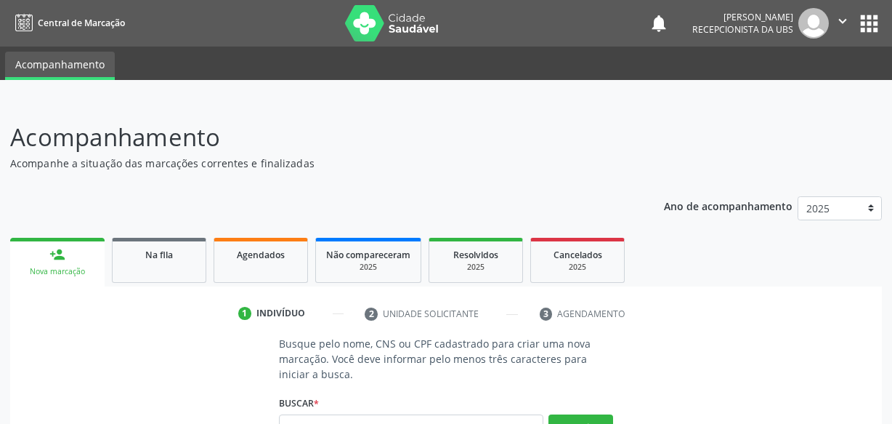
scroll to position [15, 0]
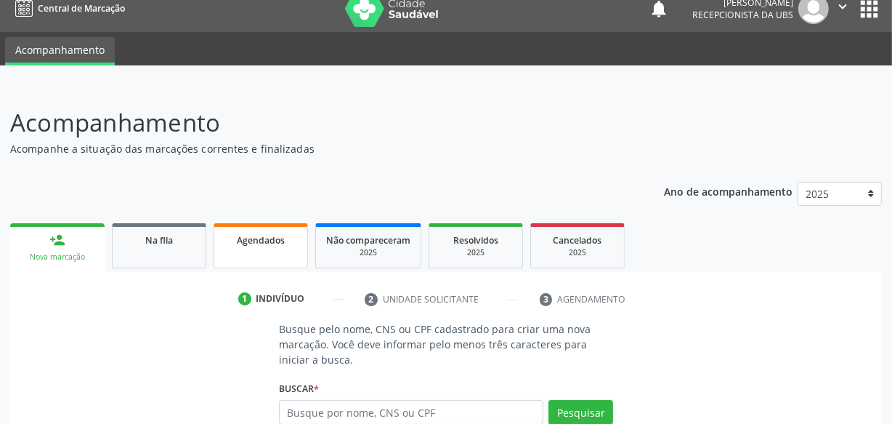
click at [303, 262] on link "Agendados" at bounding box center [261, 245] width 94 height 45
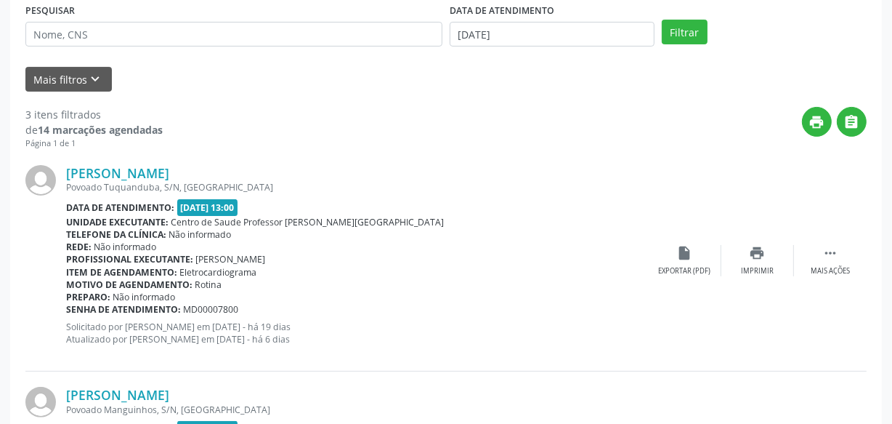
scroll to position [283, 0]
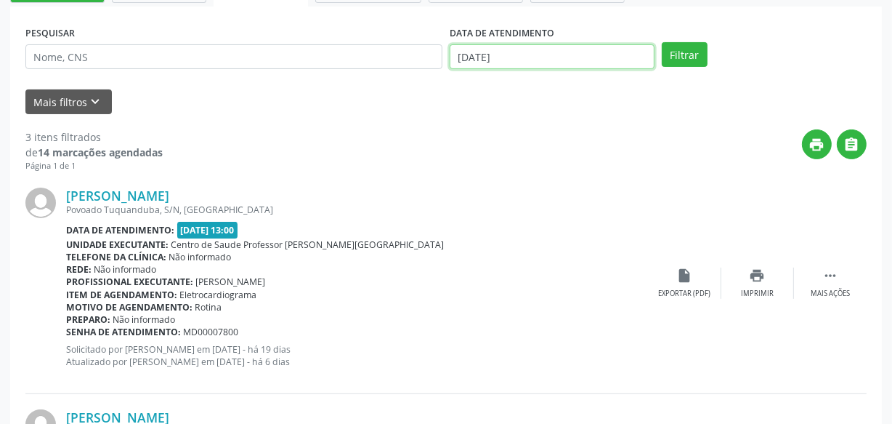
click at [538, 62] on input "[DATE]" at bounding box center [552, 56] width 205 height 25
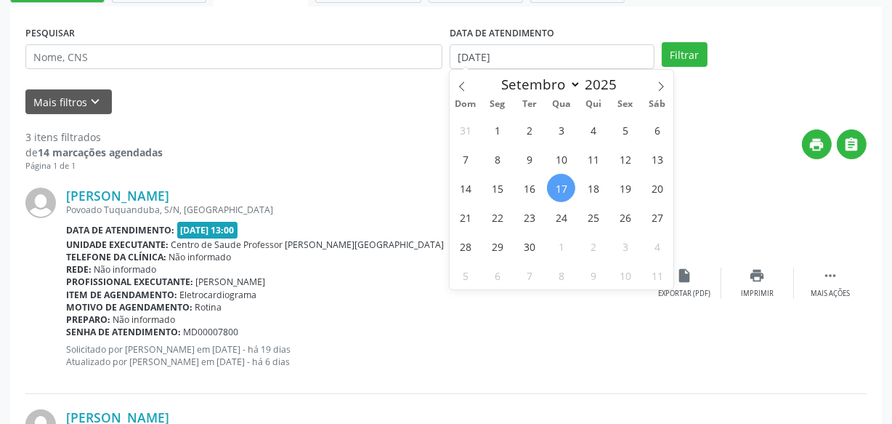
click at [567, 187] on span "17" at bounding box center [561, 188] width 28 height 28
type input "[DATE]"
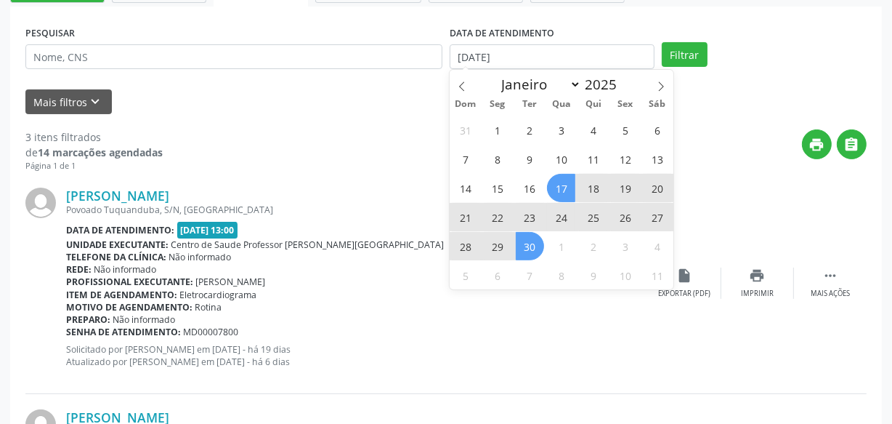
click at [527, 252] on span "30" at bounding box center [530, 246] width 28 height 28
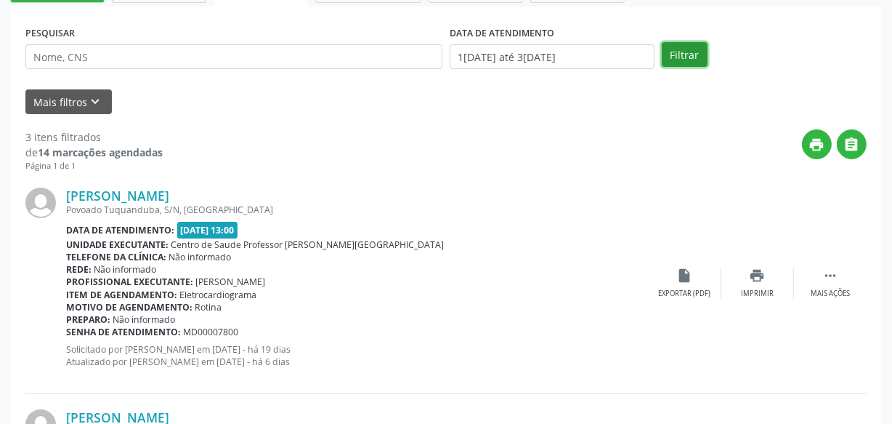
click at [691, 50] on button "Filtrar" at bounding box center [685, 54] width 46 height 25
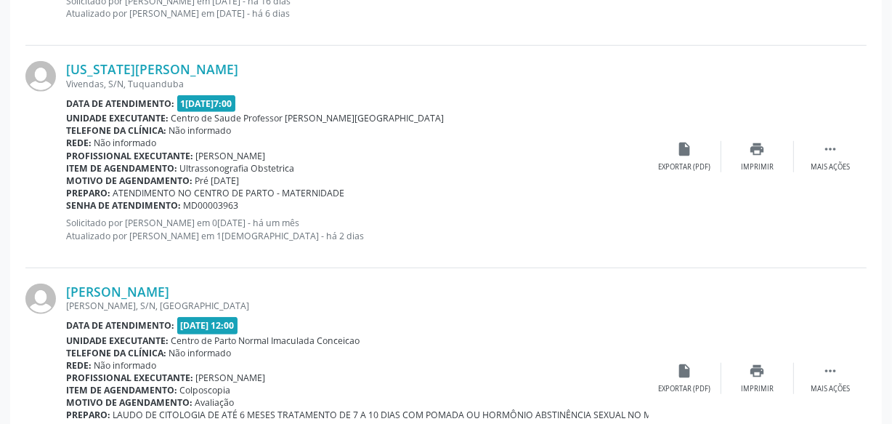
scroll to position [1076, 0]
click at [774, 153] on div "print Imprimir" at bounding box center [757, 155] width 73 height 31
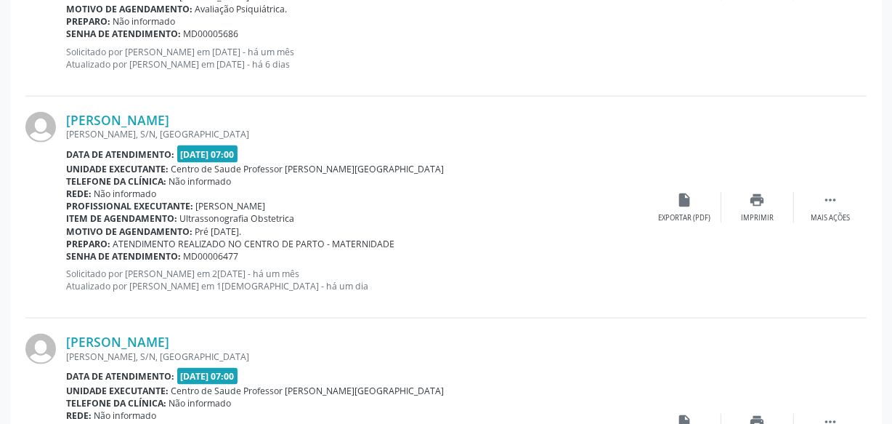
scroll to position [1935, 0]
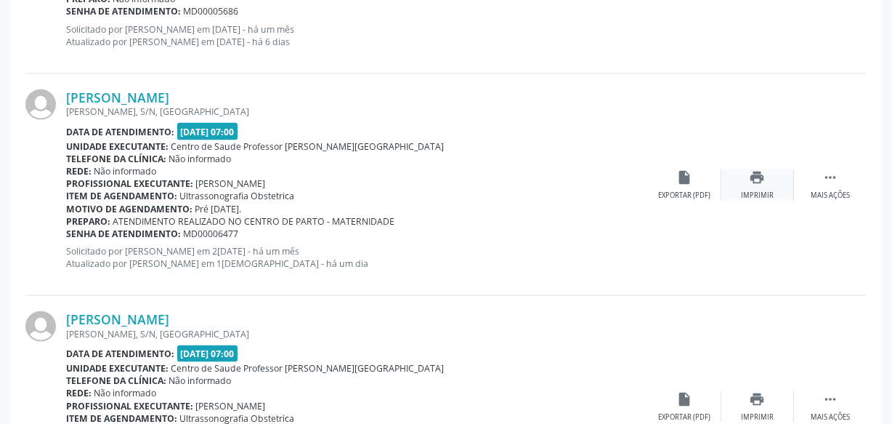
click at [760, 179] on icon "print" at bounding box center [758, 177] width 16 height 16
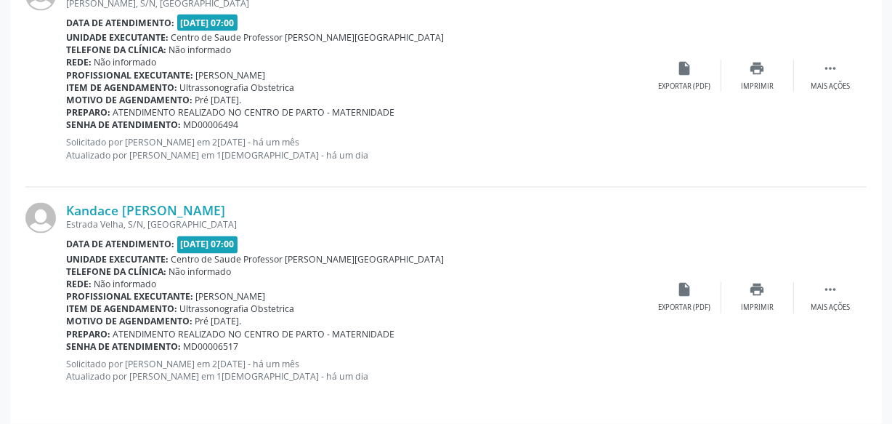
scroll to position [2199, 0]
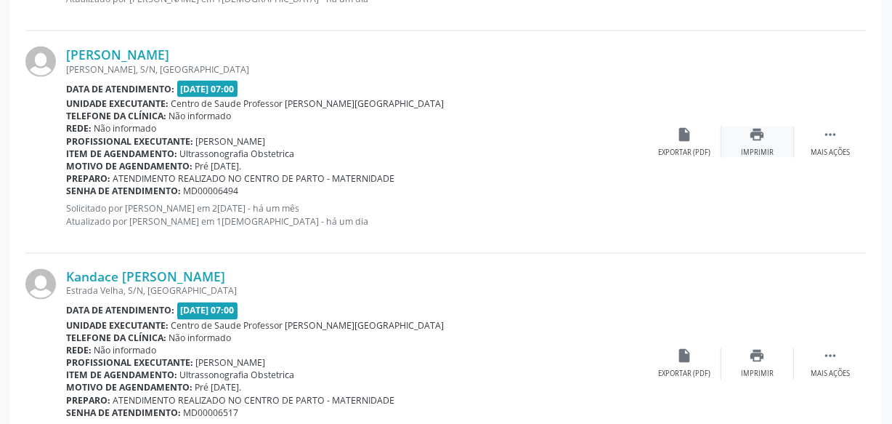
click at [754, 137] on icon "print" at bounding box center [758, 134] width 16 height 16
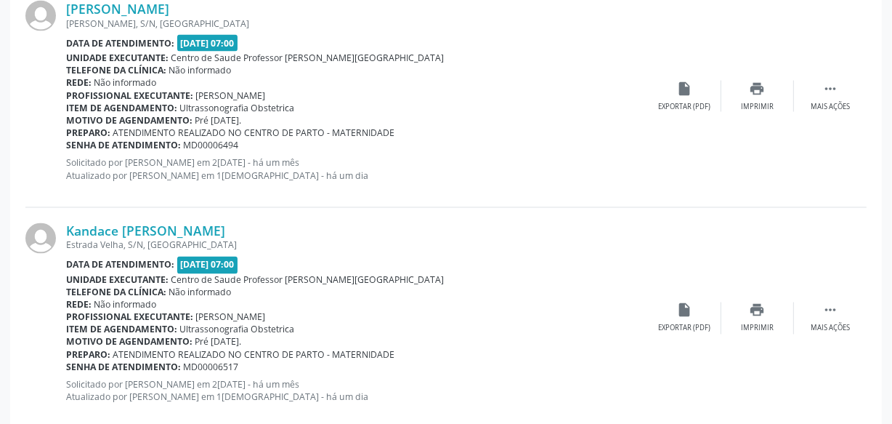
scroll to position [2273, 0]
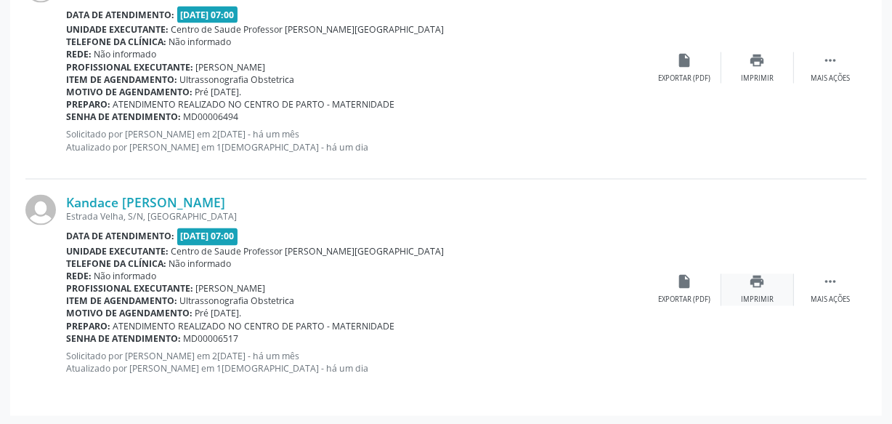
click at [750, 286] on icon "print" at bounding box center [758, 282] width 16 height 16
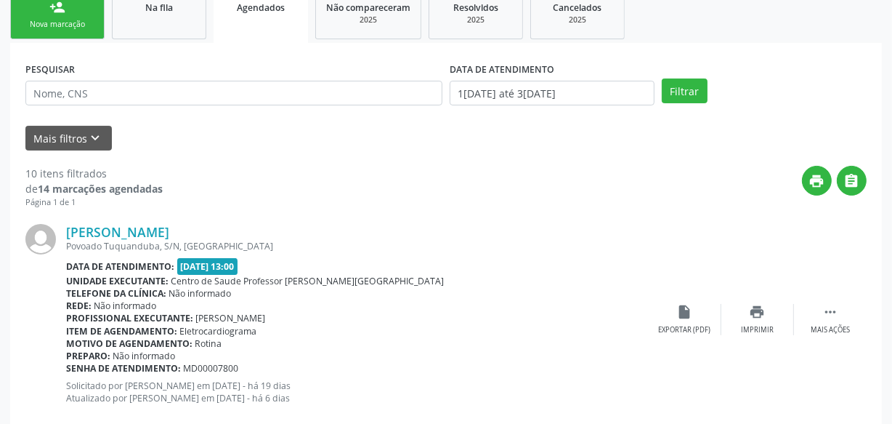
scroll to position [225, 0]
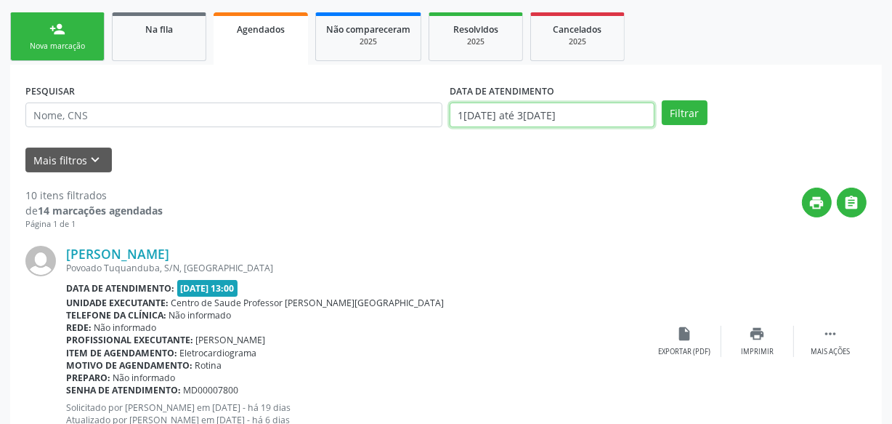
click at [624, 116] on input "1[DATE] até 3[DATE]" at bounding box center [552, 114] width 205 height 25
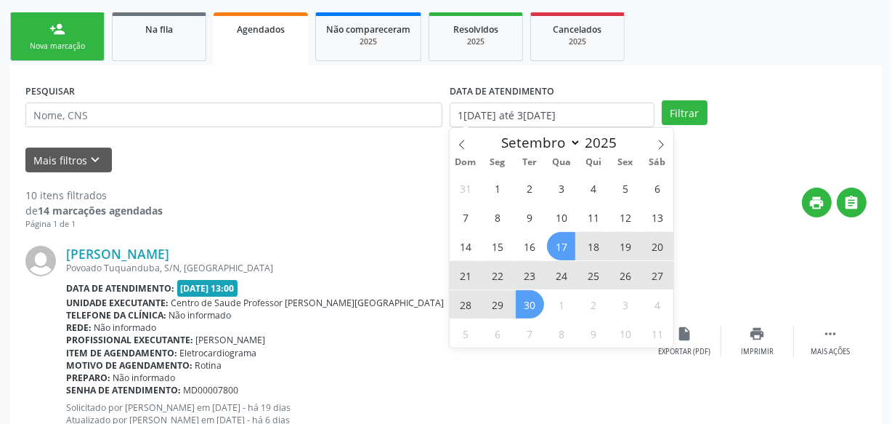
click at [568, 246] on span "17" at bounding box center [561, 246] width 28 height 28
type input "[DATE]"
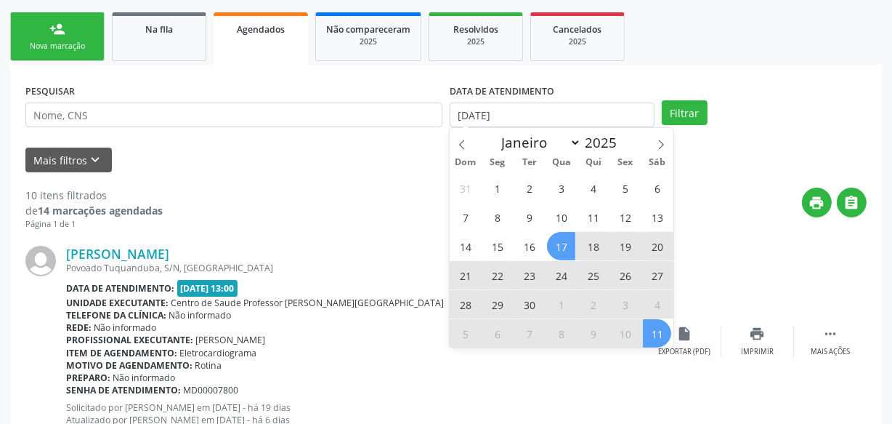
click at [654, 340] on span "11" at bounding box center [657, 333] width 28 height 28
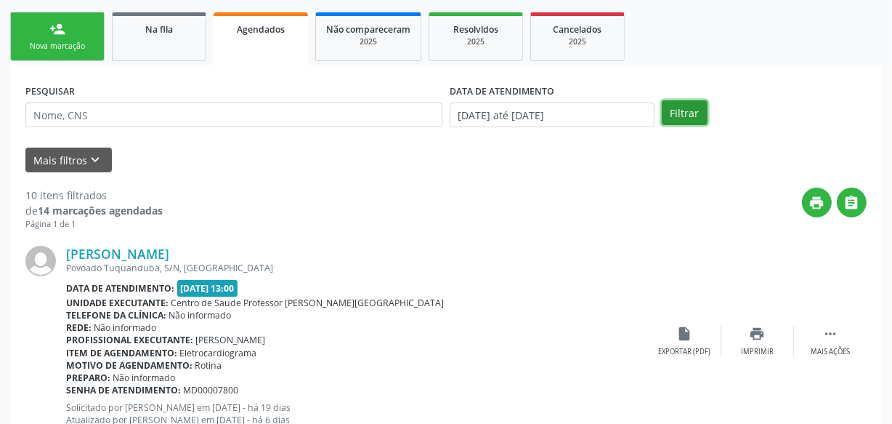
click at [680, 109] on button "Filtrar" at bounding box center [685, 112] width 46 height 25
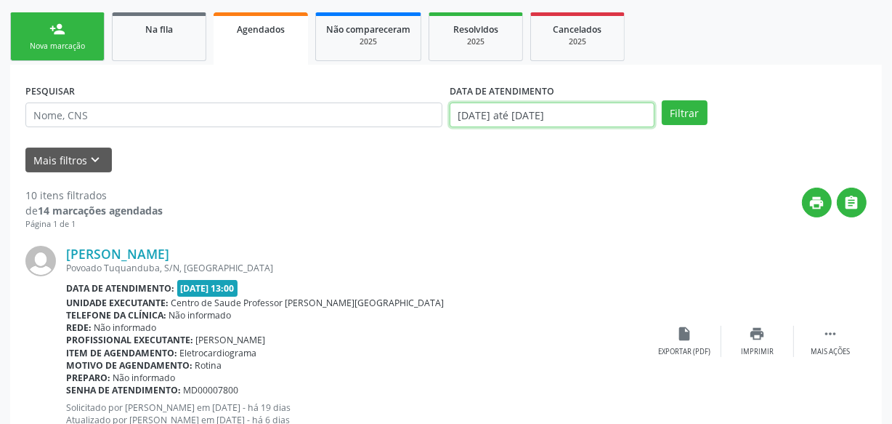
click at [583, 118] on input "[DATE] até [DATE]" at bounding box center [552, 114] width 205 height 25
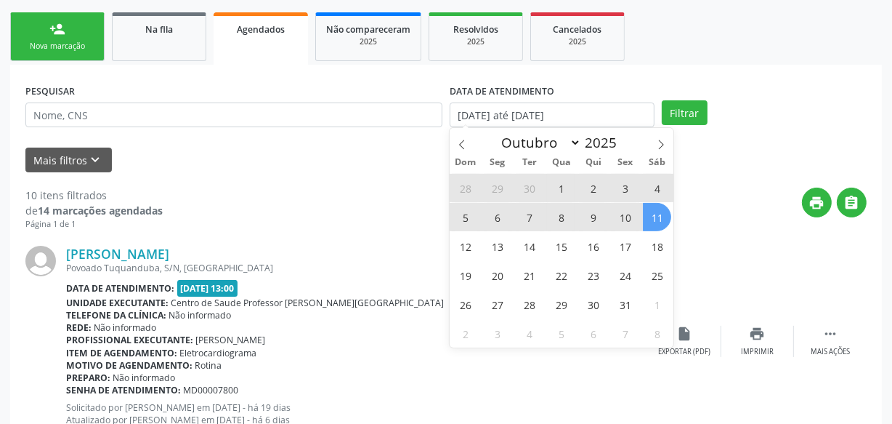
click at [655, 214] on span "11" at bounding box center [657, 217] width 28 height 28
type input "[DATE]"
click at [453, 138] on span at bounding box center [462, 140] width 25 height 25
select select "8"
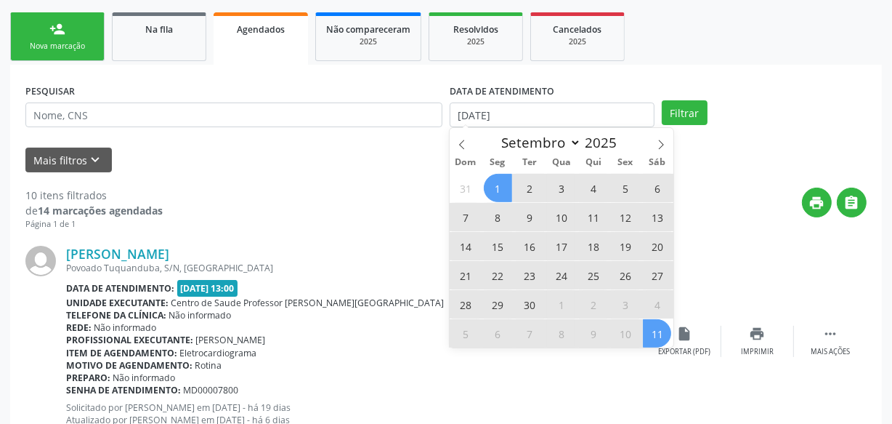
click at [502, 185] on span "1" at bounding box center [498, 188] width 28 height 28
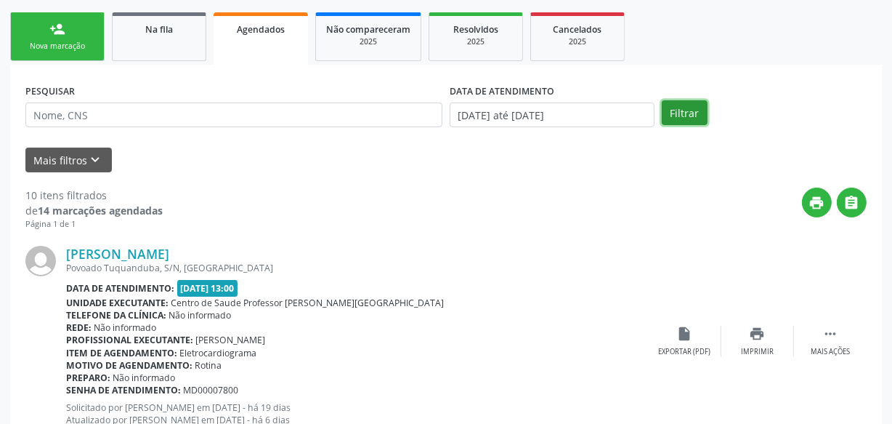
click at [699, 116] on button "Filtrar" at bounding box center [685, 112] width 46 height 25
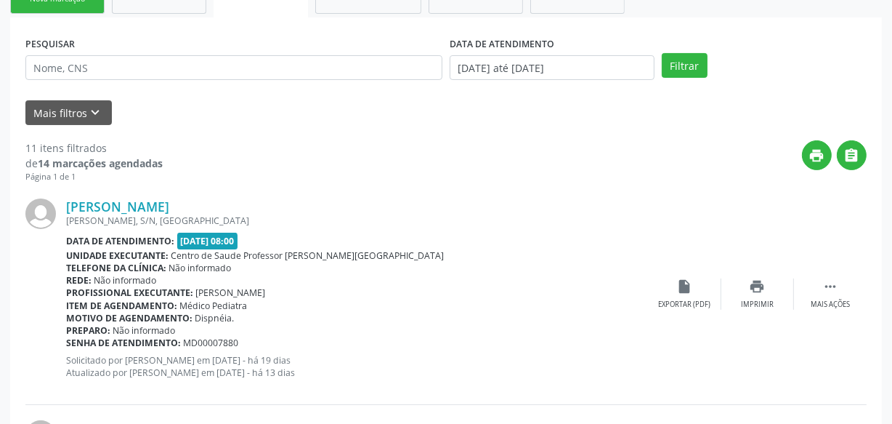
scroll to position [248, 0]
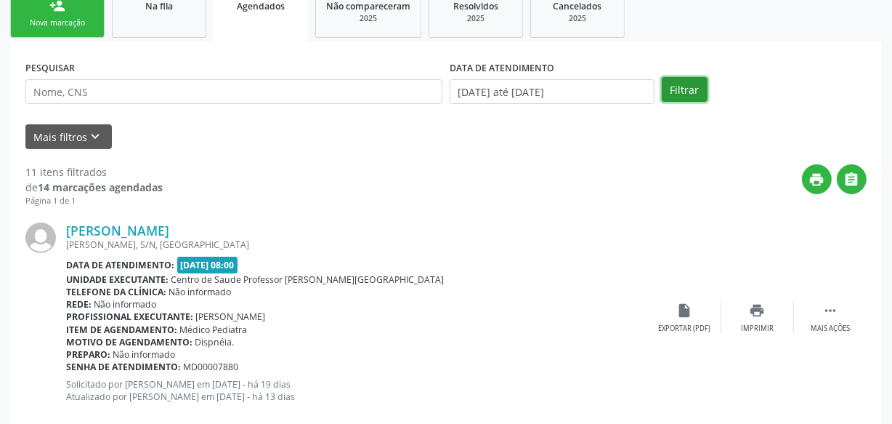
click at [668, 90] on button "Filtrar" at bounding box center [685, 89] width 46 height 25
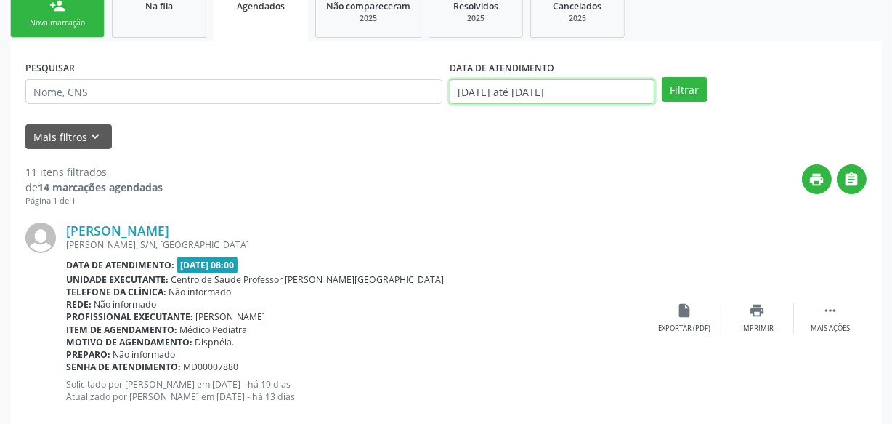
click at [584, 81] on input "[DATE] até [DATE]" at bounding box center [552, 91] width 205 height 25
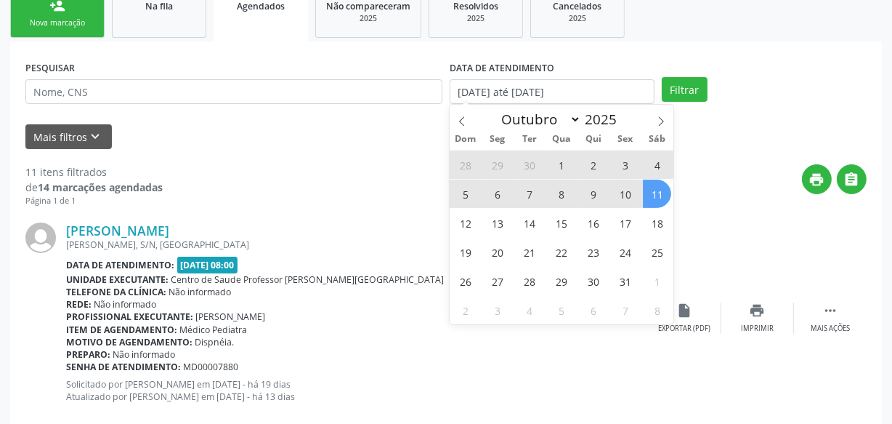
click at [560, 164] on span "1" at bounding box center [561, 164] width 28 height 28
type input "[DATE]"
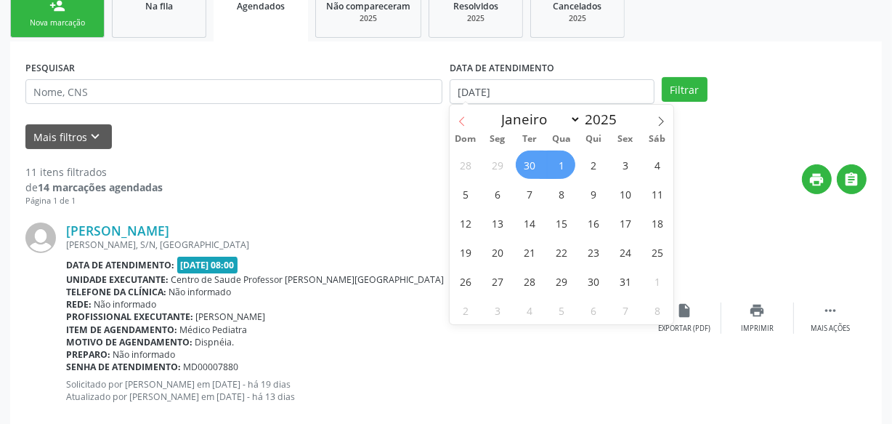
click at [465, 124] on icon at bounding box center [462, 121] width 10 height 10
select select "8"
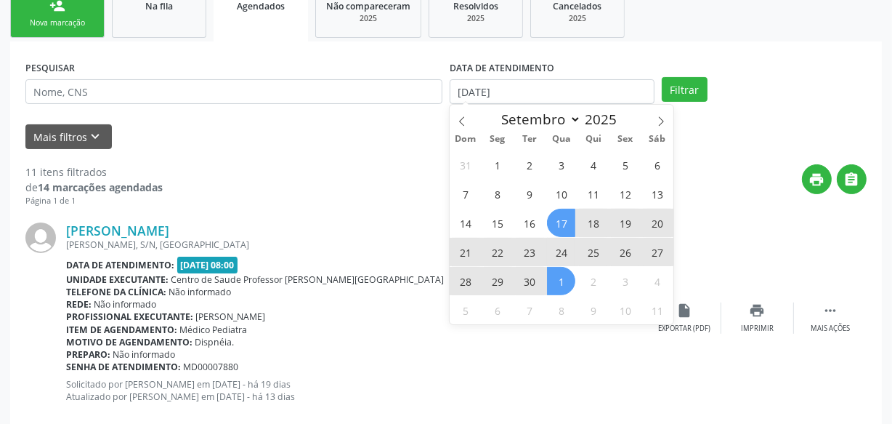
click at [557, 221] on span "17" at bounding box center [561, 223] width 28 height 28
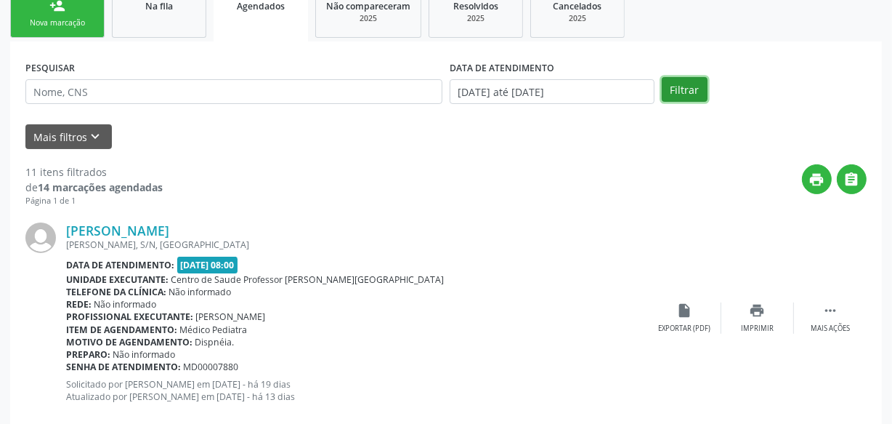
click at [677, 92] on button "Filtrar" at bounding box center [685, 89] width 46 height 25
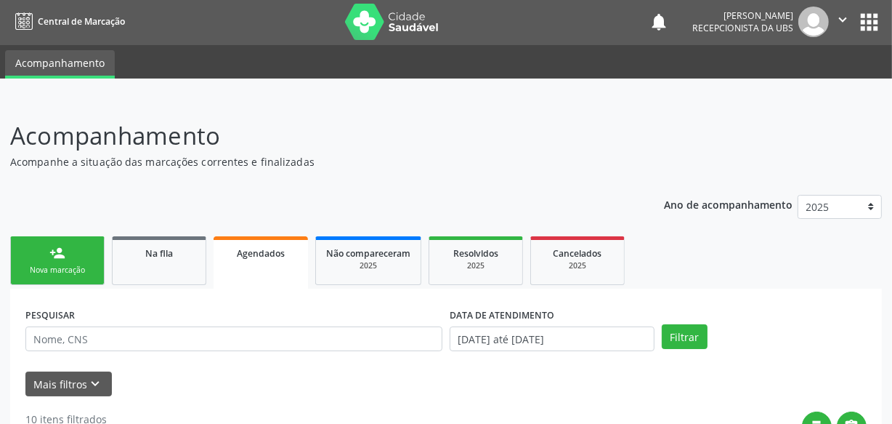
scroll to position [0, 0]
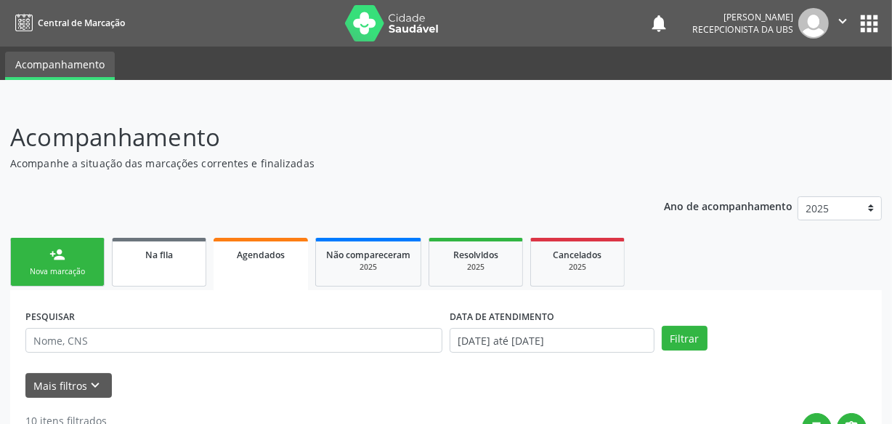
click at [144, 262] on link "Na fila" at bounding box center [159, 262] width 94 height 49
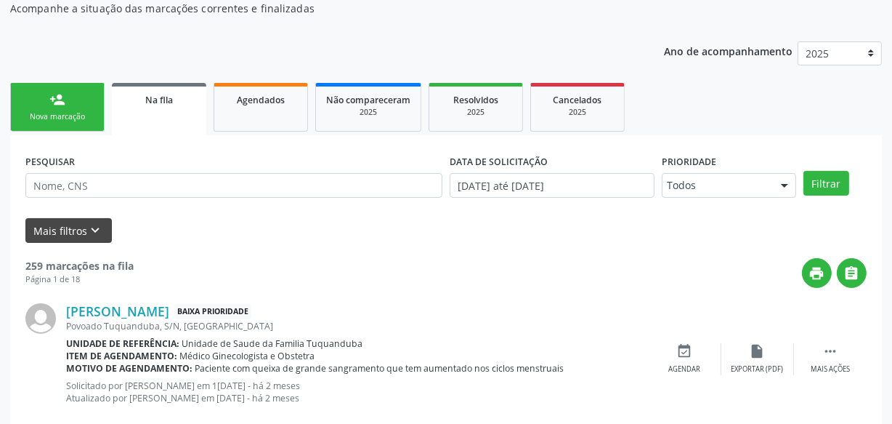
scroll to position [132, 0]
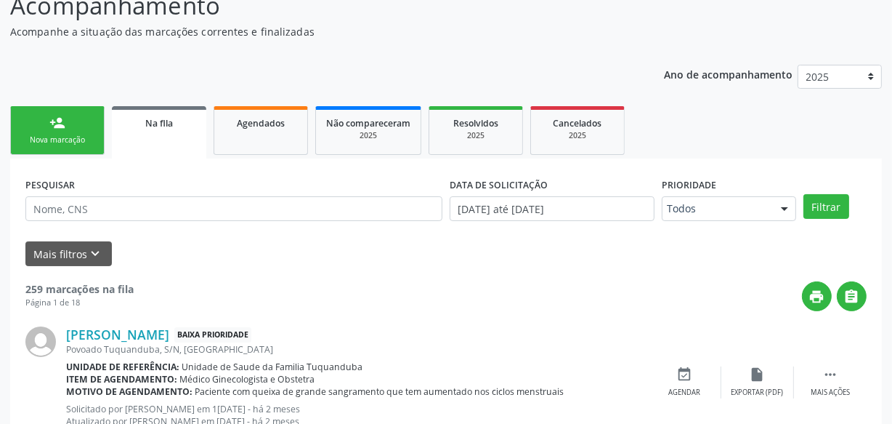
click at [84, 146] on link "person_add Nova marcação" at bounding box center [57, 130] width 94 height 49
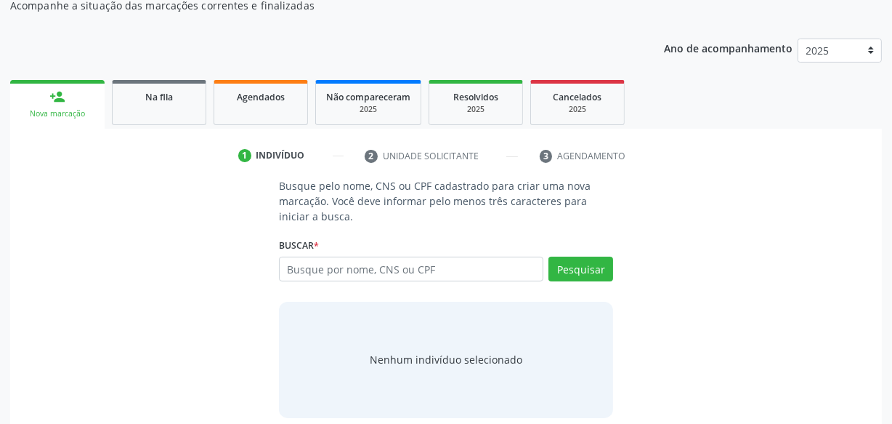
scroll to position [171, 0]
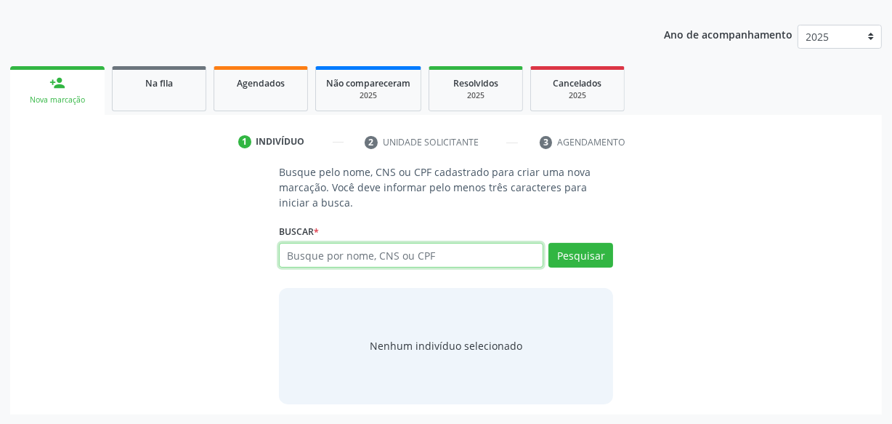
click at [349, 261] on input "text" at bounding box center [411, 255] width 264 height 25
type input "704805519044449"
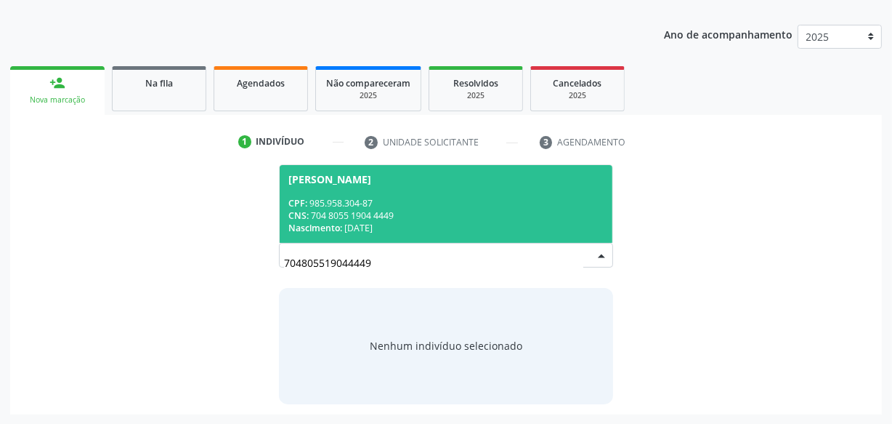
click at [417, 191] on span "[PERSON_NAME] CPF: 985.958.304-87 CNS: 704 8055 1904 4449 Nascimento: 2[DATE]" at bounding box center [446, 204] width 333 height 78
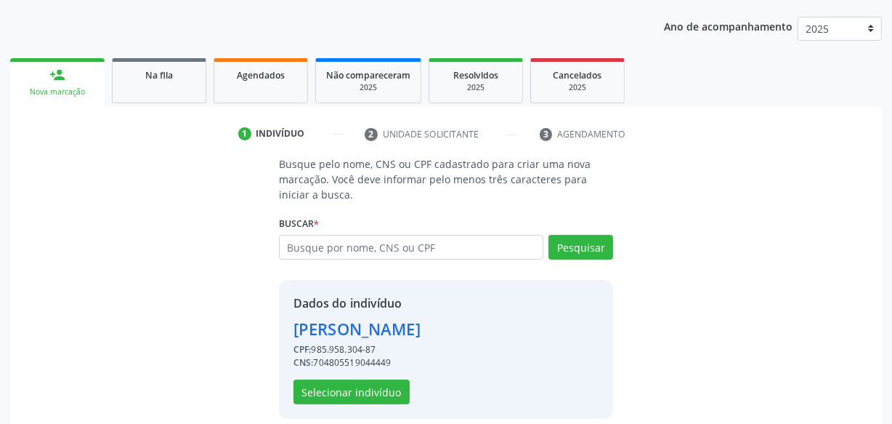
scroll to position [194, 0]
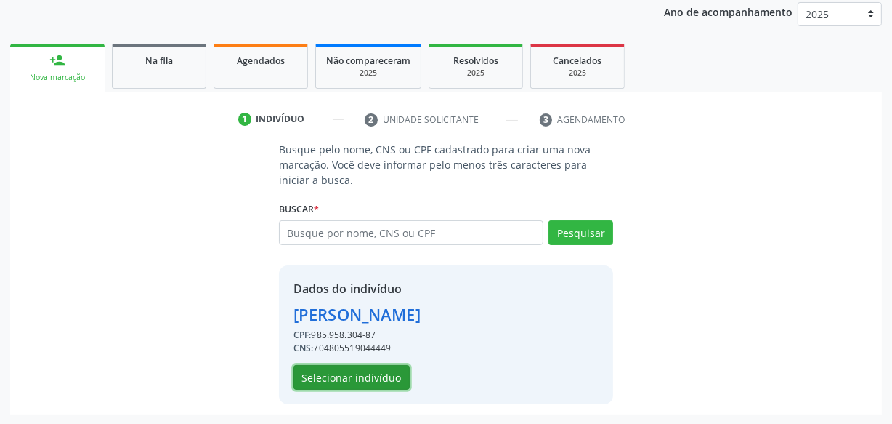
click at [379, 368] on button "Selecionar indivíduo" at bounding box center [352, 377] width 116 height 25
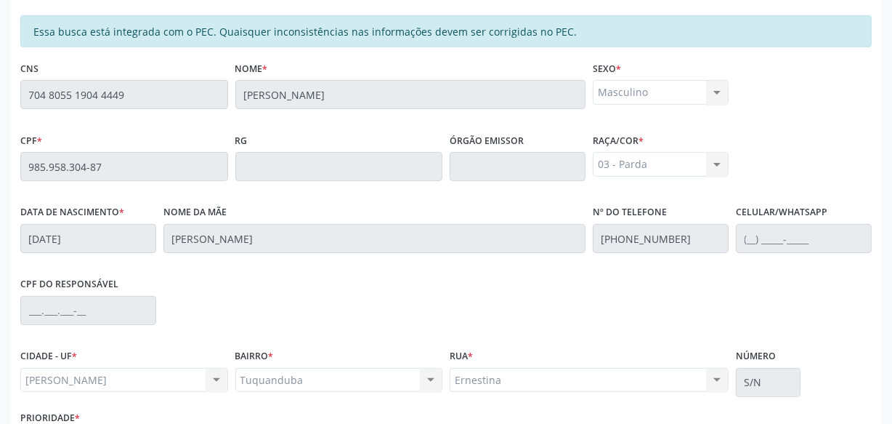
scroll to position [426, 0]
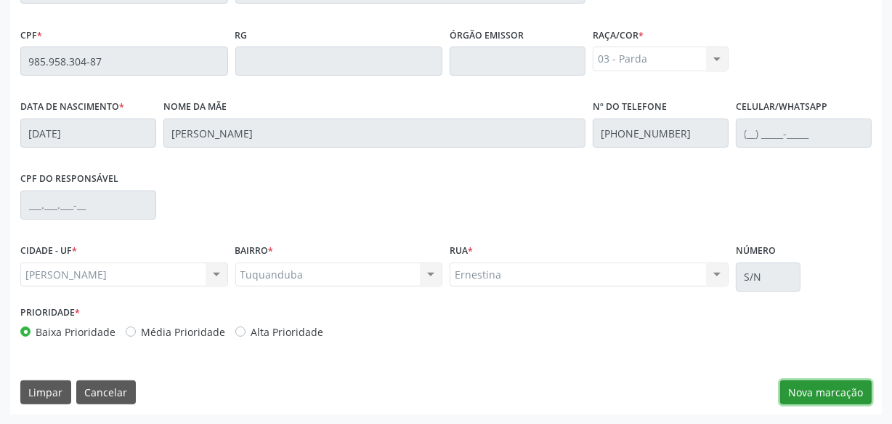
click at [857, 400] on button "Nova marcação" at bounding box center [826, 392] width 92 height 25
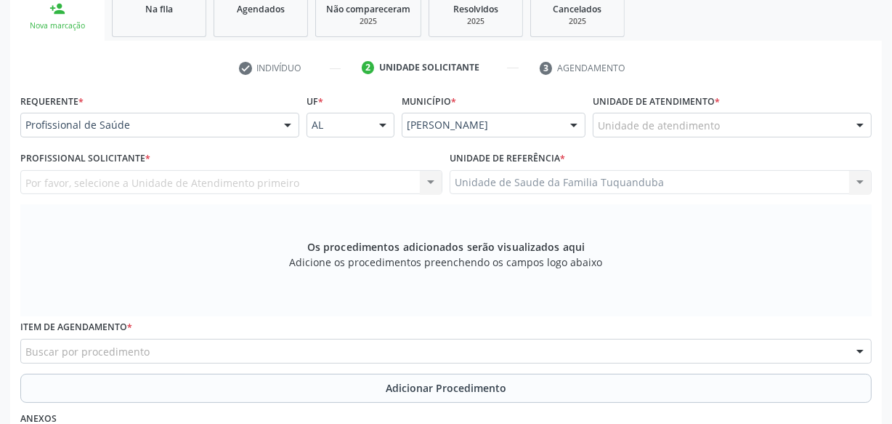
scroll to position [227, 0]
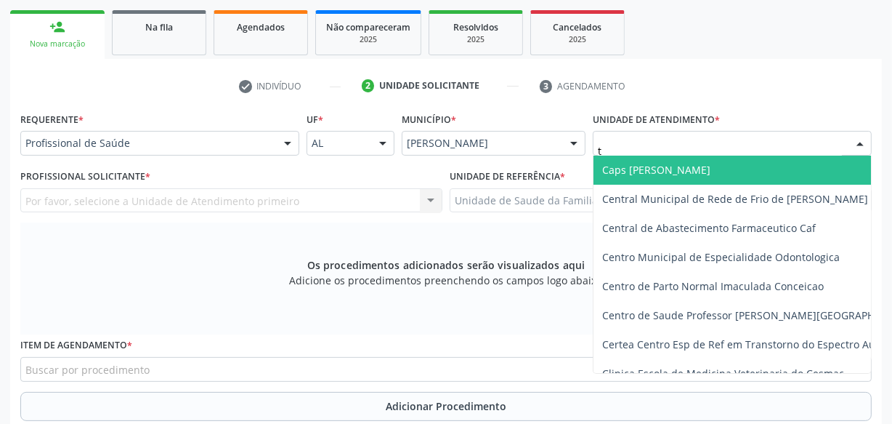
type input "tu"
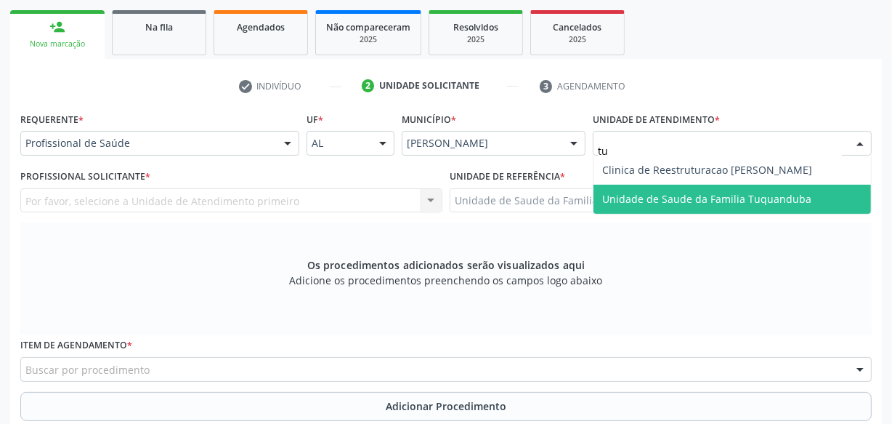
click at [618, 185] on span "Unidade de Saude da Familia Tuquanduba" at bounding box center [733, 199] width 278 height 29
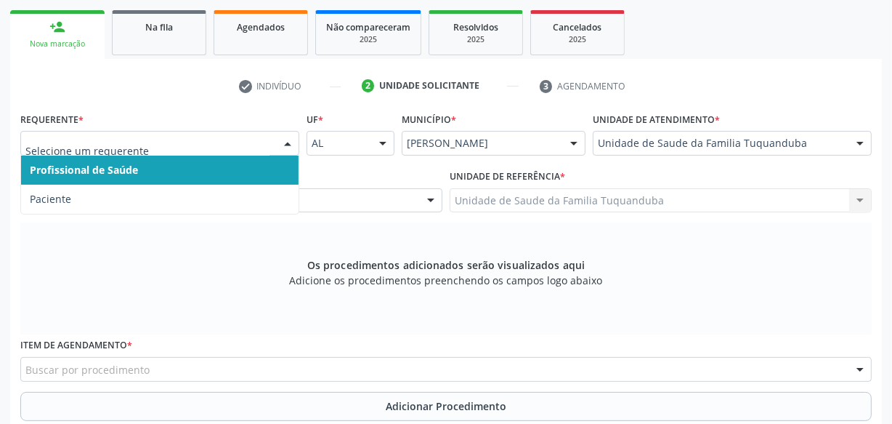
click at [193, 151] on div at bounding box center [159, 143] width 279 height 25
click at [435, 174] on div "Profissional Solicitante * Profissional solicitante Assistente Administrativo -…" at bounding box center [231, 189] width 422 height 46
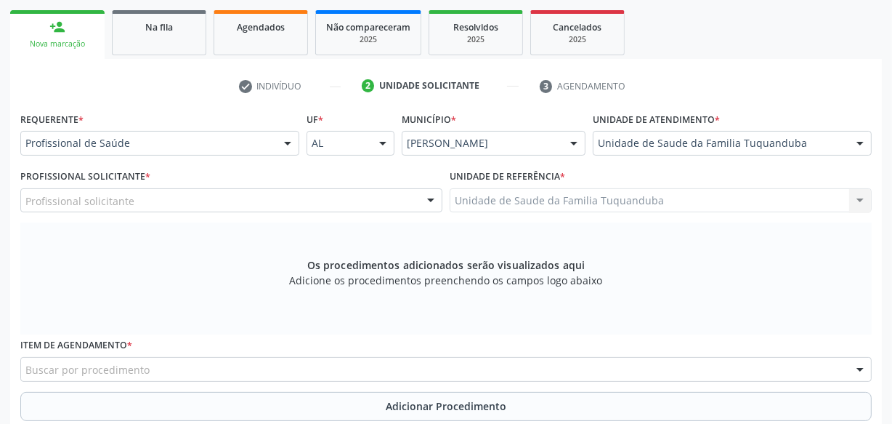
click at [149, 185] on div "Profissional Solicitante * Profissional solicitante Assistente Administrativo -…" at bounding box center [231, 189] width 422 height 46
click at [145, 200] on div "Profissional solicitante" at bounding box center [231, 200] width 422 height 25
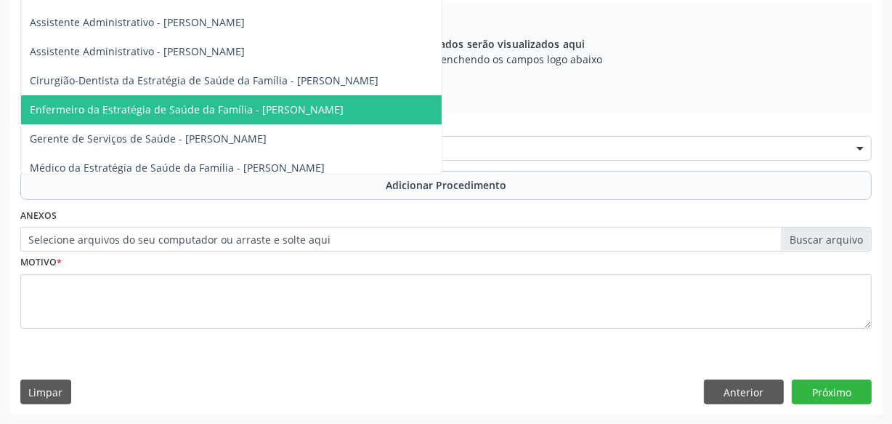
scroll to position [31, 0]
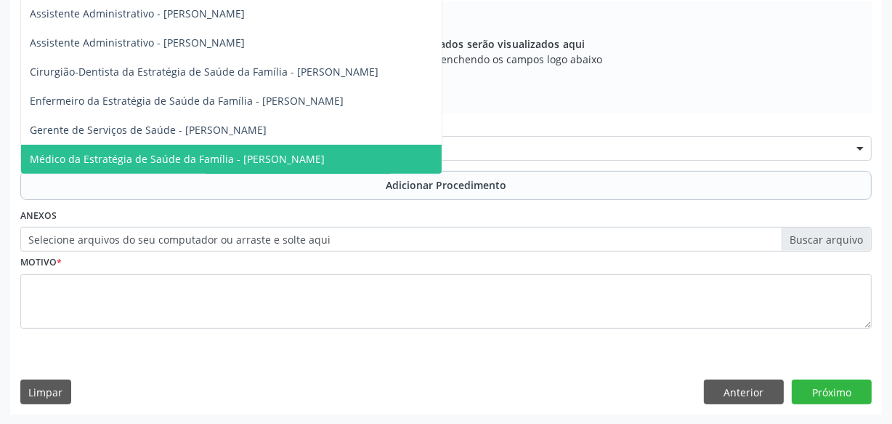
click at [206, 153] on span "Médico da Estratégia de Saúde da Família - [PERSON_NAME]" at bounding box center [177, 159] width 295 height 14
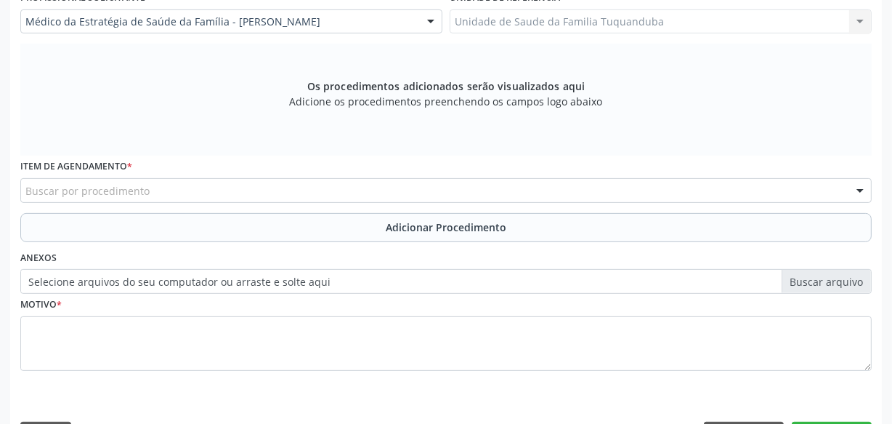
scroll to position [382, 0]
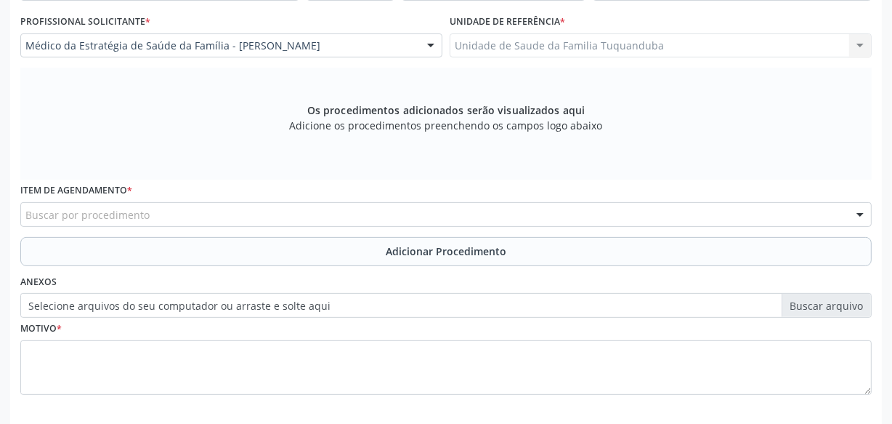
drag, startPoint x: 317, startPoint y: 198, endPoint x: 315, endPoint y: 209, distance: 11.7
click at [316, 202] on div "Item de agendamento * Buscar por procedimento 0304070076 - .Quimioterapia de Le…" at bounding box center [445, 202] width 851 height 46
click at [318, 214] on div "Buscar por procedimento" at bounding box center [445, 214] width 851 height 25
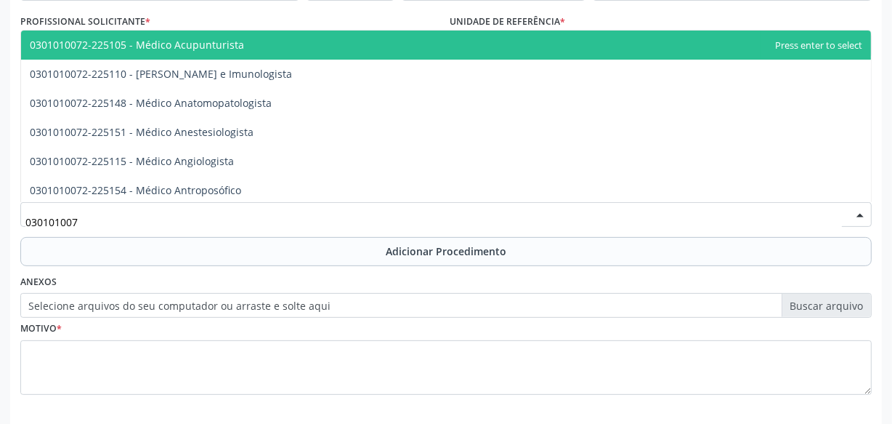
type input "0301010072"
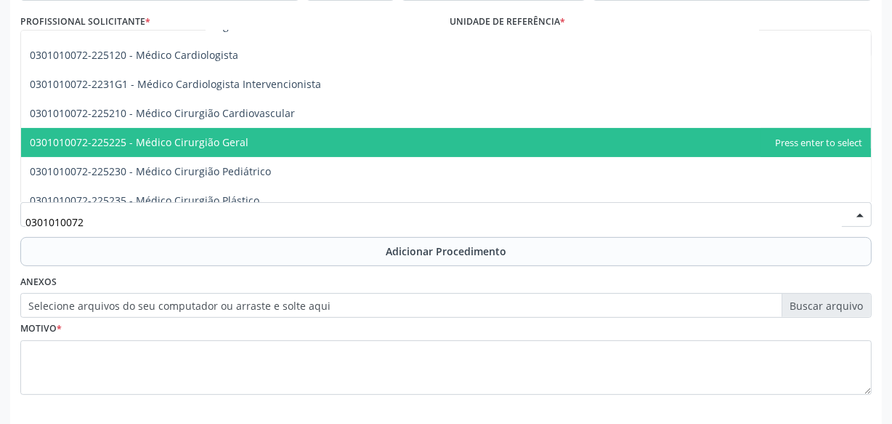
scroll to position [264, 0]
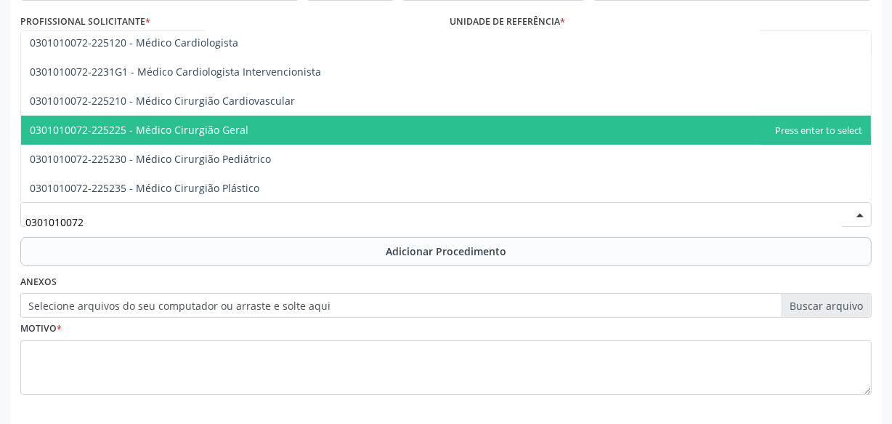
click at [250, 131] on span "0301010072-225225 - Médico Cirurgião Geral" at bounding box center [446, 130] width 850 height 29
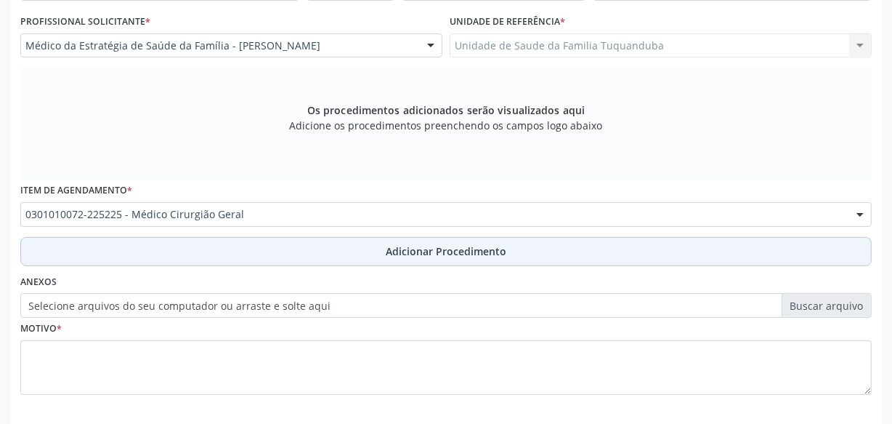
drag, startPoint x: 378, startPoint y: 233, endPoint x: 376, endPoint y: 245, distance: 11.7
click at [376, 243] on div "Requerente * Profissional de Saúde Profissional de Saúde Paciente Nenhum result…" at bounding box center [445, 184] width 851 height 461
click at [376, 245] on button "Adicionar Procedimento" at bounding box center [445, 251] width 851 height 29
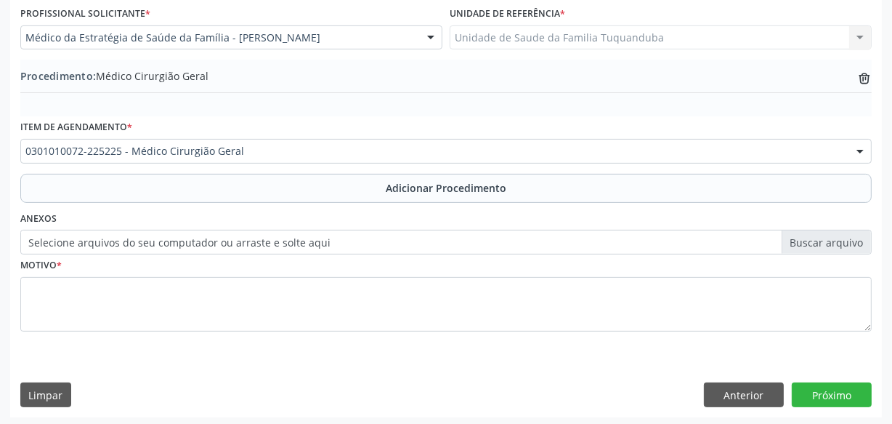
scroll to position [392, 0]
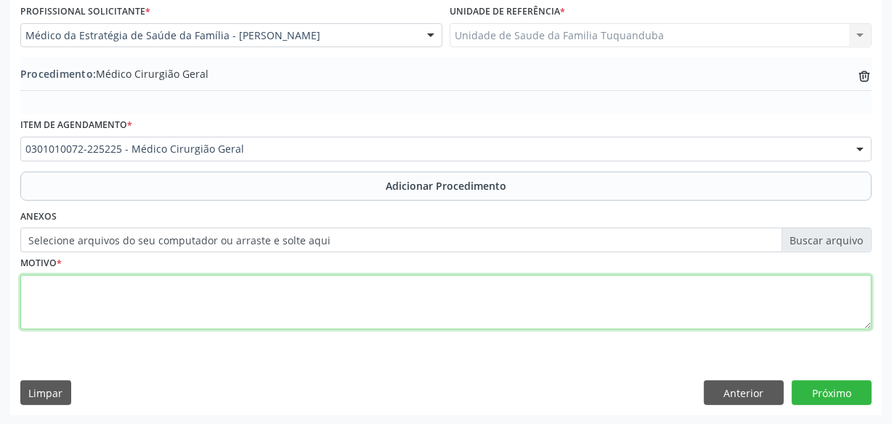
click at [316, 288] on textarea at bounding box center [445, 302] width 851 height 55
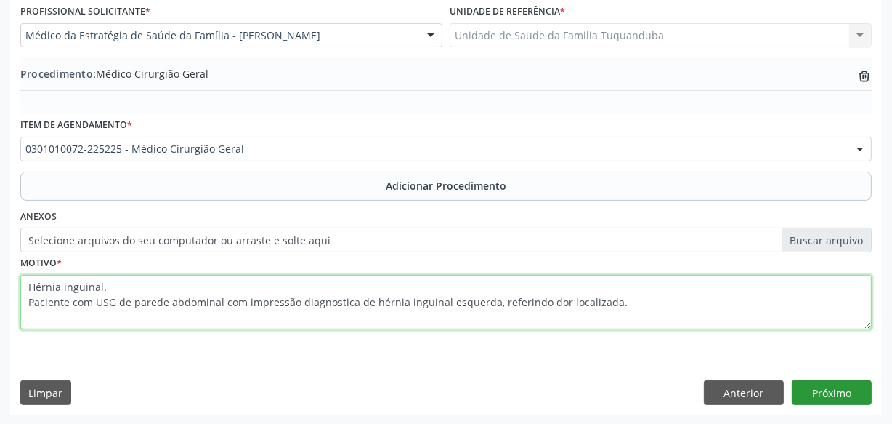
type textarea "Hérnia inguinal. Paciente com USG de parede abdominal com impressão diagnostica…"
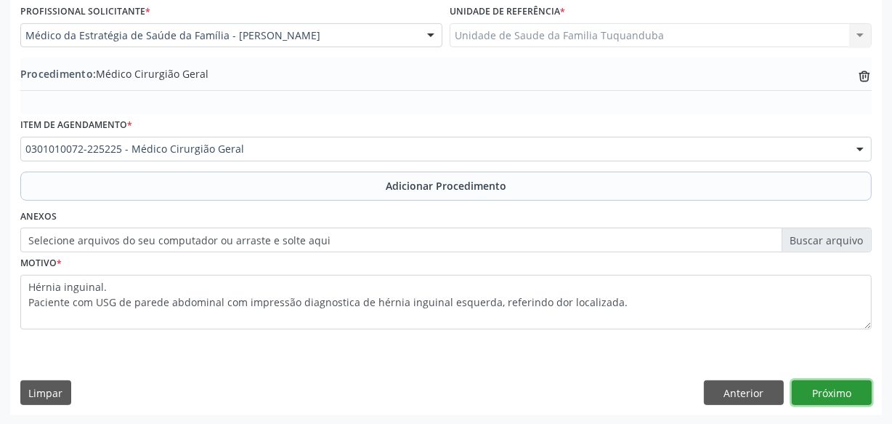
click at [807, 381] on button "Próximo" at bounding box center [832, 392] width 80 height 25
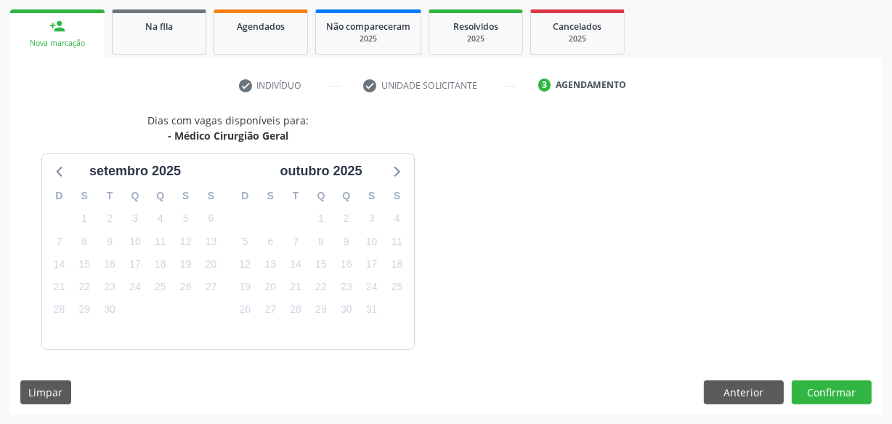
scroll to position [270, 0]
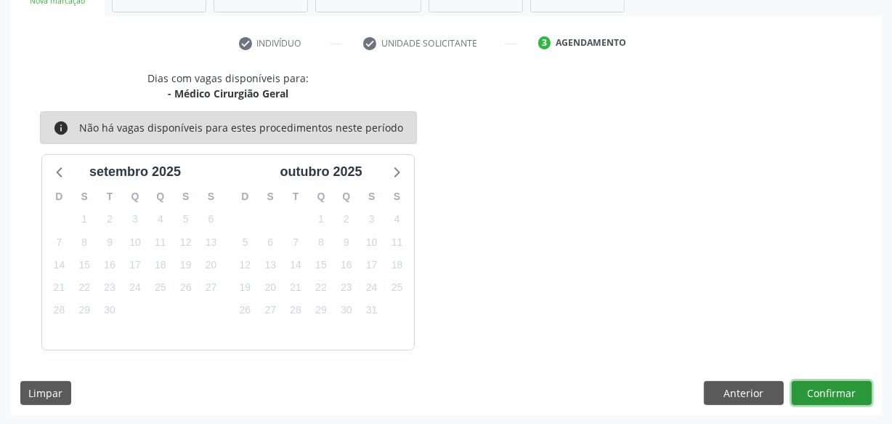
click at [848, 397] on button "Confirmar" at bounding box center [832, 393] width 80 height 25
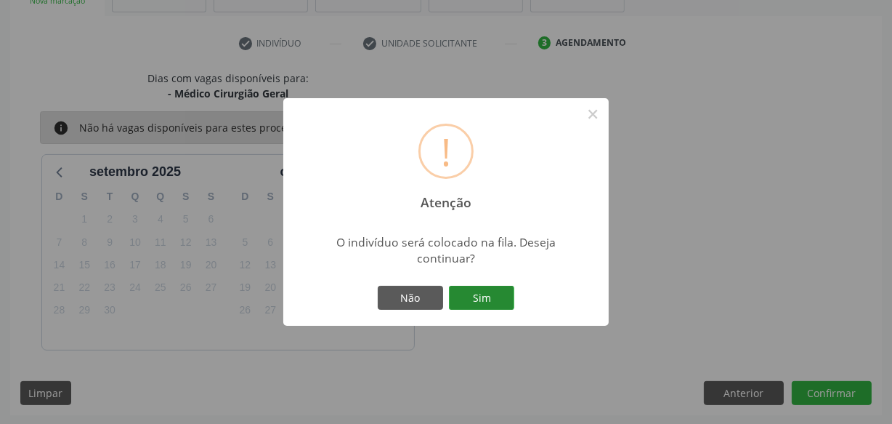
click at [503, 293] on button "Sim" at bounding box center [481, 298] width 65 height 25
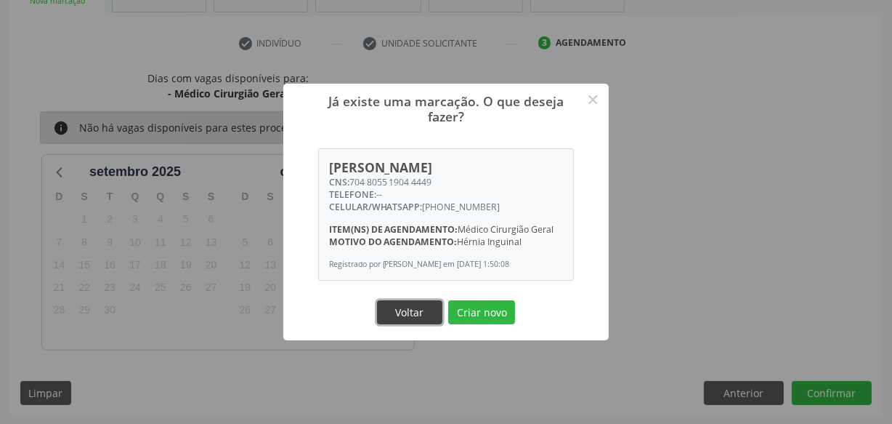
click at [433, 312] on button "Voltar" at bounding box center [409, 312] width 65 height 25
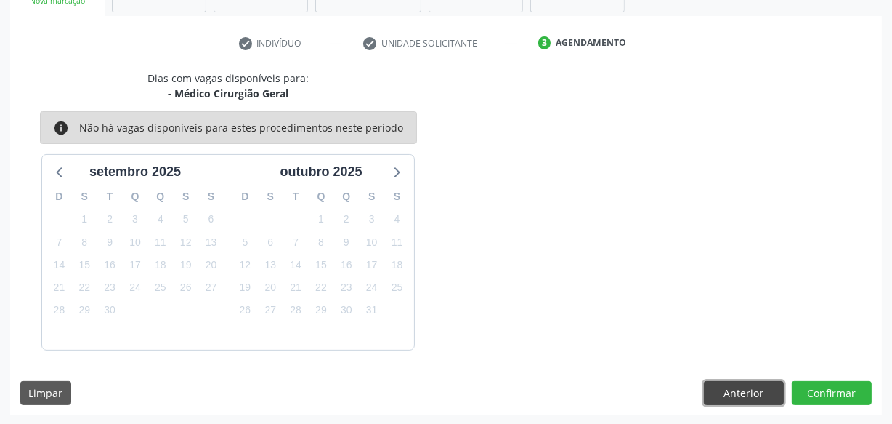
click at [764, 390] on button "Anterior" at bounding box center [744, 393] width 80 height 25
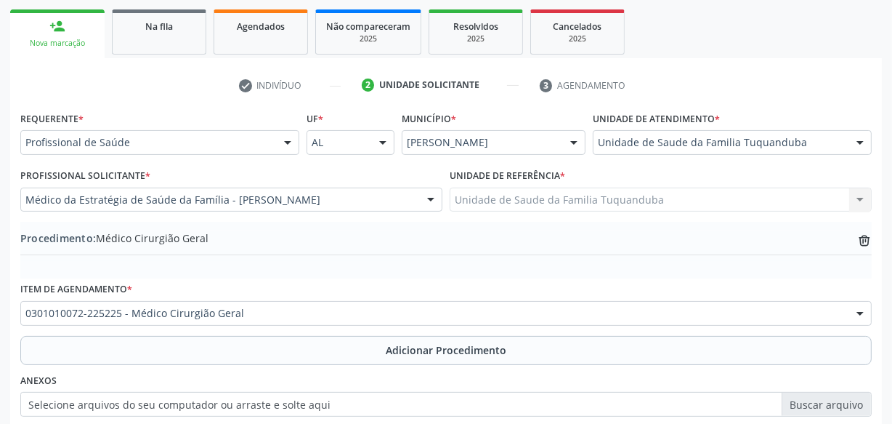
scroll to position [204, 0]
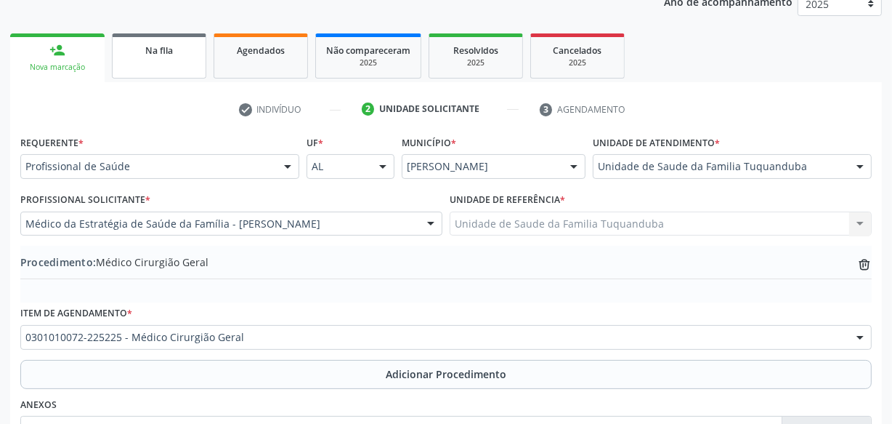
click at [180, 67] on link "Na fila" at bounding box center [159, 55] width 94 height 45
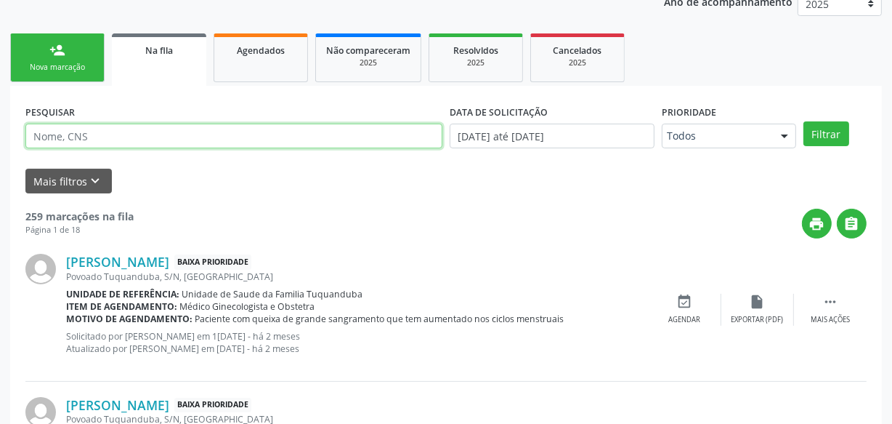
click at [213, 130] on input "text" at bounding box center [233, 136] width 417 height 25
type input "[PERSON_NAME]"
click at [804, 121] on button "Filtrar" at bounding box center [827, 133] width 46 height 25
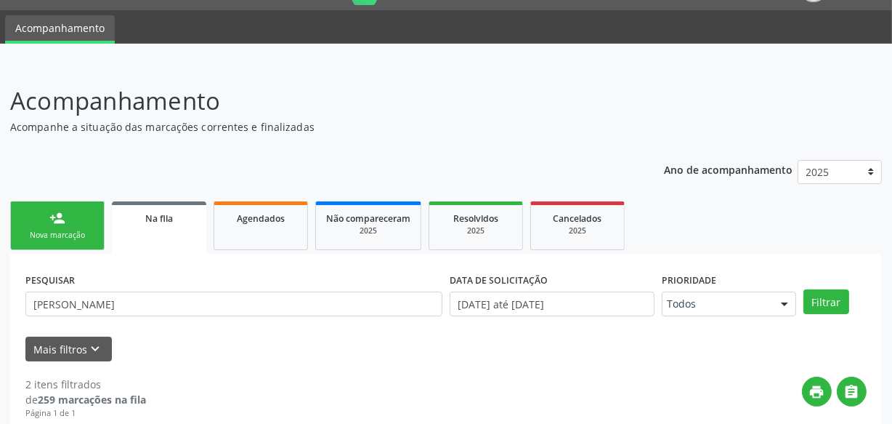
scroll to position [0, 0]
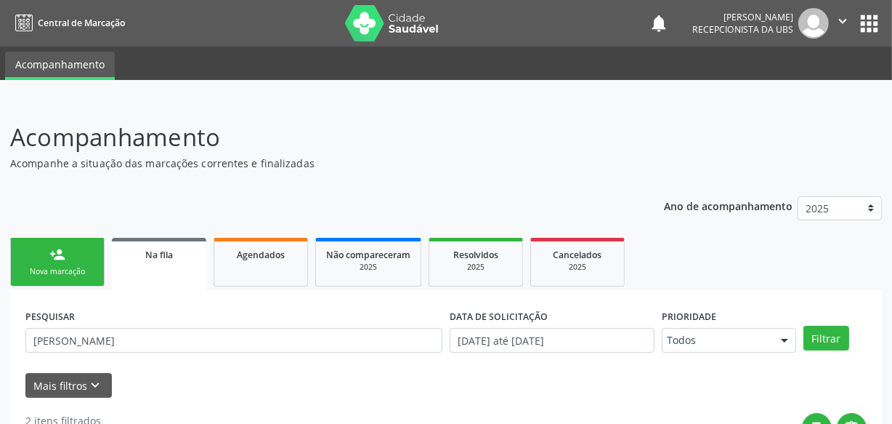
click at [51, 263] on link "person_add Nova marcação" at bounding box center [57, 262] width 94 height 49
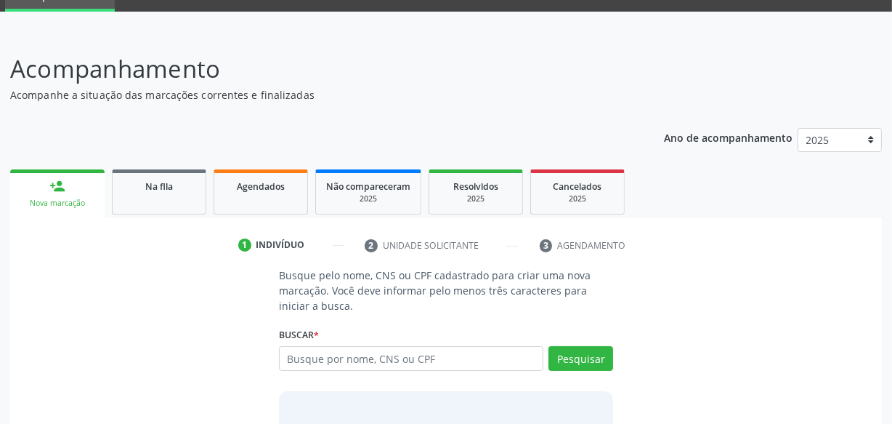
scroll to position [171, 0]
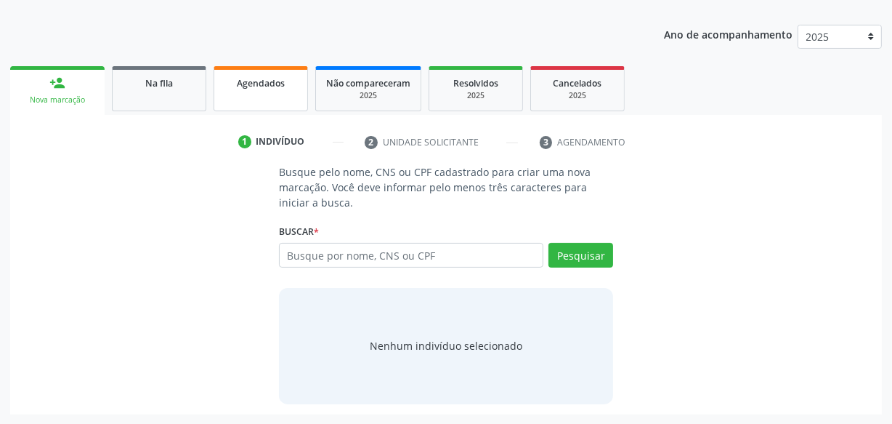
click at [271, 102] on link "Agendados" at bounding box center [261, 88] width 94 height 45
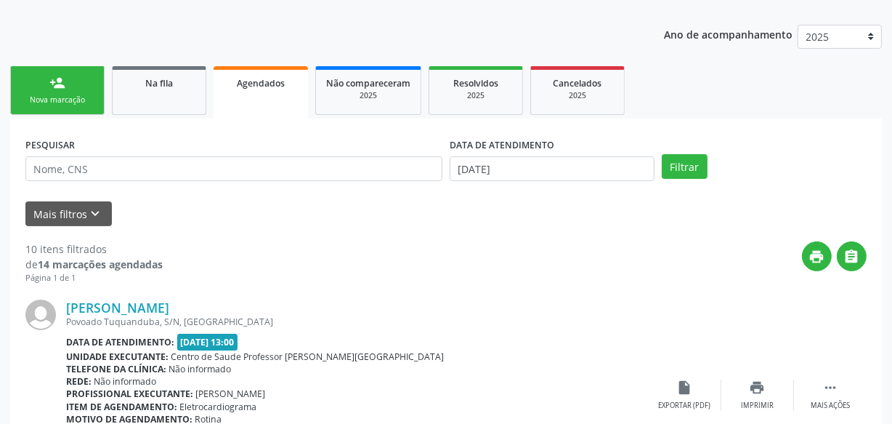
click at [84, 92] on link "person_add Nova marcação" at bounding box center [57, 90] width 94 height 49
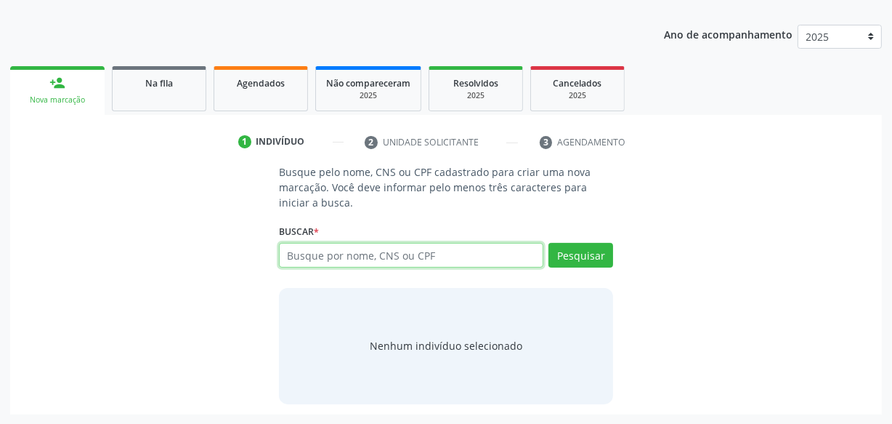
click at [426, 256] on input "text" at bounding box center [411, 255] width 264 height 25
type input "708007853647522"
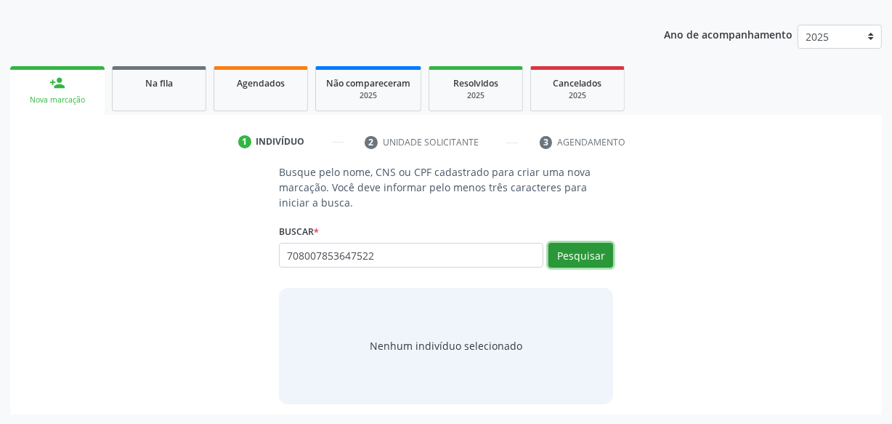
click at [561, 248] on button "Pesquisar" at bounding box center [581, 255] width 65 height 25
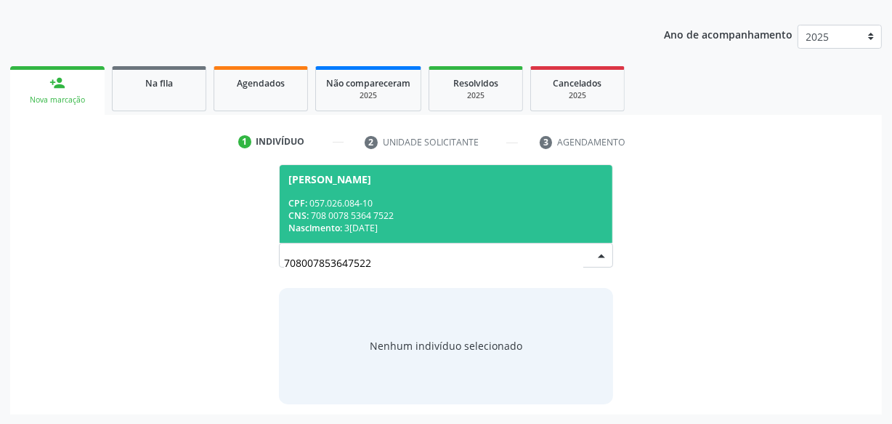
click at [440, 202] on div "CPF: 057.026.084-10" at bounding box center [445, 203] width 315 height 12
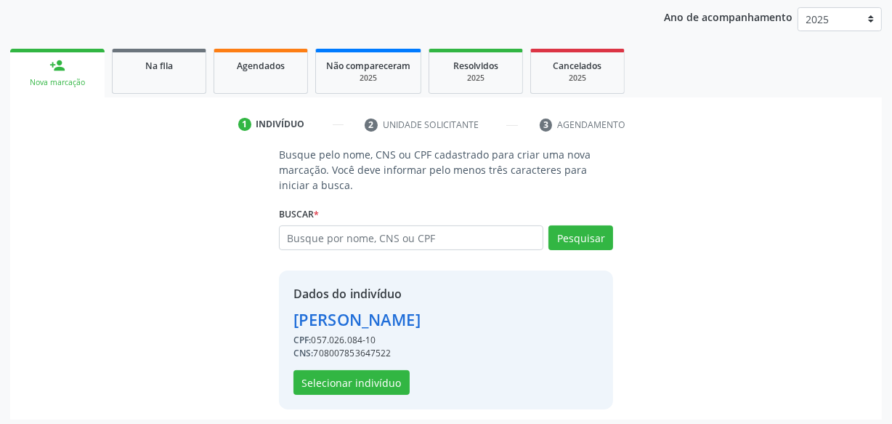
scroll to position [194, 0]
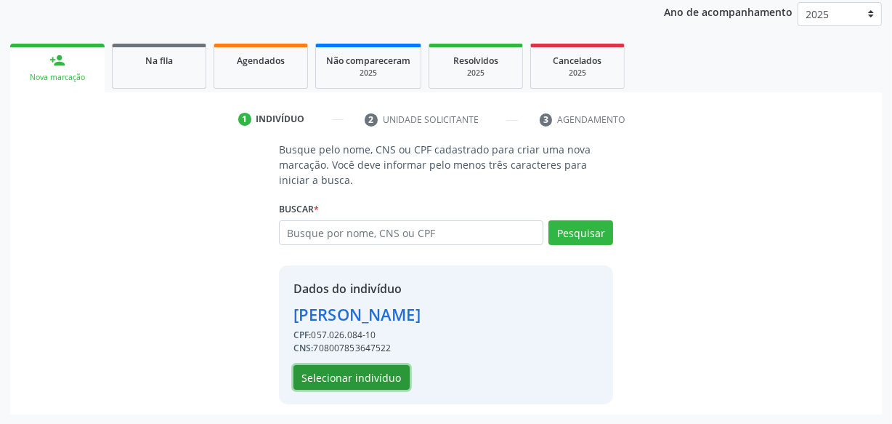
click at [357, 376] on button "Selecionar indivíduo" at bounding box center [352, 377] width 116 height 25
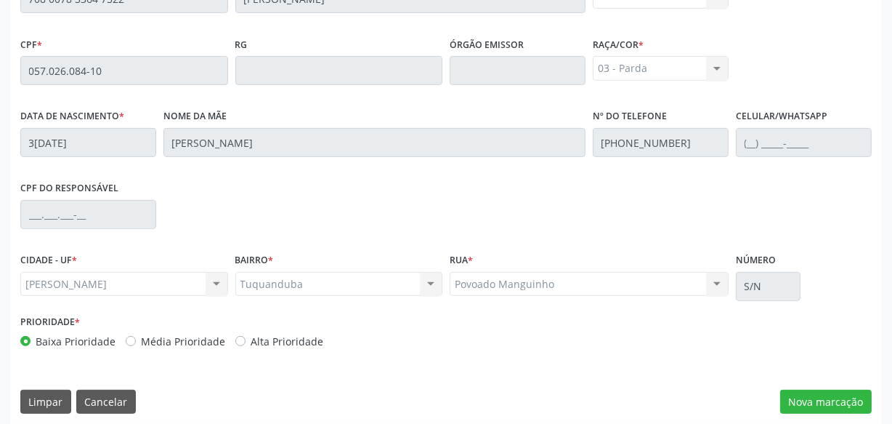
scroll to position [426, 0]
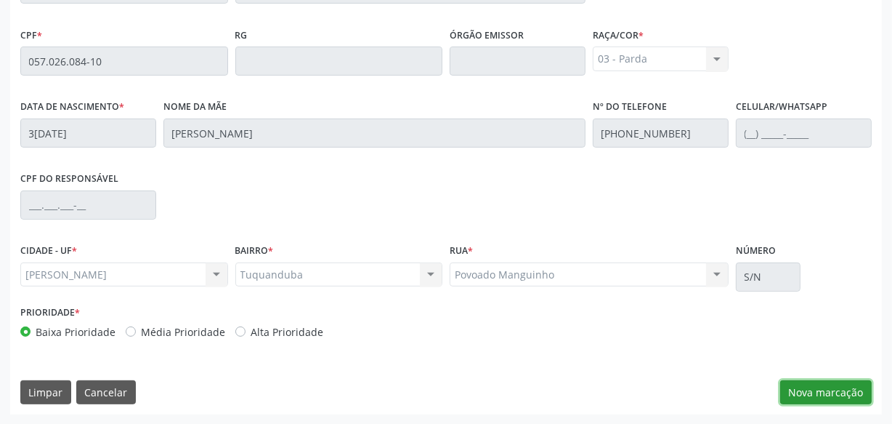
click at [847, 397] on button "Nova marcação" at bounding box center [826, 392] width 92 height 25
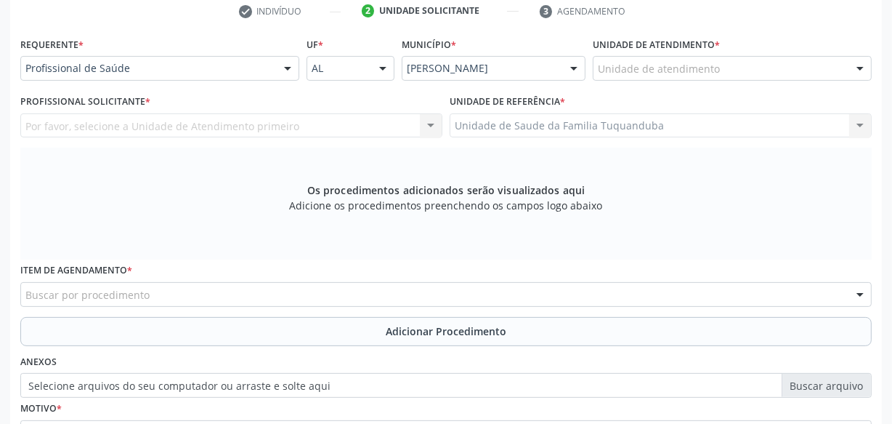
scroll to position [294, 0]
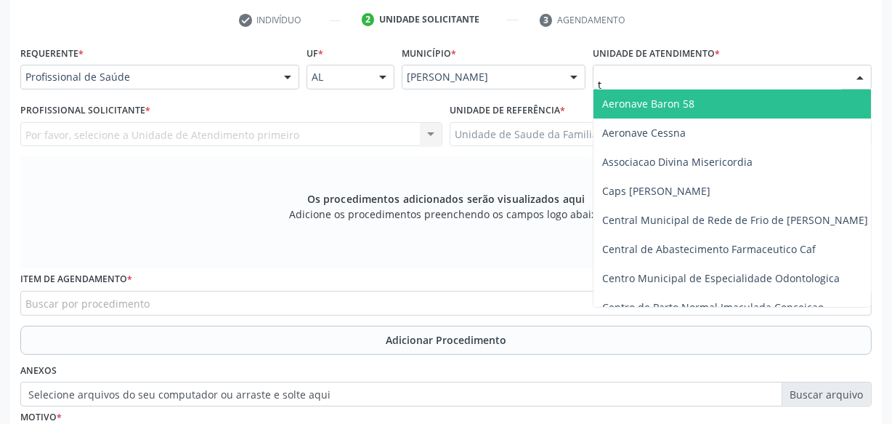
type input "tu"
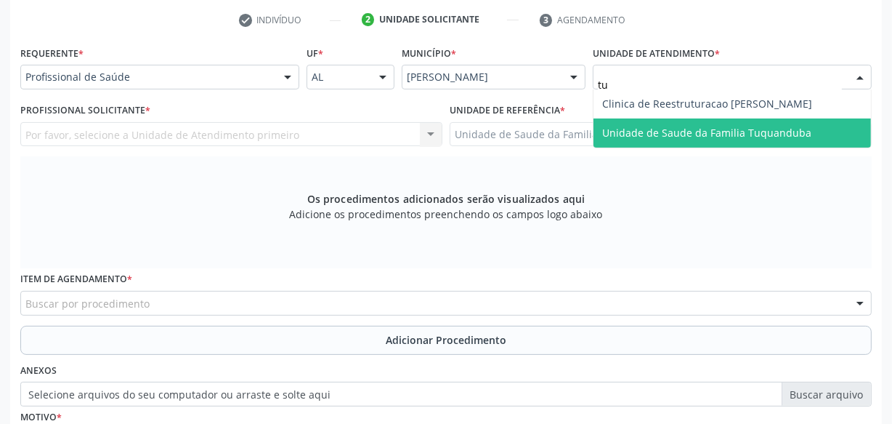
click at [658, 124] on span "Unidade de Saude da Familia Tuquanduba" at bounding box center [733, 132] width 278 height 29
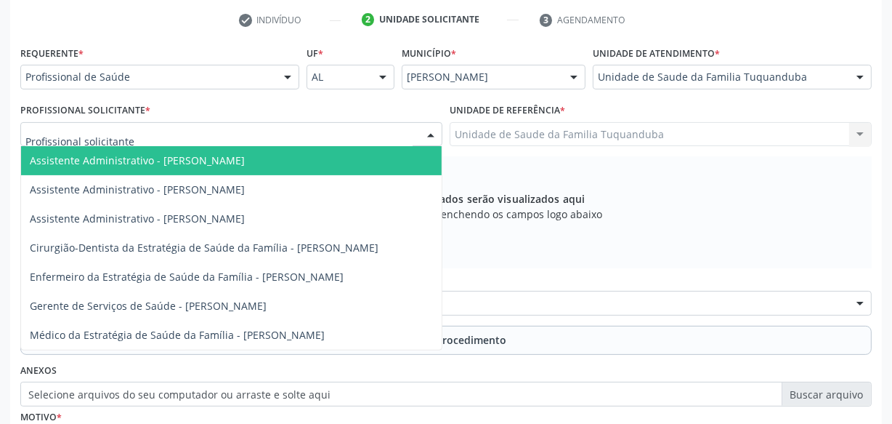
click at [349, 132] on div at bounding box center [231, 134] width 422 height 25
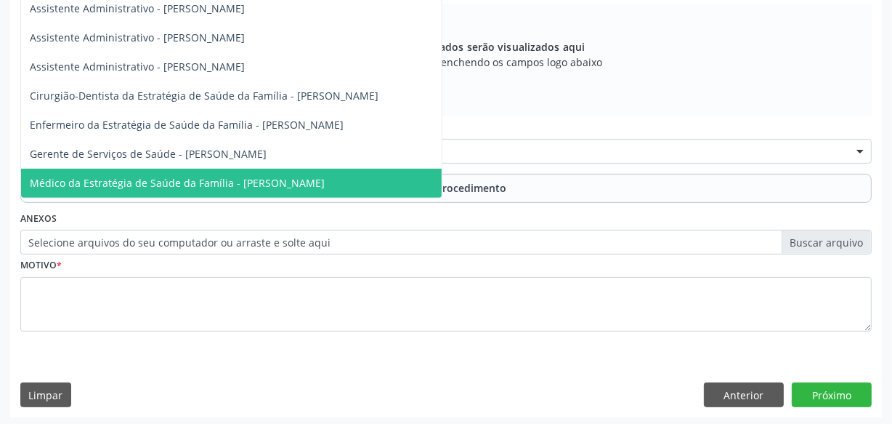
scroll to position [448, 0]
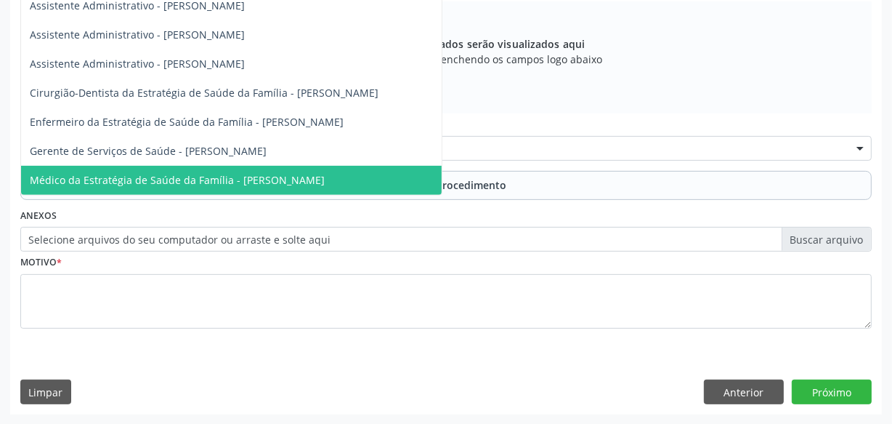
click at [275, 181] on span "Médico da Estratégia de Saúde da Família - [PERSON_NAME]" at bounding box center [177, 180] width 295 height 14
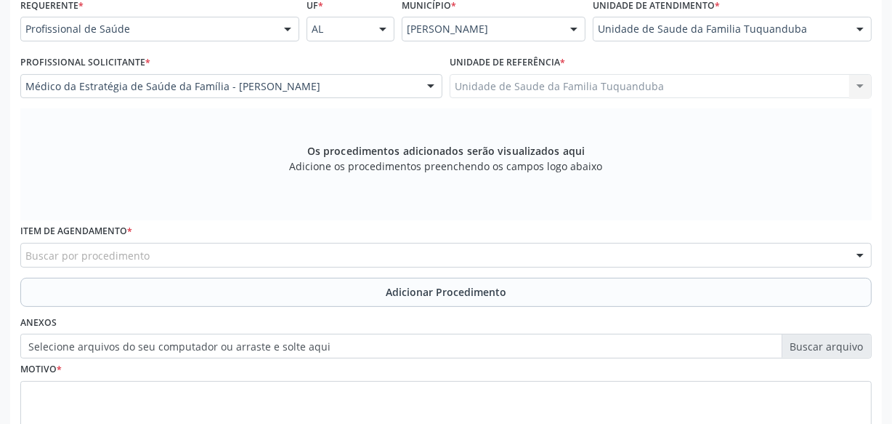
scroll to position [316, 0]
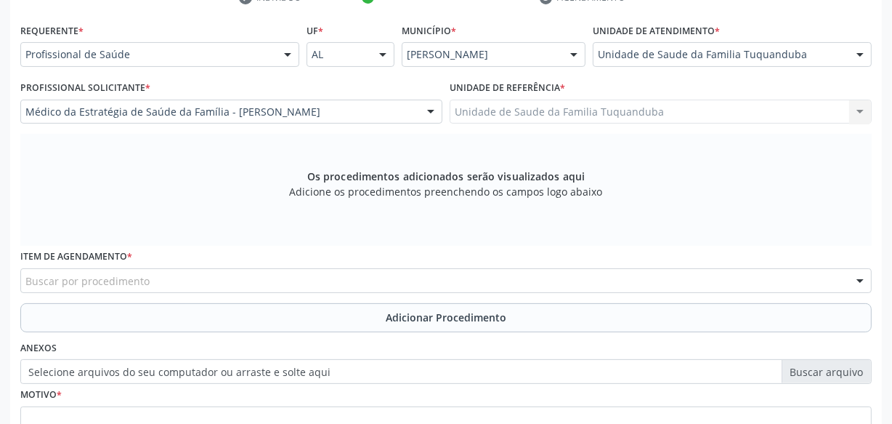
click at [299, 278] on div "Buscar por procedimento" at bounding box center [445, 280] width 851 height 25
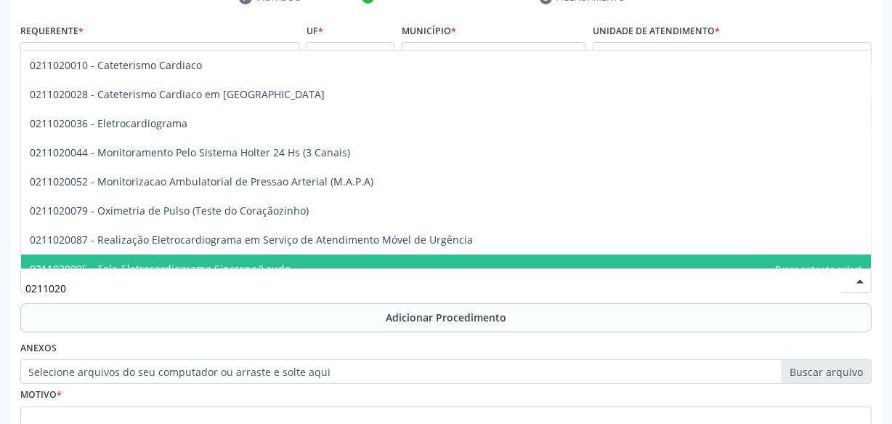
type input "02110200"
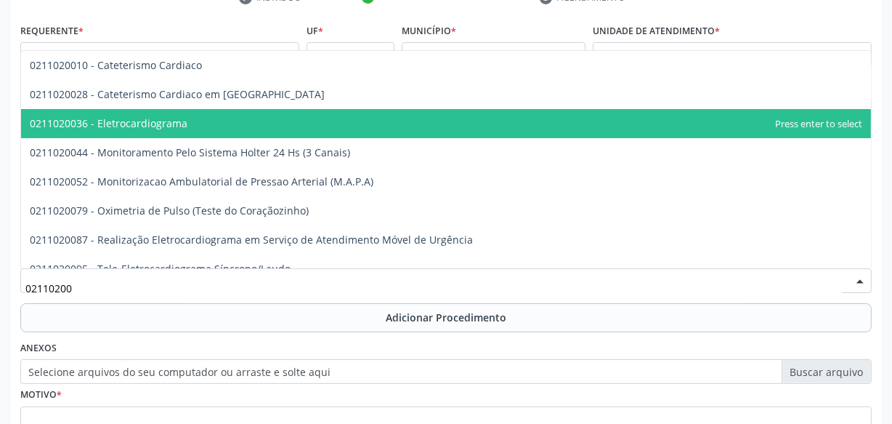
click at [234, 116] on span "0211020036 - Eletrocardiograma" at bounding box center [446, 123] width 850 height 29
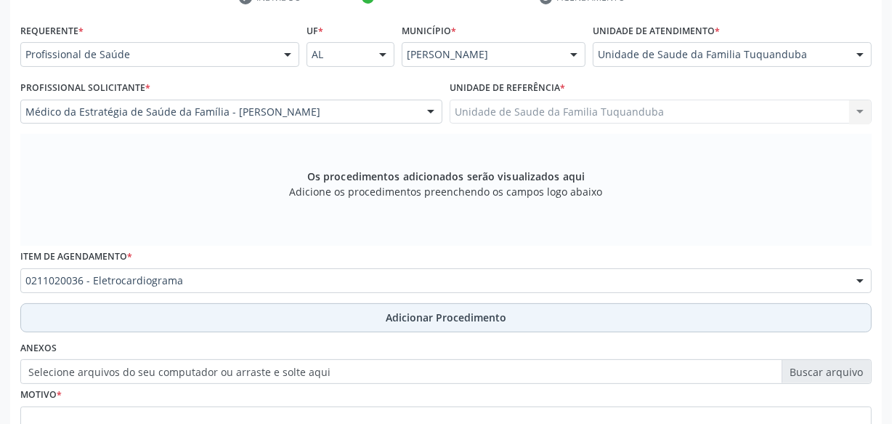
click at [413, 320] on span "Adicionar Procedimento" at bounding box center [446, 316] width 121 height 15
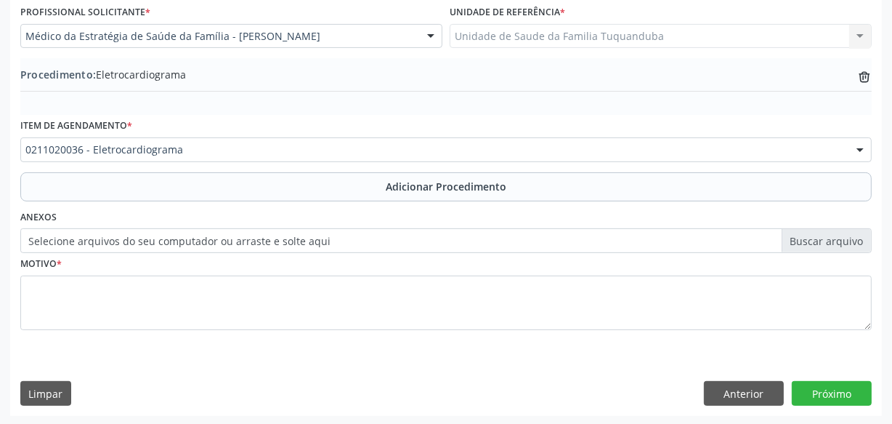
scroll to position [392, 0]
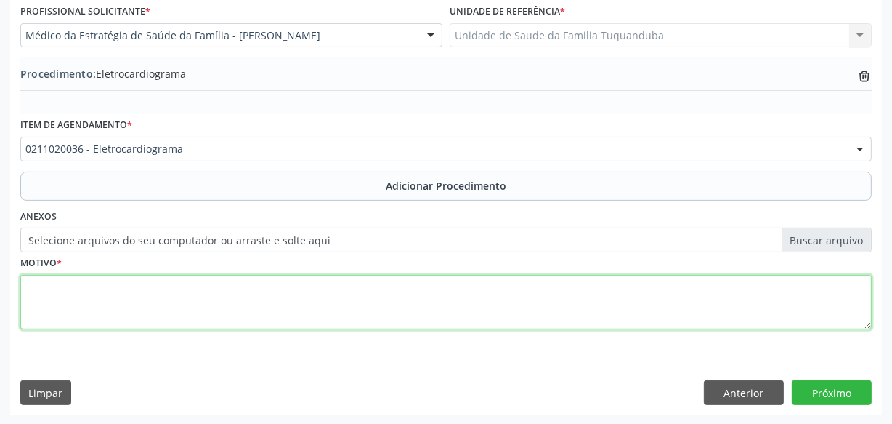
click at [410, 298] on textarea at bounding box center [445, 302] width 851 height 55
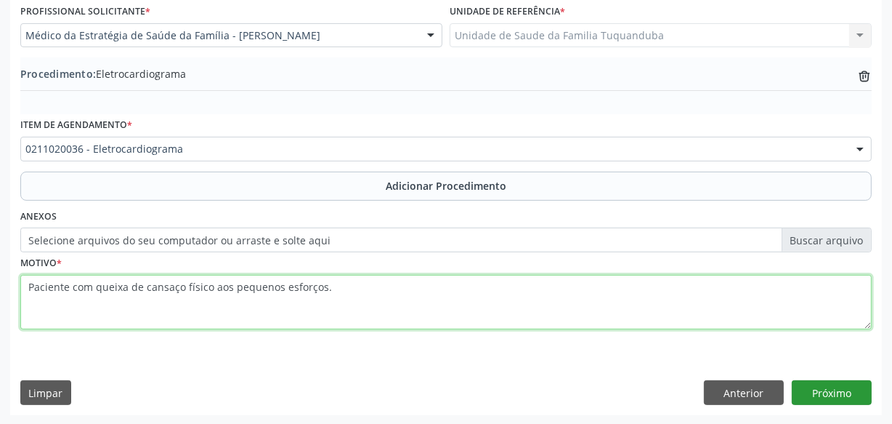
type textarea "Paciente com queixa de cansaço físico aos pequenos esforços."
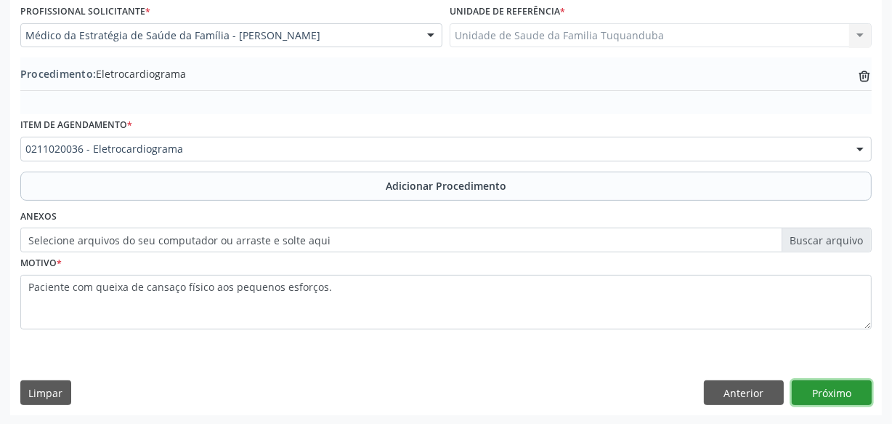
click at [818, 392] on button "Próximo" at bounding box center [832, 392] width 80 height 25
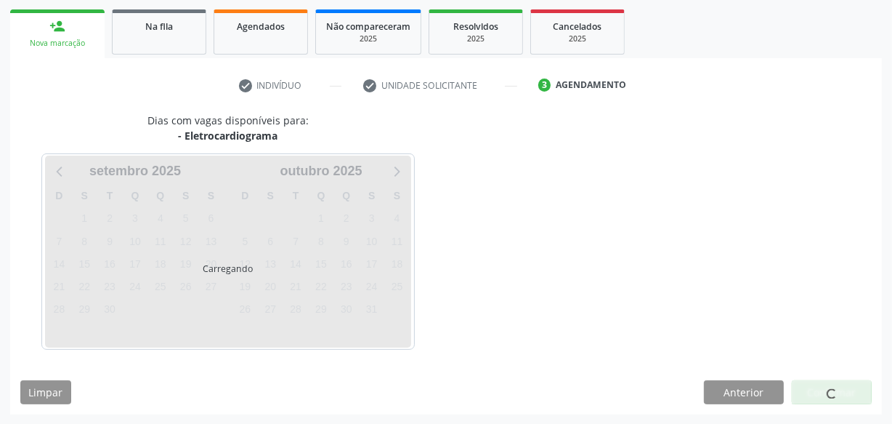
scroll to position [270, 0]
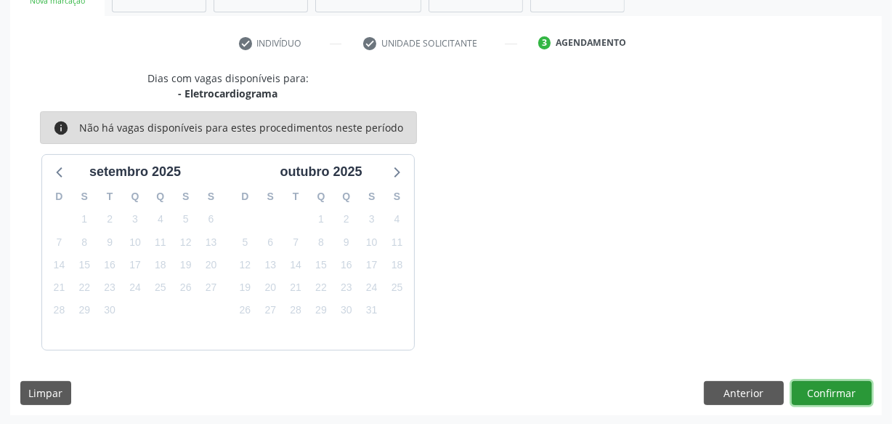
click at [818, 392] on button "Confirmar" at bounding box center [832, 393] width 80 height 25
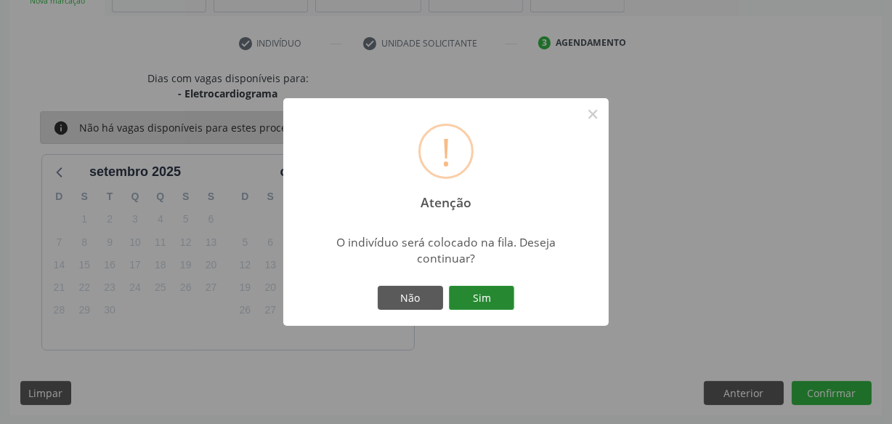
click at [478, 304] on button "Sim" at bounding box center [481, 298] width 65 height 25
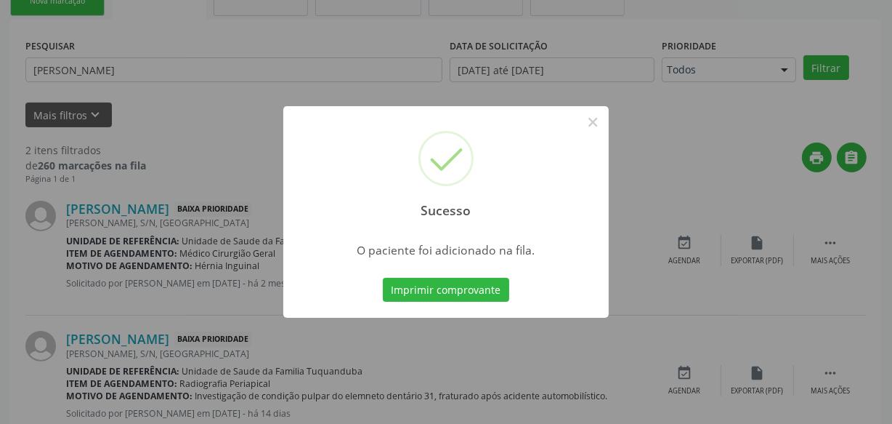
scroll to position [76, 0]
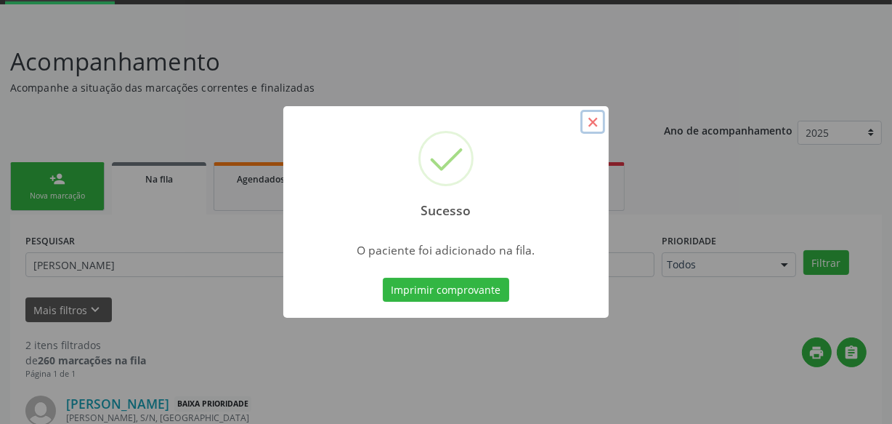
click at [593, 124] on button "×" at bounding box center [592, 122] width 25 height 25
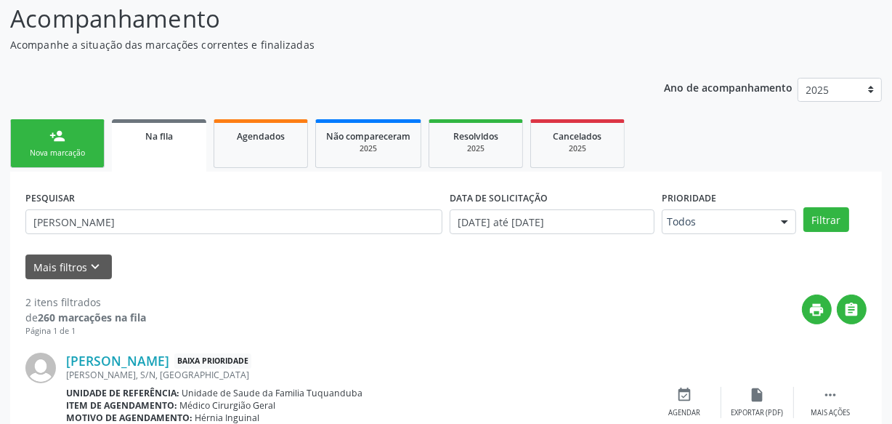
scroll to position [118, 0]
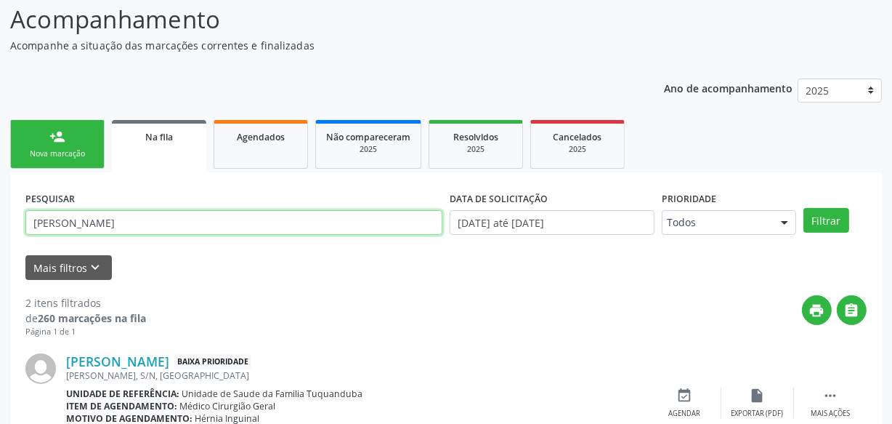
drag, startPoint x: 90, startPoint y: 224, endPoint x: 0, endPoint y: 203, distance: 92.7
click at [0, 203] on div "Acompanhamento Acompanhe a situação das marcações correntes e finalizadas Relat…" at bounding box center [446, 303] width 892 height 640
click at [804, 208] on button "Filtrar" at bounding box center [827, 220] width 46 height 25
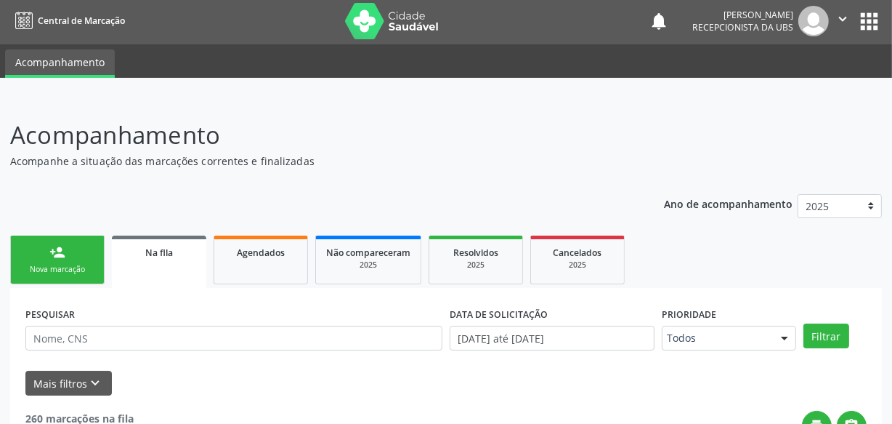
scroll to position [0, 0]
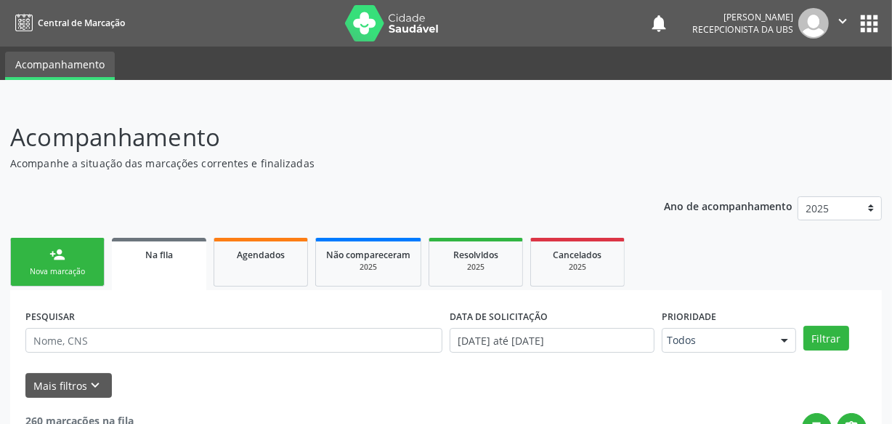
click at [88, 254] on link "person_add Nova marcação" at bounding box center [57, 262] width 94 height 49
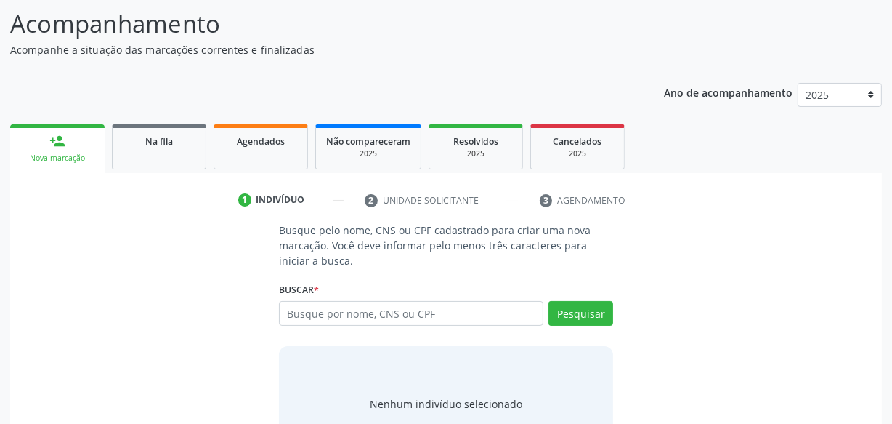
scroll to position [171, 0]
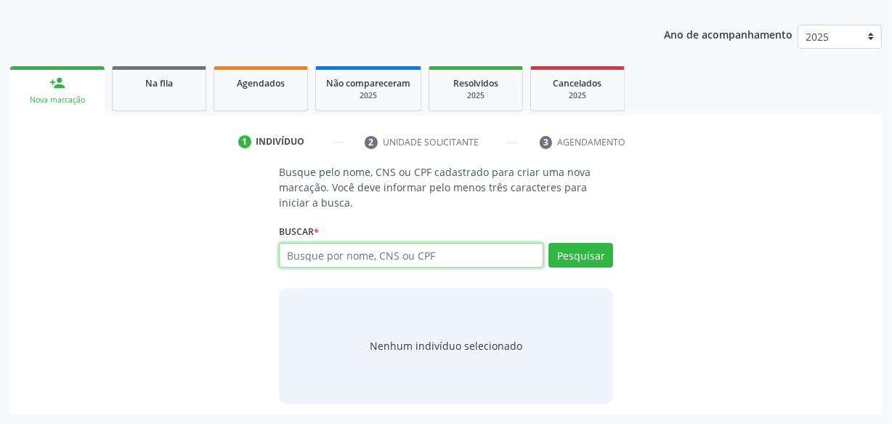
click at [402, 261] on input "text" at bounding box center [411, 255] width 264 height 25
type input "79652476315"
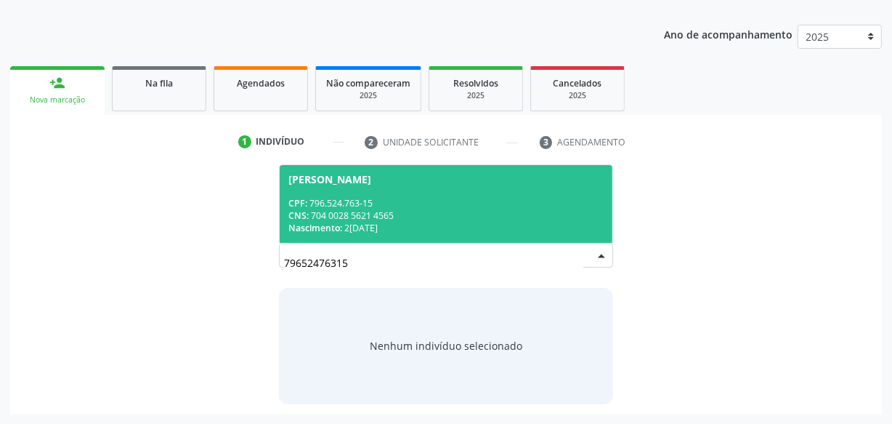
click at [418, 227] on div "Nascimento: [DATE]" at bounding box center [445, 228] width 315 height 12
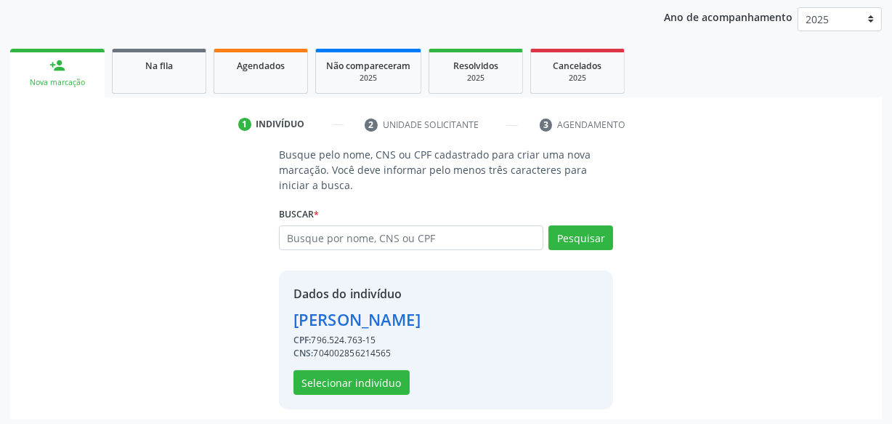
scroll to position [194, 0]
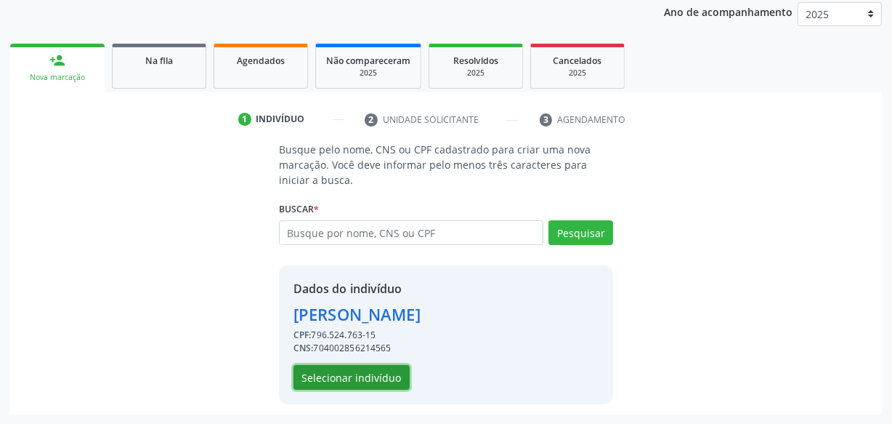
click at [307, 373] on button "Selecionar indivíduo" at bounding box center [352, 377] width 116 height 25
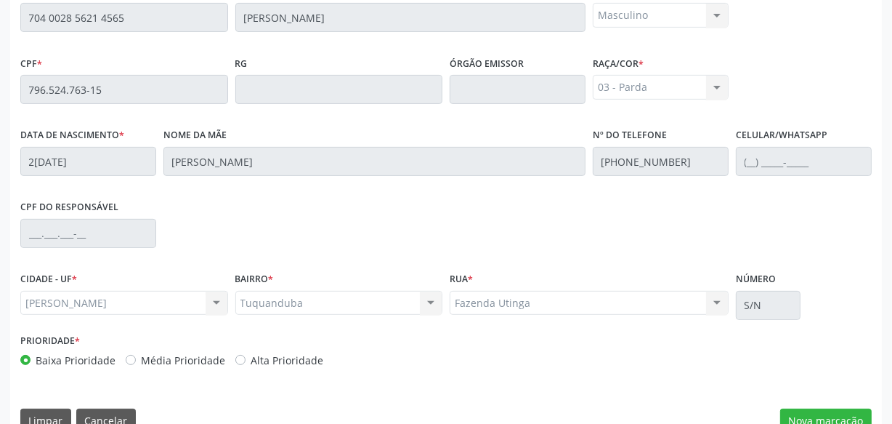
scroll to position [426, 0]
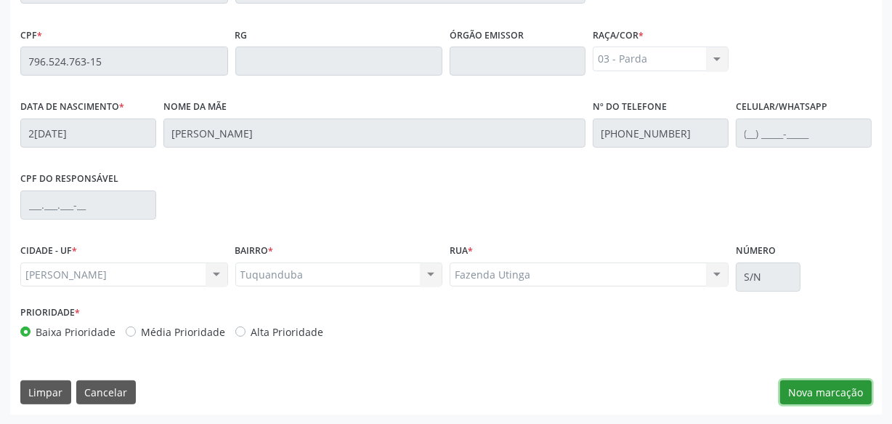
click at [798, 380] on button "Nova marcação" at bounding box center [826, 392] width 92 height 25
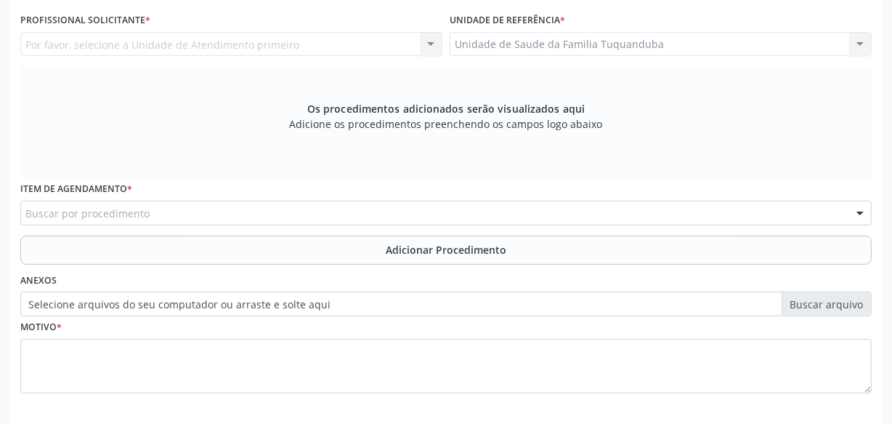
scroll to position [360, 0]
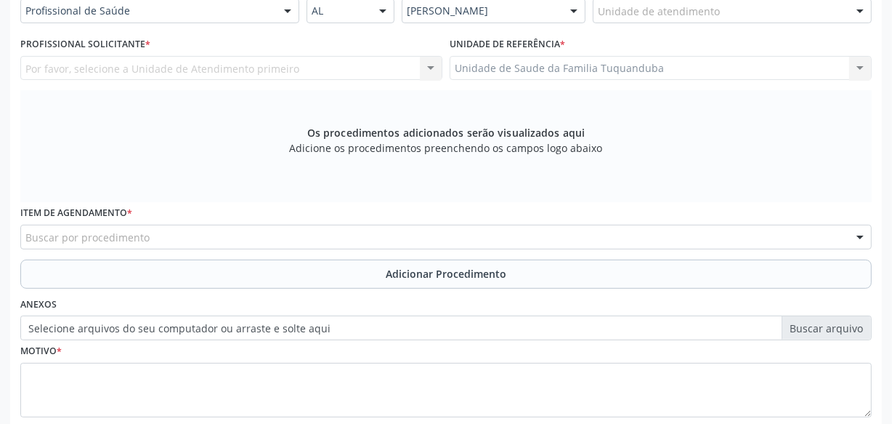
click at [214, 233] on div "Buscar por procedimento" at bounding box center [445, 236] width 851 height 25
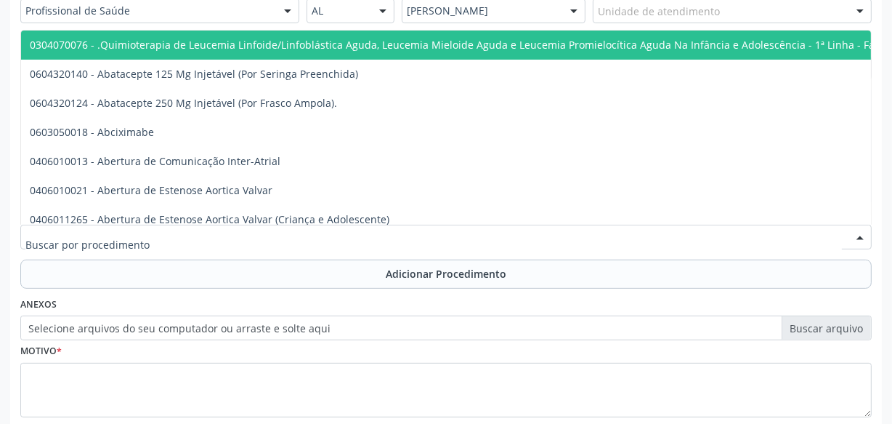
click at [198, 299] on div "Anexos Selecione arquivos do seu computador ou arraste e solte aqui" at bounding box center [446, 317] width 859 height 46
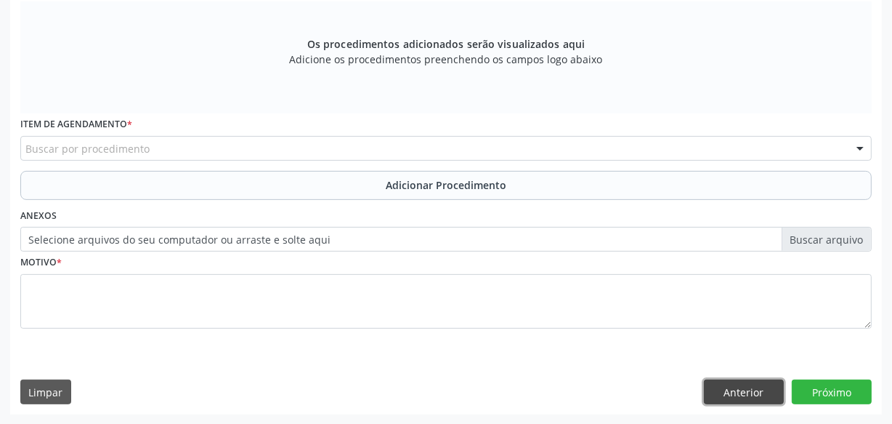
click at [729, 397] on button "Anterior" at bounding box center [744, 391] width 80 height 25
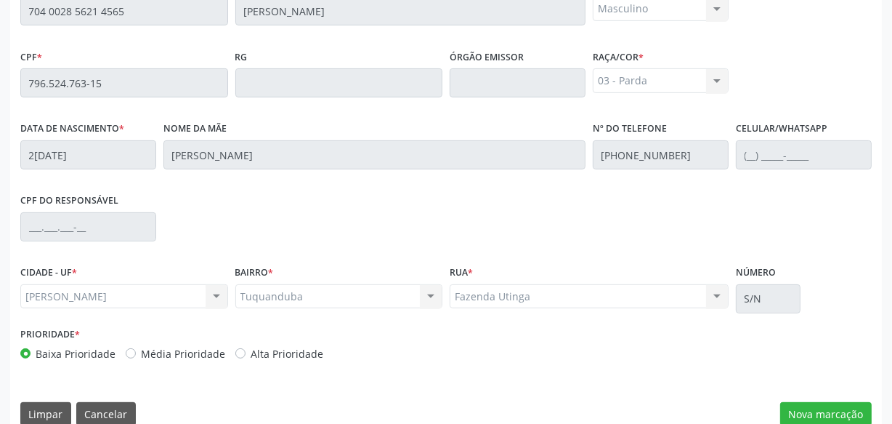
scroll to position [426, 0]
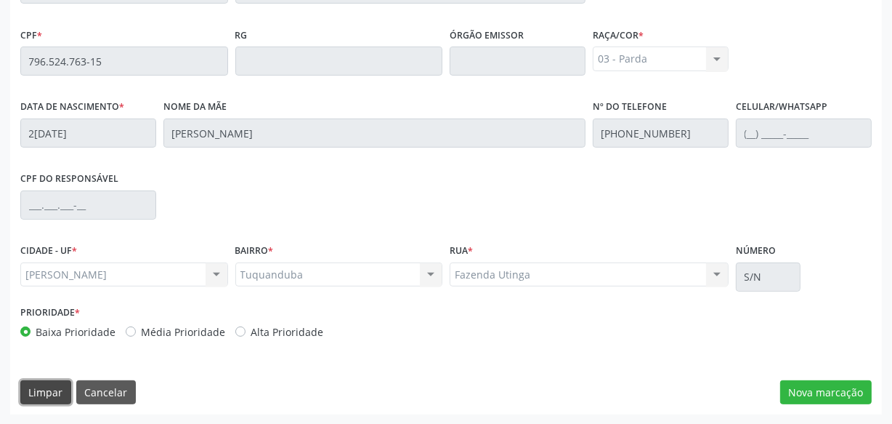
click at [56, 396] on button "Limpar" at bounding box center [45, 392] width 51 height 25
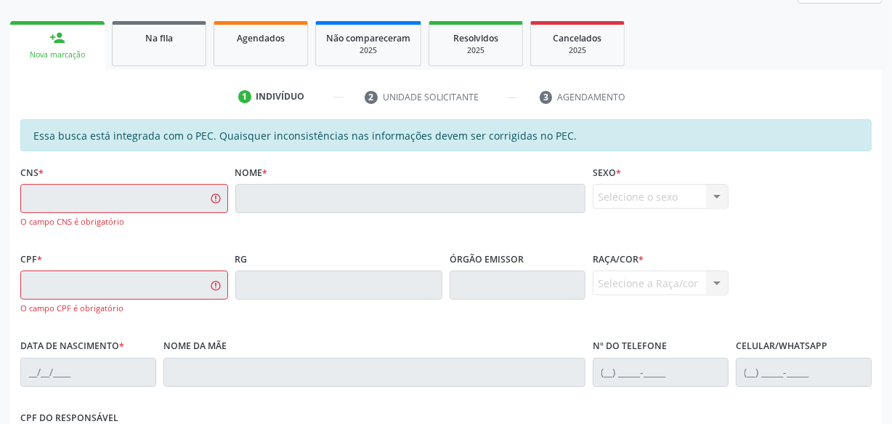
scroll to position [161, 0]
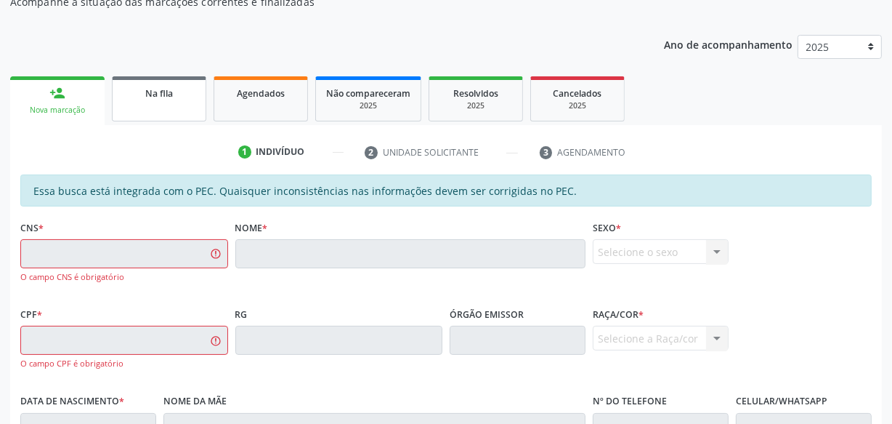
click at [126, 105] on link "Na fila" at bounding box center [159, 98] width 94 height 45
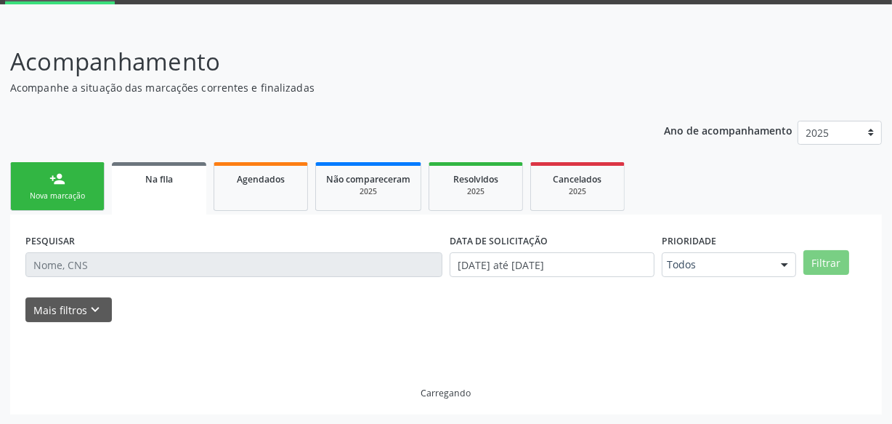
scroll to position [91, 0]
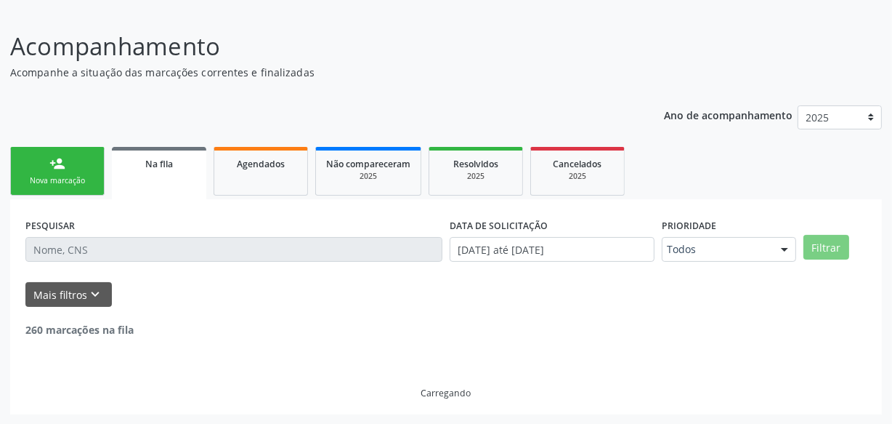
click at [62, 188] on link "person_add Nova marcação" at bounding box center [57, 171] width 94 height 49
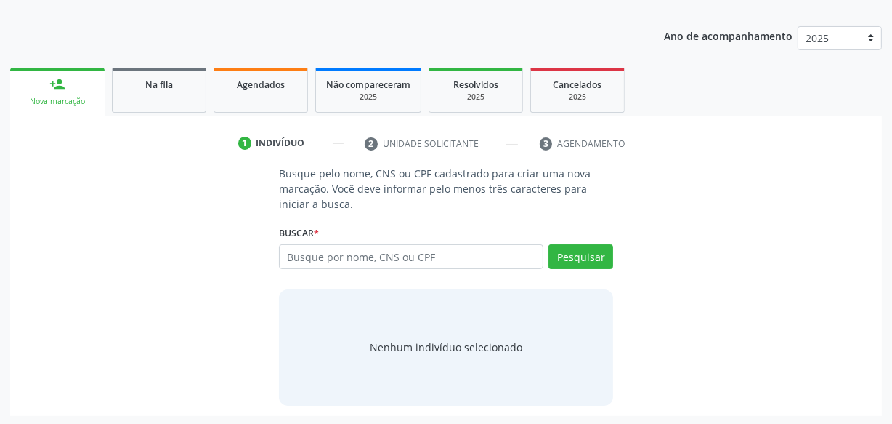
scroll to position [171, 0]
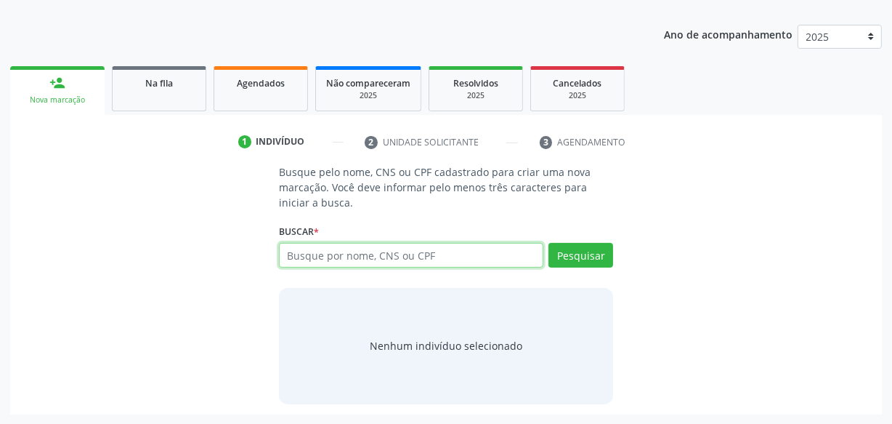
click at [390, 257] on input "text" at bounding box center [411, 255] width 264 height 25
type input "79652476315"
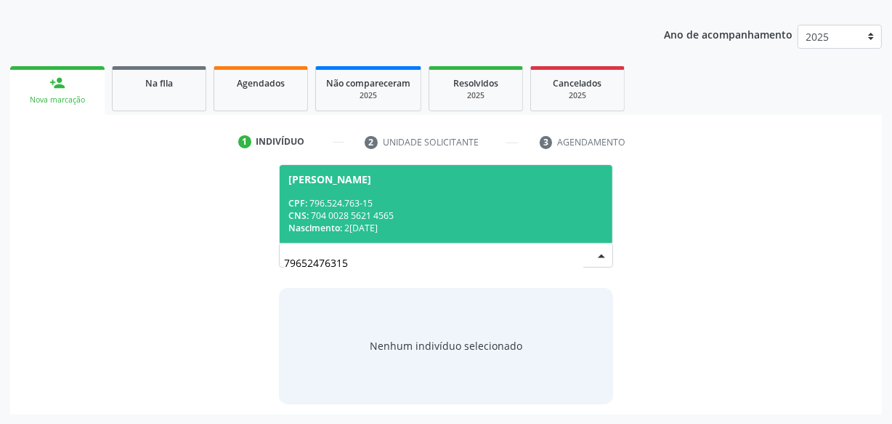
click at [377, 206] on div "CPF: 796.524.763-15" at bounding box center [445, 203] width 315 height 12
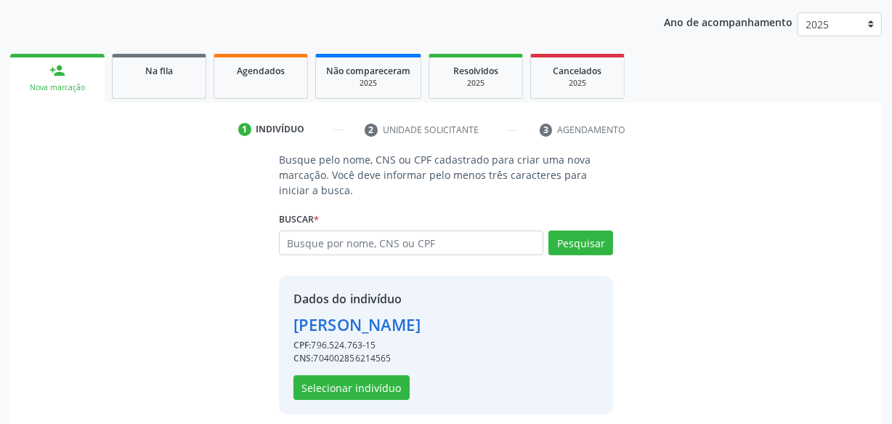
scroll to position [194, 0]
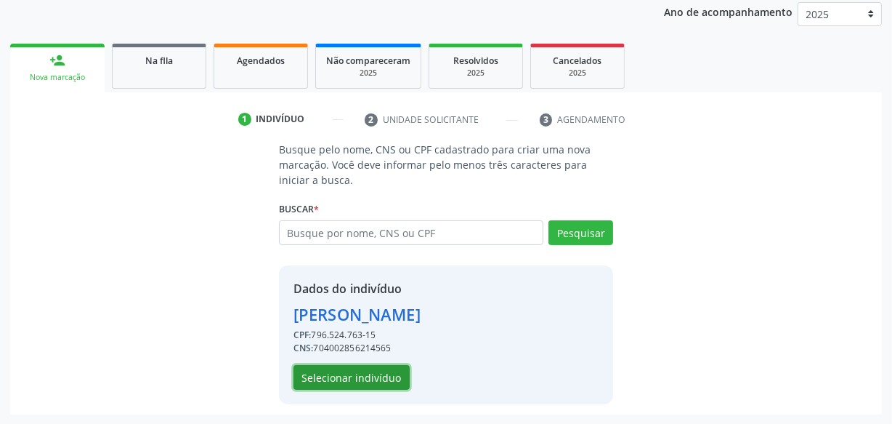
click at [361, 373] on button "Selecionar indivíduo" at bounding box center [352, 377] width 116 height 25
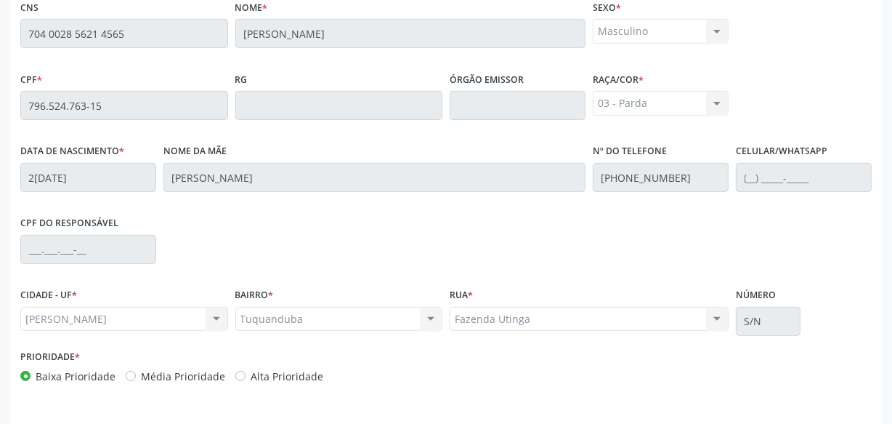
scroll to position [426, 0]
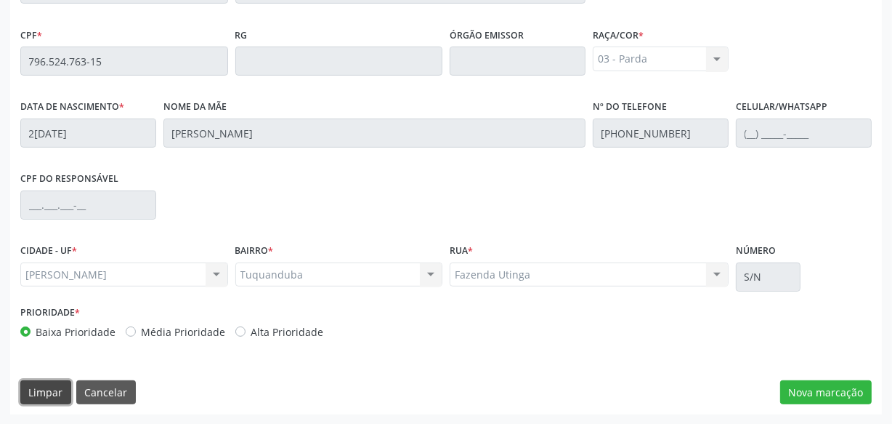
click at [57, 383] on button "Limpar" at bounding box center [45, 392] width 51 height 25
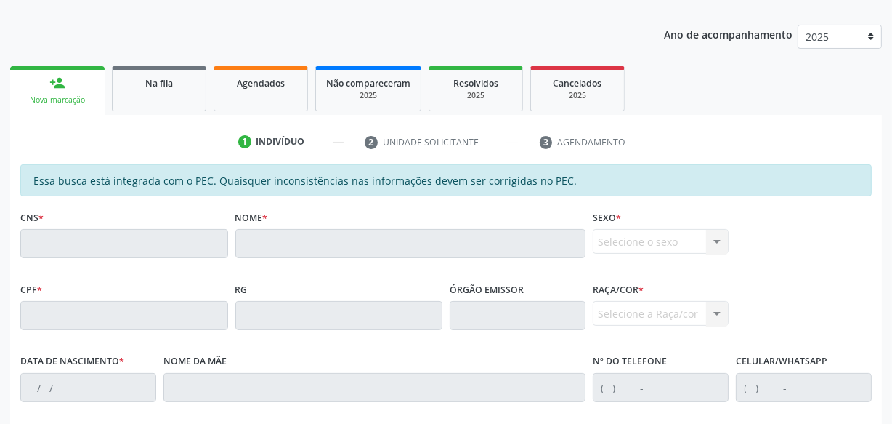
scroll to position [161, 0]
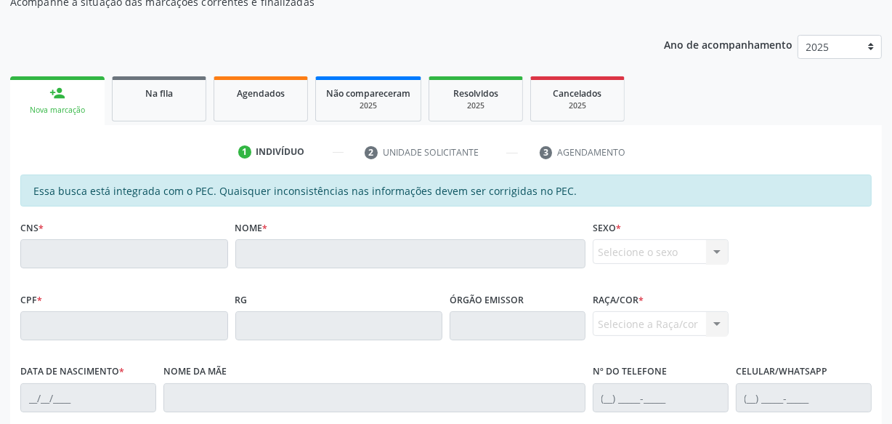
drag, startPoint x: 266, startPoint y: 254, endPoint x: 94, endPoint y: 109, distance: 225.3
click at [136, 103] on link "Na fila" at bounding box center [159, 98] width 94 height 45
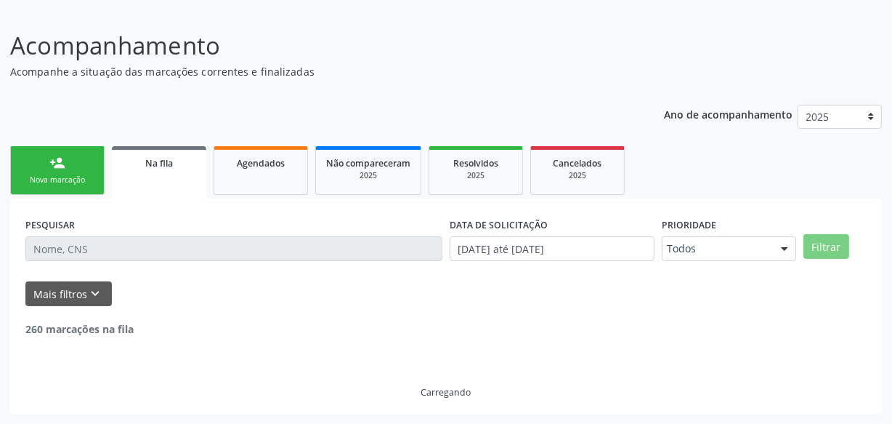
scroll to position [91, 0]
click at [171, 109] on div "Ano de acompanhamento 2025 person_add Nova marcação Na fila Agendados Não compa…" at bounding box center [446, 255] width 872 height 320
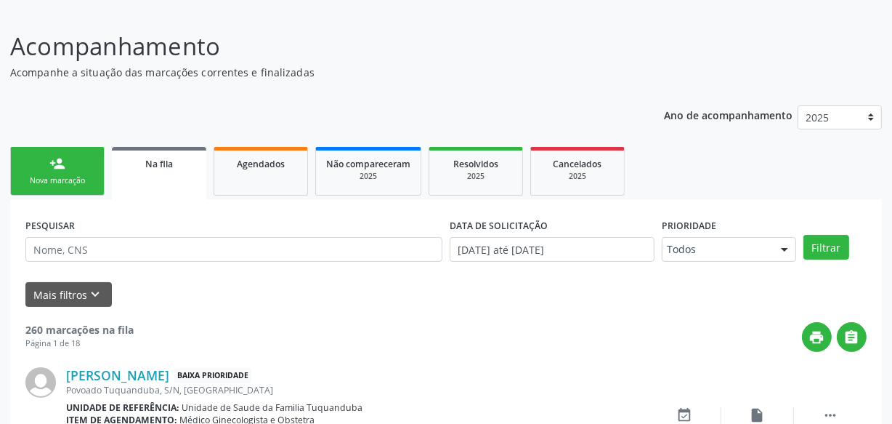
click at [94, 171] on link "person_add Nova marcação" at bounding box center [57, 171] width 94 height 49
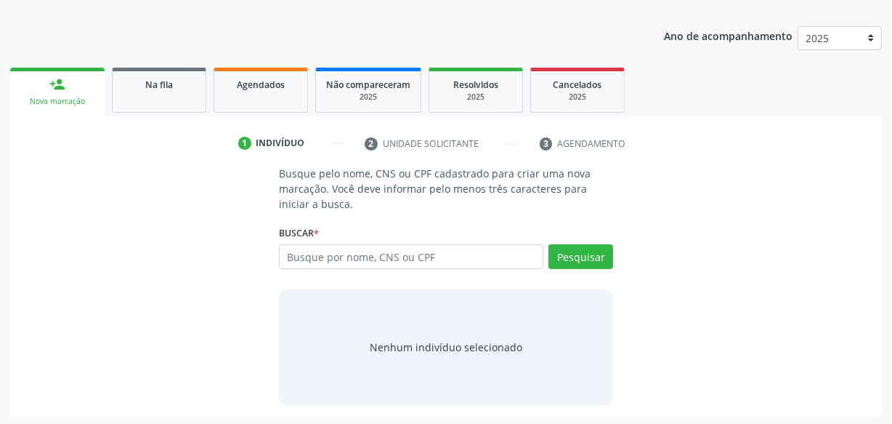
scroll to position [171, 0]
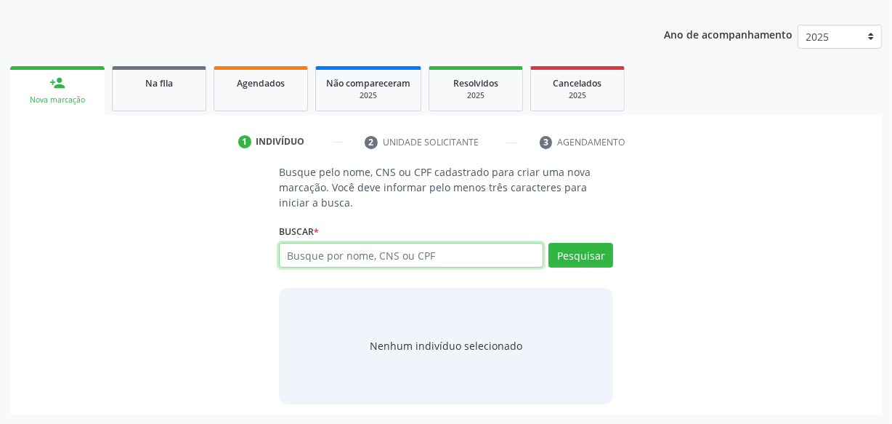
click at [365, 251] on input "text" at bounding box center [411, 255] width 264 height 25
paste input "700003233773603"
type input "700003233773603"
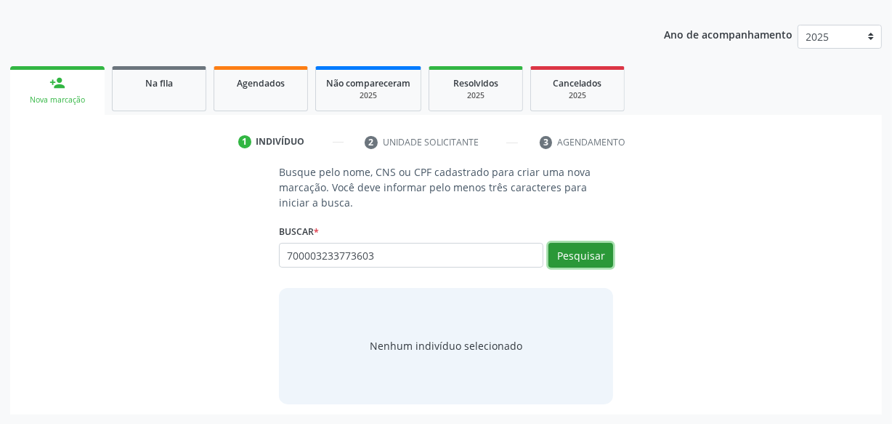
click at [576, 259] on button "Pesquisar" at bounding box center [581, 255] width 65 height 25
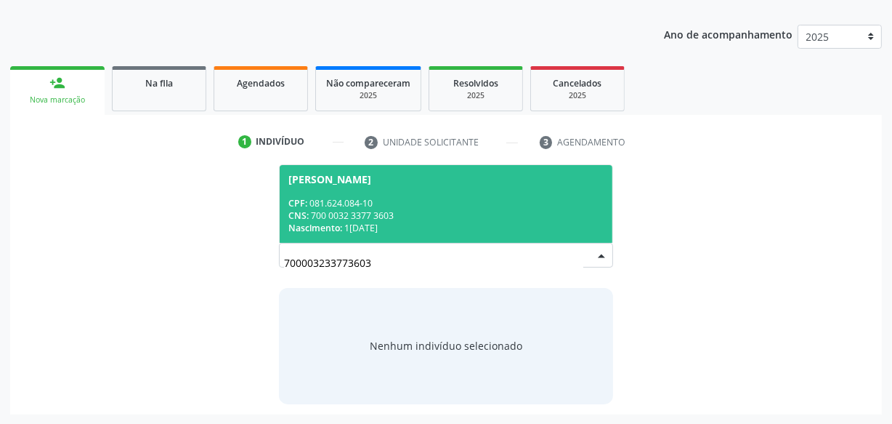
click at [389, 189] on span "[PERSON_NAME] CPF: 081.624.084-10 CNS: 700 0032 3377 3603 Nascimento: [DATE]" at bounding box center [446, 204] width 333 height 78
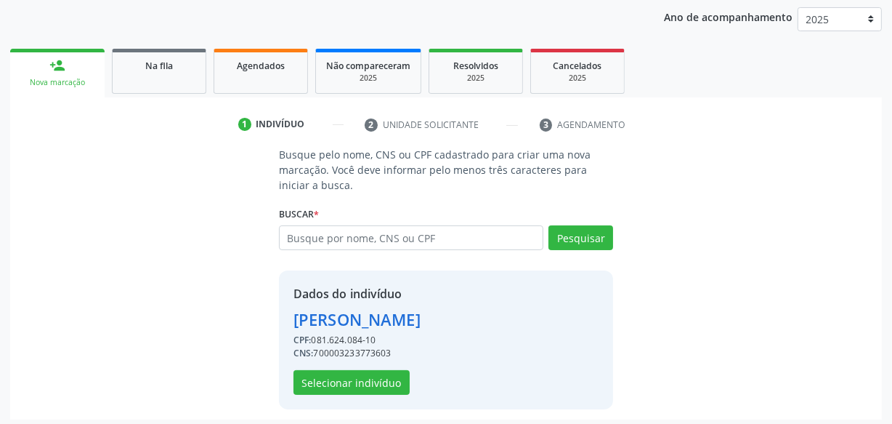
scroll to position [194, 0]
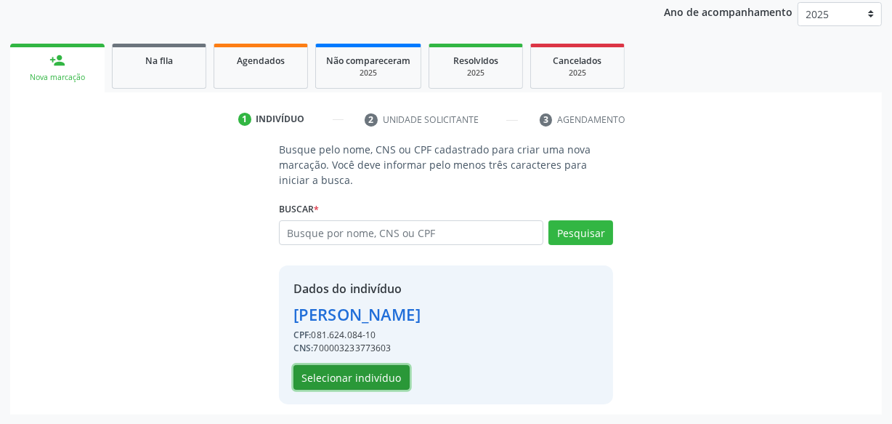
click at [376, 371] on button "Selecionar indivíduo" at bounding box center [352, 377] width 116 height 25
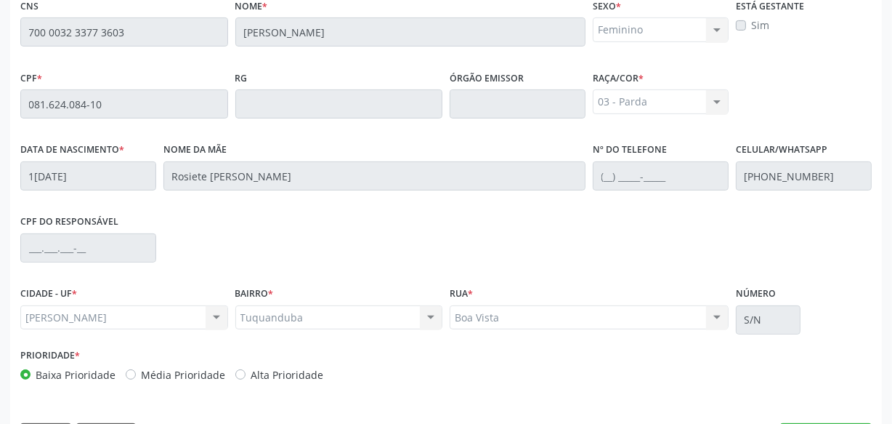
scroll to position [426, 0]
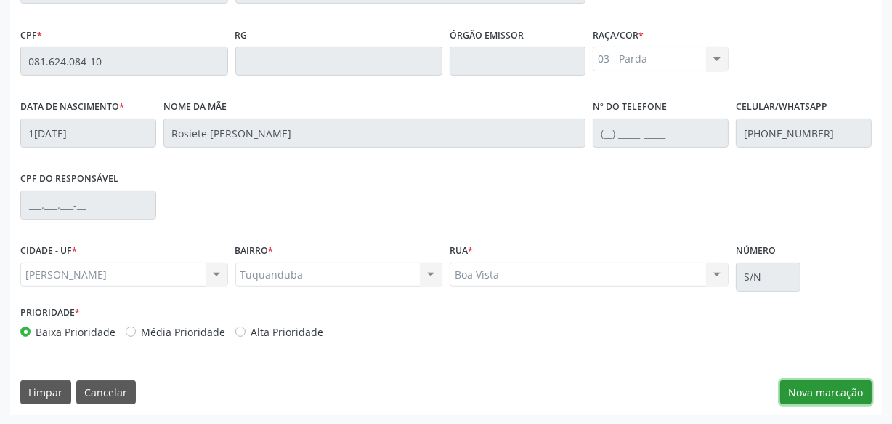
click at [799, 390] on button "Nova marcação" at bounding box center [826, 392] width 92 height 25
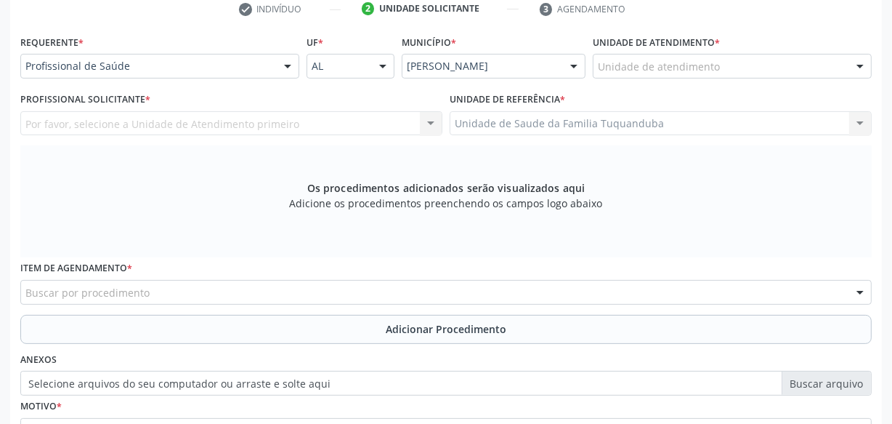
scroll to position [227, 0]
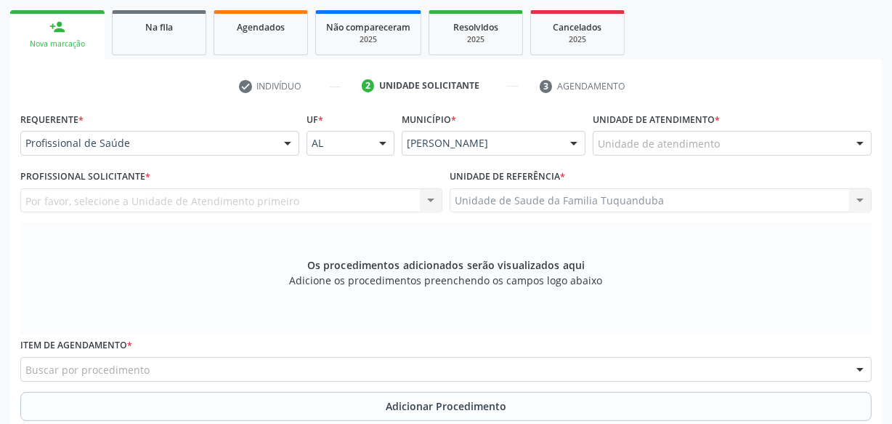
click at [721, 140] on div "Unidade de atendimento" at bounding box center [732, 143] width 279 height 25
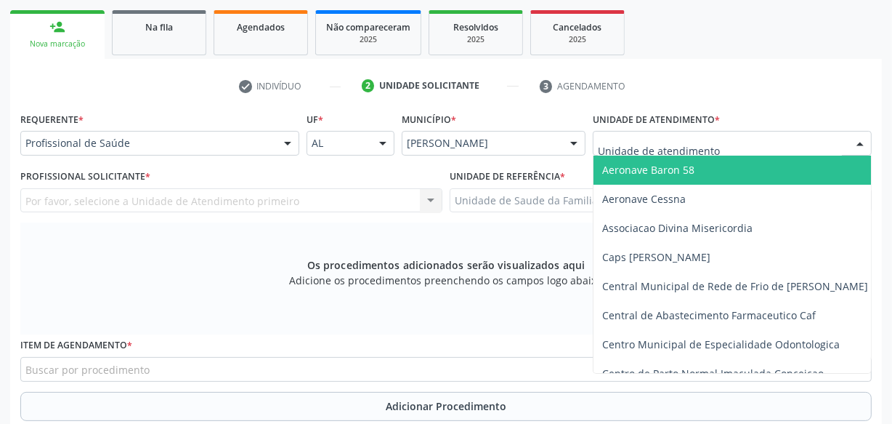
click at [240, 132] on div "Profissional de Saúde" at bounding box center [159, 143] width 279 height 25
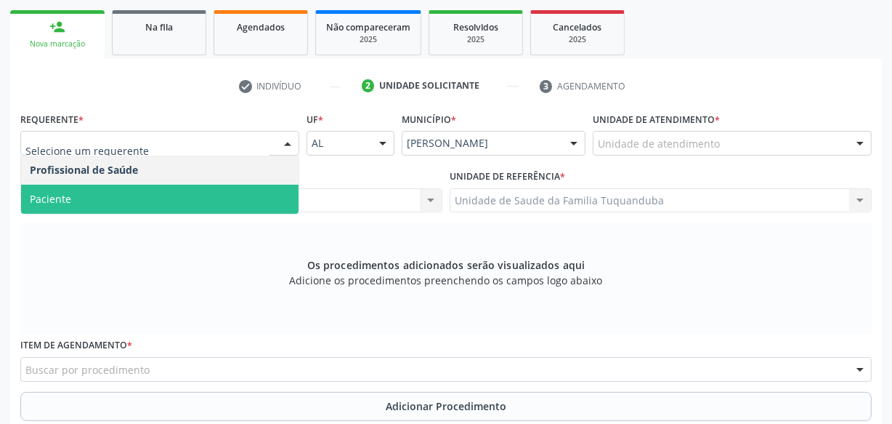
click at [200, 192] on span "Paciente" at bounding box center [160, 199] width 278 height 29
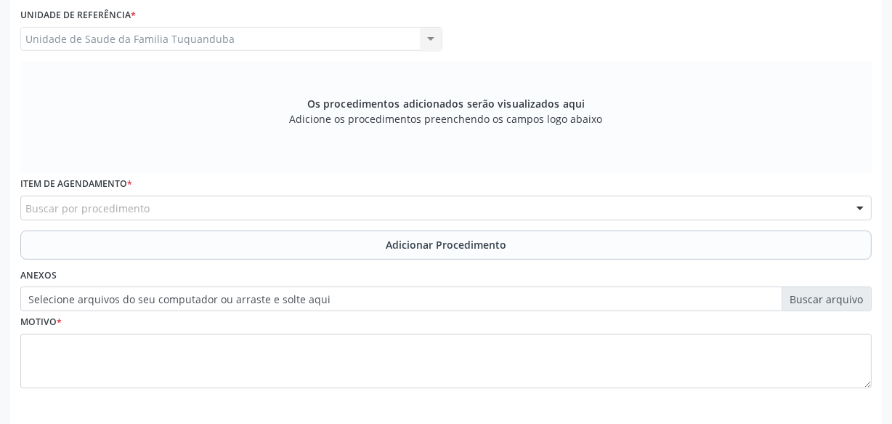
scroll to position [426, 0]
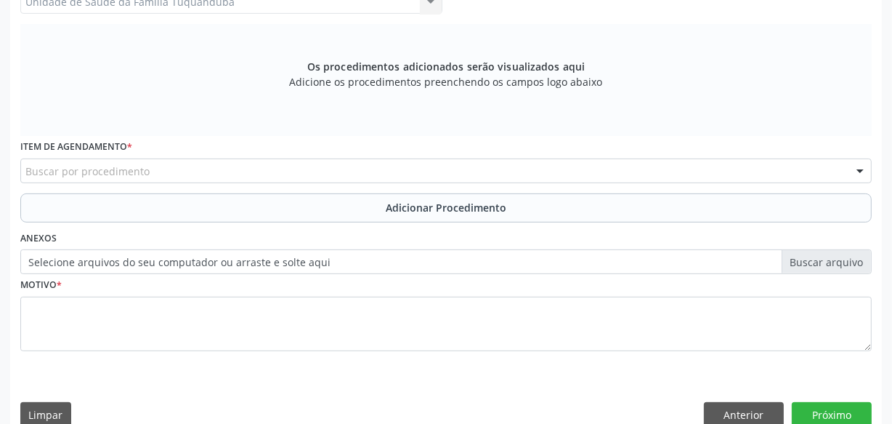
click at [378, 171] on div "Buscar por procedimento" at bounding box center [445, 170] width 851 height 25
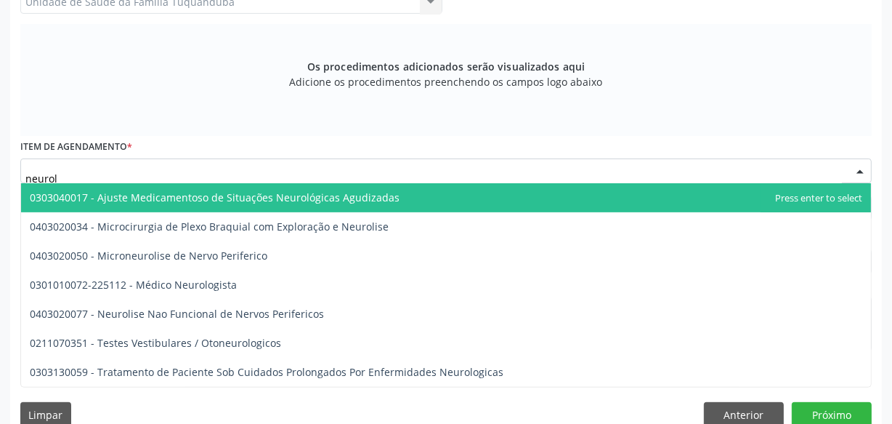
type input "neurolo"
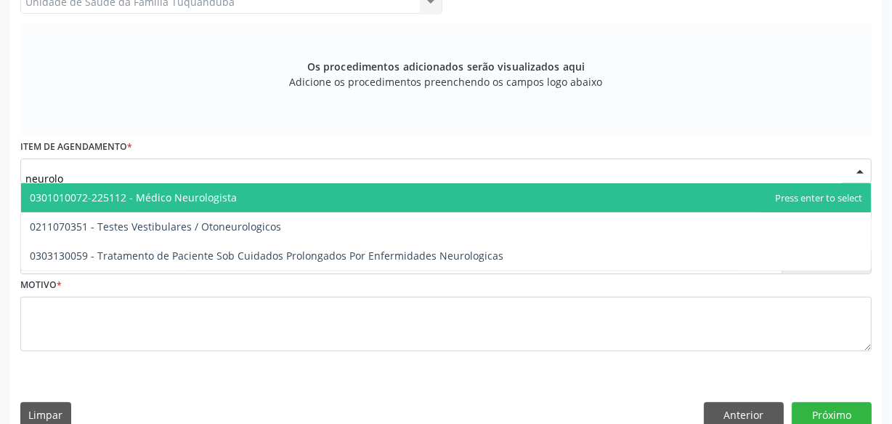
click at [373, 196] on span "0301010072-225112 - Médico Neurologista" at bounding box center [446, 197] width 850 height 29
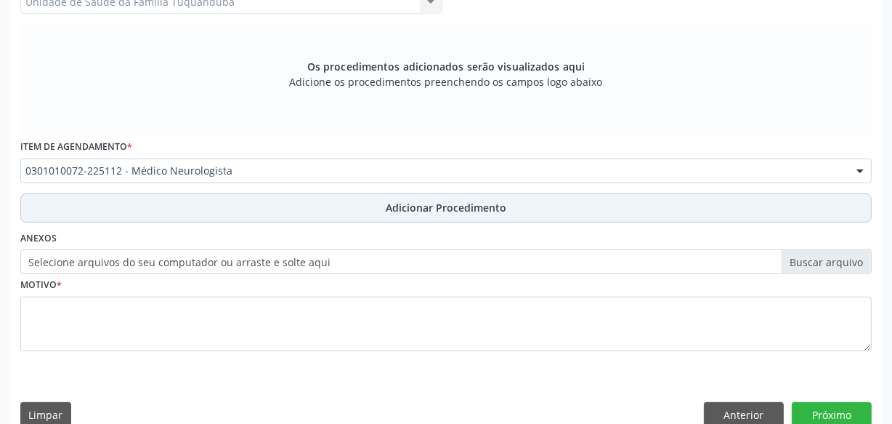
click at [408, 217] on button "Adicionar Procedimento" at bounding box center [445, 207] width 851 height 29
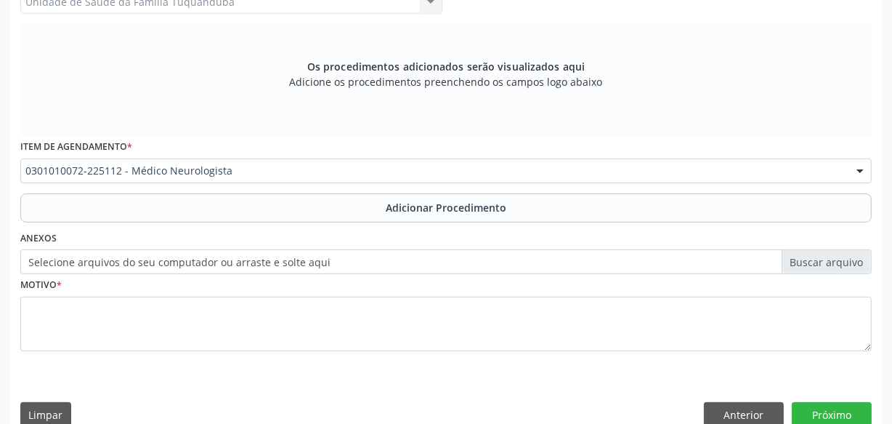
scroll to position [392, 0]
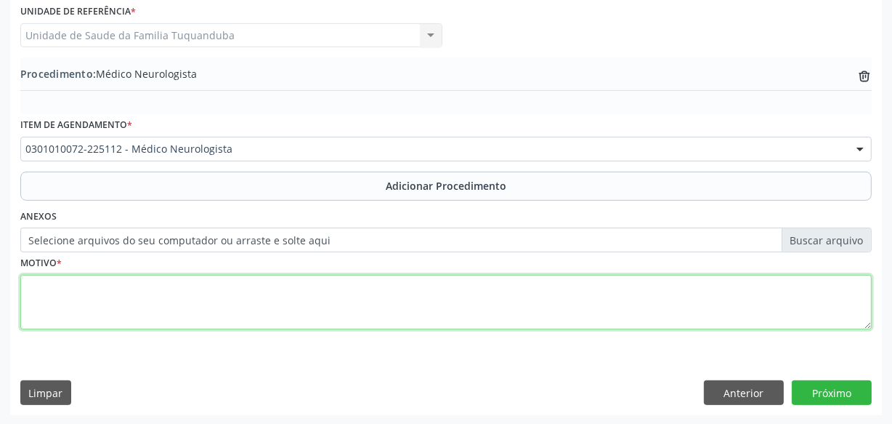
click at [365, 313] on textarea at bounding box center [445, 302] width 851 height 55
type textarea "Avaliar desmaios frequentes."
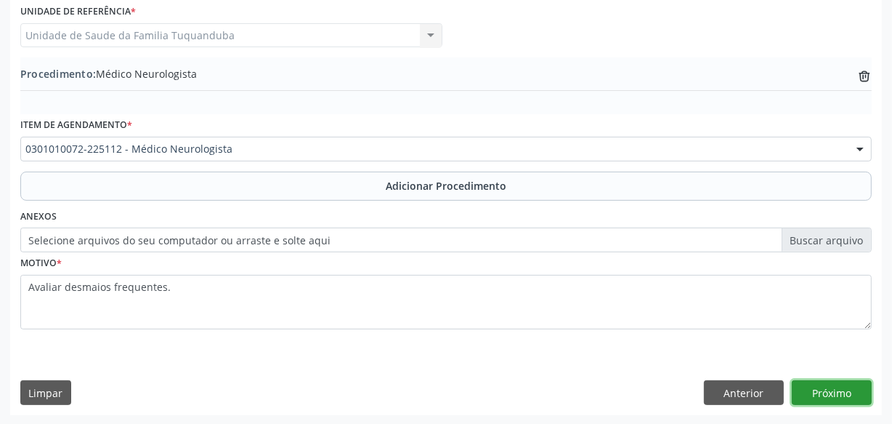
click at [822, 395] on button "Próximo" at bounding box center [832, 392] width 80 height 25
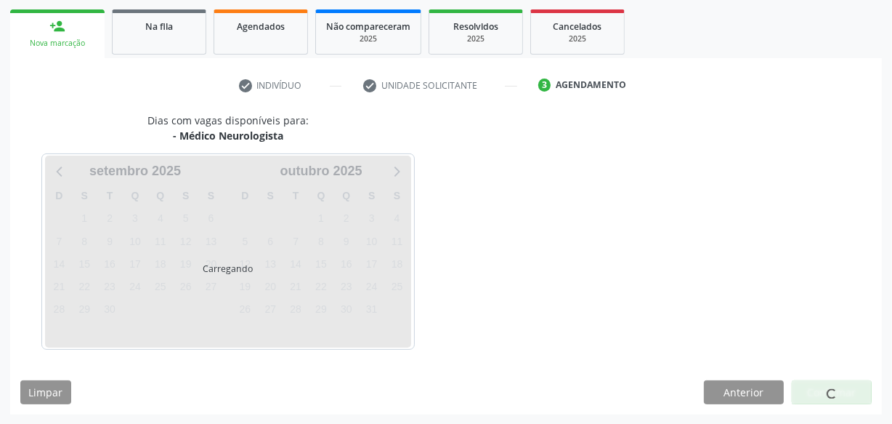
scroll to position [270, 0]
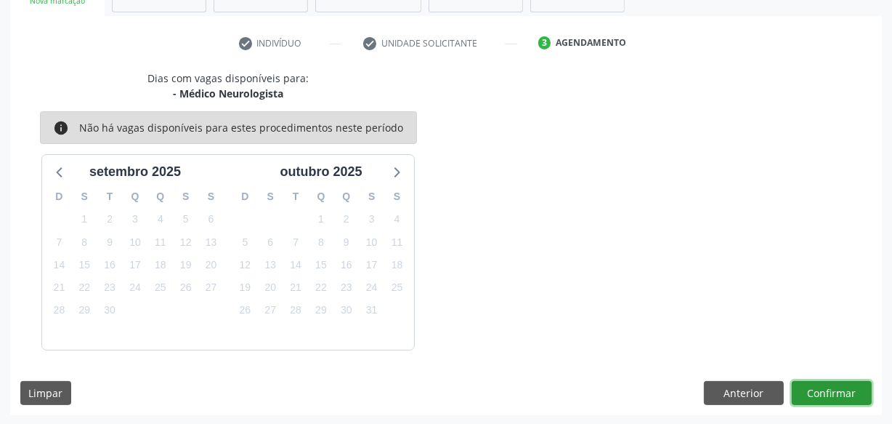
click at [822, 395] on button "Confirmar" at bounding box center [832, 393] width 80 height 25
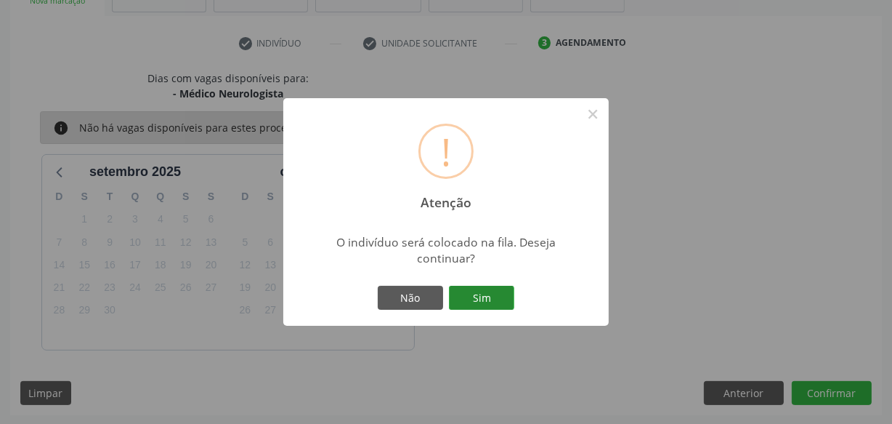
click at [472, 299] on button "Sim" at bounding box center [481, 298] width 65 height 25
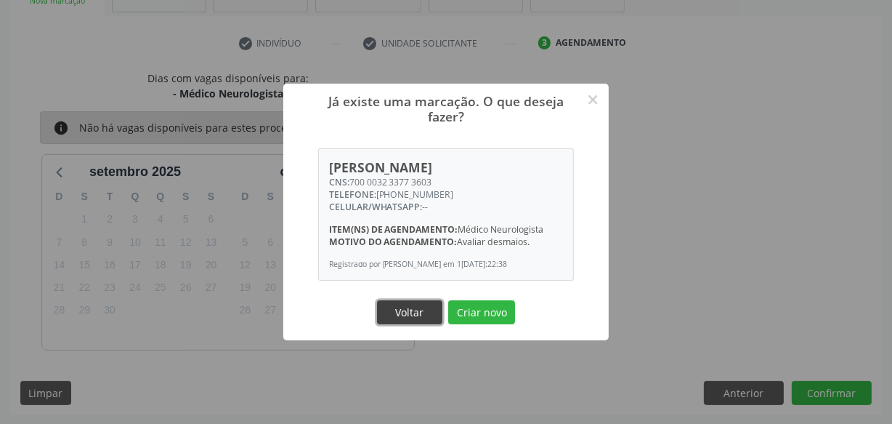
click at [408, 314] on button "Voltar" at bounding box center [409, 312] width 65 height 25
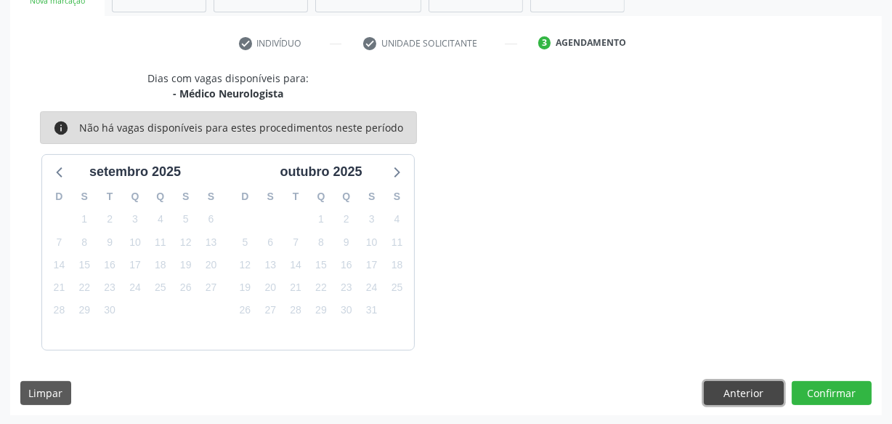
click at [718, 393] on button "Anterior" at bounding box center [744, 393] width 80 height 25
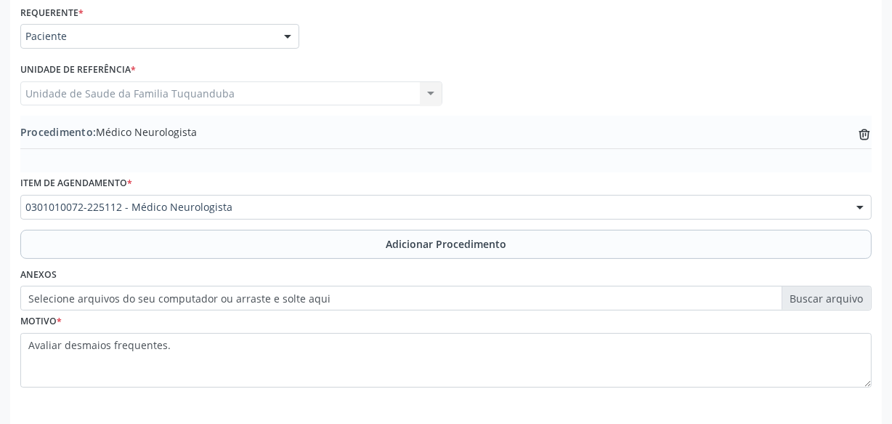
scroll to position [392, 0]
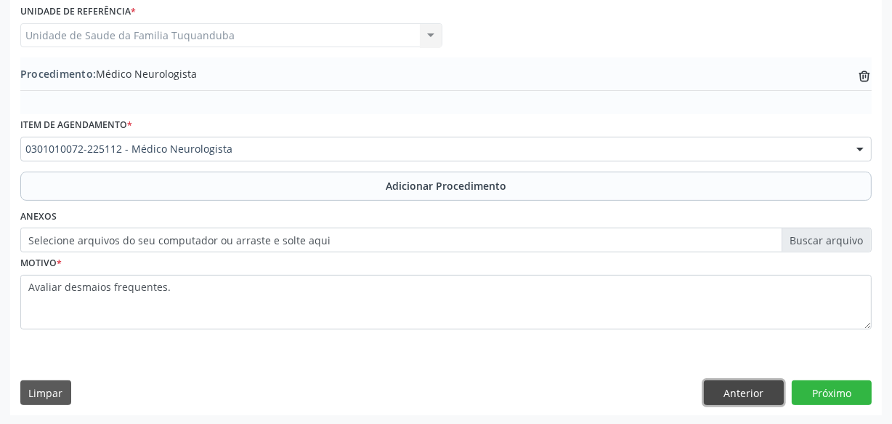
click at [756, 395] on button "Anterior" at bounding box center [744, 392] width 80 height 25
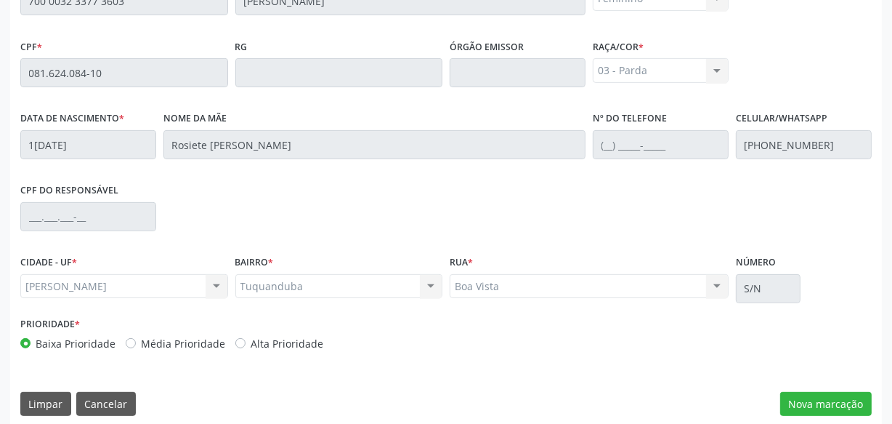
scroll to position [426, 0]
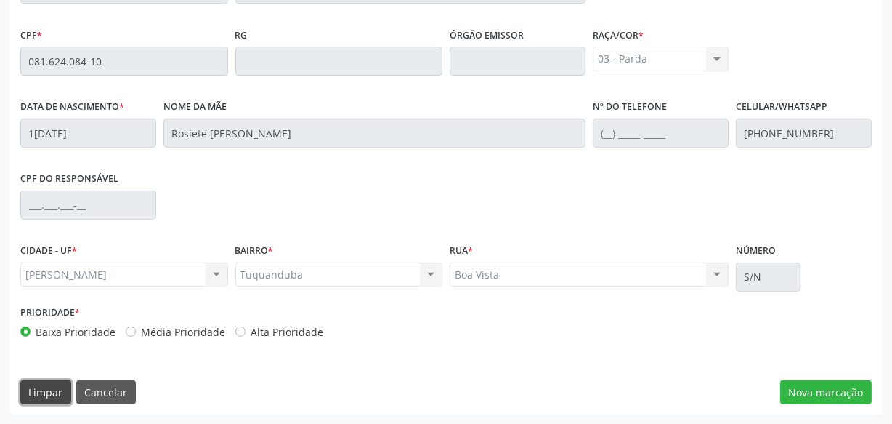
click at [51, 394] on button "Limpar" at bounding box center [45, 392] width 51 height 25
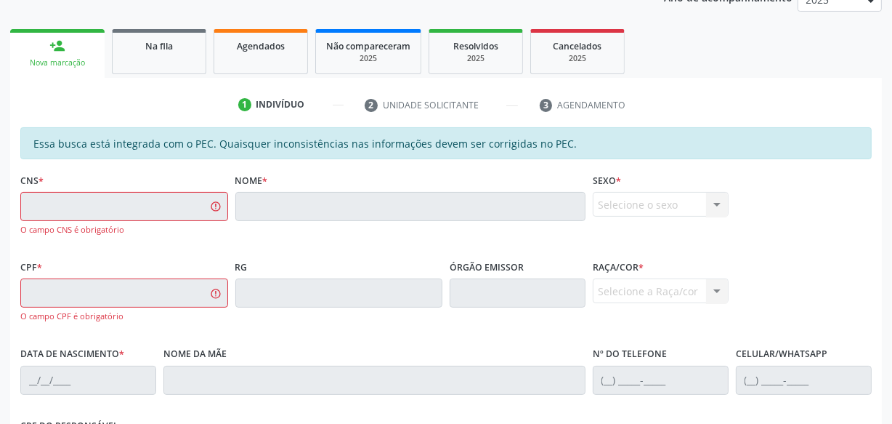
scroll to position [161, 0]
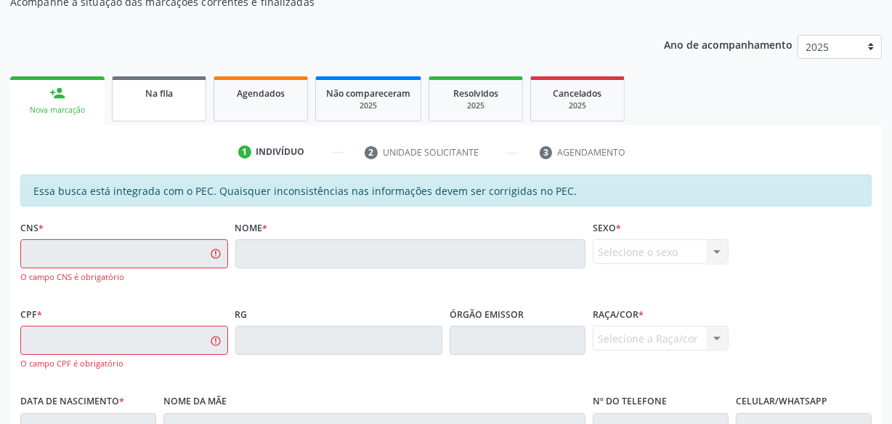
click at [163, 92] on span "Na fila" at bounding box center [159, 93] width 28 height 12
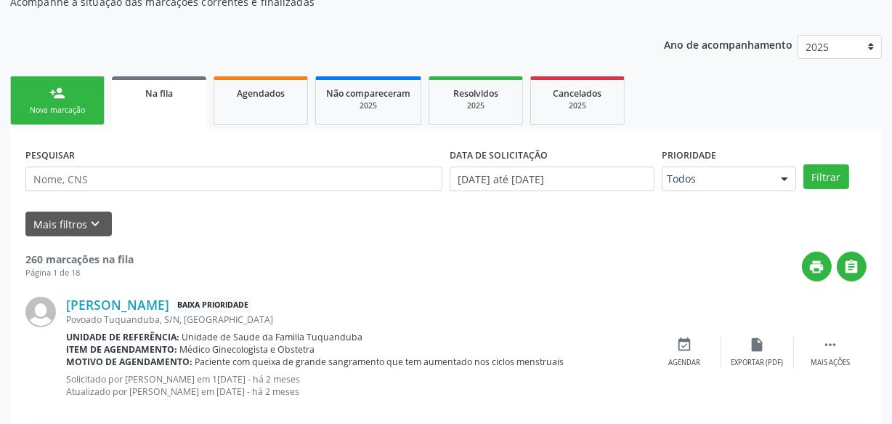
click at [68, 106] on div "Nova marcação" at bounding box center [57, 110] width 73 height 11
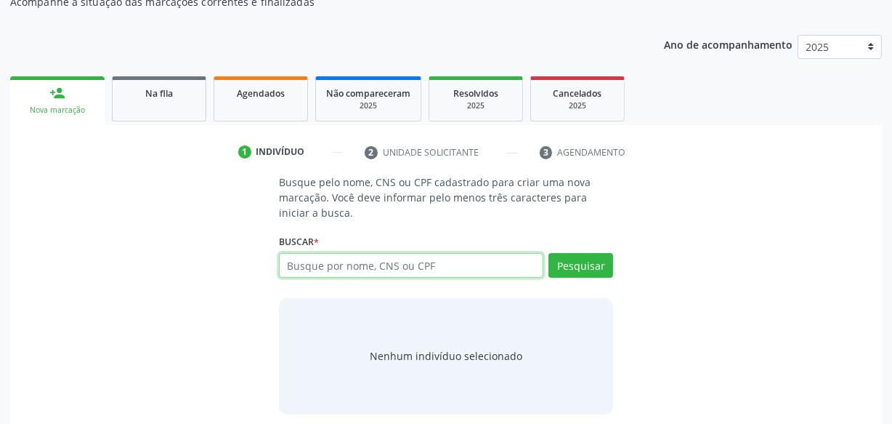
click at [312, 266] on input "text" at bounding box center [411, 265] width 264 height 25
type input "706809717327927"
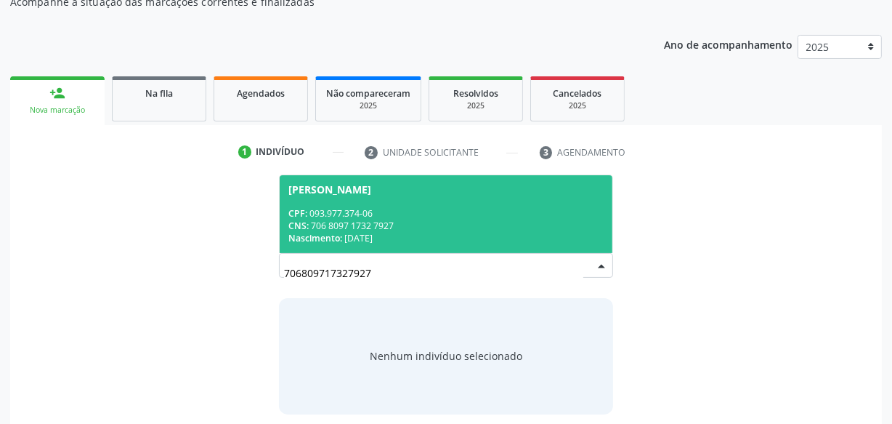
click at [403, 232] on div "Nascimento: [DATE]" at bounding box center [445, 238] width 315 height 12
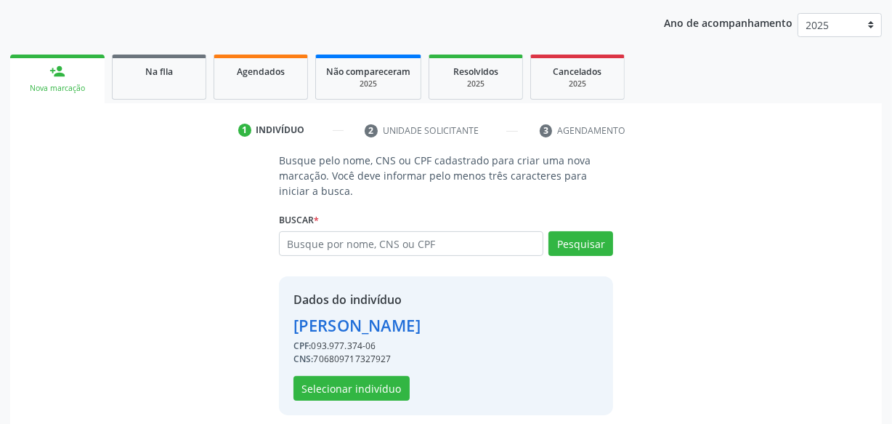
scroll to position [194, 0]
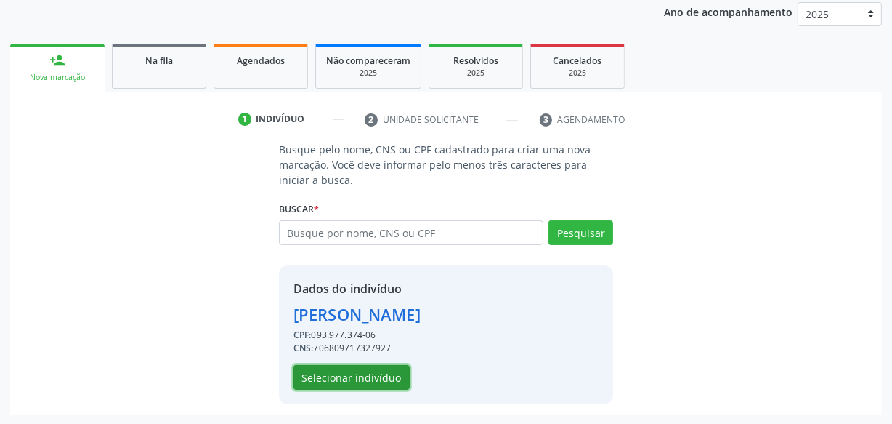
click at [402, 370] on button "Selecionar indivíduo" at bounding box center [352, 377] width 116 height 25
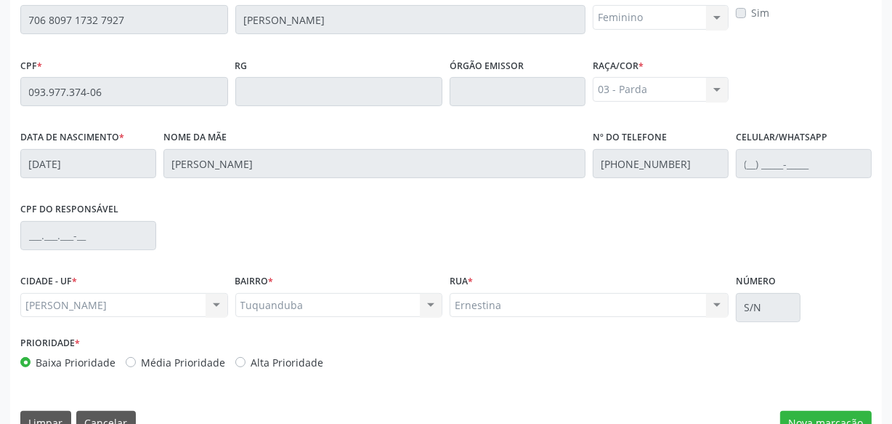
scroll to position [426, 0]
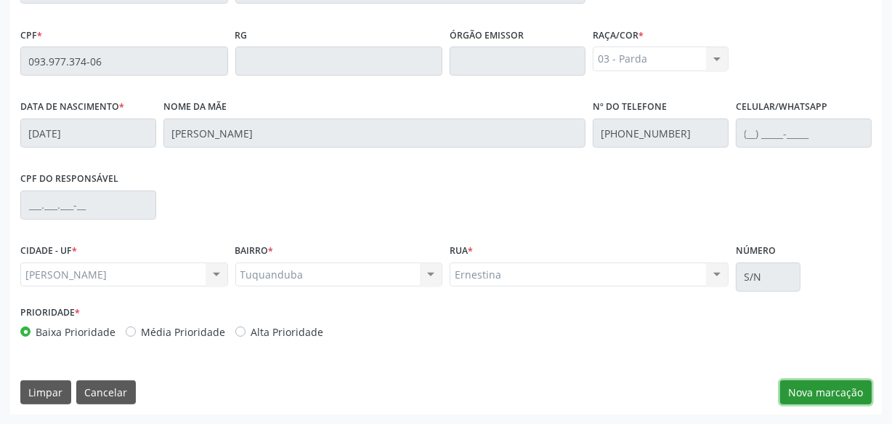
click at [818, 392] on button "Nova marcação" at bounding box center [826, 392] width 92 height 25
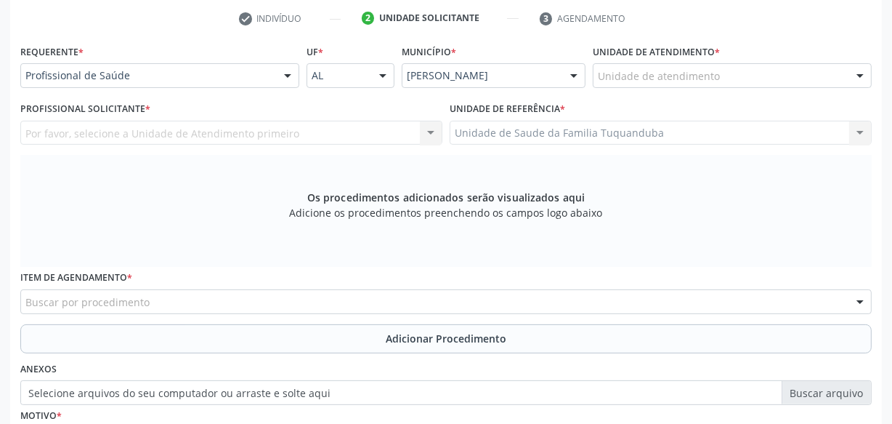
scroll to position [294, 0]
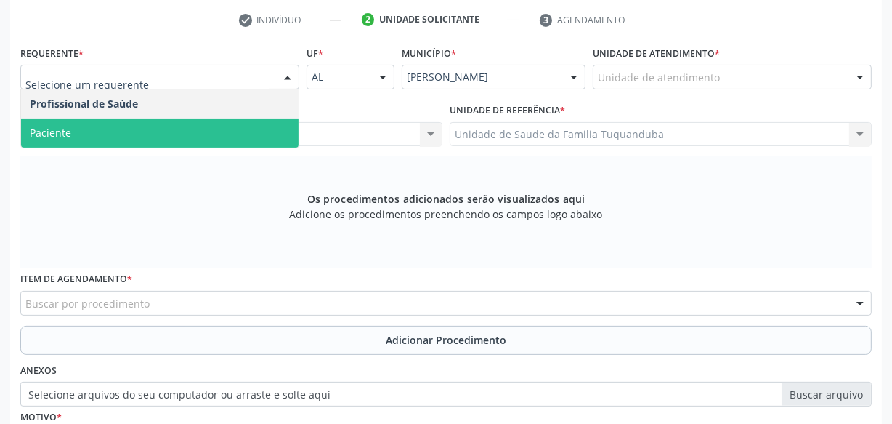
click at [225, 132] on span "Paciente" at bounding box center [160, 132] width 278 height 29
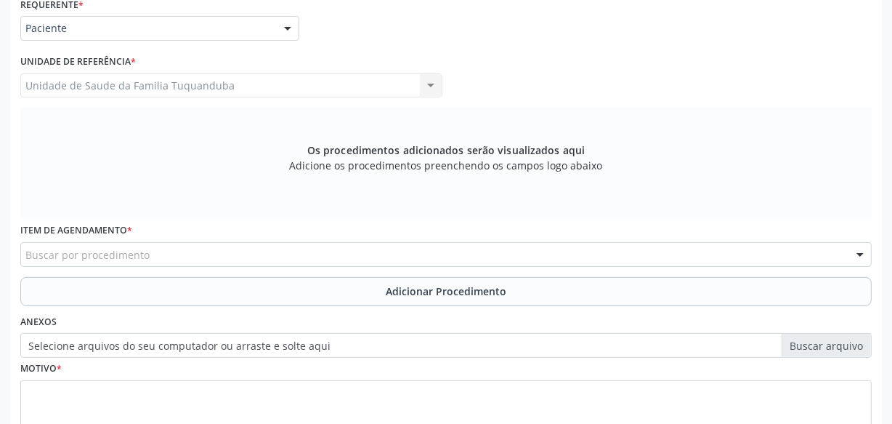
scroll to position [426, 0]
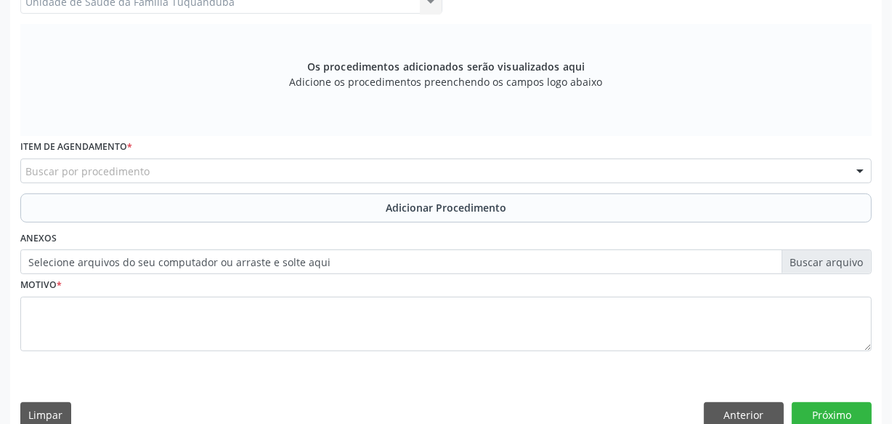
click at [283, 174] on div "Buscar por procedimento" at bounding box center [445, 170] width 851 height 25
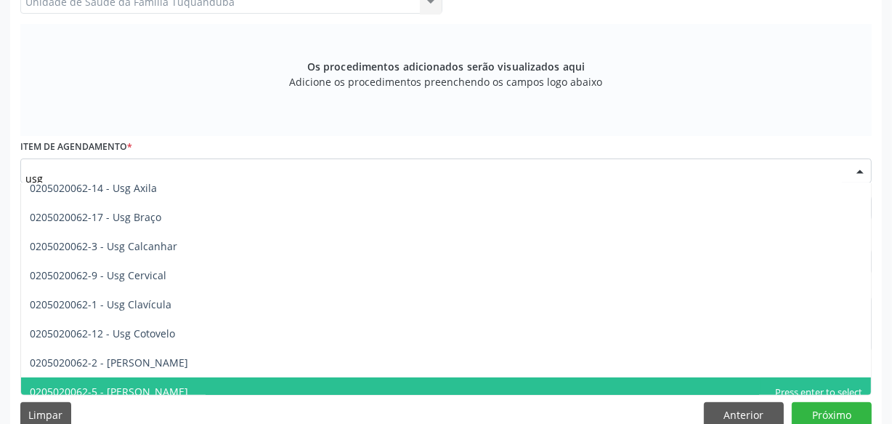
scroll to position [0, 0]
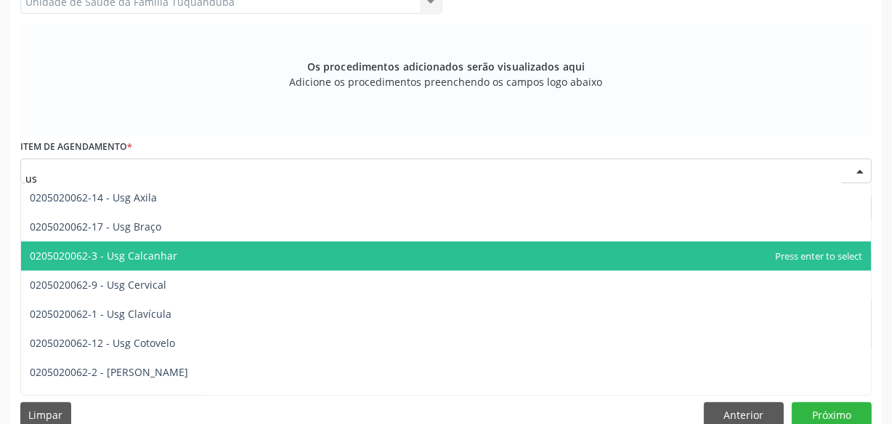
type input "u"
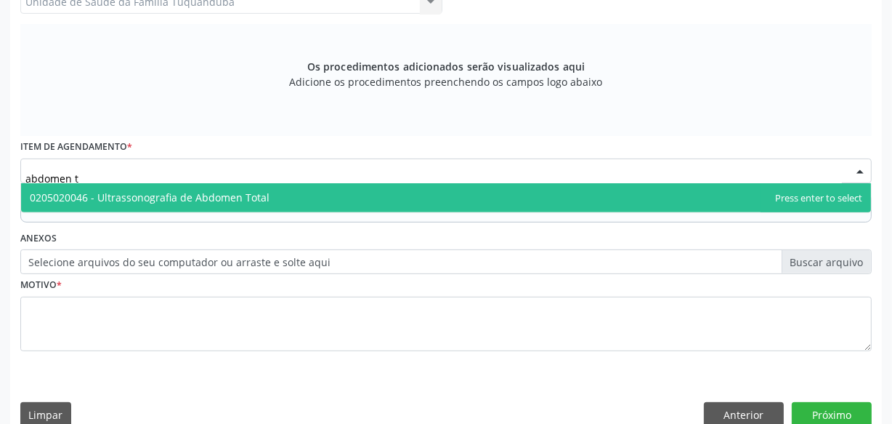
type input "abdomen to"
click at [256, 205] on span "0205020046 - Ultrassonografia de Abdomen Total" at bounding box center [446, 197] width 850 height 29
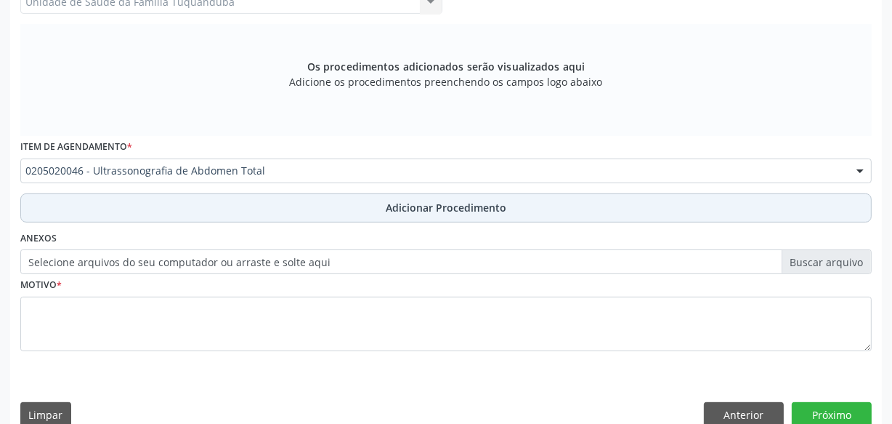
click at [266, 212] on button "Adicionar Procedimento" at bounding box center [445, 207] width 851 height 29
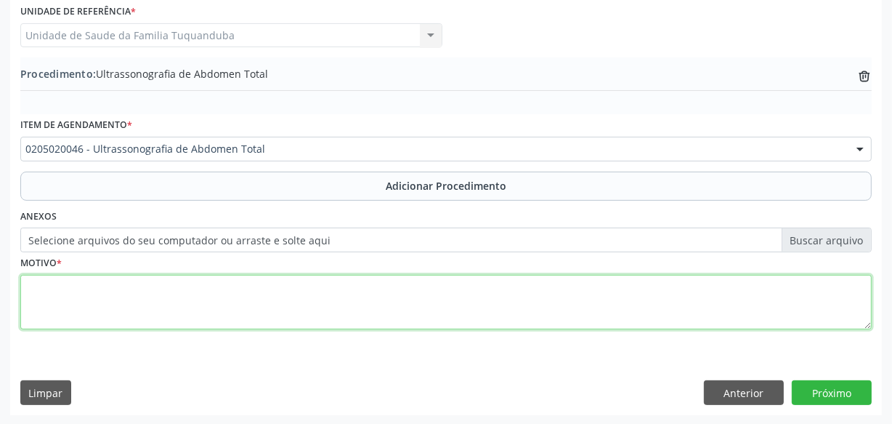
click at [279, 307] on textarea at bounding box center [445, 302] width 851 height 55
type textarea "Dor abdominal a esclarecer."
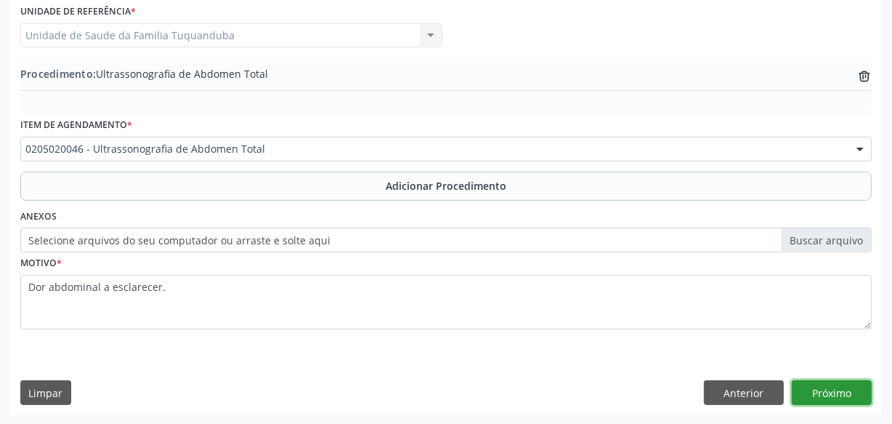
click at [837, 384] on button "Próximo" at bounding box center [832, 392] width 80 height 25
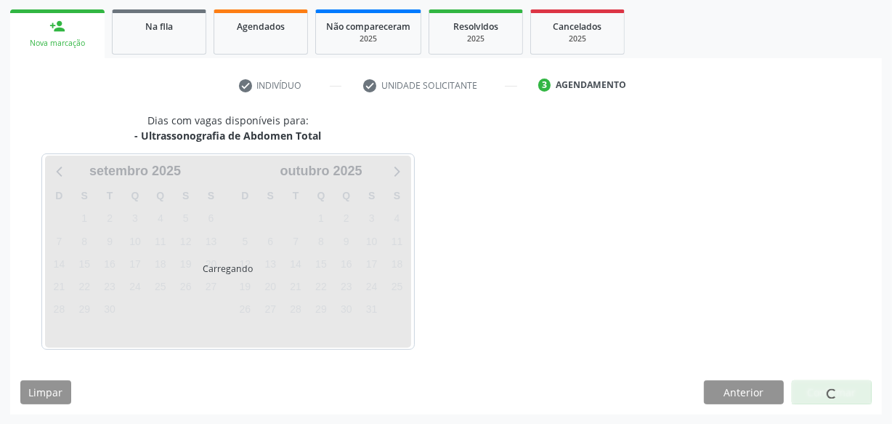
scroll to position [270, 0]
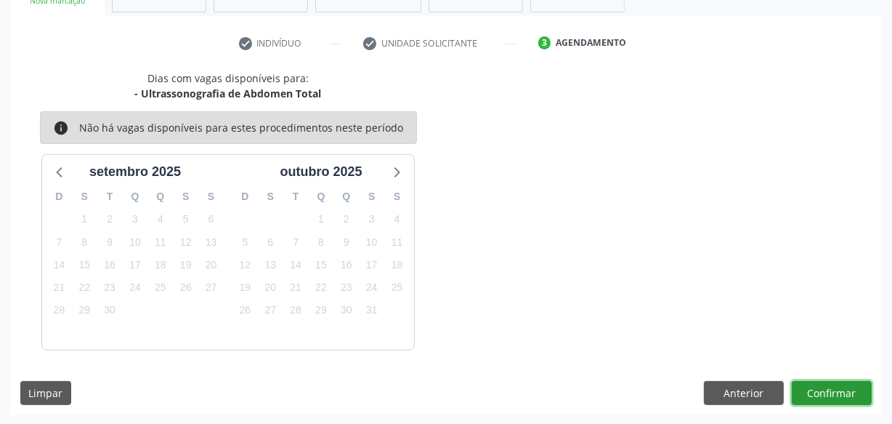
click at [837, 384] on button "Confirmar" at bounding box center [832, 393] width 80 height 25
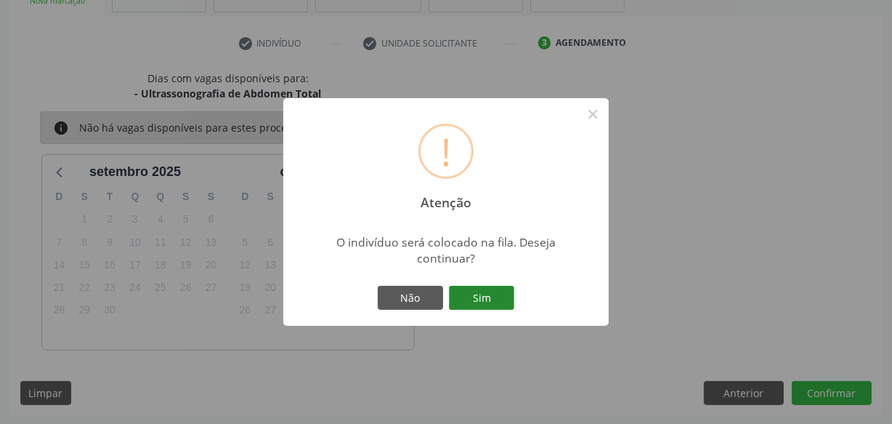
click at [504, 291] on button "Sim" at bounding box center [481, 298] width 65 height 25
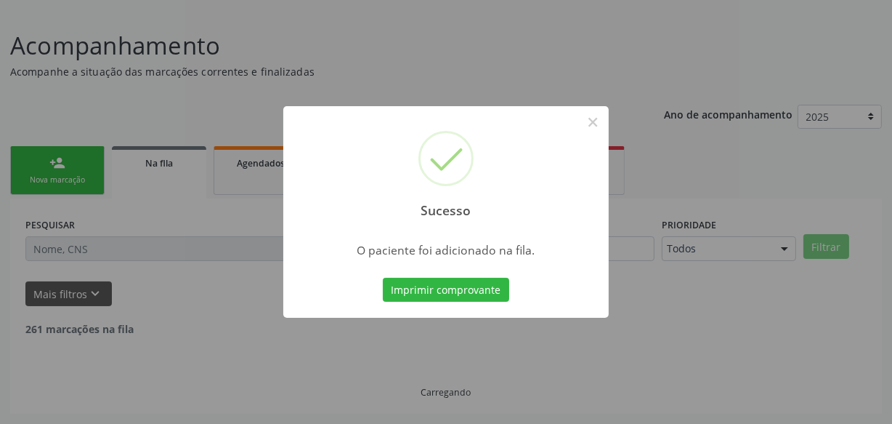
scroll to position [76, 0]
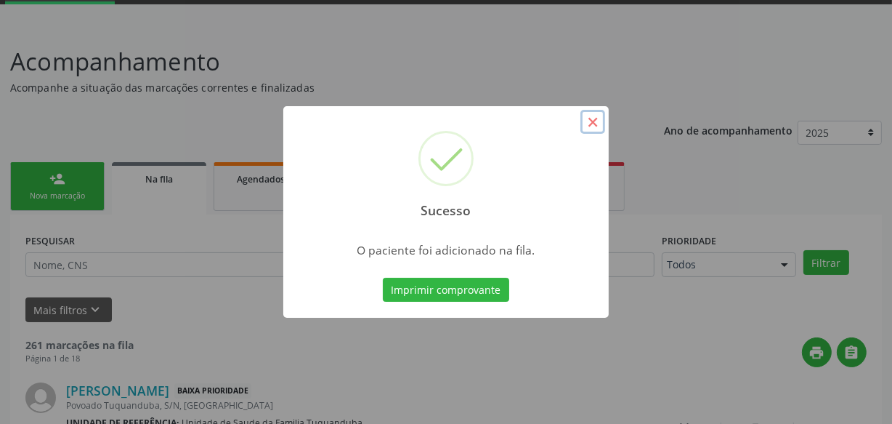
click at [591, 124] on button "×" at bounding box center [592, 122] width 25 height 25
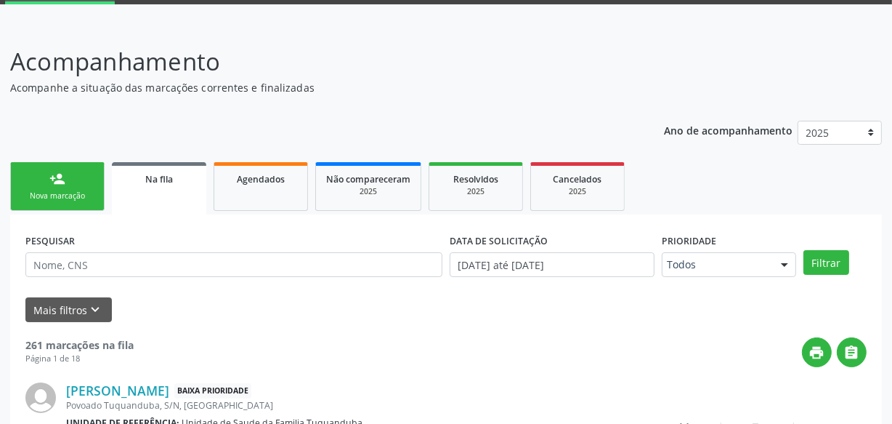
click at [94, 183] on link "person_add Nova marcação" at bounding box center [57, 186] width 94 height 49
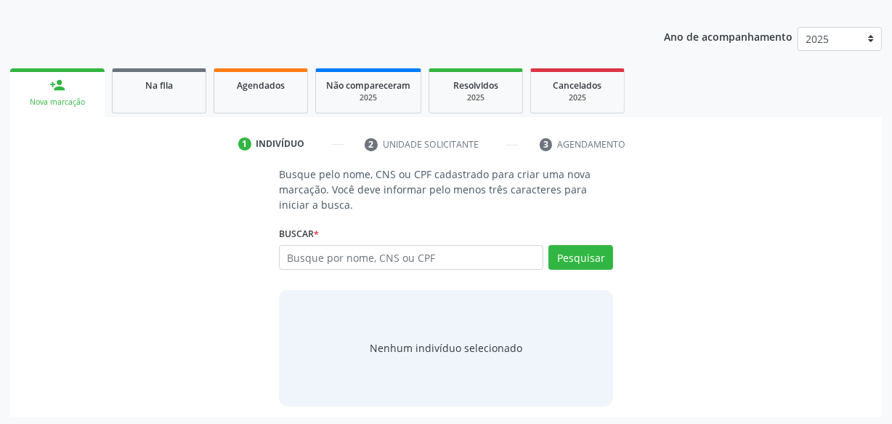
scroll to position [171, 0]
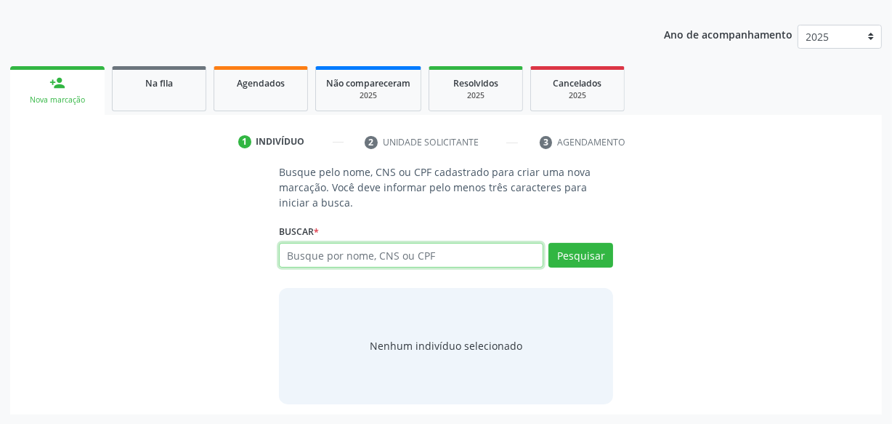
click at [377, 265] on input "text" at bounding box center [411, 255] width 264 height 25
type input "700000540416503"
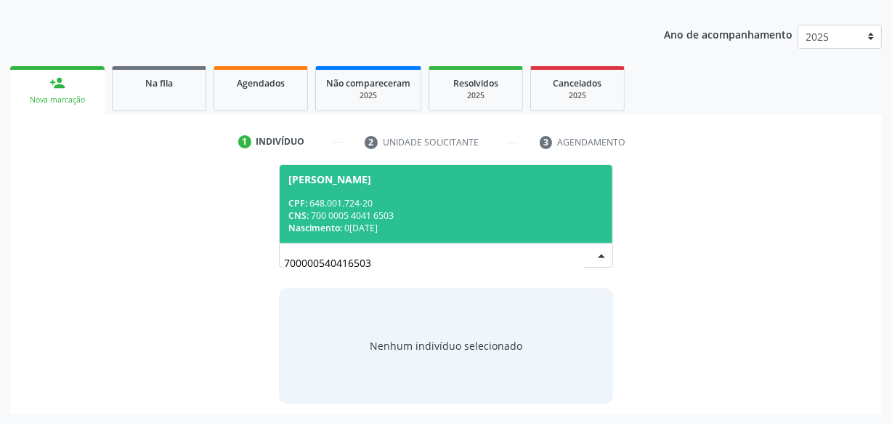
click at [356, 204] on div "CPF: 648.001.724-20" at bounding box center [445, 203] width 315 height 12
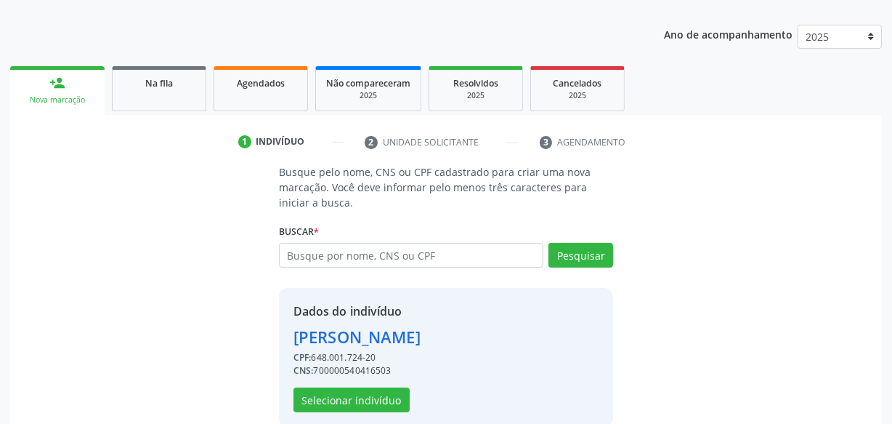
scroll to position [194, 0]
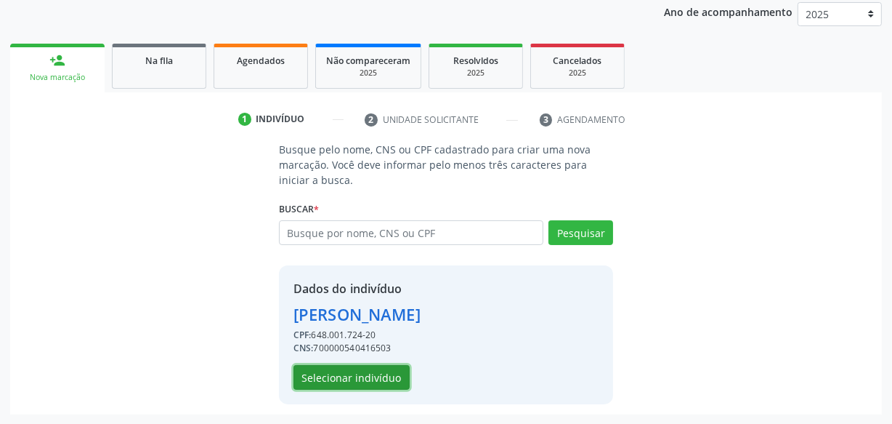
click at [388, 369] on button "Selecionar indivíduo" at bounding box center [352, 377] width 116 height 25
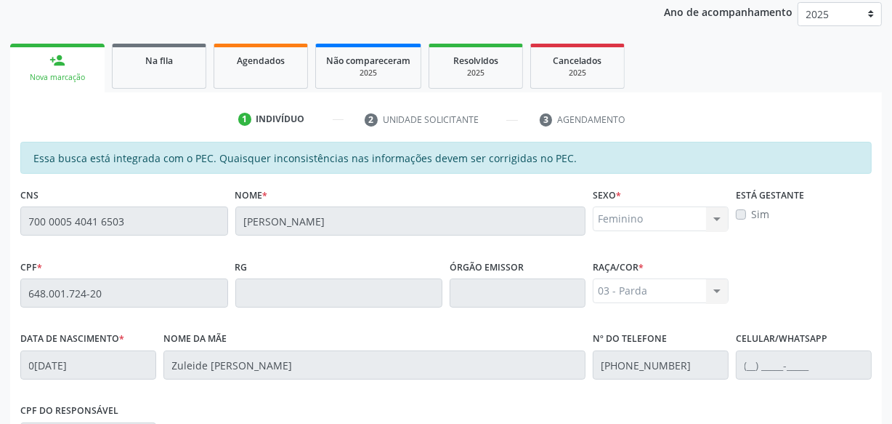
click at [0, 221] on div "Acompanhamento Acompanhe a situação das marcações correntes e finalizadas Relat…" at bounding box center [446, 281] width 892 height 750
click at [71, 256] on div "CPF * 648.001.724-20" at bounding box center [124, 282] width 208 height 52
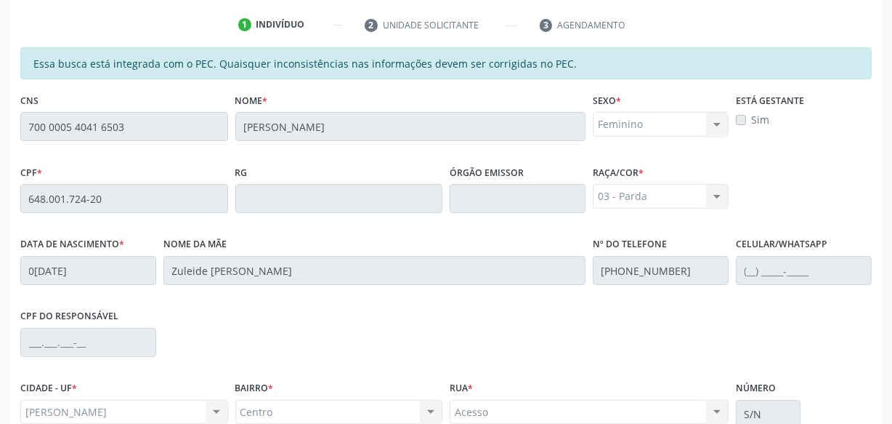
scroll to position [426, 0]
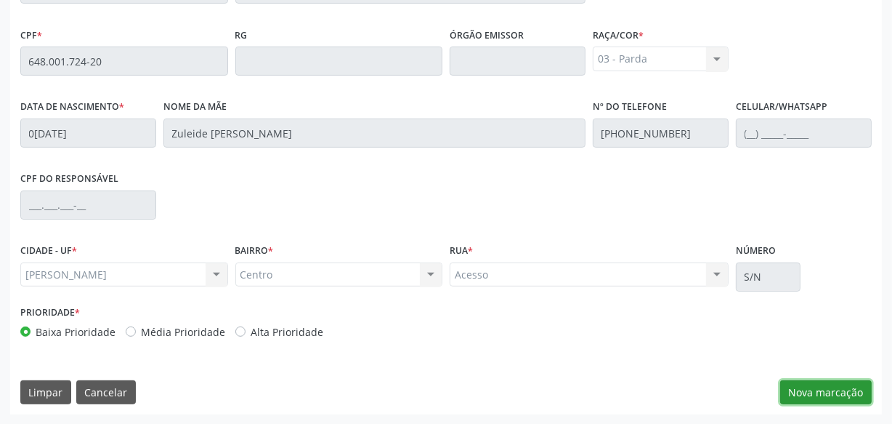
click at [817, 384] on button "Nova marcação" at bounding box center [826, 392] width 92 height 25
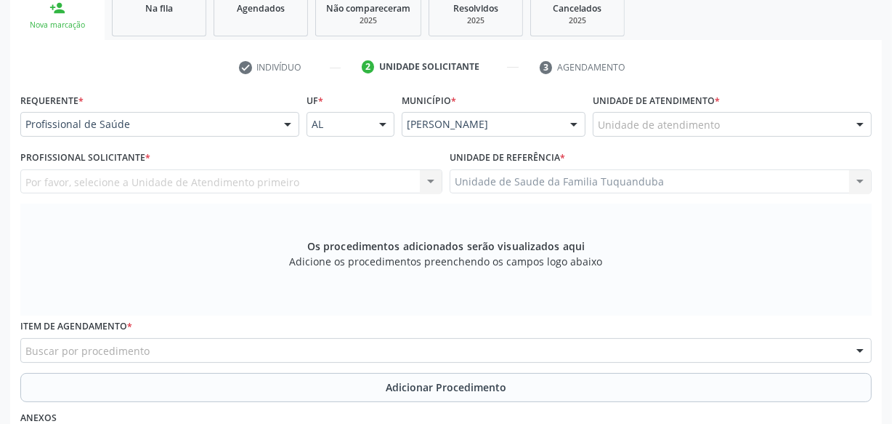
scroll to position [227, 0]
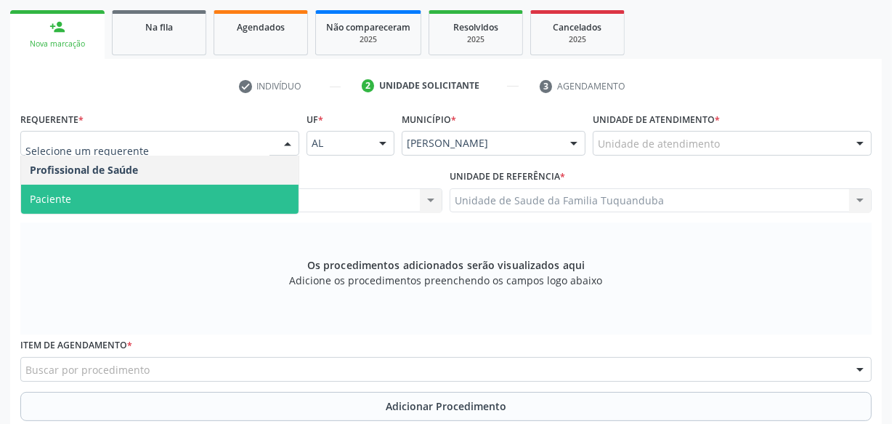
click at [220, 195] on span "Paciente" at bounding box center [160, 199] width 278 height 29
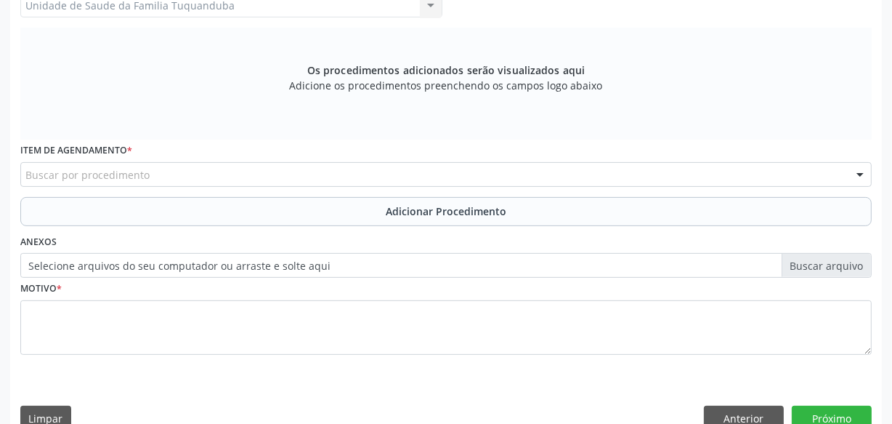
scroll to position [426, 0]
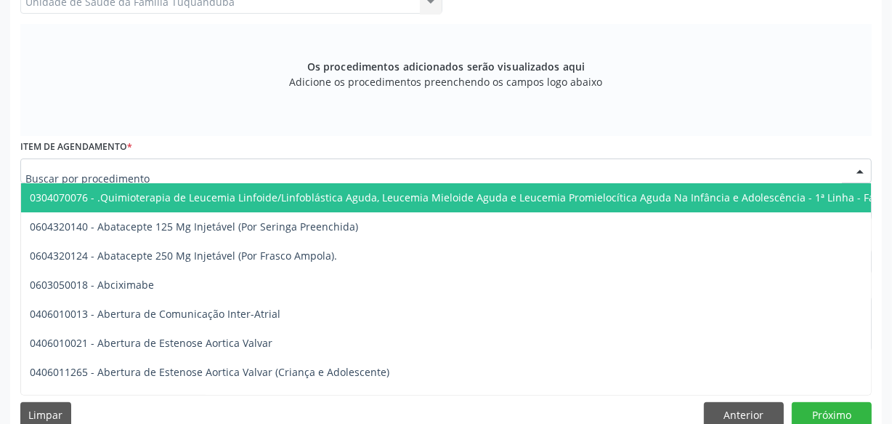
click at [311, 172] on div at bounding box center [445, 170] width 851 height 25
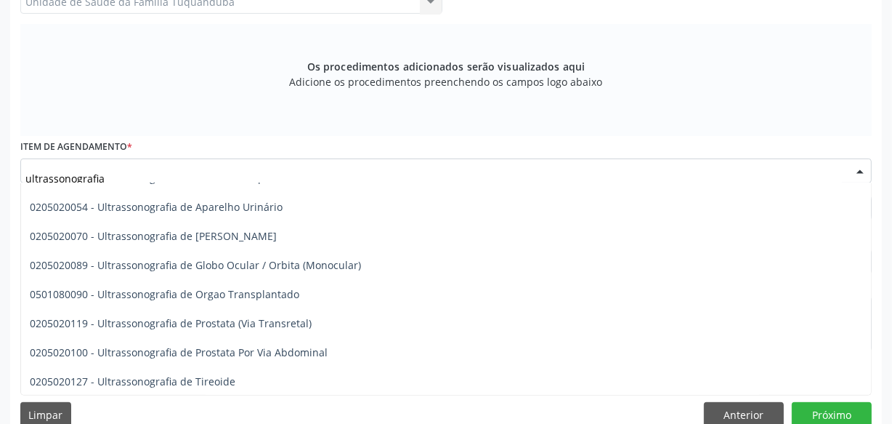
scroll to position [397, 0]
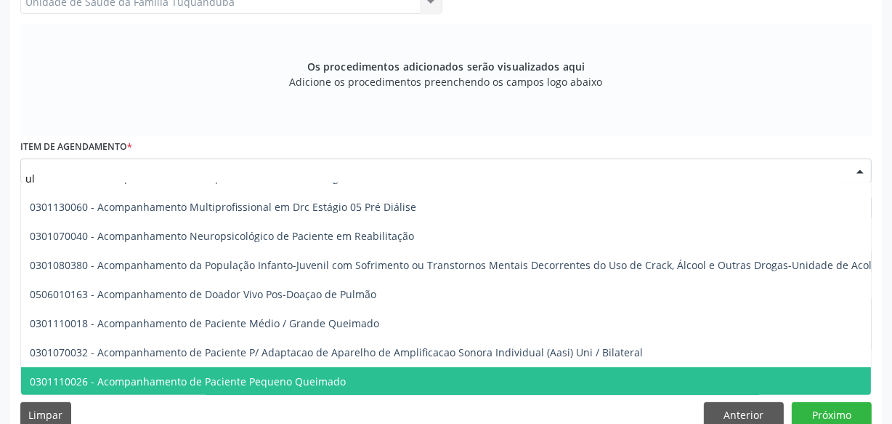
type input "u"
type input "usg"
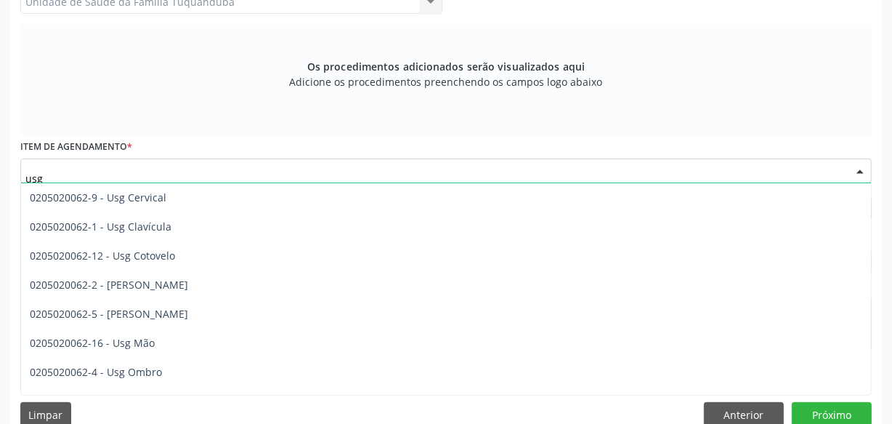
scroll to position [0, 0]
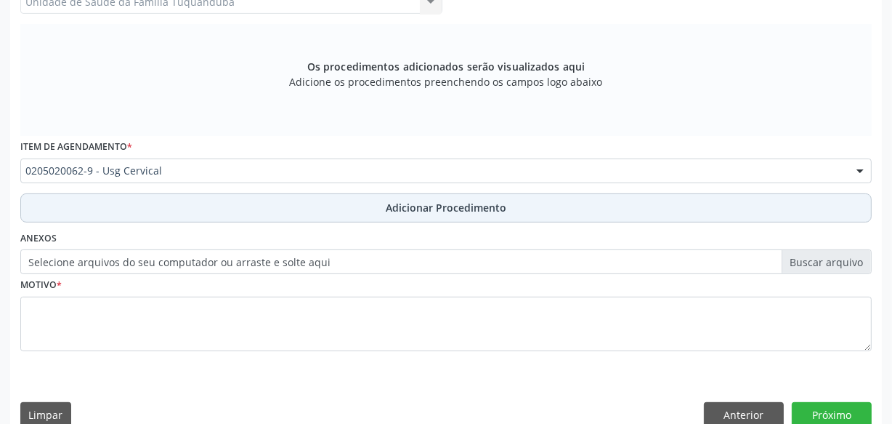
click at [124, 207] on button "Adicionar Procedimento" at bounding box center [445, 207] width 851 height 29
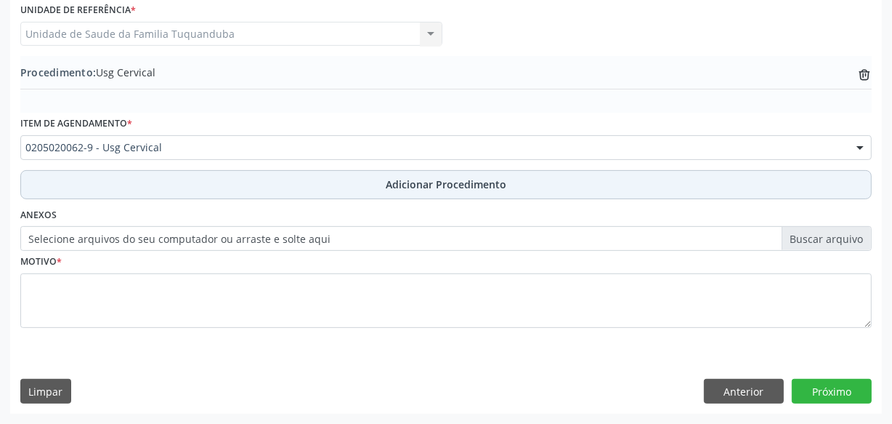
scroll to position [392, 0]
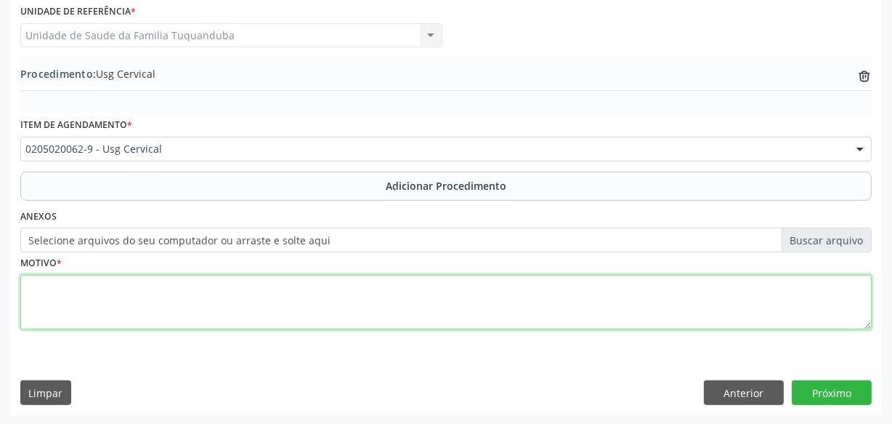
click at [206, 291] on textarea at bounding box center [445, 302] width 851 height 55
type textarea "Abalamento cervical a direita flutuante."
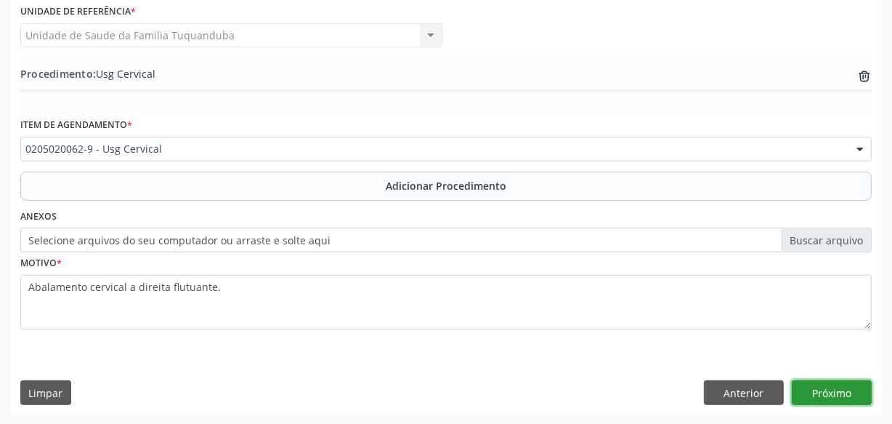
click at [830, 390] on button "Próximo" at bounding box center [832, 392] width 80 height 25
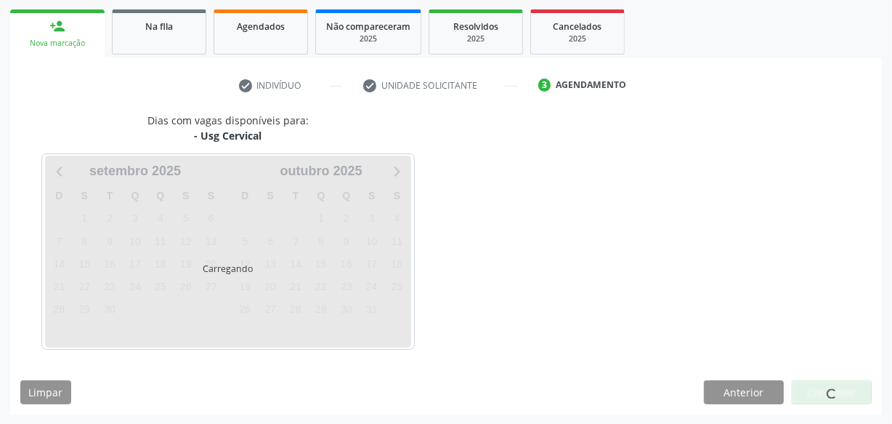
scroll to position [270, 0]
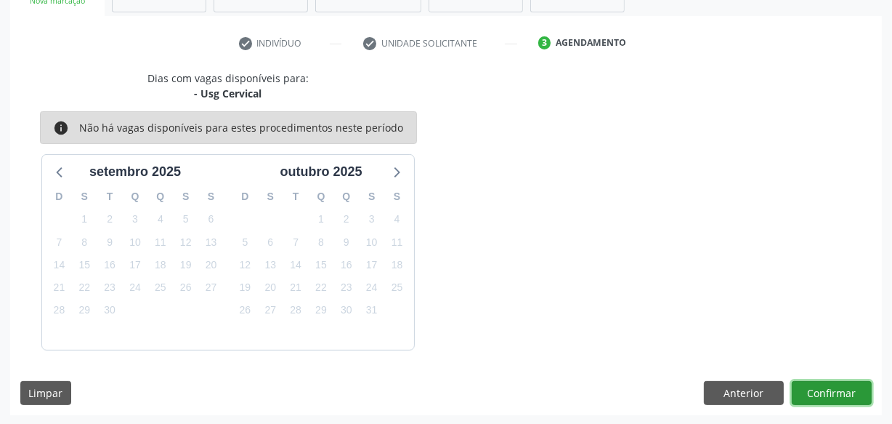
click at [825, 389] on button "Confirmar" at bounding box center [832, 393] width 80 height 25
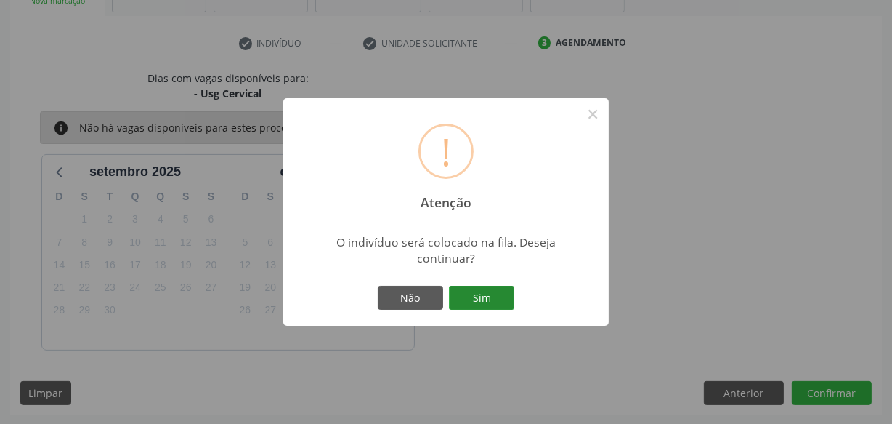
click at [480, 302] on button "Sim" at bounding box center [481, 298] width 65 height 25
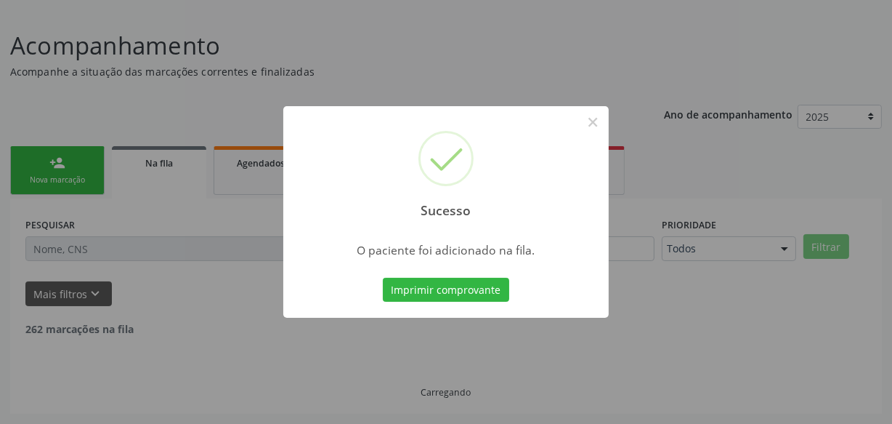
scroll to position [76, 0]
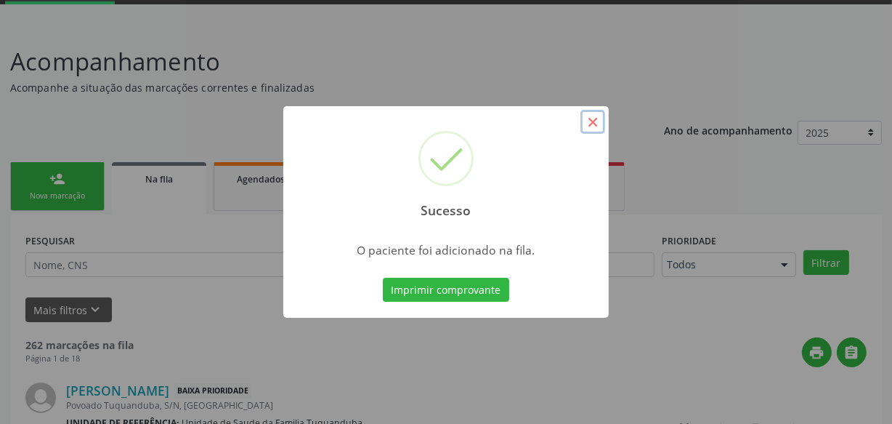
click at [594, 125] on button "×" at bounding box center [592, 122] width 25 height 25
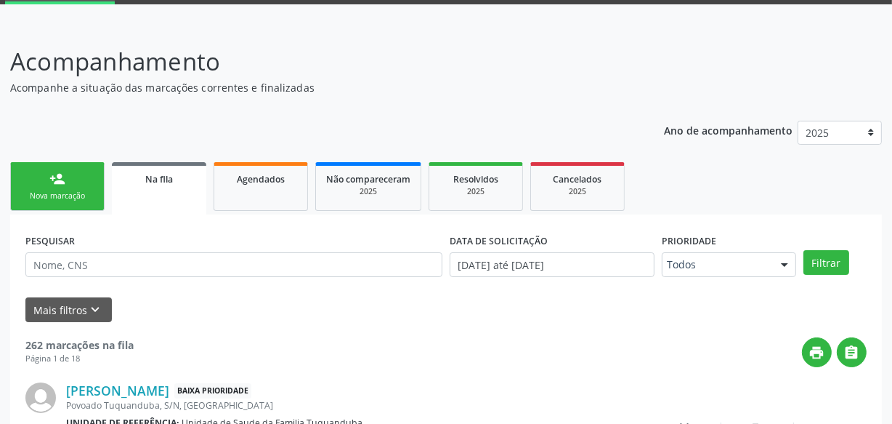
click at [75, 201] on link "person_add Nova marcação" at bounding box center [57, 186] width 94 height 49
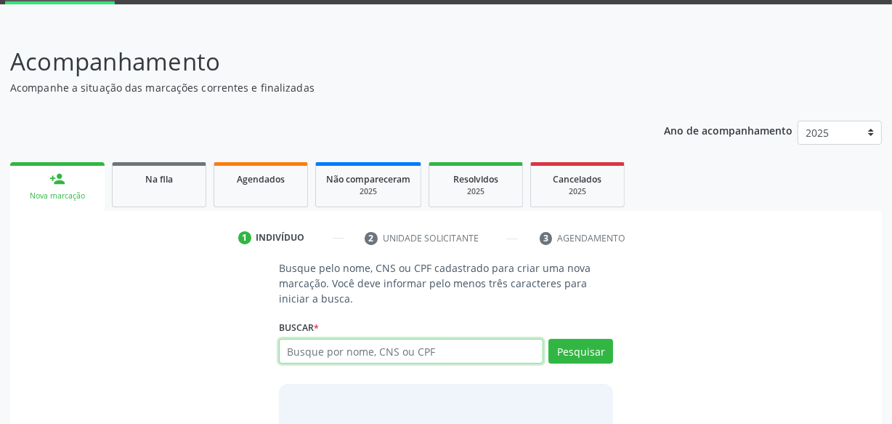
click at [350, 349] on input "text" at bounding box center [411, 351] width 264 height 25
paste input "700 0005 4041 6503"
type input "700 0005 4041 6503"
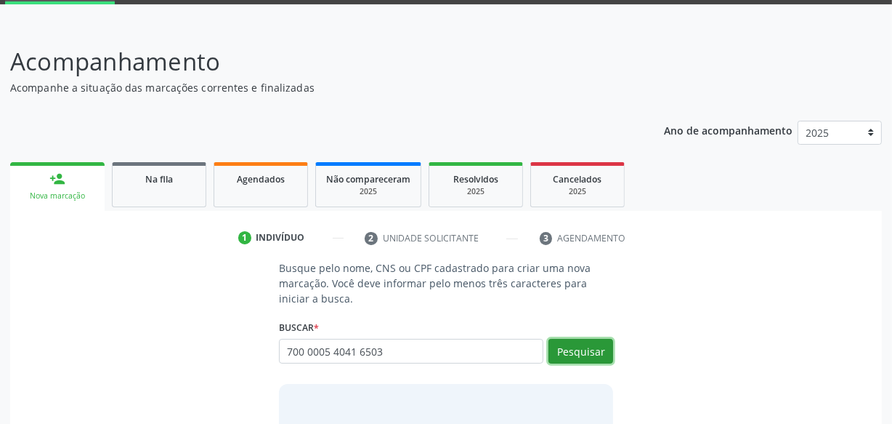
click at [559, 355] on button "Pesquisar" at bounding box center [581, 351] width 65 height 25
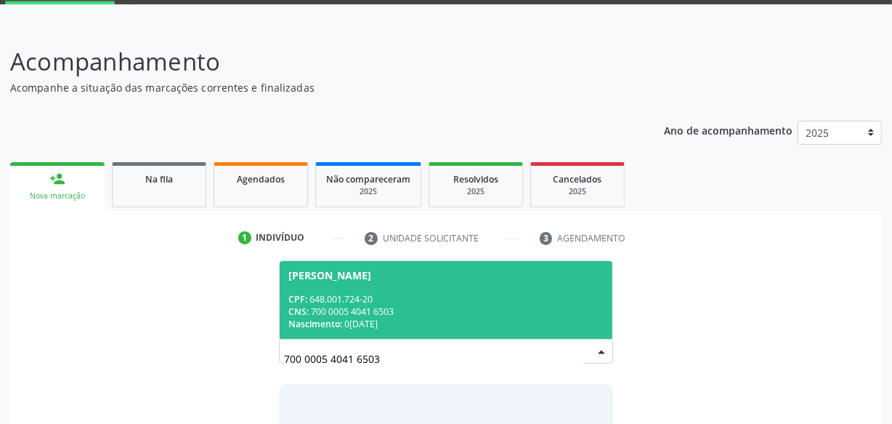
click at [342, 320] on span "Nascimento:" at bounding box center [315, 323] width 54 height 12
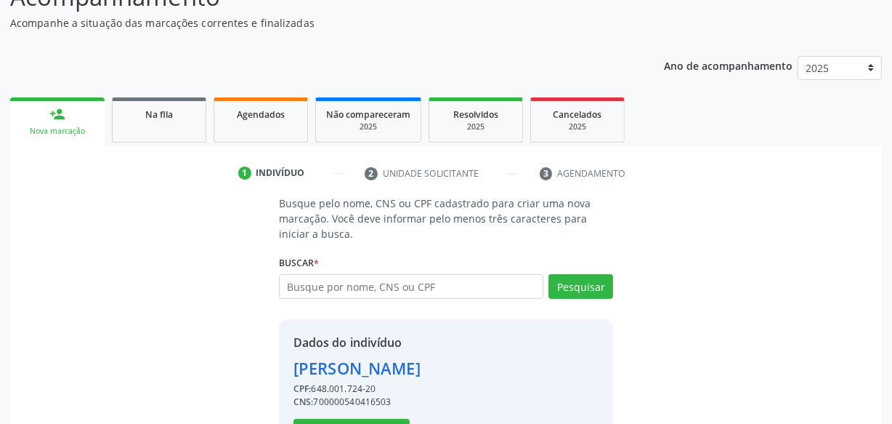
scroll to position [194, 0]
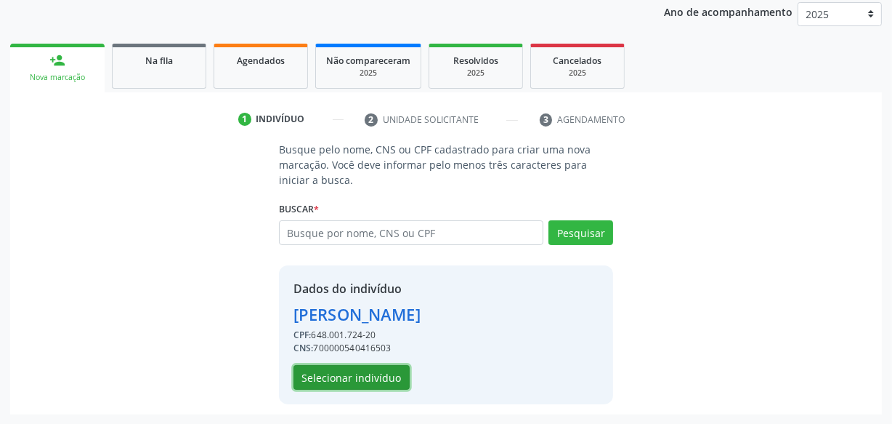
click at [360, 378] on button "Selecionar indivíduo" at bounding box center [352, 377] width 116 height 25
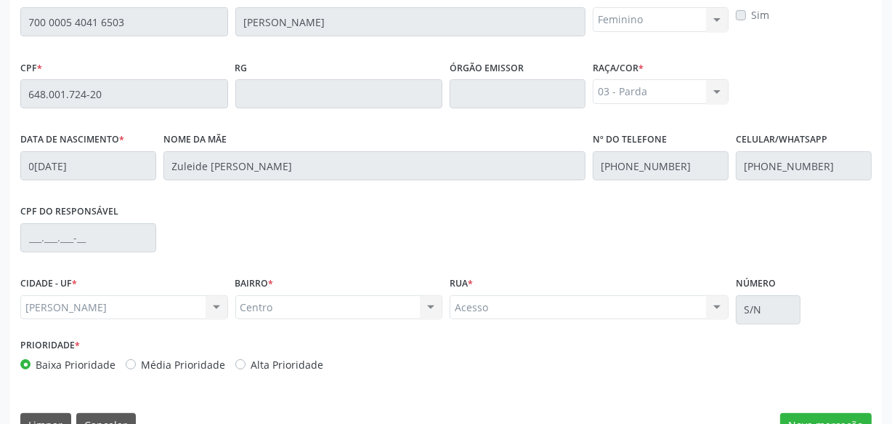
scroll to position [426, 0]
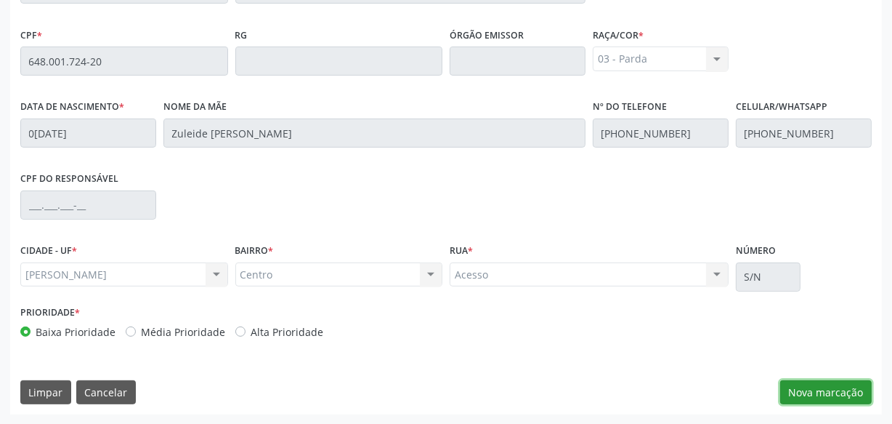
click at [790, 392] on button "Nova marcação" at bounding box center [826, 392] width 92 height 25
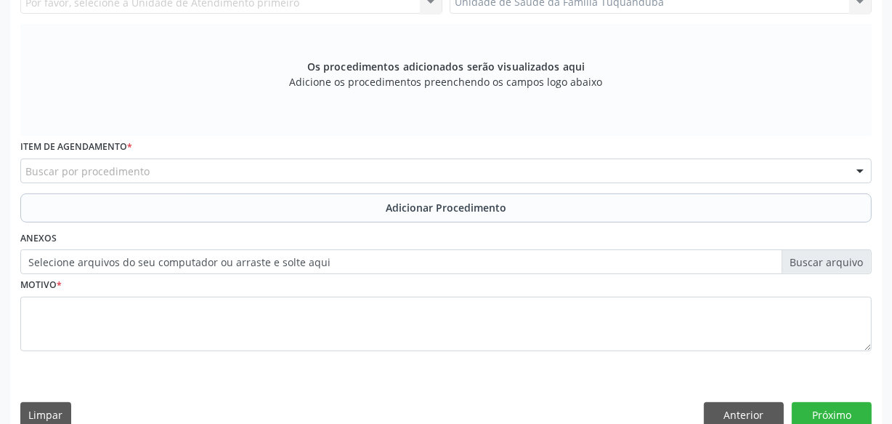
click at [299, 174] on div "Buscar por procedimento" at bounding box center [445, 170] width 851 height 25
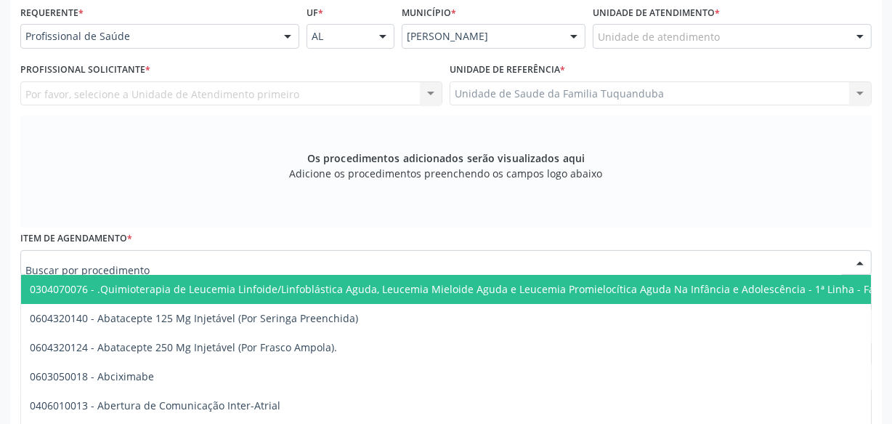
scroll to position [294, 0]
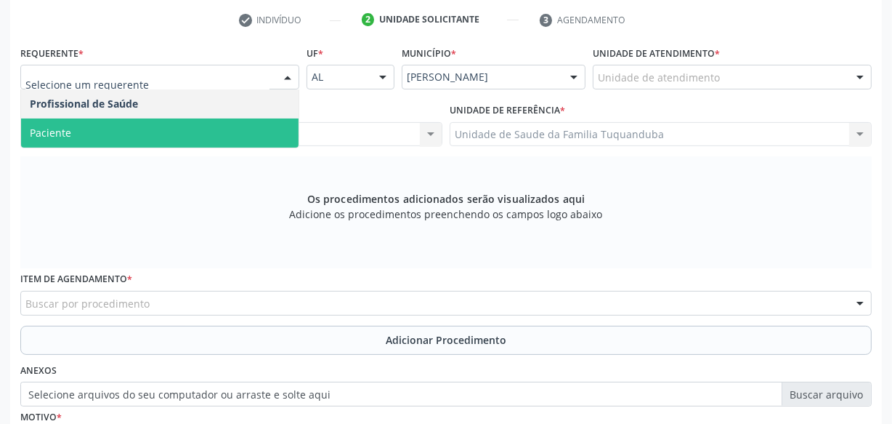
click at [190, 123] on span "Paciente" at bounding box center [160, 132] width 278 height 29
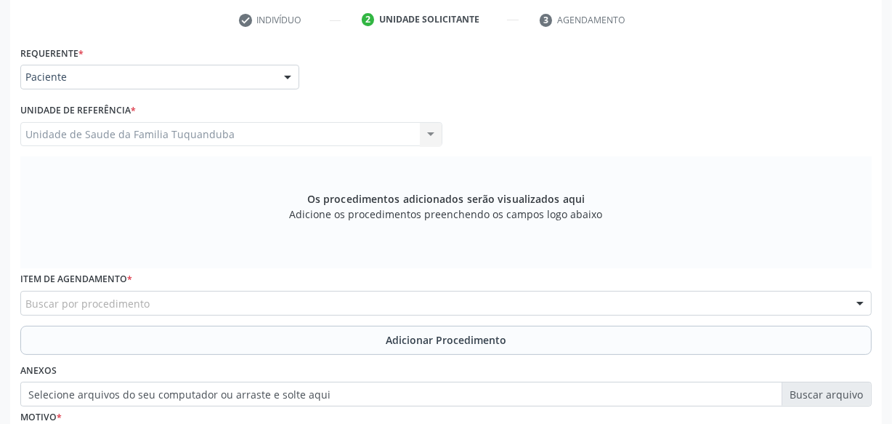
click at [291, 301] on div "Buscar por procedimento" at bounding box center [445, 303] width 851 height 25
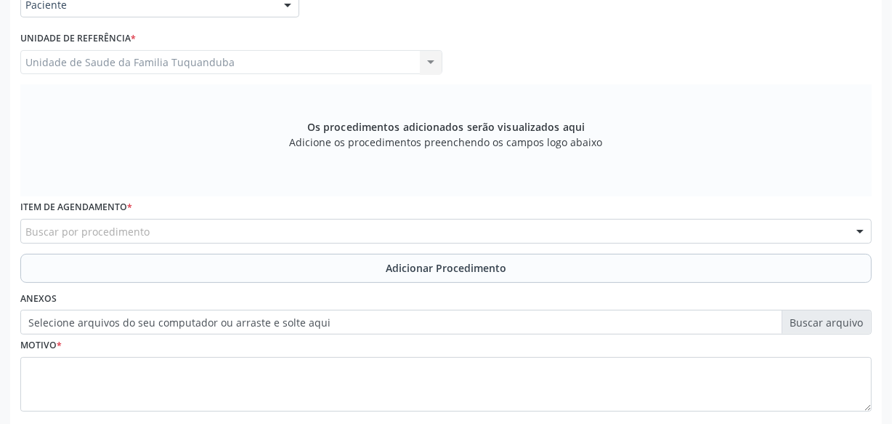
scroll to position [448, 0]
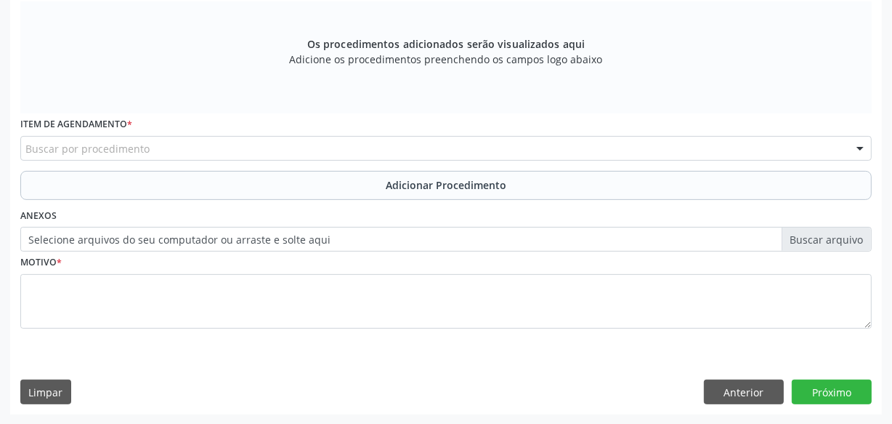
click at [232, 154] on div "Buscar por procedimento" at bounding box center [445, 148] width 851 height 25
click at [219, 161] on div "Item de agendamento * Buscar por procedimento 0304070076 - .Quimioterapia de Le…" at bounding box center [446, 141] width 859 height 57
click at [219, 145] on div "Buscar por procedimento" at bounding box center [445, 148] width 851 height 25
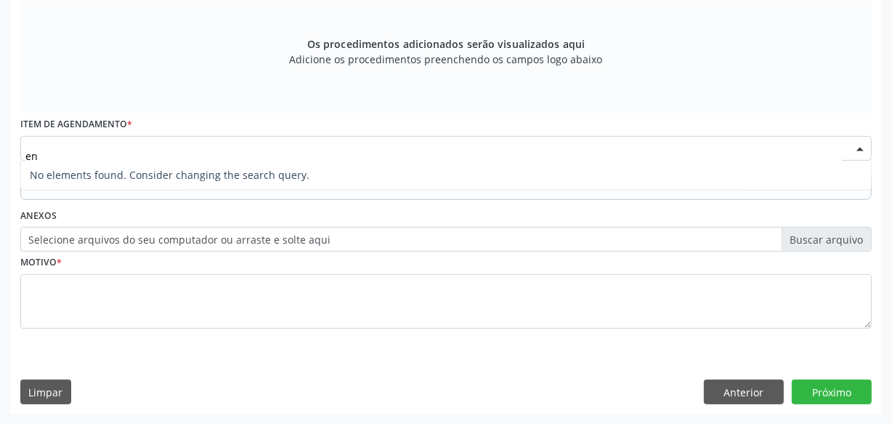
type input "e"
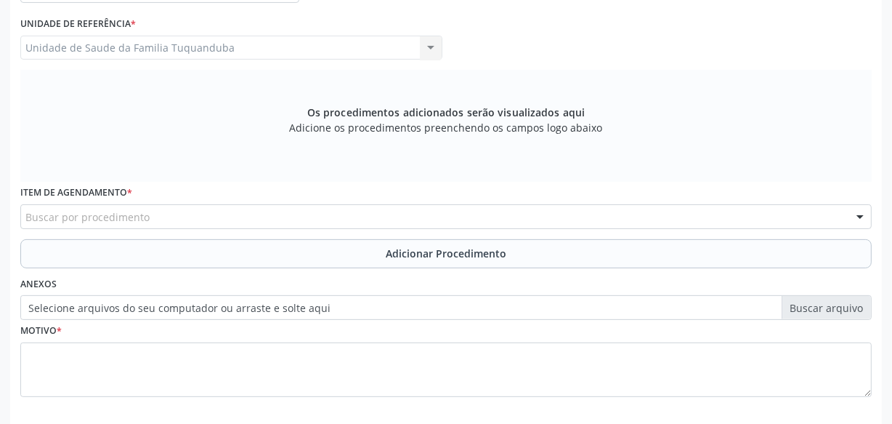
scroll to position [316, 0]
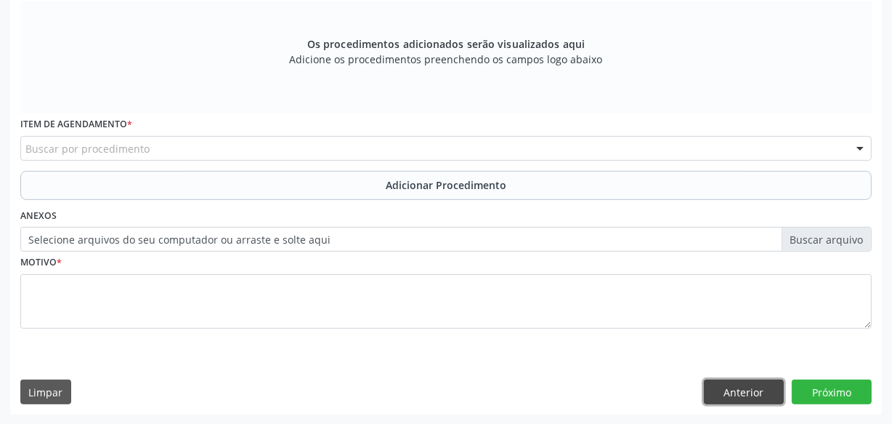
click at [740, 385] on button "Anterior" at bounding box center [744, 391] width 80 height 25
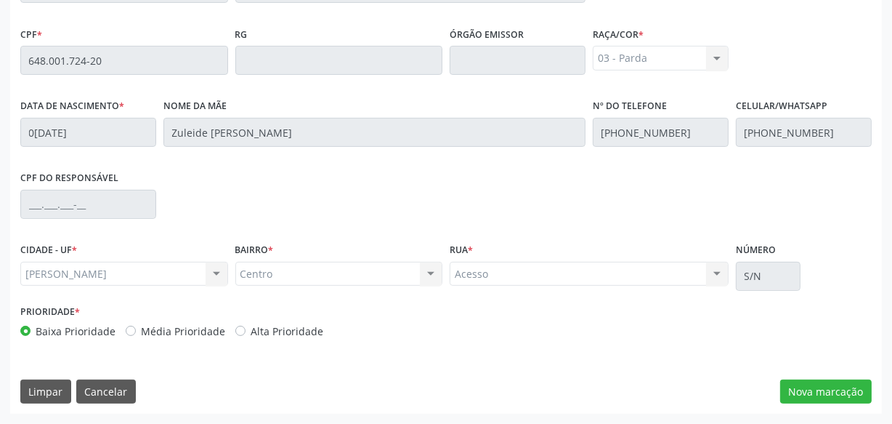
scroll to position [426, 0]
click at [44, 384] on button "Limpar" at bounding box center [45, 392] width 51 height 25
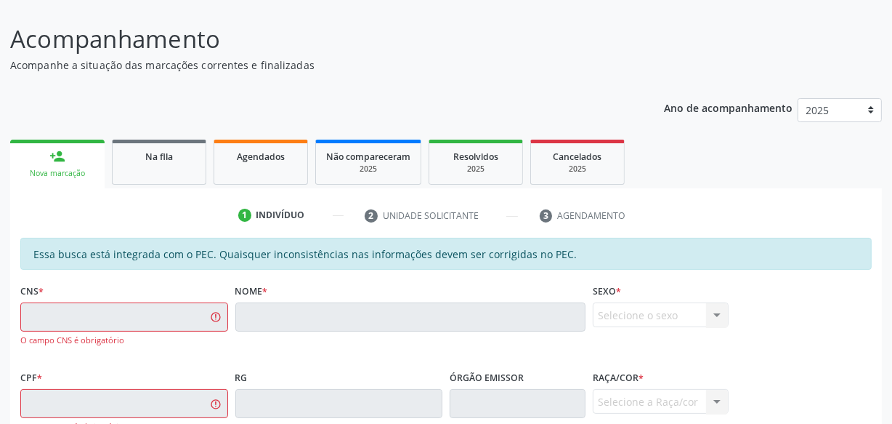
scroll to position [95, 0]
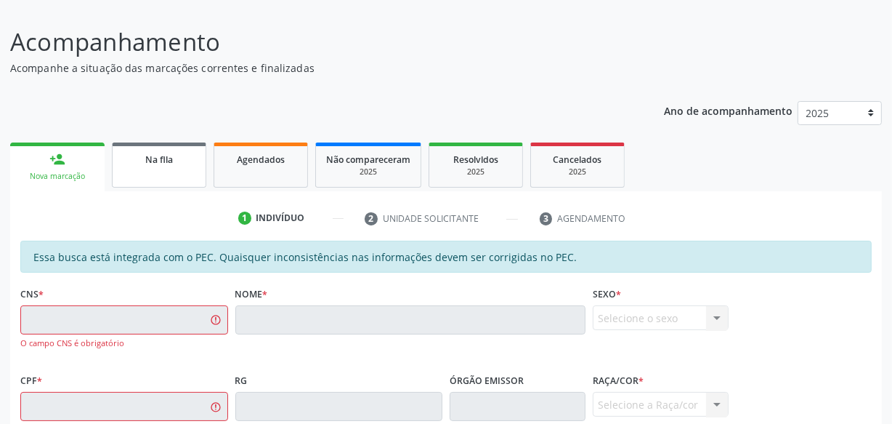
click at [167, 170] on link "Na fila" at bounding box center [159, 164] width 94 height 45
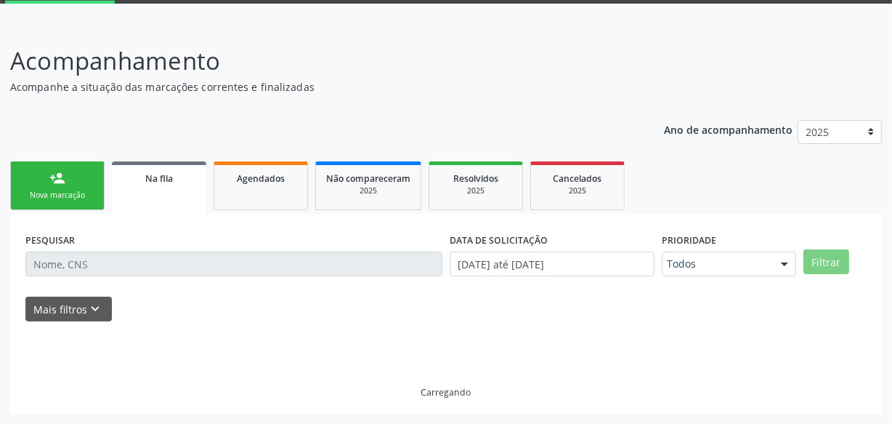
scroll to position [76, 0]
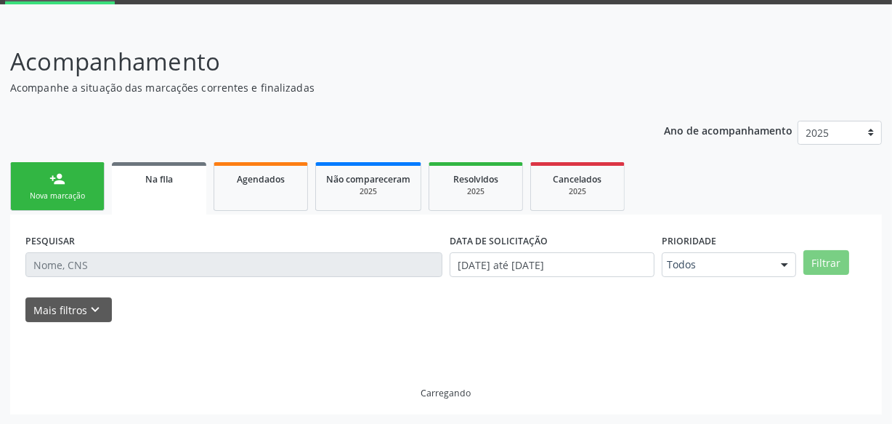
click at [73, 166] on link "person_add Nova marcação" at bounding box center [57, 186] width 94 height 49
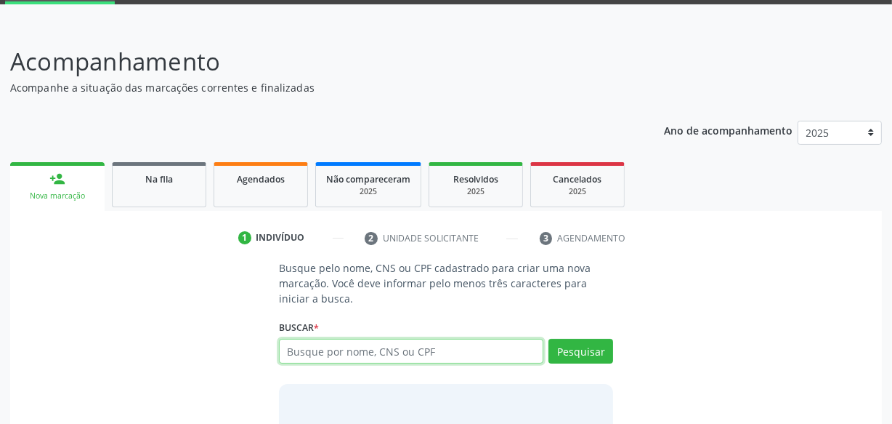
click at [424, 347] on input "text" at bounding box center [411, 351] width 264 height 25
type input "66211646453"
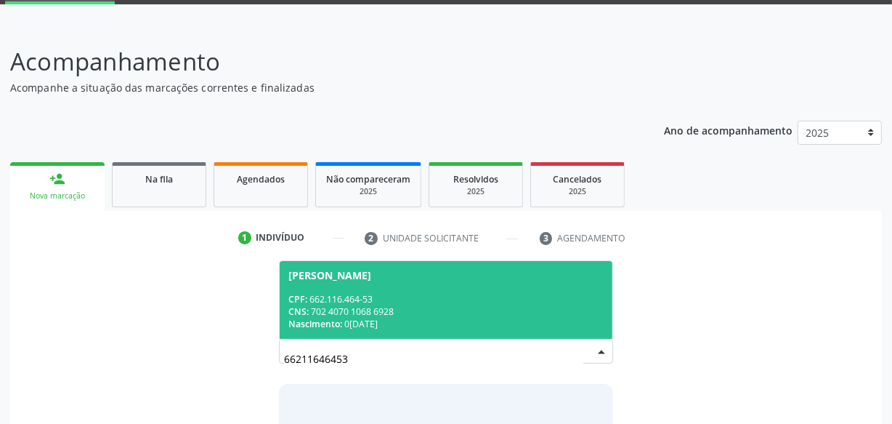
click at [397, 318] on div "Nascimento: [DATE]" at bounding box center [445, 323] width 315 height 12
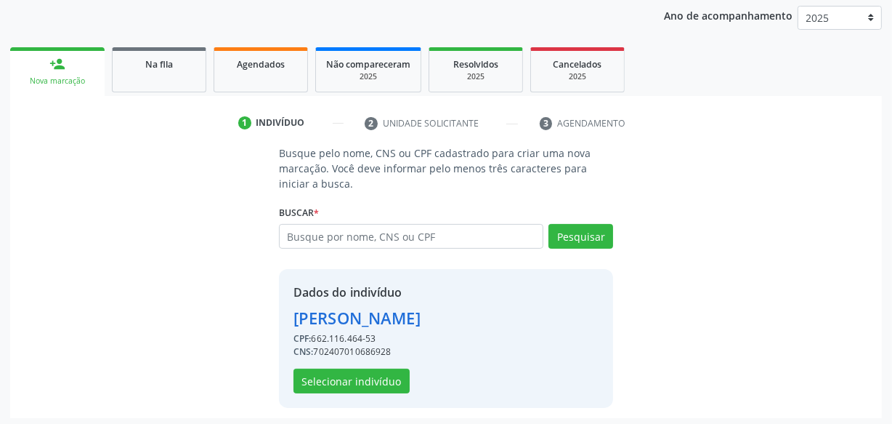
scroll to position [194, 0]
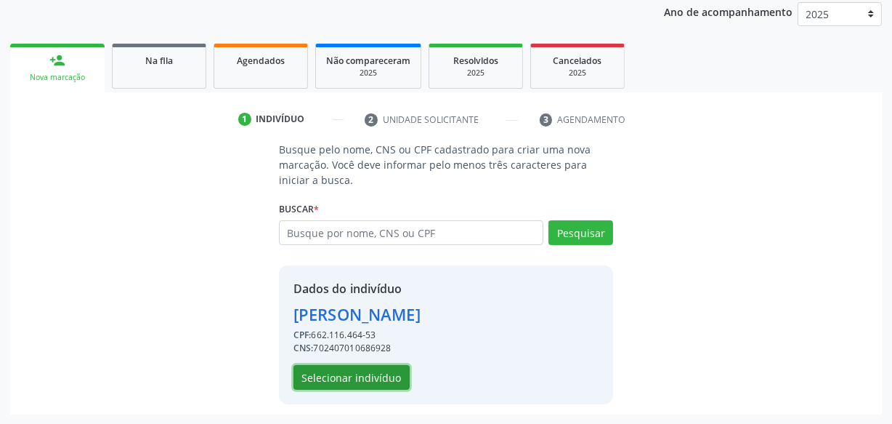
click at [358, 379] on button "Selecionar indivíduo" at bounding box center [352, 377] width 116 height 25
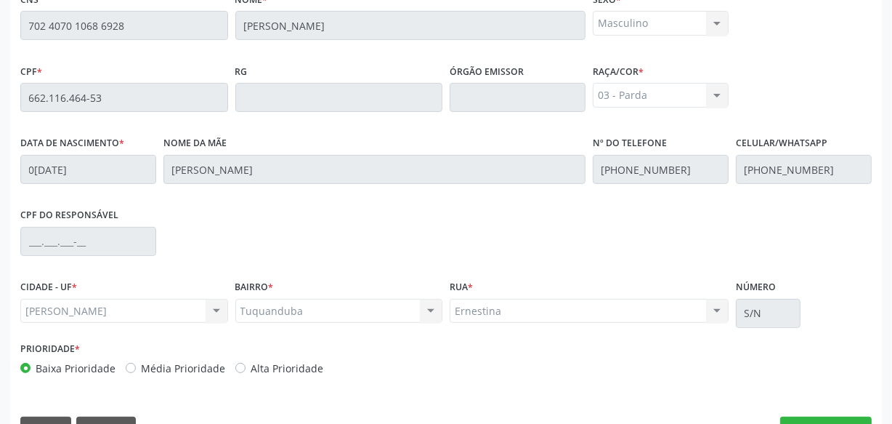
scroll to position [426, 0]
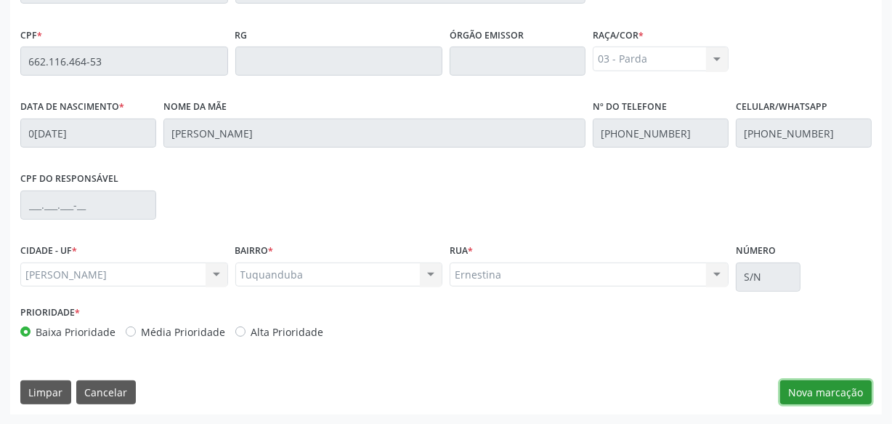
click at [794, 384] on button "Nova marcação" at bounding box center [826, 392] width 92 height 25
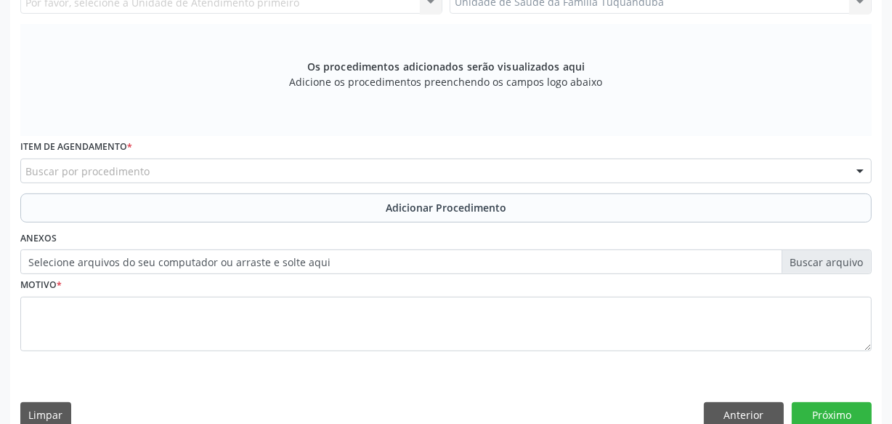
click at [220, 170] on div "Buscar por procedimento" at bounding box center [445, 170] width 851 height 25
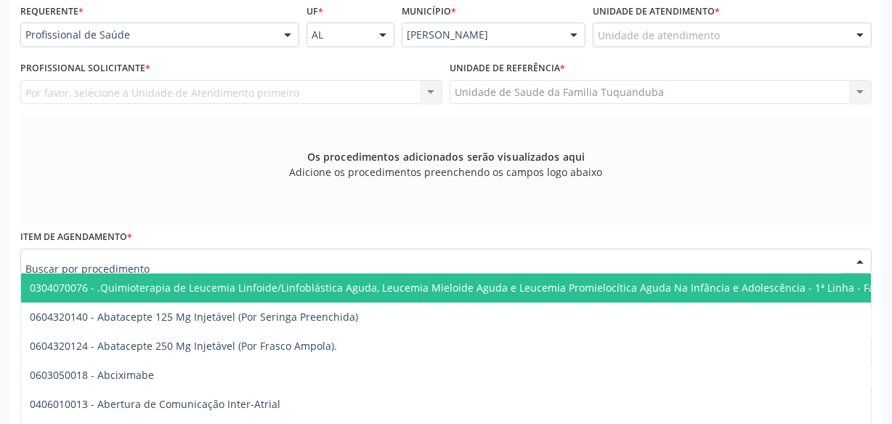
scroll to position [227, 0]
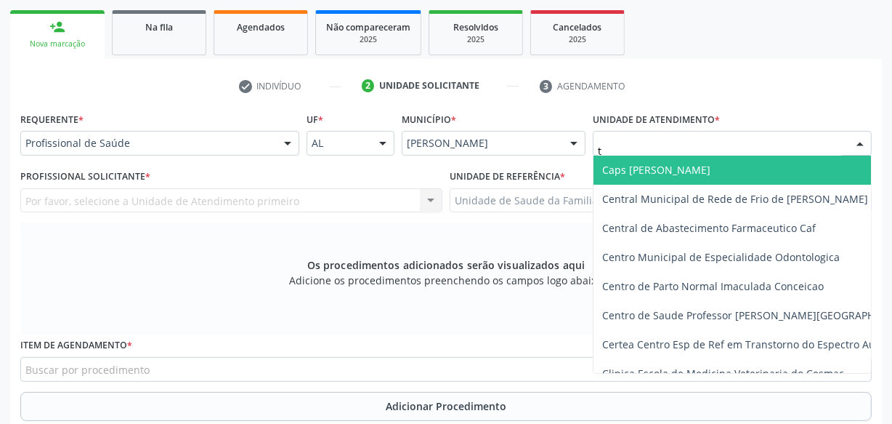
type input "tu"
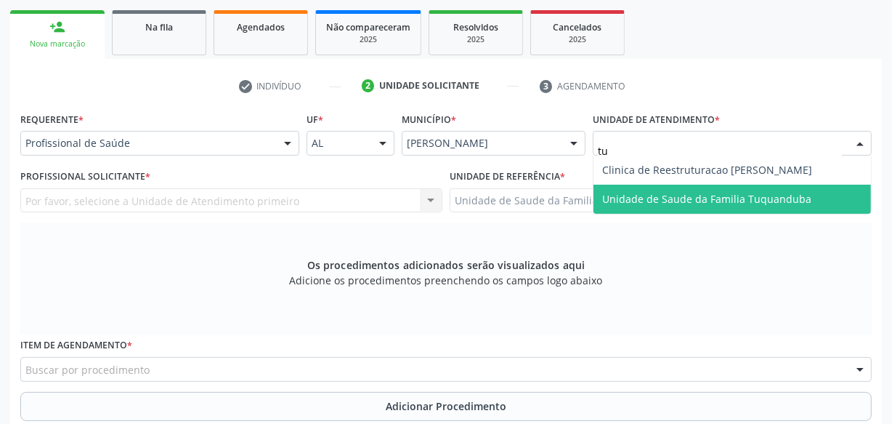
click at [642, 193] on span "Unidade de Saude da Familia Tuquanduba" at bounding box center [706, 199] width 209 height 14
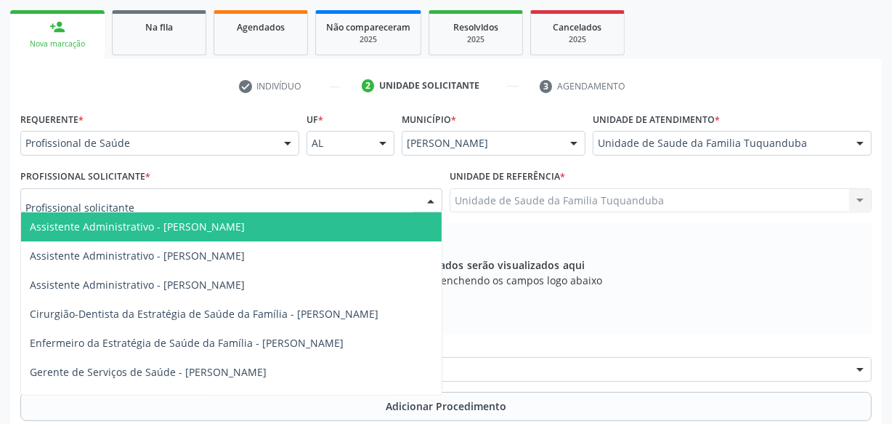
click at [209, 195] on div at bounding box center [231, 200] width 422 height 25
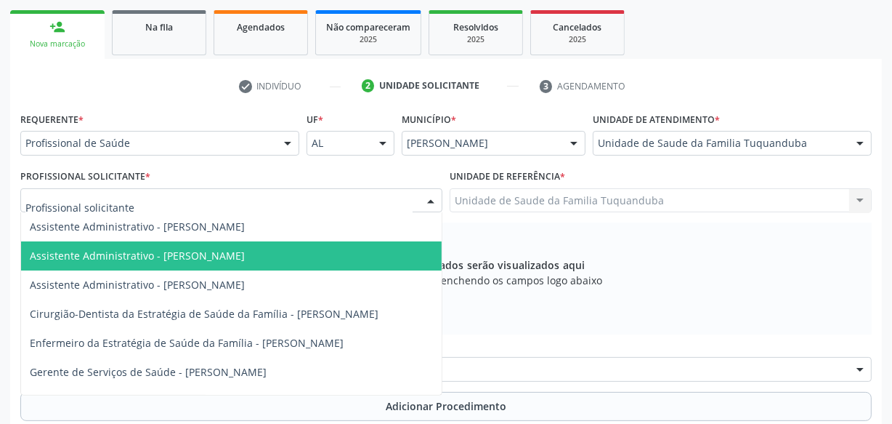
scroll to position [31, 0]
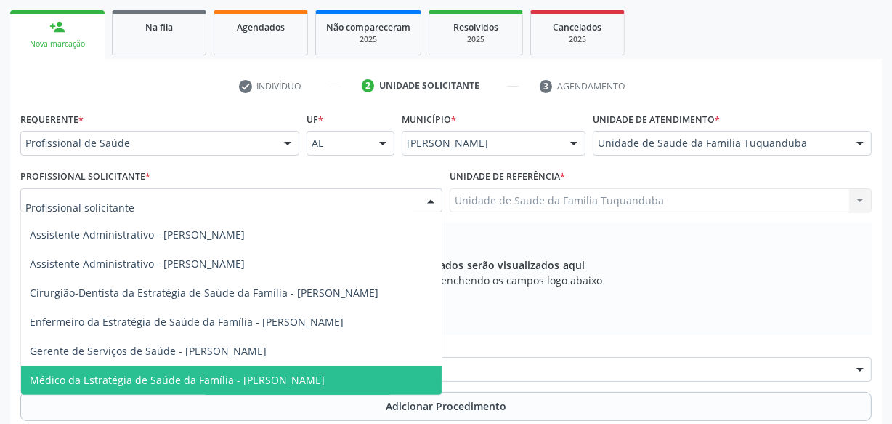
click at [281, 373] on span "Médico da Estratégia de Saúde da Família - [PERSON_NAME]" at bounding box center [177, 380] width 295 height 14
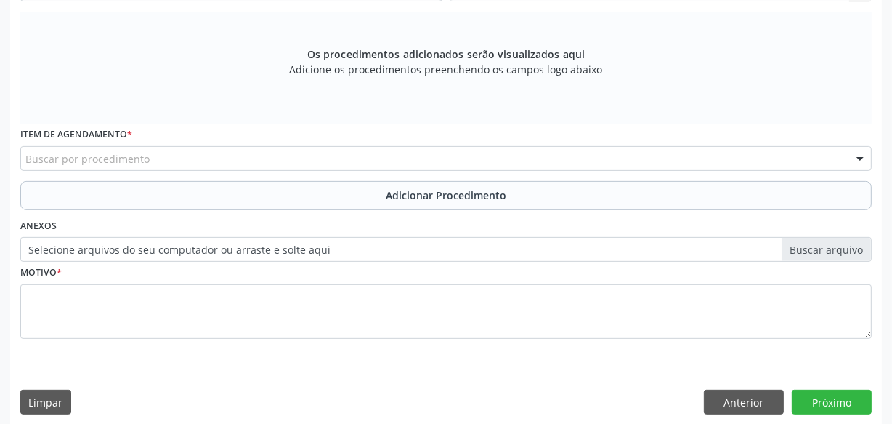
scroll to position [448, 0]
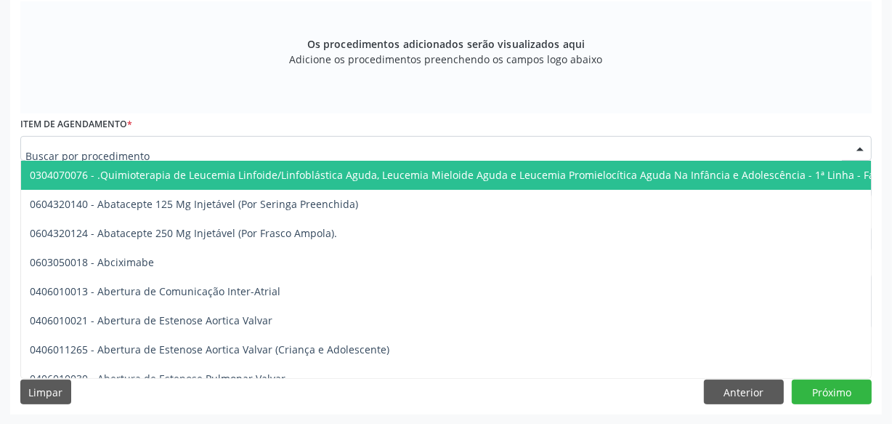
click at [460, 147] on div at bounding box center [445, 148] width 851 height 25
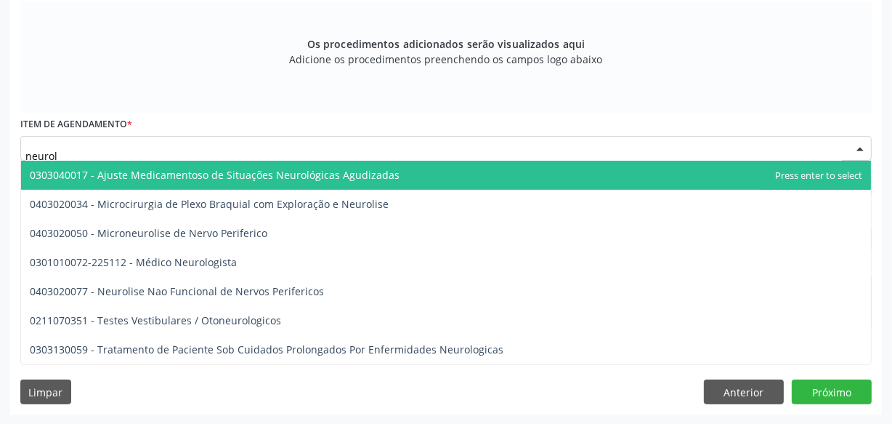
type input "neurolo"
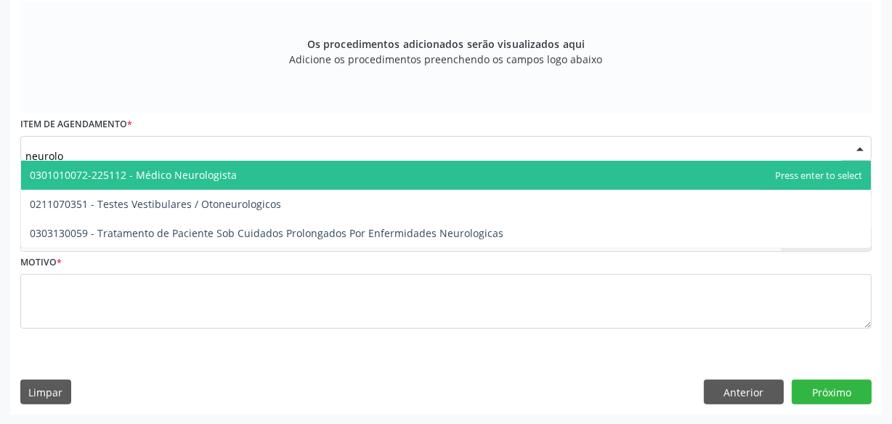
click at [443, 167] on span "0301010072-225112 - Médico Neurologista" at bounding box center [446, 175] width 850 height 29
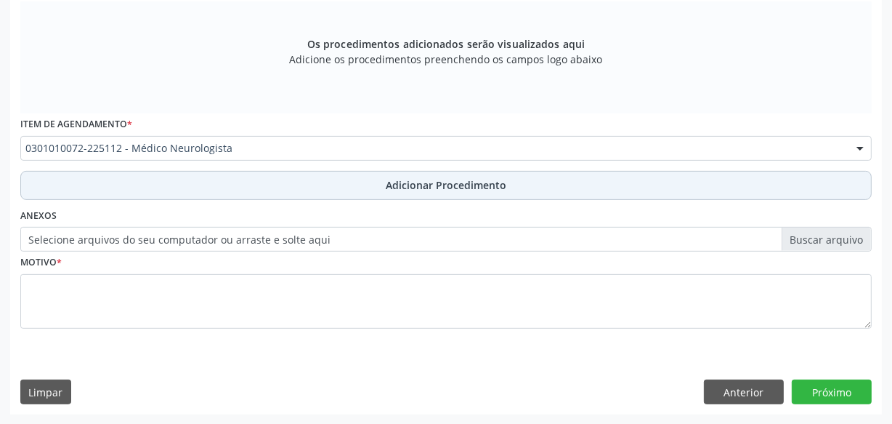
click at [440, 191] on span "Adicionar Procedimento" at bounding box center [446, 184] width 121 height 15
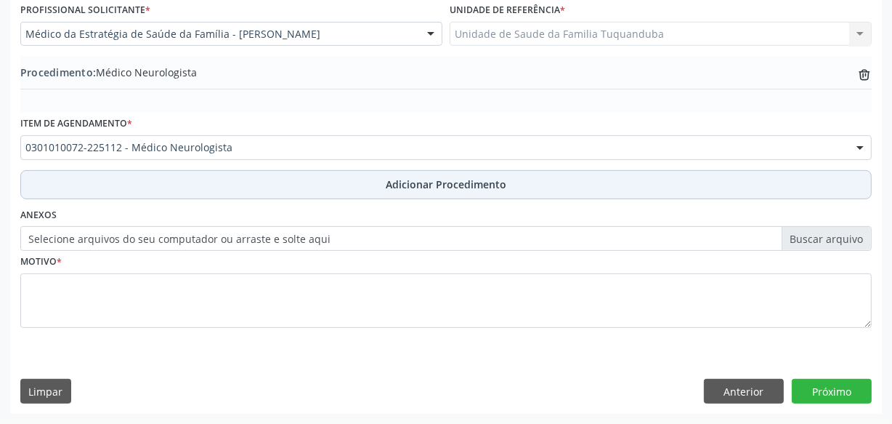
scroll to position [392, 0]
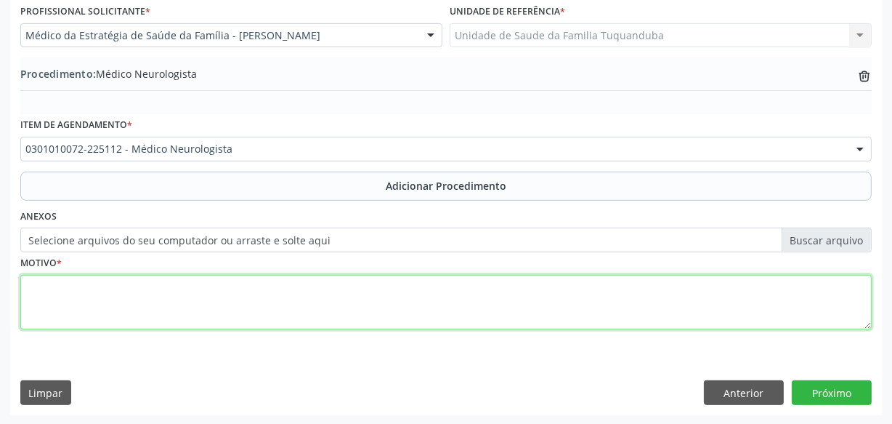
click at [298, 299] on textarea at bounding box center [445, 302] width 851 height 55
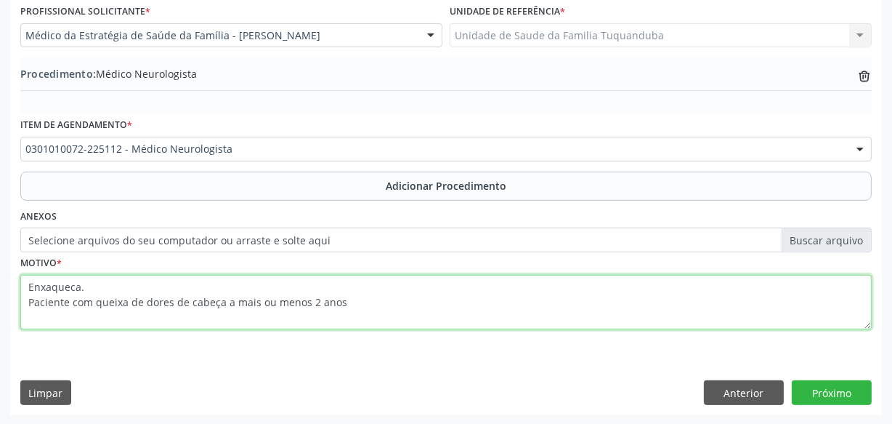
click at [130, 298] on textarea "Enxaqueca. Paciente com queixa de dores de cabeça a mais ou menos 2 anos" at bounding box center [445, 302] width 851 height 55
click at [432, 299] on textarea "Enxaqueca. Paciente com queixa recorrentes de dores de cabeça a mais ou menos 2…" at bounding box center [445, 302] width 851 height 55
type textarea "Enxaqueca. Paciente com queixa recorrentes de dores de cabeça a mais ou menos 2…"
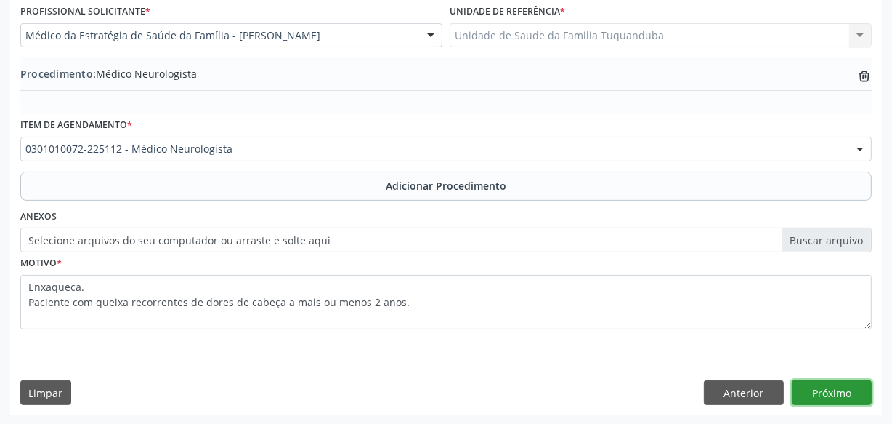
click at [807, 380] on button "Próximo" at bounding box center [832, 392] width 80 height 25
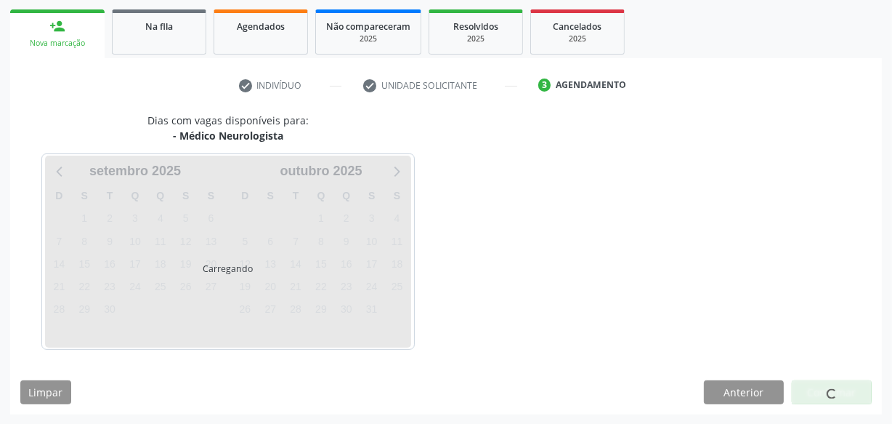
scroll to position [270, 0]
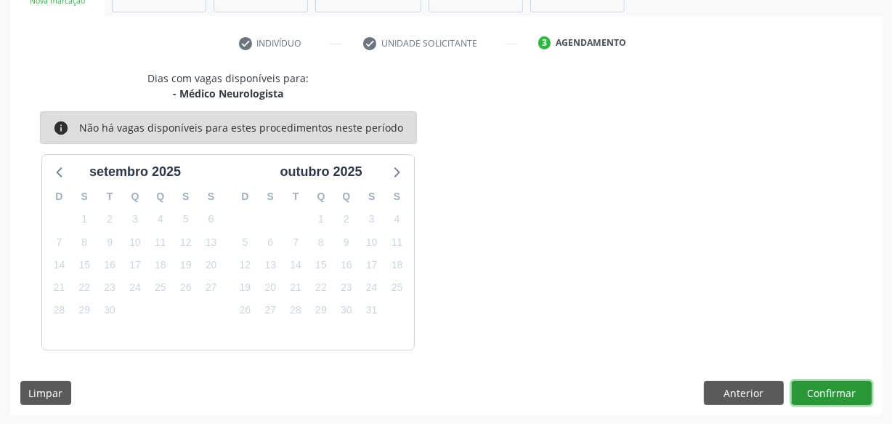
click at [807, 381] on button "Confirmar" at bounding box center [832, 393] width 80 height 25
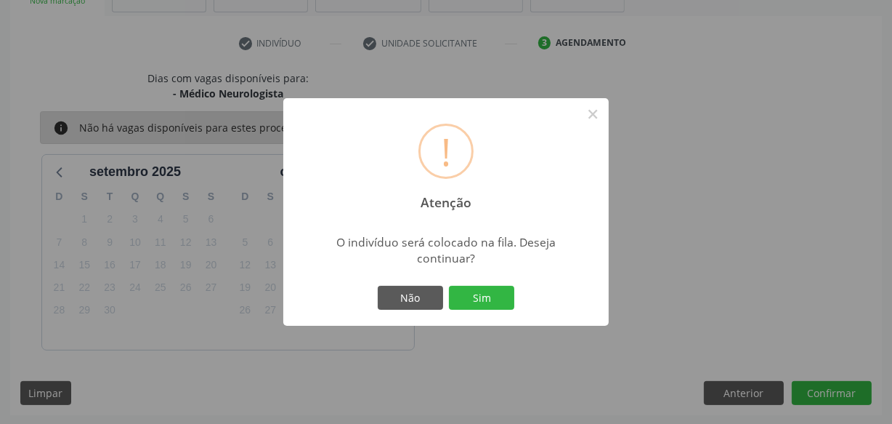
click at [508, 283] on div "Não Sim" at bounding box center [446, 298] width 144 height 31
click at [505, 291] on div "Não Sim" at bounding box center [446, 298] width 144 height 31
click at [485, 298] on button "Sim" at bounding box center [481, 298] width 65 height 25
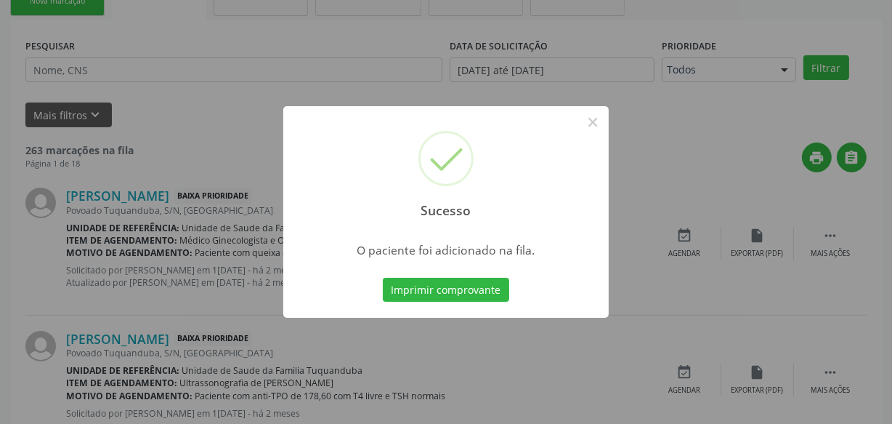
scroll to position [76, 0]
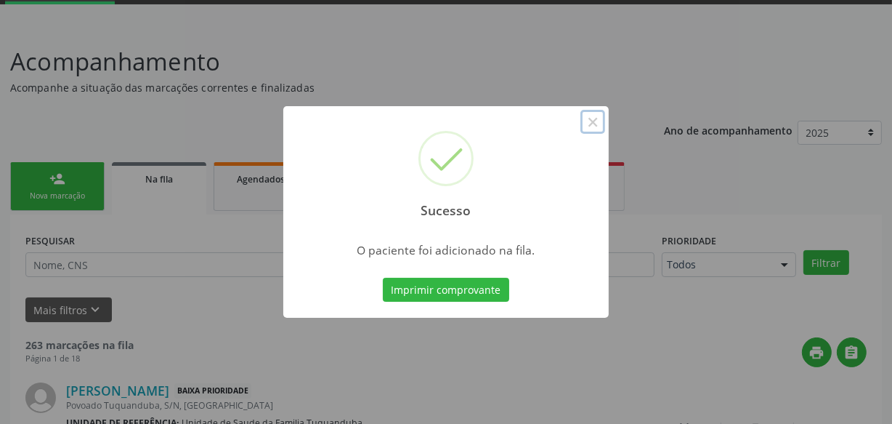
drag, startPoint x: 596, startPoint y: 119, endPoint x: 462, endPoint y: 74, distance: 141.1
click at [595, 119] on button "×" at bounding box center [592, 122] width 25 height 25
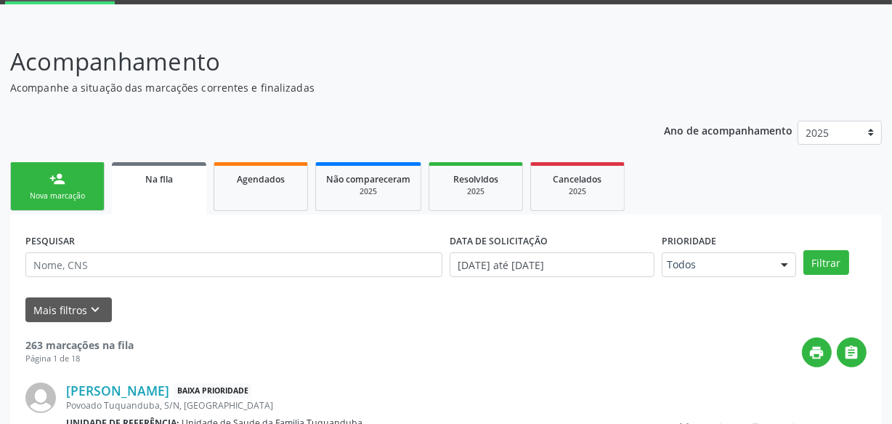
click at [40, 193] on div "Nova marcação" at bounding box center [57, 195] width 73 height 11
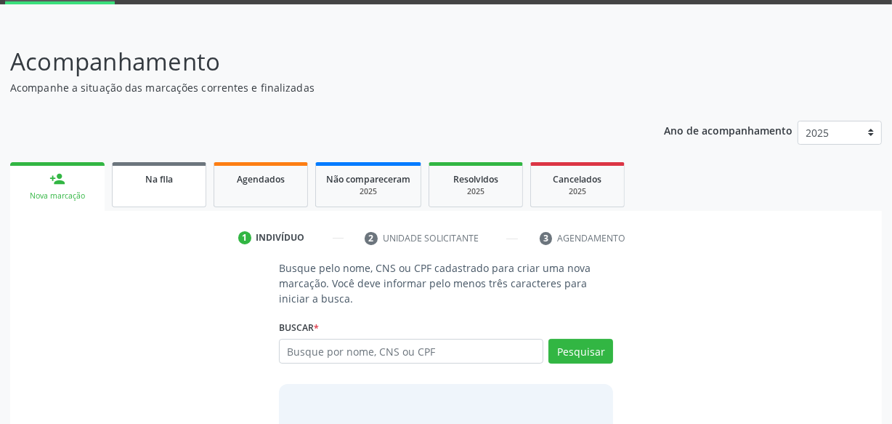
click at [135, 180] on div "Na fila" at bounding box center [159, 178] width 73 height 15
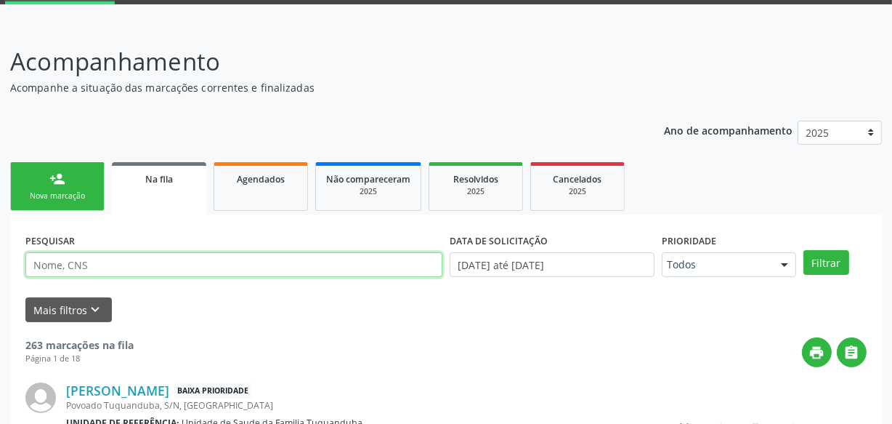
paste input "702800142812165"
type input "702800142812165"
click at [804, 250] on button "Filtrar" at bounding box center [827, 262] width 46 height 25
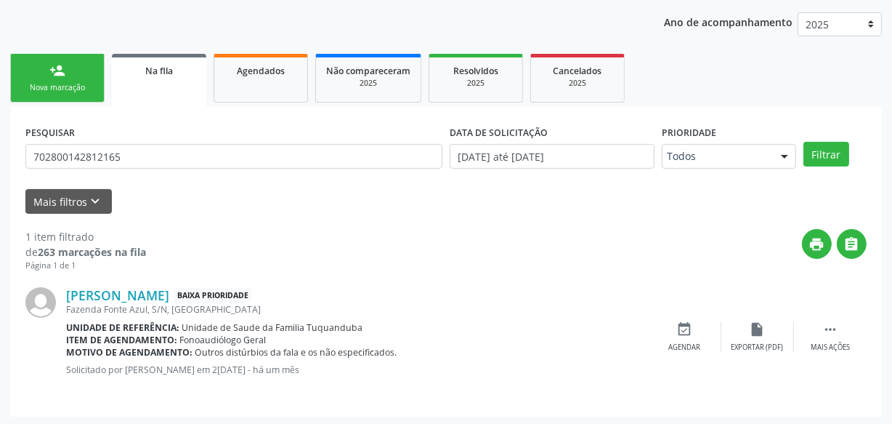
scroll to position [186, 0]
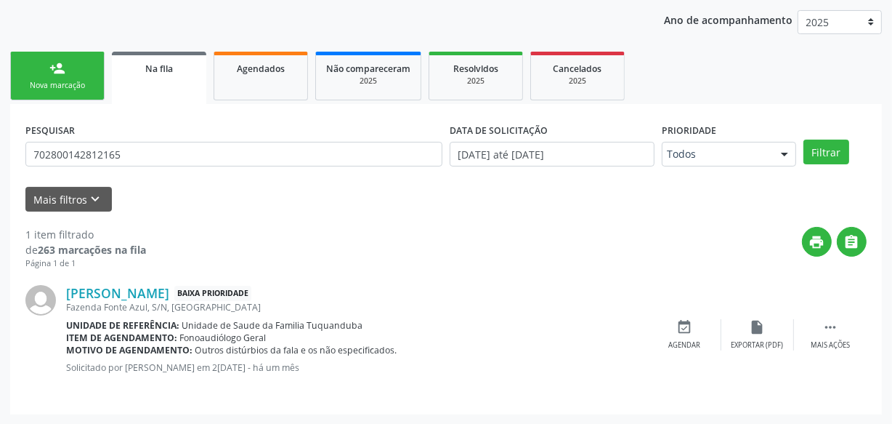
click at [79, 90] on link "person_add Nova marcação" at bounding box center [57, 76] width 94 height 49
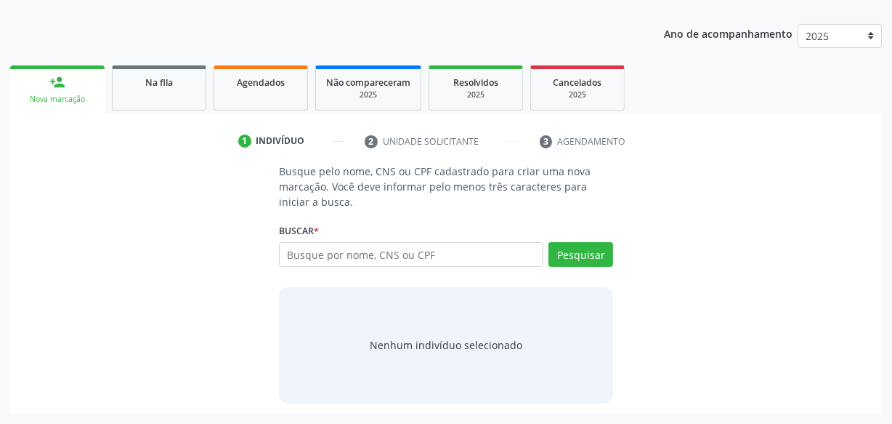
scroll to position [171, 0]
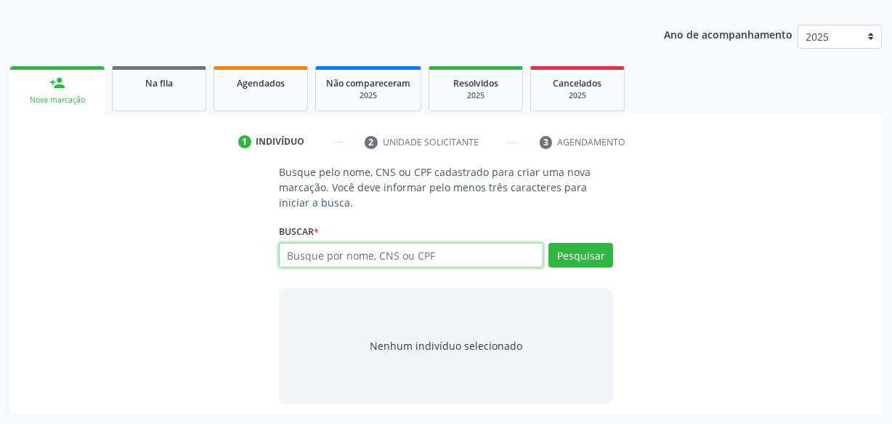
click at [381, 260] on input "text" at bounding box center [411, 255] width 264 height 25
type input "10288386469"
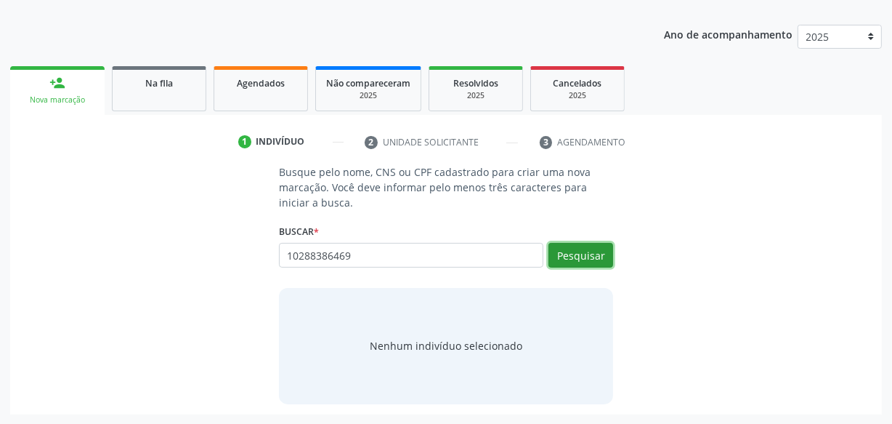
click at [571, 253] on button "Pesquisar" at bounding box center [581, 255] width 65 height 25
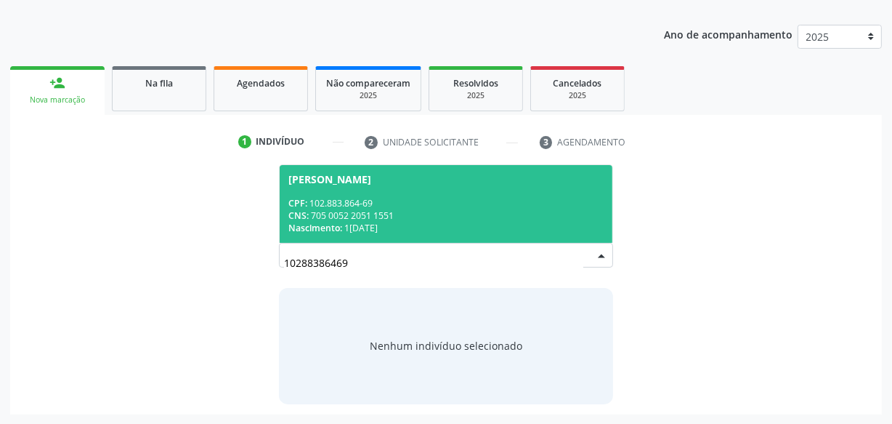
click at [361, 212] on div "CNS: 705 0052 2051 1551" at bounding box center [445, 215] width 315 height 12
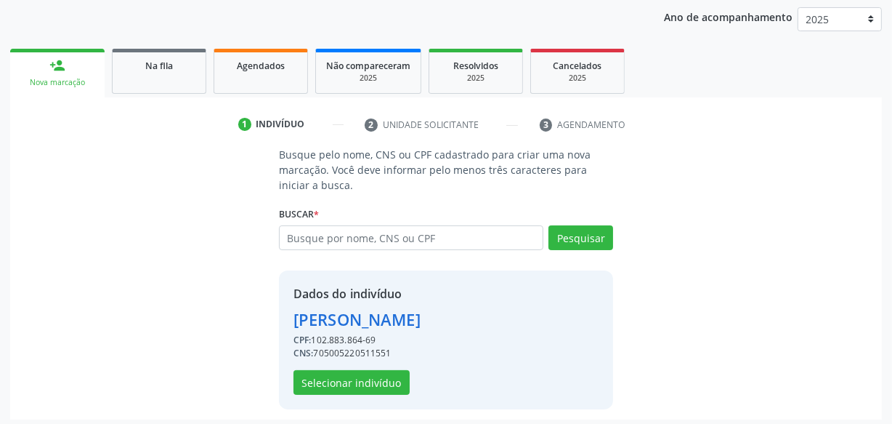
scroll to position [194, 0]
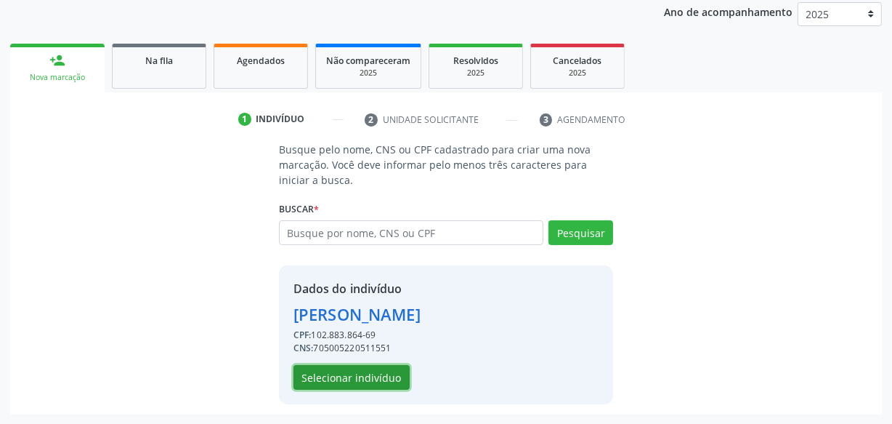
click at [348, 370] on button "Selecionar indivíduo" at bounding box center [352, 377] width 116 height 25
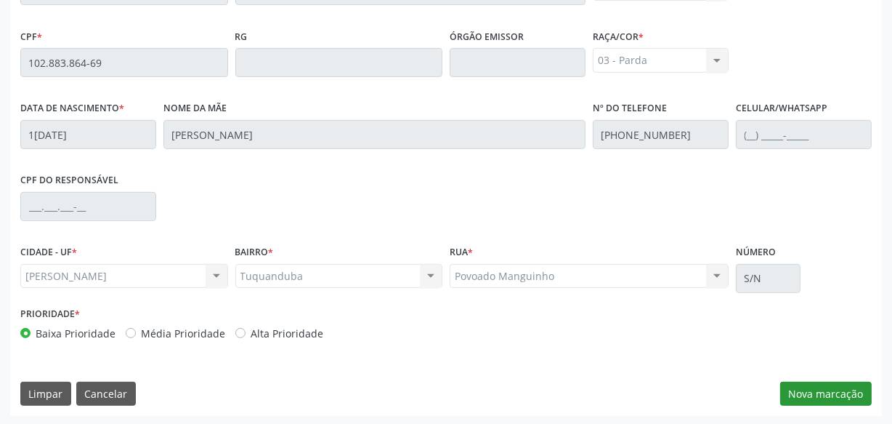
scroll to position [426, 0]
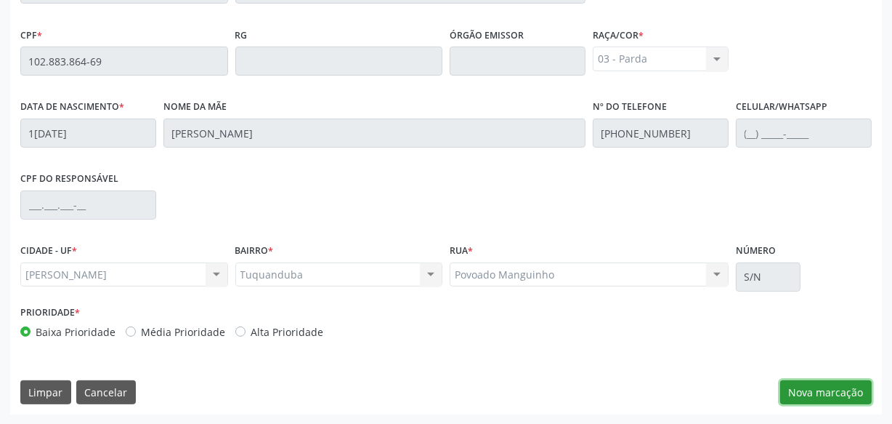
click at [806, 380] on button "Nova marcação" at bounding box center [826, 392] width 92 height 25
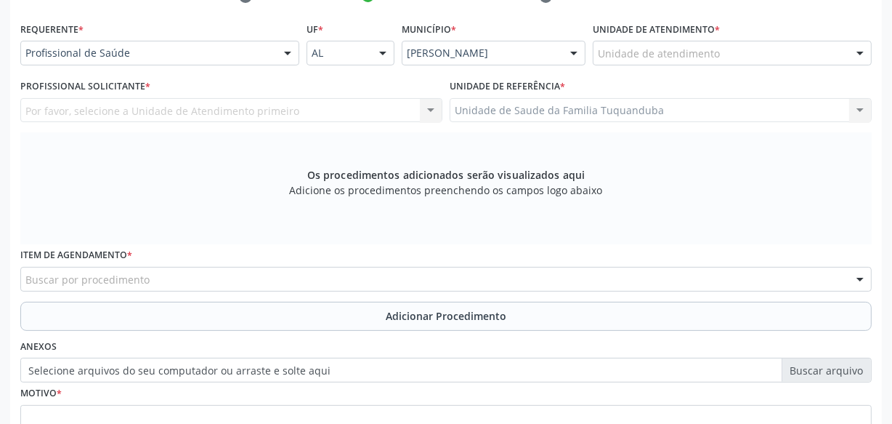
scroll to position [294, 0]
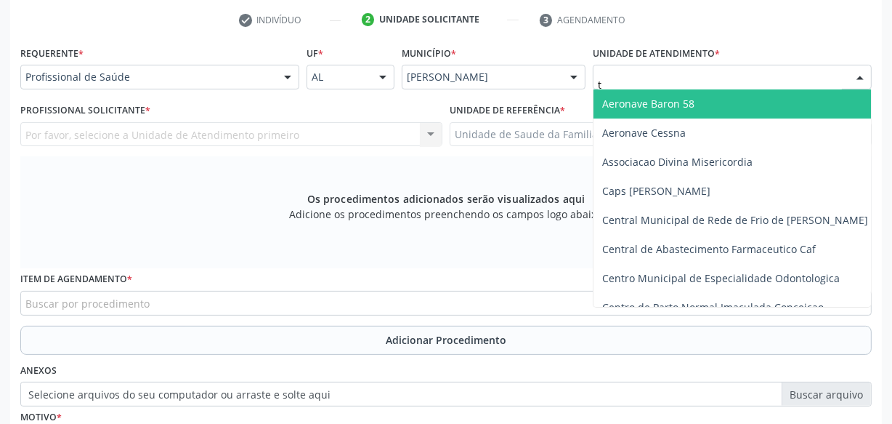
type input "tu"
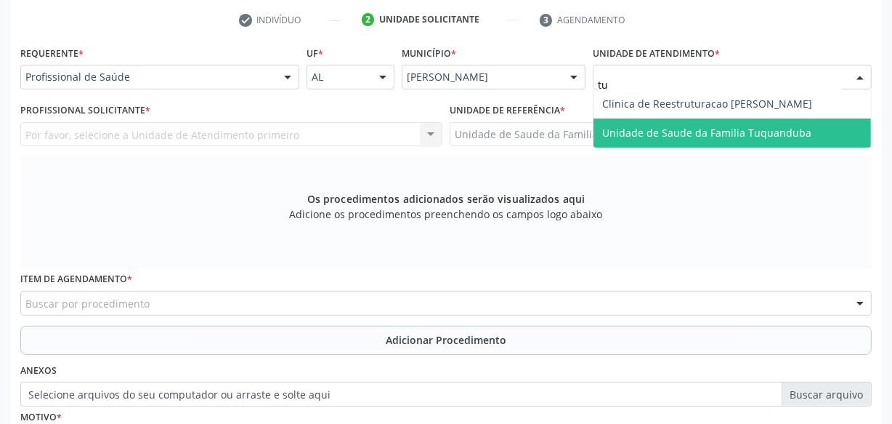
click at [638, 126] on span "Unidade de Saude da Familia Tuquanduba" at bounding box center [706, 133] width 209 height 14
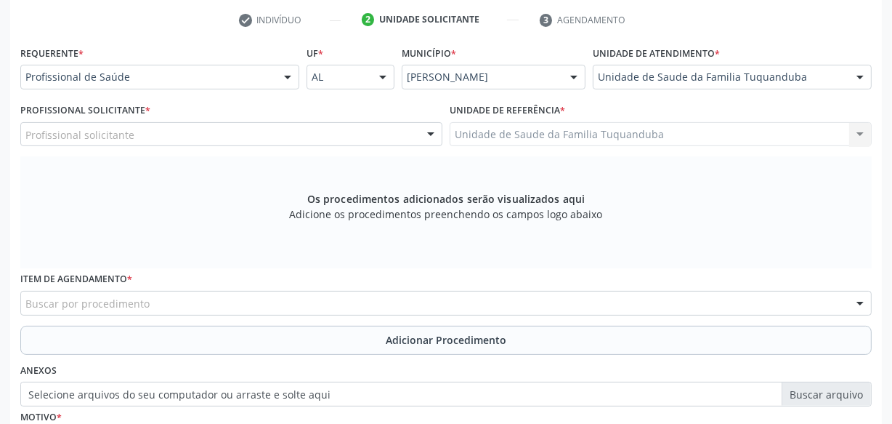
click at [299, 133] on div "Profissional solicitante" at bounding box center [231, 134] width 422 height 25
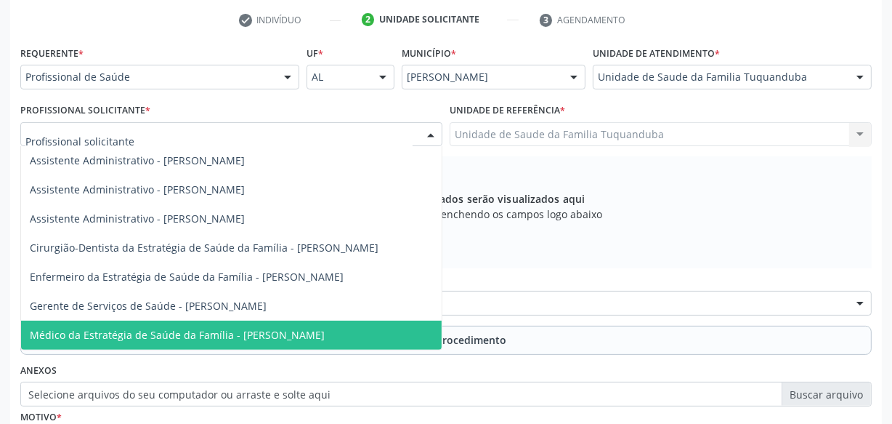
click at [227, 340] on span "Médico da Estratégia de Saúde da Família - [PERSON_NAME]" at bounding box center [177, 335] width 295 height 14
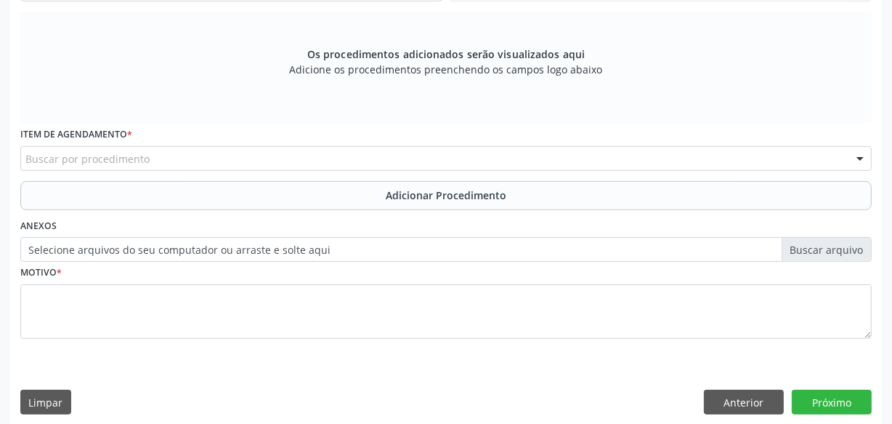
scroll to position [448, 0]
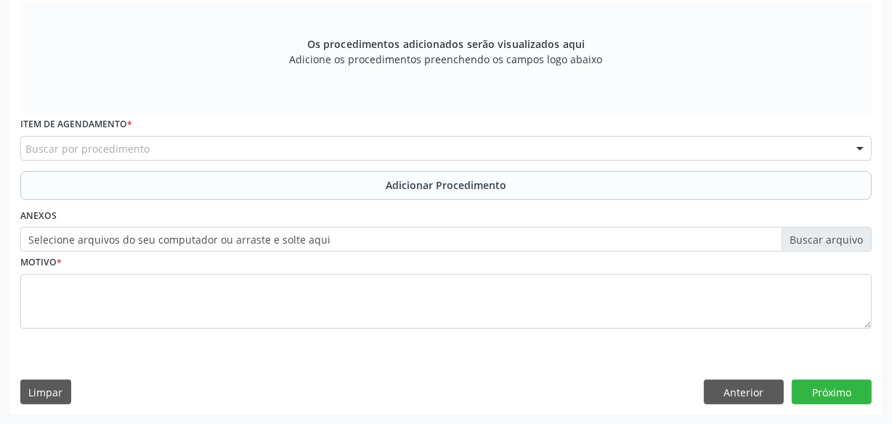
click at [347, 145] on div "Buscar por procedimento" at bounding box center [445, 148] width 851 height 25
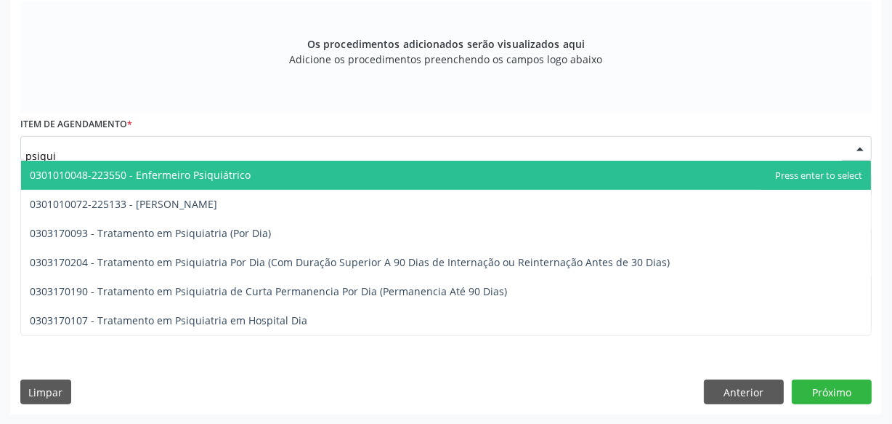
type input "psiquia"
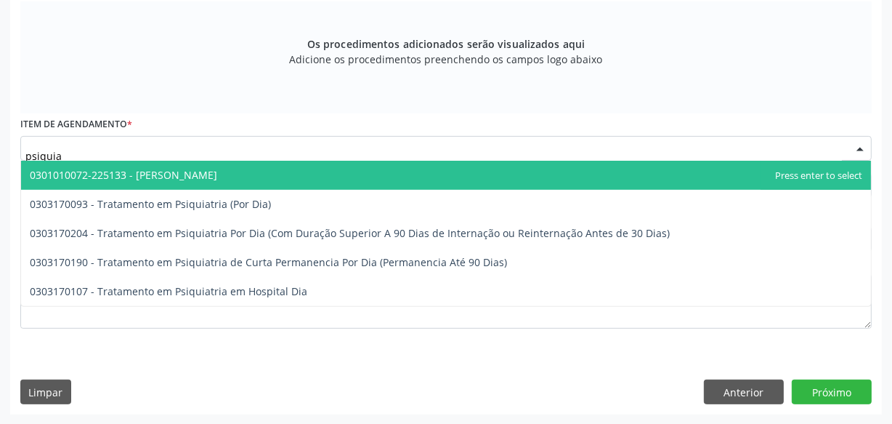
click at [317, 174] on span "0301010072-225133 - [PERSON_NAME]" at bounding box center [446, 175] width 850 height 29
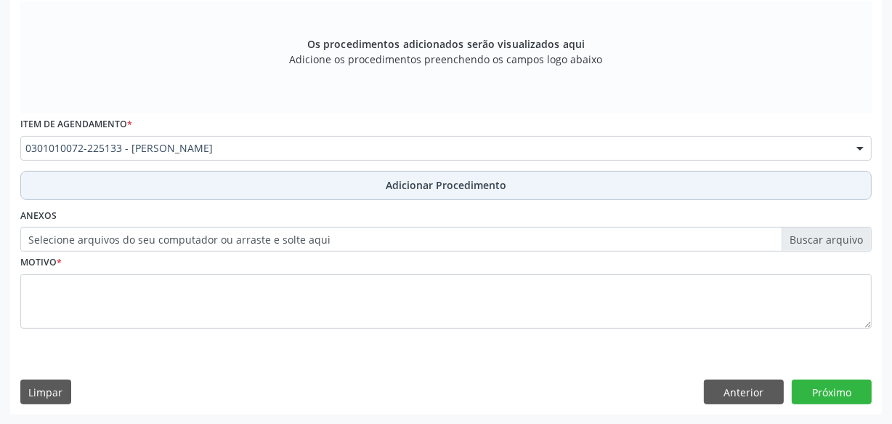
click at [379, 193] on button "Adicionar Procedimento" at bounding box center [445, 185] width 851 height 29
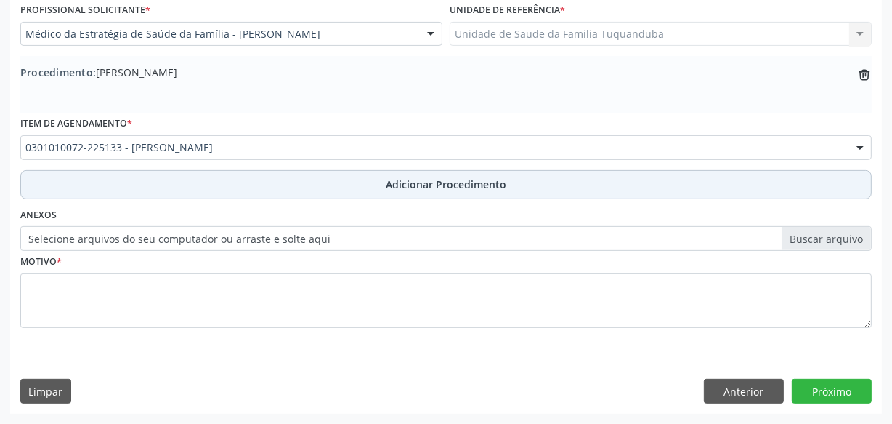
scroll to position [392, 0]
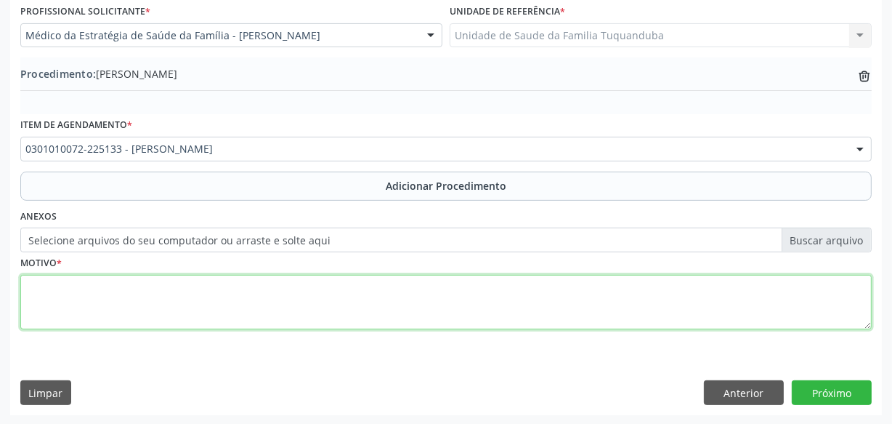
click at [346, 277] on textarea at bounding box center [445, 302] width 851 height 55
type textarea "Ansiedade generalizada."
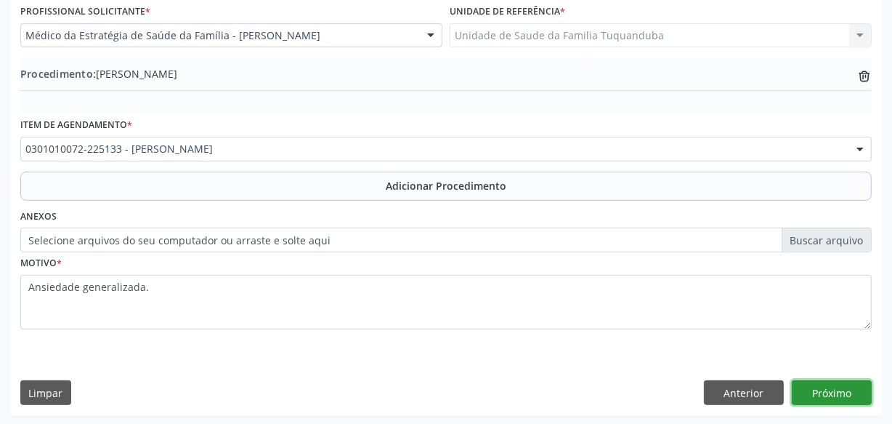
click at [827, 390] on button "Próximo" at bounding box center [832, 392] width 80 height 25
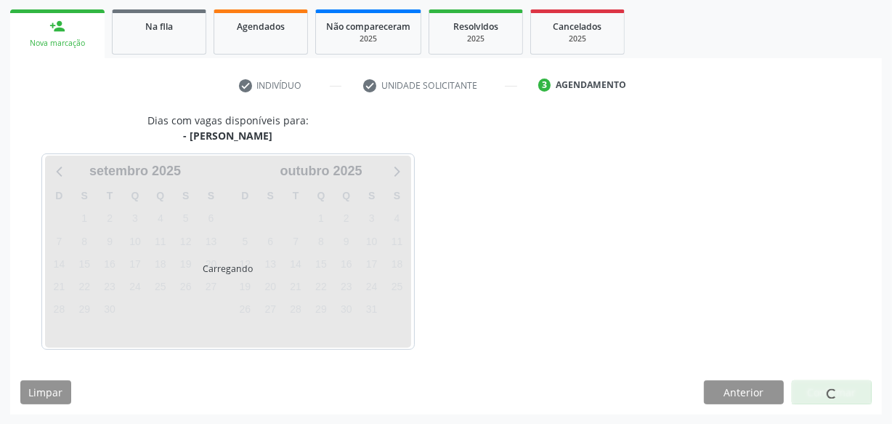
scroll to position [270, 0]
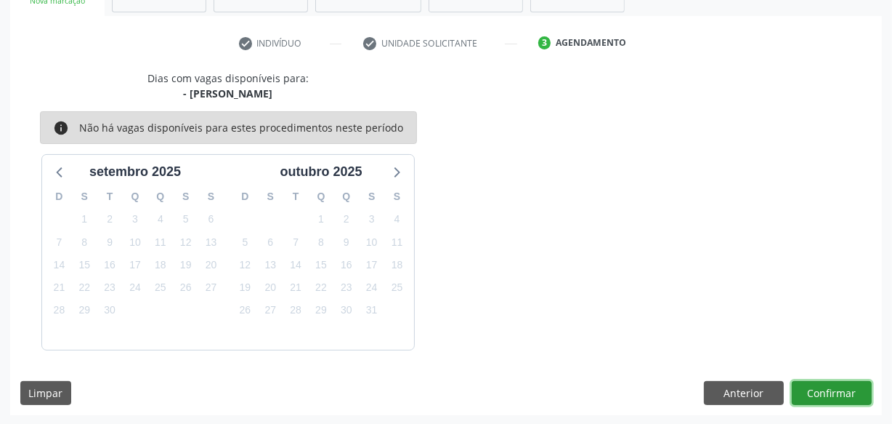
click at [827, 390] on button "Confirmar" at bounding box center [832, 393] width 80 height 25
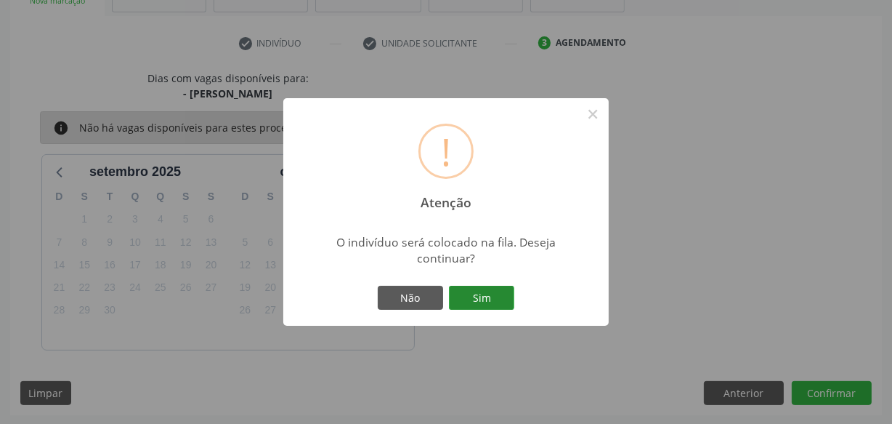
click at [506, 295] on button "Sim" at bounding box center [481, 298] width 65 height 25
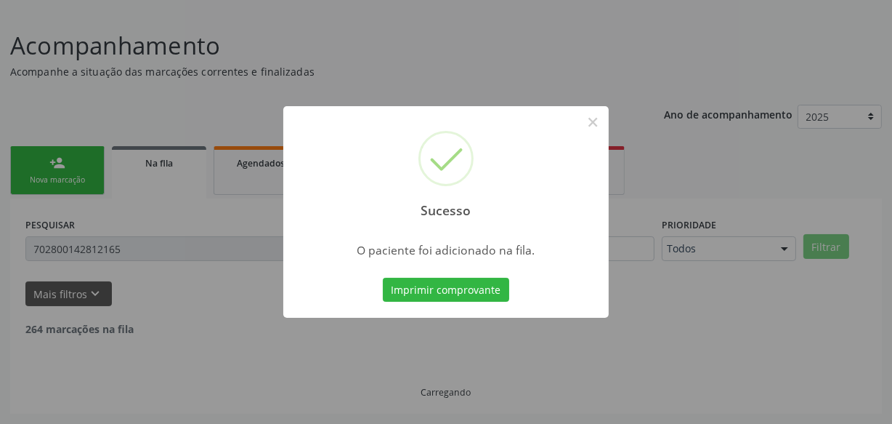
scroll to position [76, 0]
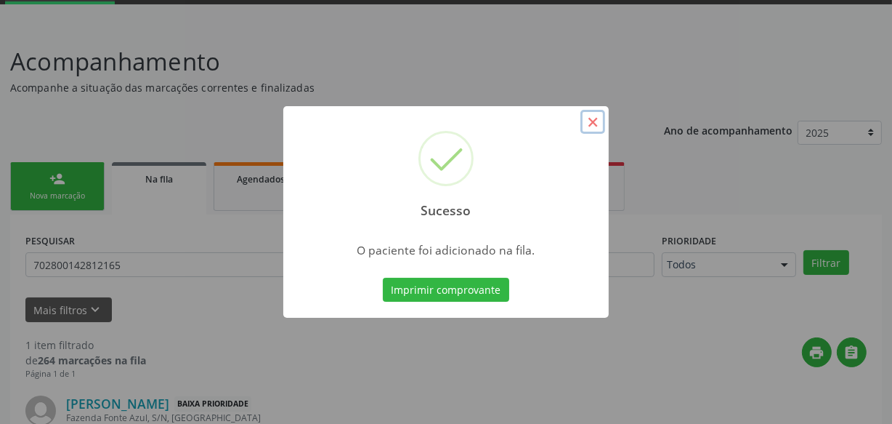
click at [595, 123] on button "×" at bounding box center [592, 122] width 25 height 25
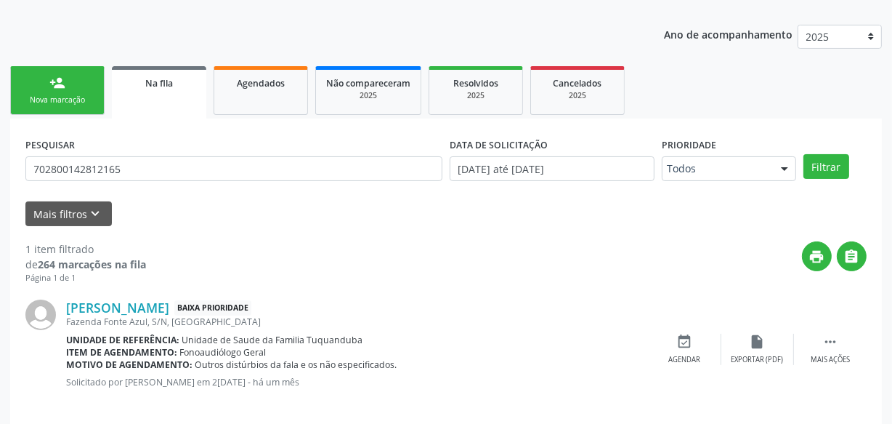
scroll to position [186, 0]
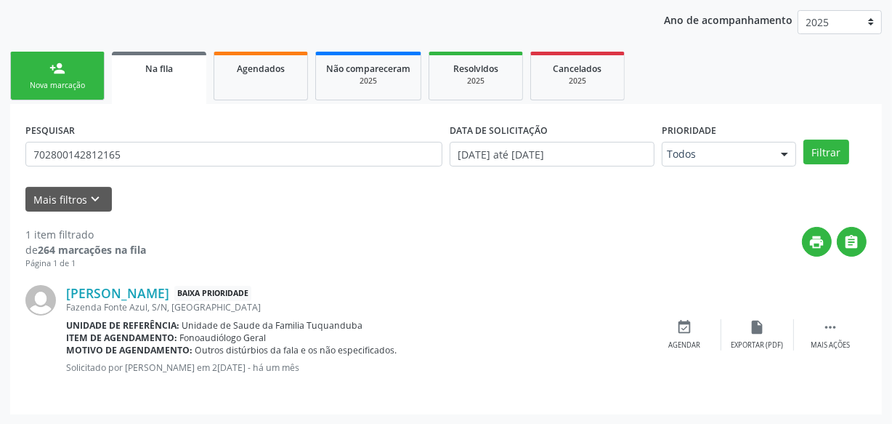
click at [51, 88] on div "Nova marcação" at bounding box center [57, 85] width 73 height 11
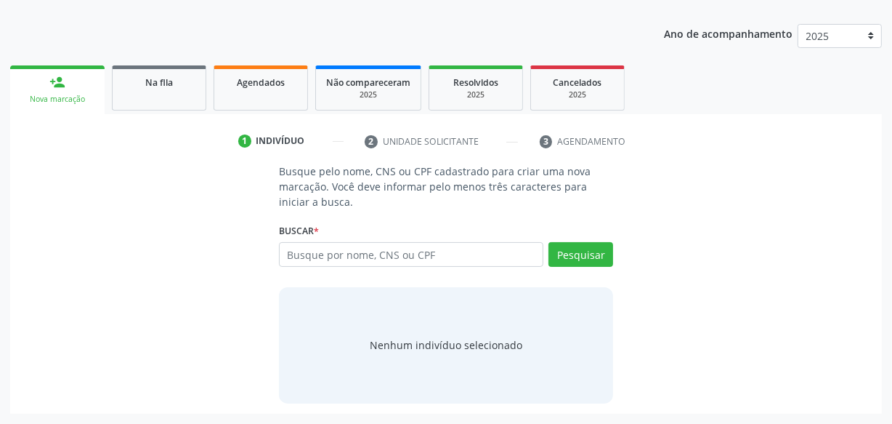
scroll to position [171, 0]
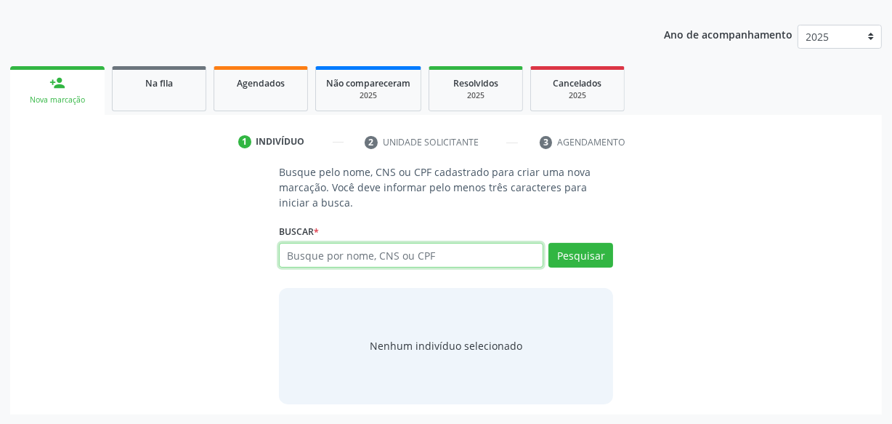
click at [341, 254] on input "text" at bounding box center [411, 255] width 264 height 25
type input "700208468617027"
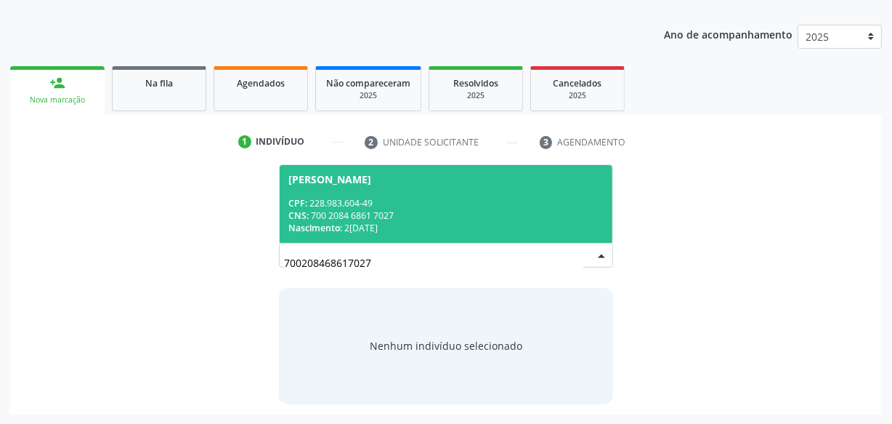
click at [393, 198] on div "CPF: 228.983.604-49" at bounding box center [445, 203] width 315 height 12
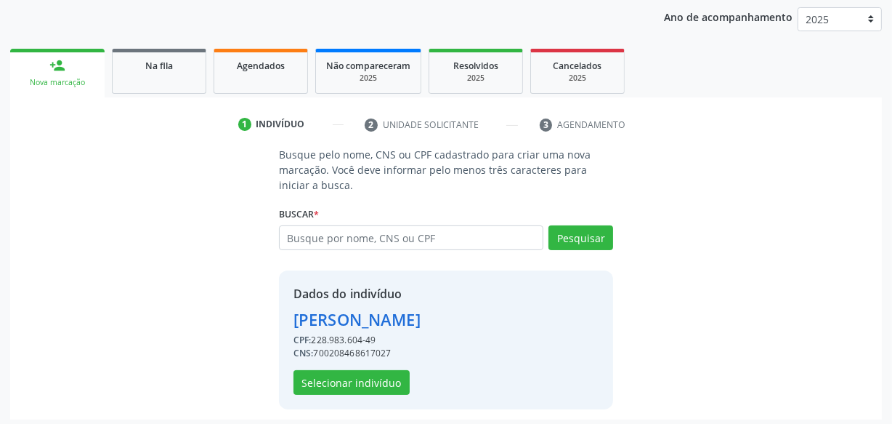
scroll to position [194, 0]
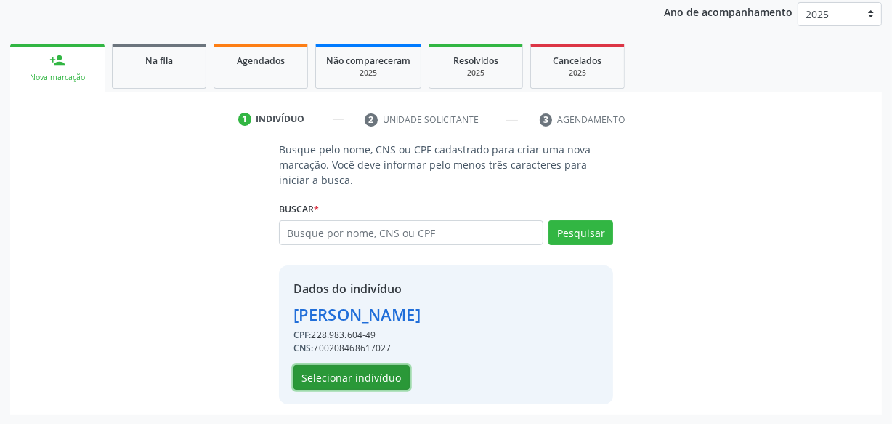
click at [379, 370] on button "Selecionar indivíduo" at bounding box center [352, 377] width 116 height 25
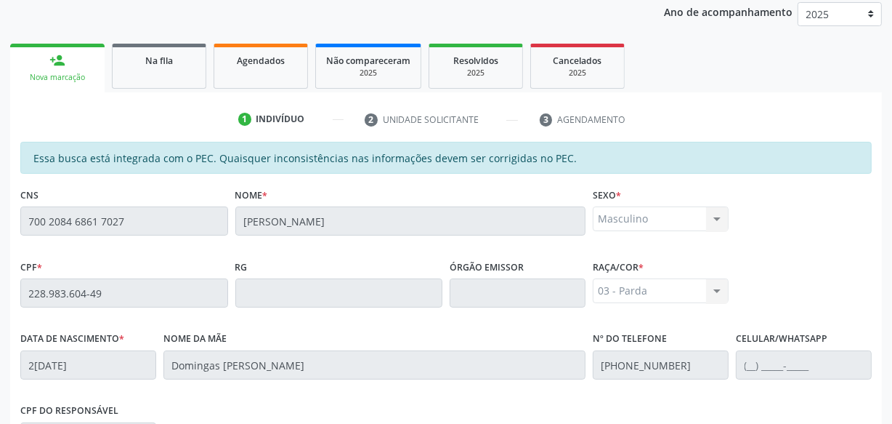
scroll to position [426, 0]
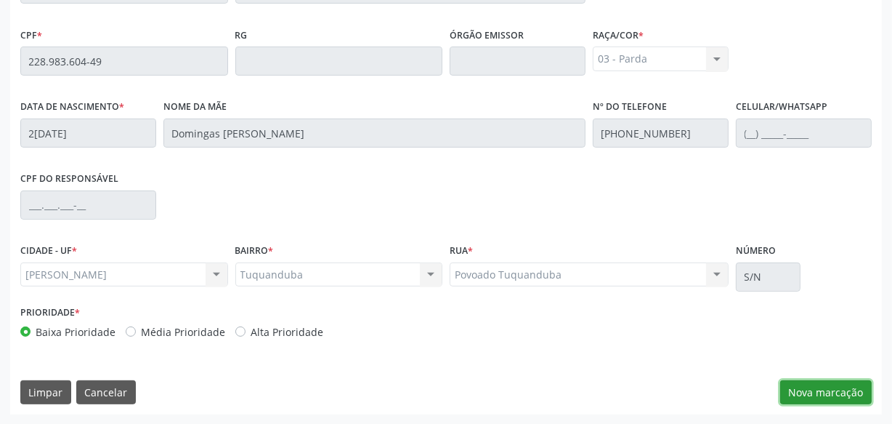
click at [854, 388] on button "Nova marcação" at bounding box center [826, 392] width 92 height 25
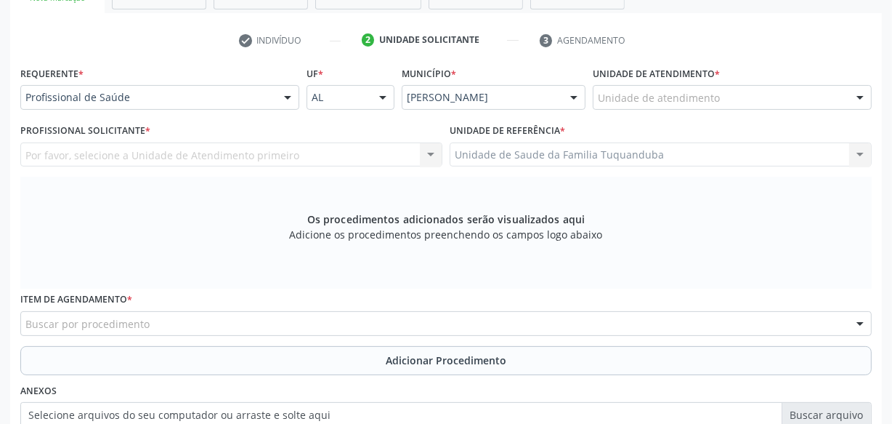
scroll to position [294, 0]
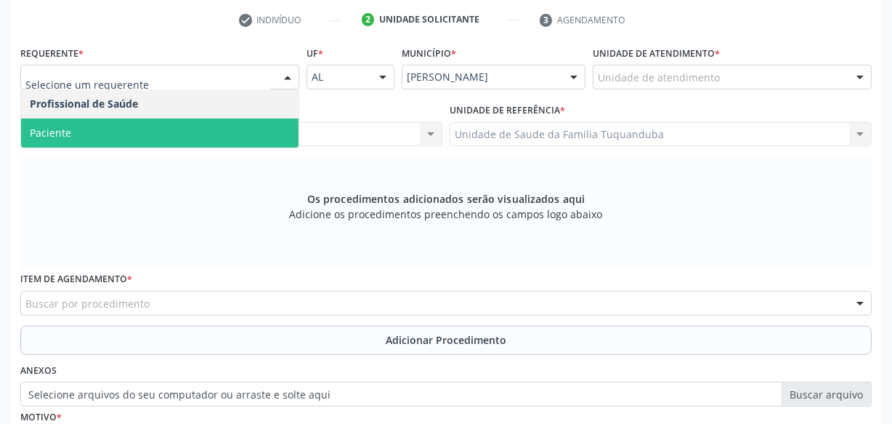
click at [205, 145] on span "Paciente" at bounding box center [160, 132] width 278 height 29
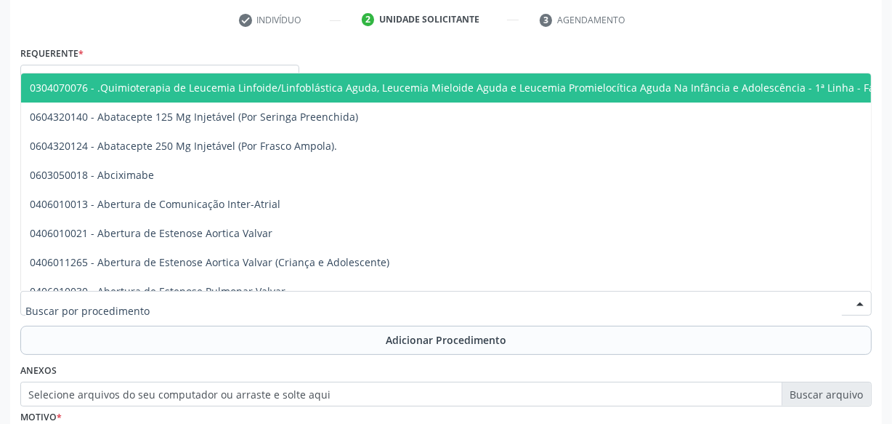
click at [243, 295] on div at bounding box center [445, 303] width 851 height 25
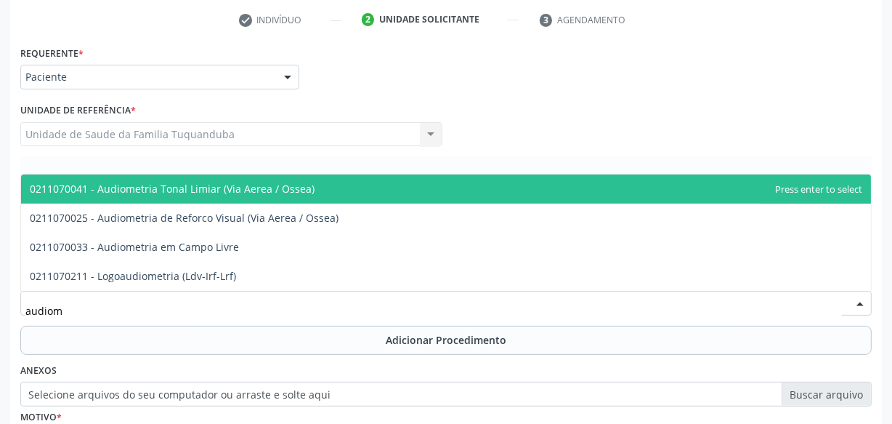
type input "audiome"
click at [137, 183] on span "0211070041 - Audiometria Tonal Limiar (Via Aerea / Ossea)" at bounding box center [172, 189] width 285 height 14
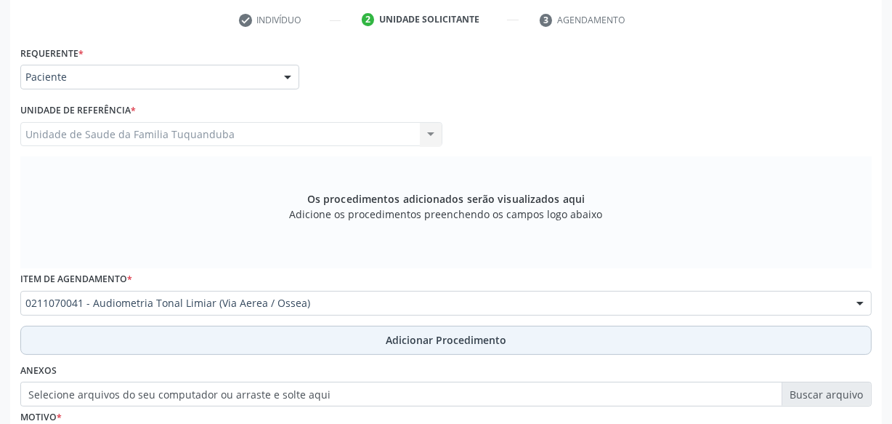
click at [323, 333] on button "Adicionar Procedimento" at bounding box center [445, 339] width 851 height 29
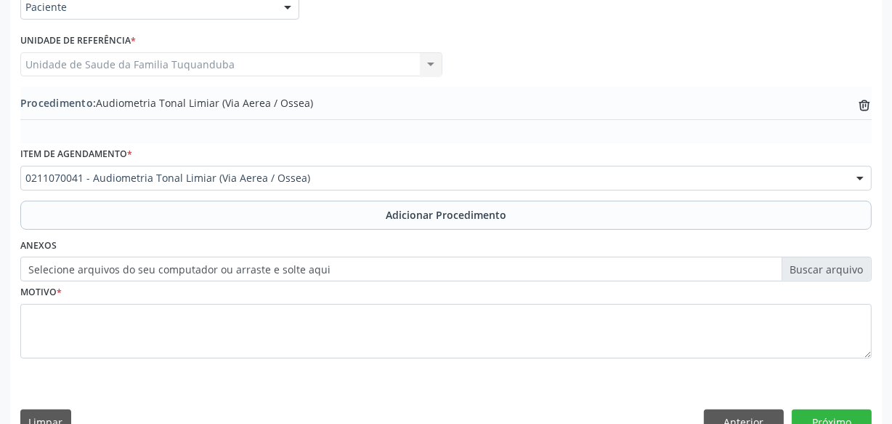
scroll to position [392, 0]
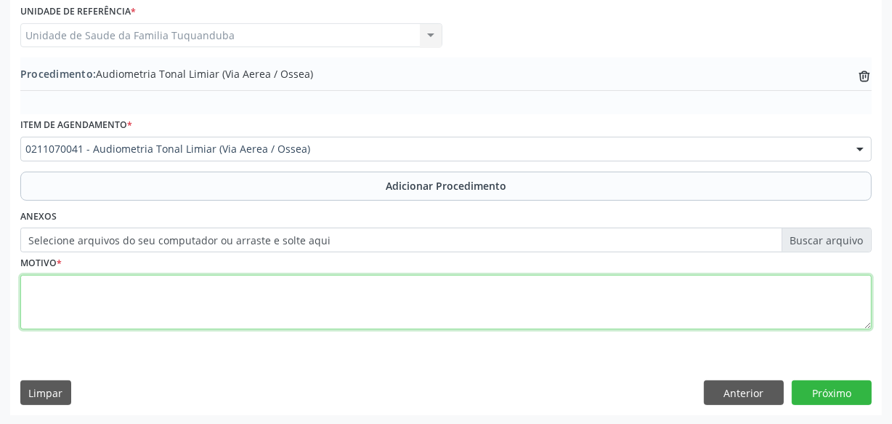
click at [318, 304] on textarea at bounding box center [445, 302] width 851 height 55
drag, startPoint x: 91, startPoint y: 291, endPoint x: 23, endPoint y: 291, distance: 68.3
click at [15, 291] on div "Requerente * Paciente Profissional de Saúde Paciente Nenhum resultado encontrad…" at bounding box center [446, 178] width 872 height 471
type textarea "Presbiacusia."
click at [602, 293] on textarea "Presbiacusia." at bounding box center [445, 302] width 851 height 55
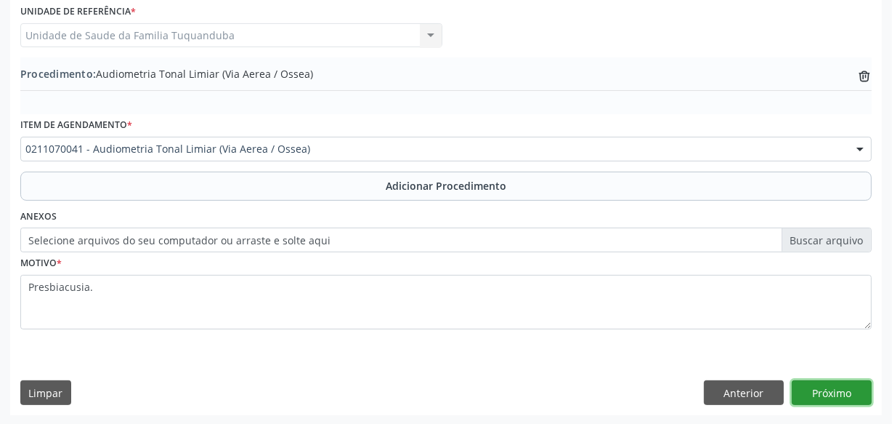
click at [828, 397] on button "Próximo" at bounding box center [832, 392] width 80 height 25
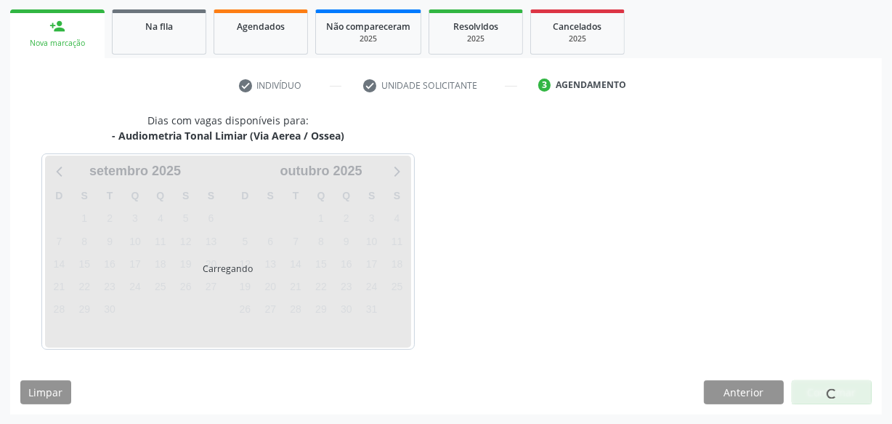
scroll to position [270, 0]
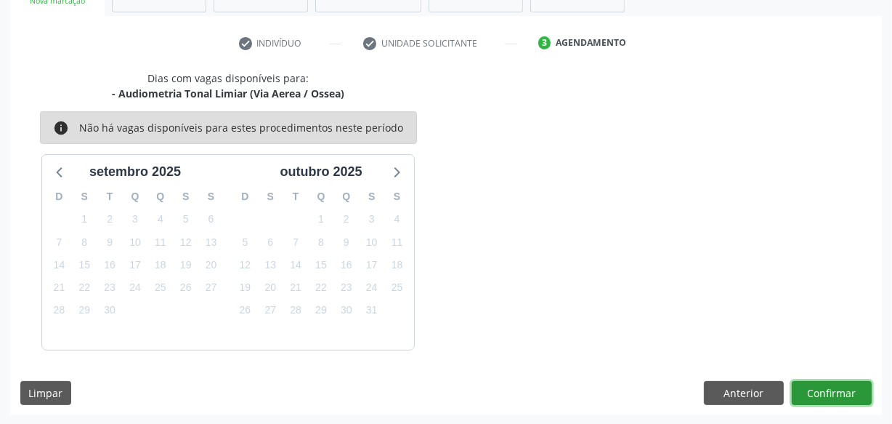
click at [828, 397] on button "Confirmar" at bounding box center [832, 393] width 80 height 25
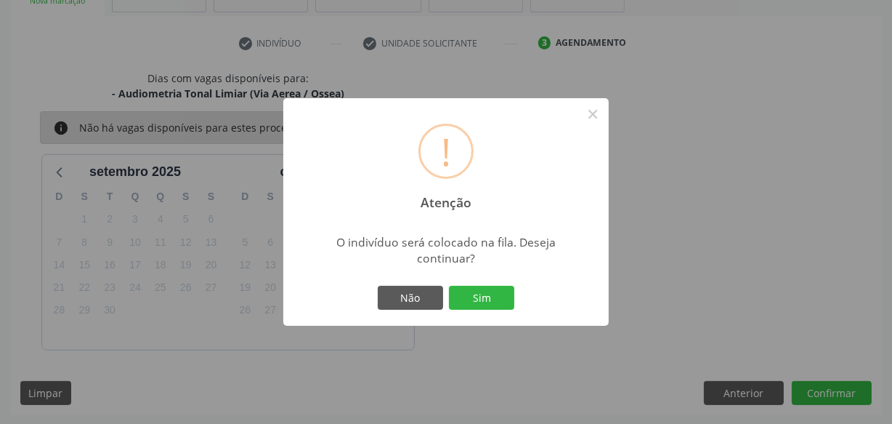
click at [498, 312] on div "Não Sim" at bounding box center [446, 298] width 144 height 31
click at [496, 292] on button "Sim" at bounding box center [481, 298] width 65 height 25
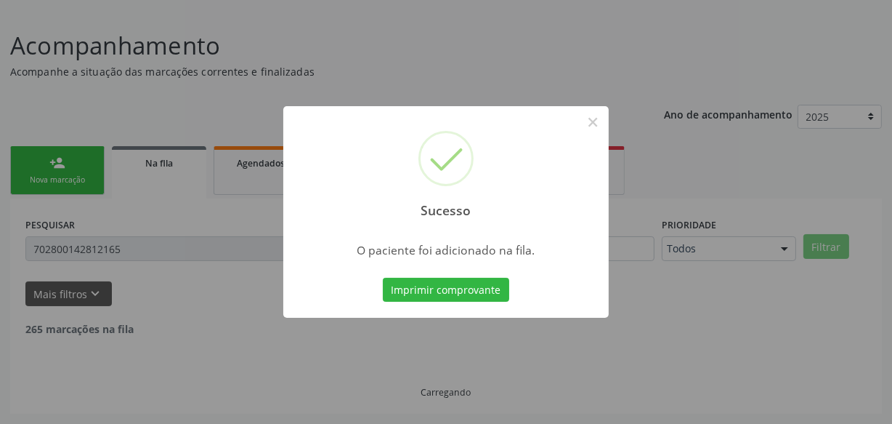
scroll to position [76, 0]
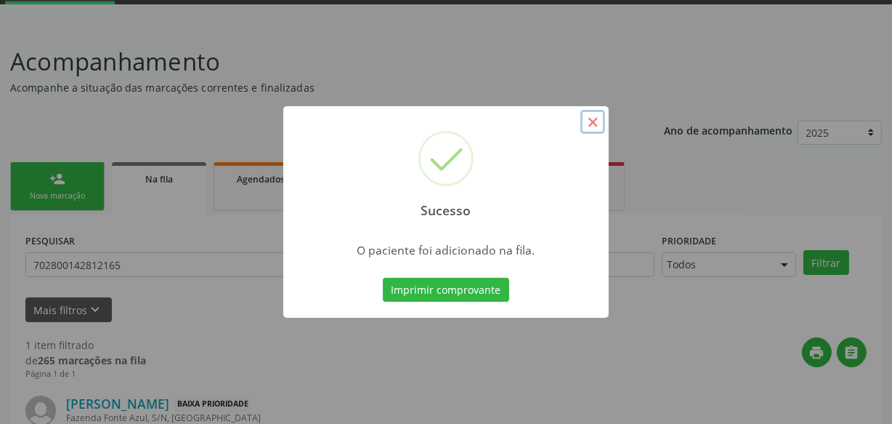
click at [594, 125] on button "×" at bounding box center [592, 122] width 25 height 25
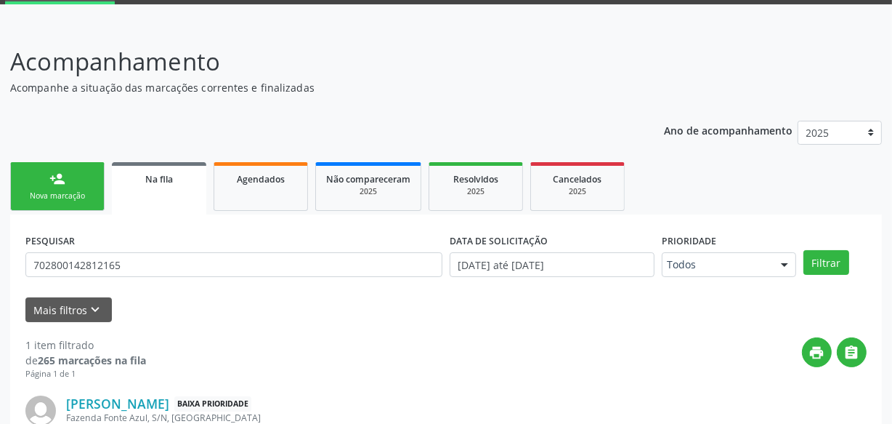
click at [79, 176] on link "person_add Nova marcação" at bounding box center [57, 186] width 94 height 49
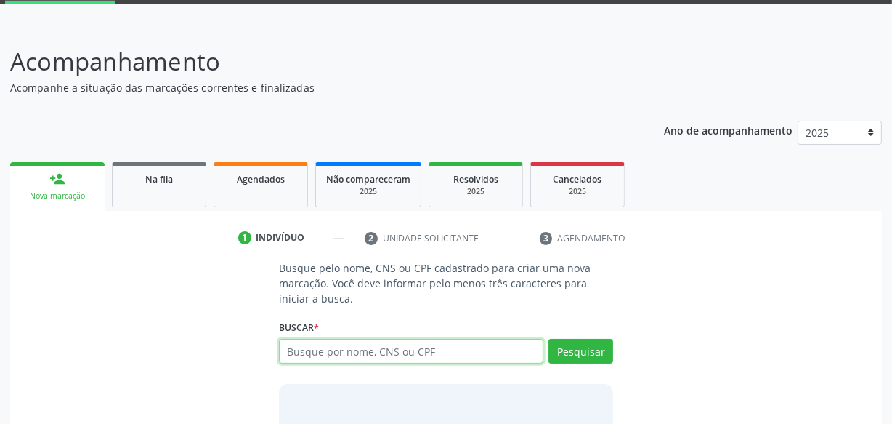
click at [360, 351] on input "text" at bounding box center [411, 351] width 264 height 25
type input "700208468617027"
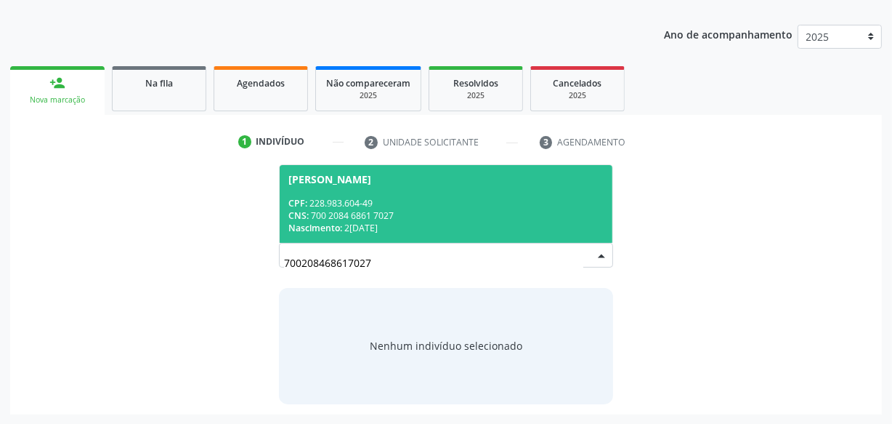
click at [387, 209] on div "CNS: 700 2084 6861 7027" at bounding box center [445, 215] width 315 height 12
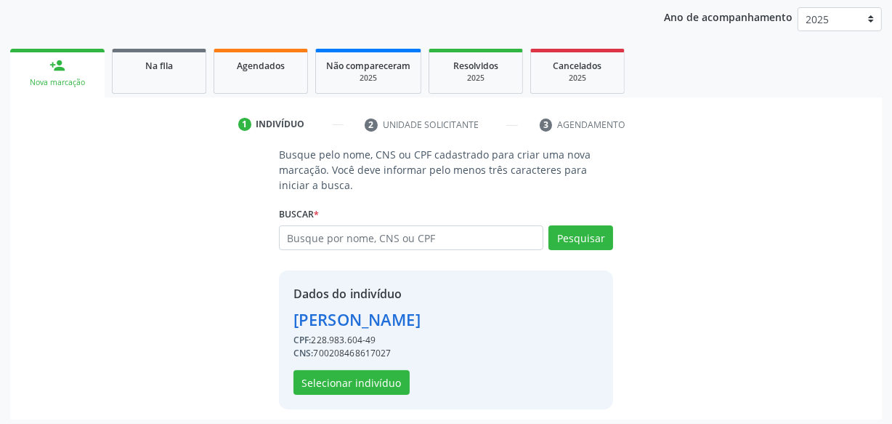
scroll to position [194, 0]
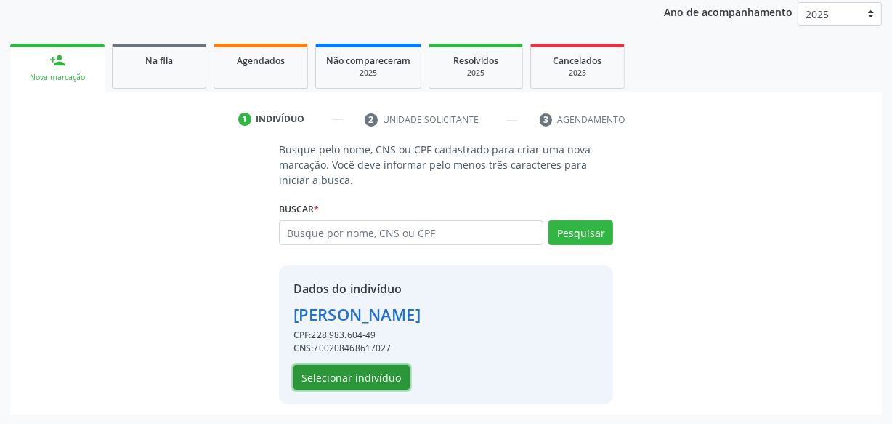
click at [365, 370] on button "Selecionar indivíduo" at bounding box center [352, 377] width 116 height 25
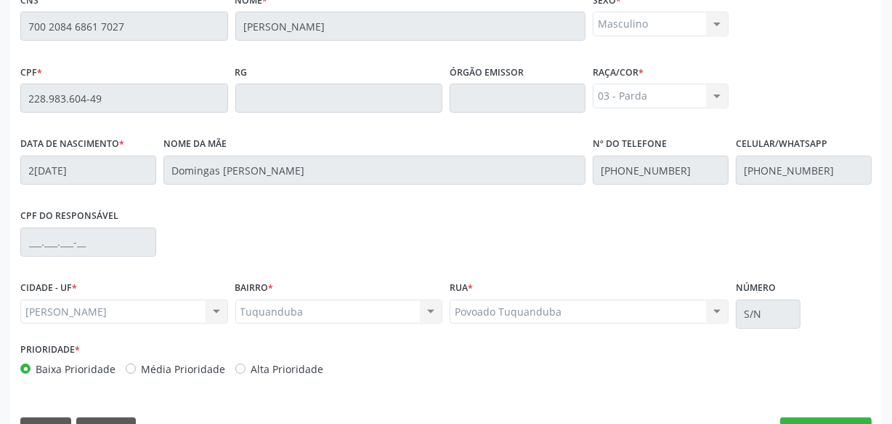
scroll to position [426, 0]
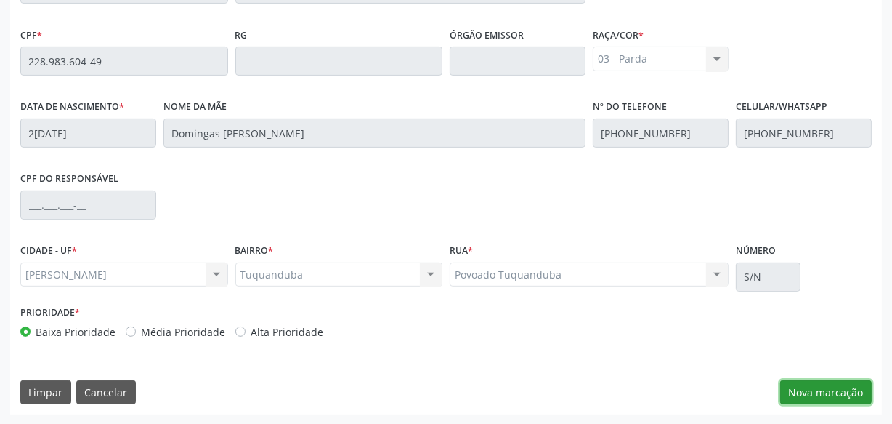
click at [824, 395] on button "Nova marcação" at bounding box center [826, 392] width 92 height 25
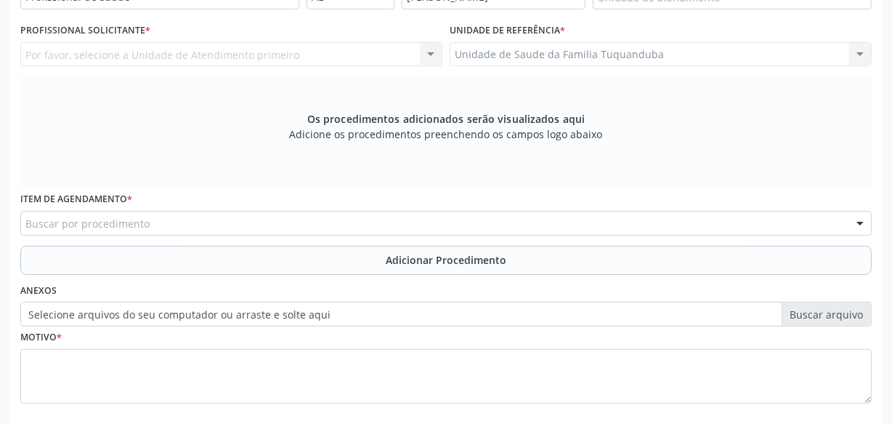
scroll to position [294, 0]
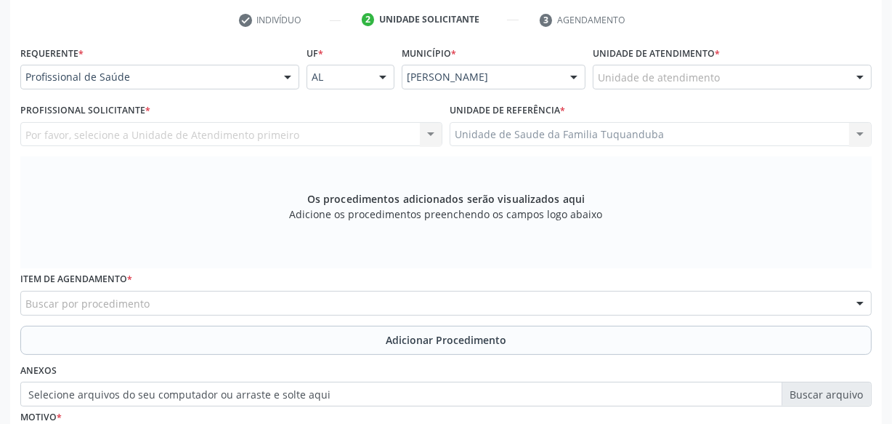
click at [161, 301] on div "Buscar por procedimento" at bounding box center [445, 303] width 851 height 25
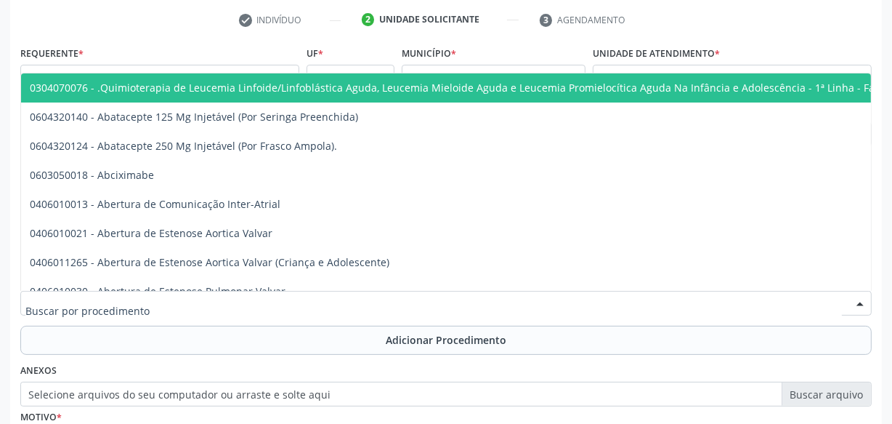
click at [163, 311] on input "text" at bounding box center [433, 310] width 817 height 29
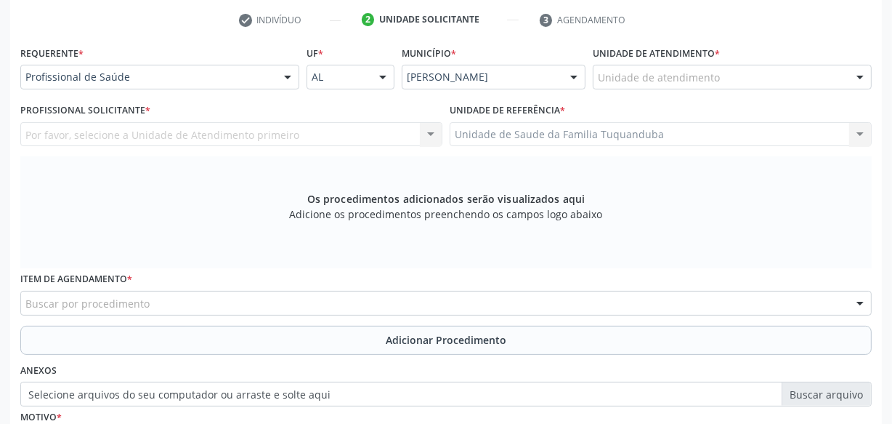
drag, startPoint x: 17, startPoint y: 278, endPoint x: 4, endPoint y: 170, distance: 109.0
click at [17, 277] on div "Item de agendamento * Buscar por procedimento 0304070076 - .Quimioterapia de Le…" at bounding box center [446, 296] width 859 height 57
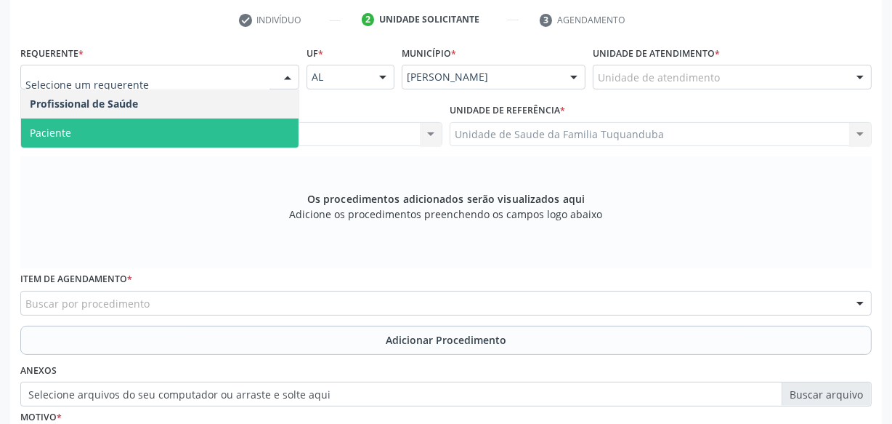
click at [58, 131] on span "Paciente" at bounding box center [50, 133] width 41 height 14
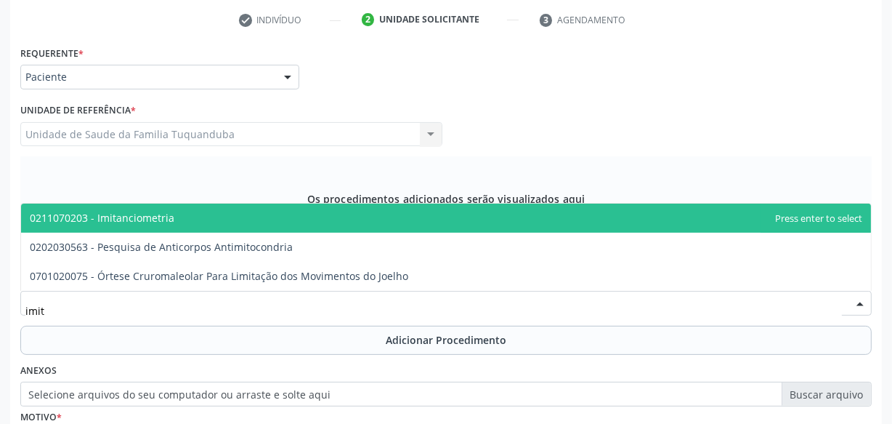
type input "imita"
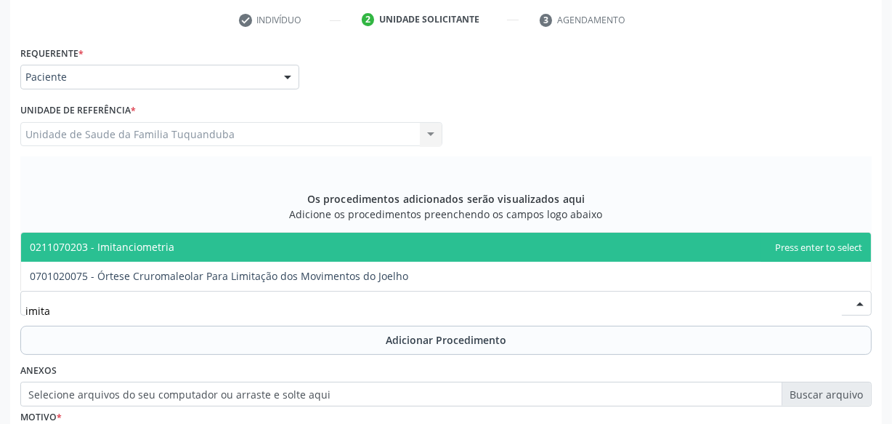
click at [133, 248] on span "0211070203 - Imitanciometria" at bounding box center [102, 247] width 145 height 14
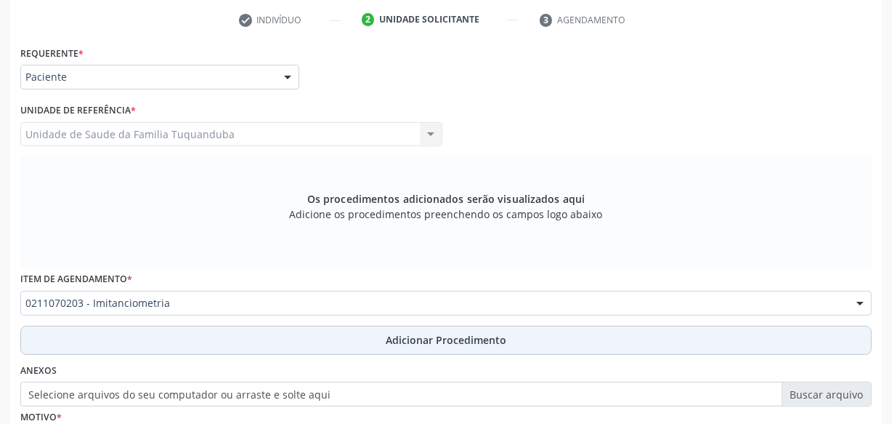
click at [260, 329] on button "Adicionar Procedimento" at bounding box center [445, 339] width 851 height 29
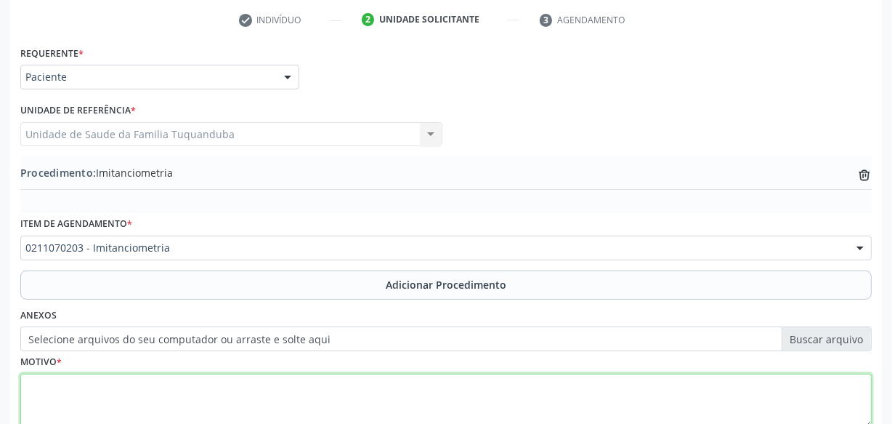
click at [245, 380] on textarea at bounding box center [445, 400] width 851 height 55
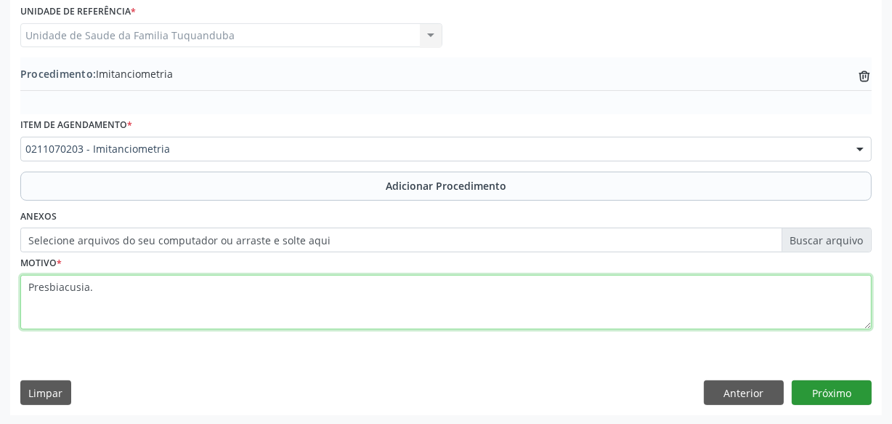
type textarea "Presbiacusia."
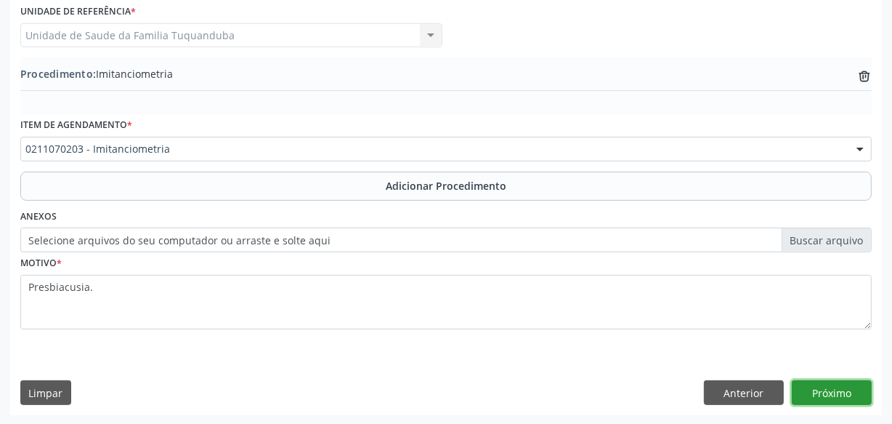
click at [857, 392] on button "Próximo" at bounding box center [832, 392] width 80 height 25
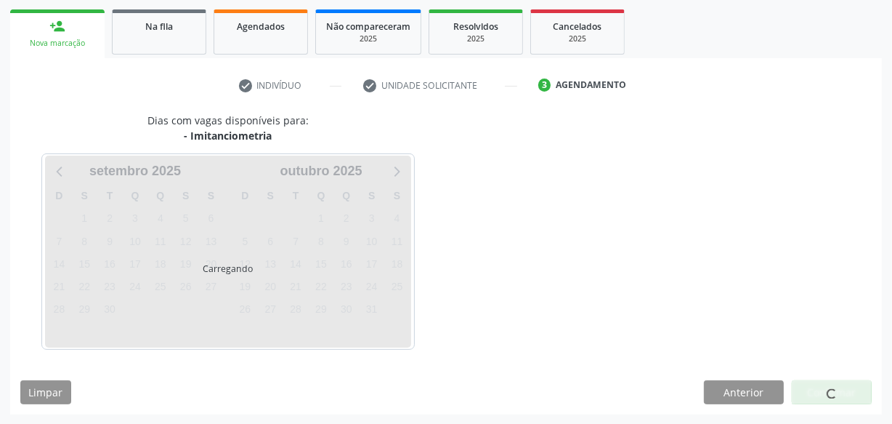
scroll to position [270, 0]
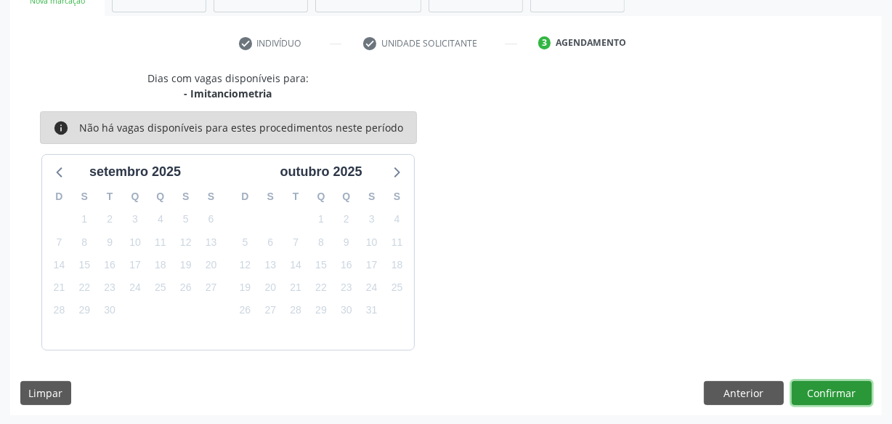
click at [857, 392] on button "Confirmar" at bounding box center [832, 393] width 80 height 25
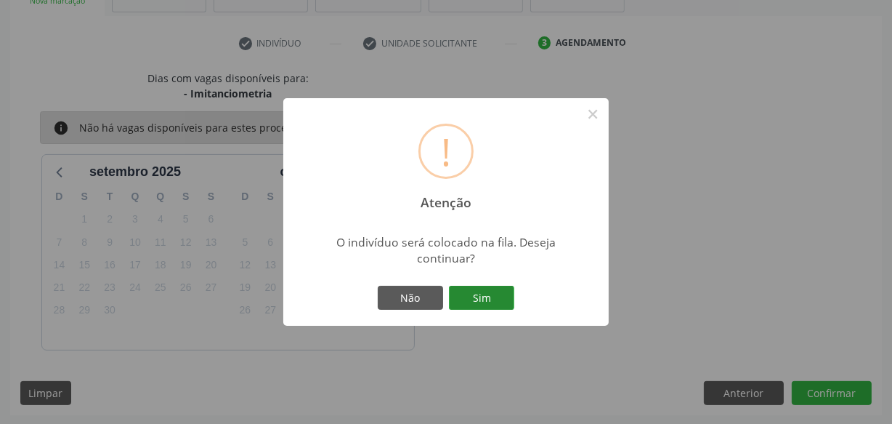
click at [477, 300] on button "Sim" at bounding box center [481, 298] width 65 height 25
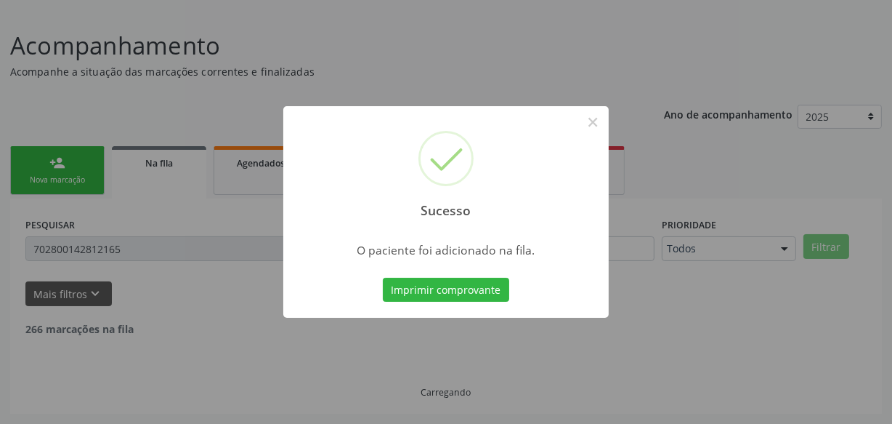
scroll to position [76, 0]
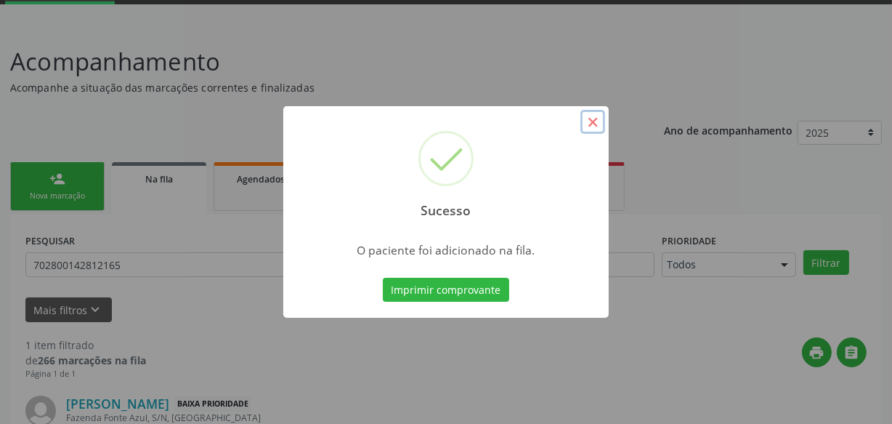
click at [596, 126] on button "×" at bounding box center [592, 122] width 25 height 25
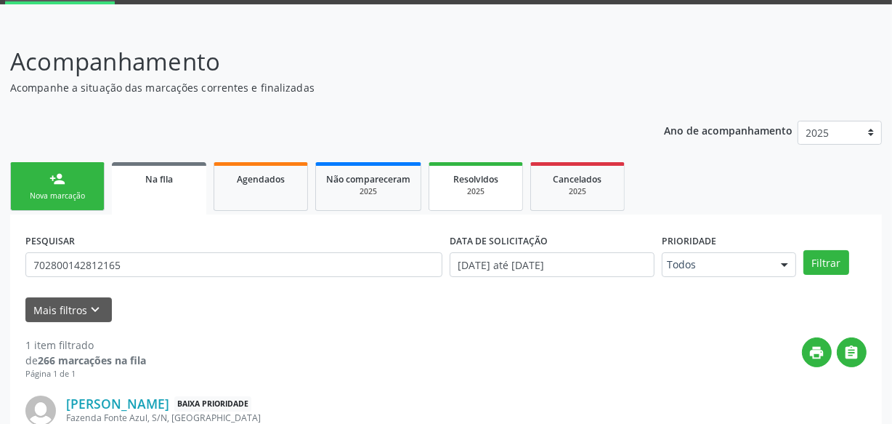
scroll to position [142, 0]
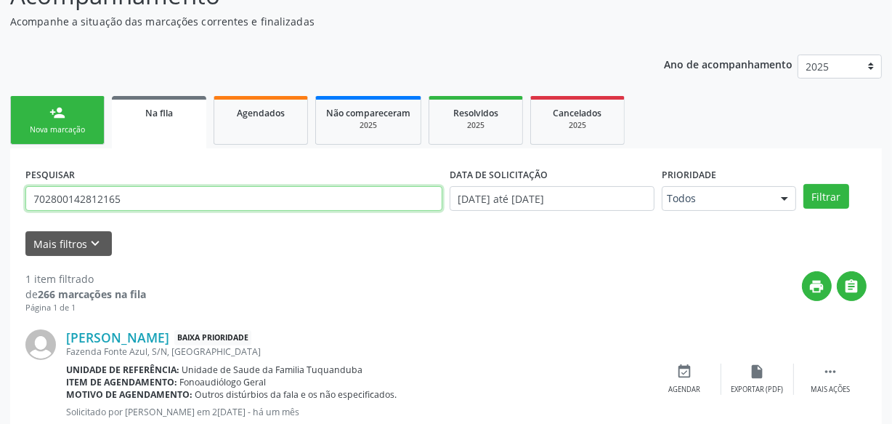
click at [0, 202] on div "Acompanhamento Acompanhe a situação das marcações correntes e finalizadas Relat…" at bounding box center [446, 214] width 892 height 510
click at [804, 184] on button "Filtrar" at bounding box center [827, 196] width 46 height 25
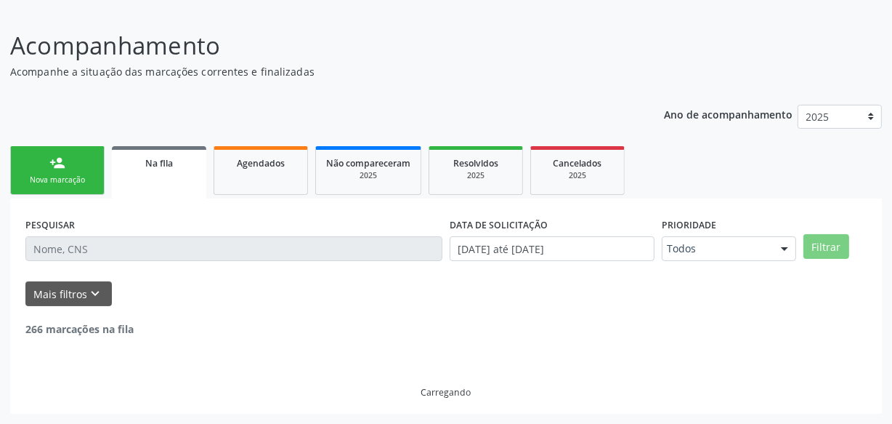
scroll to position [91, 0]
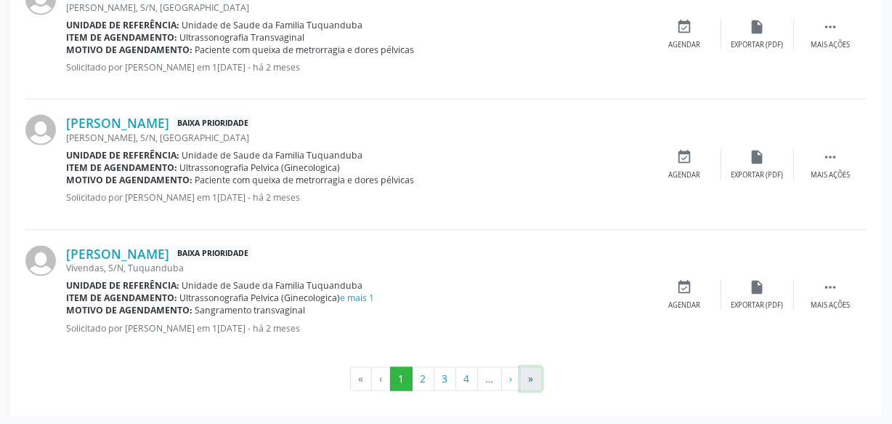
click at [538, 377] on button "»" at bounding box center [531, 379] width 22 height 25
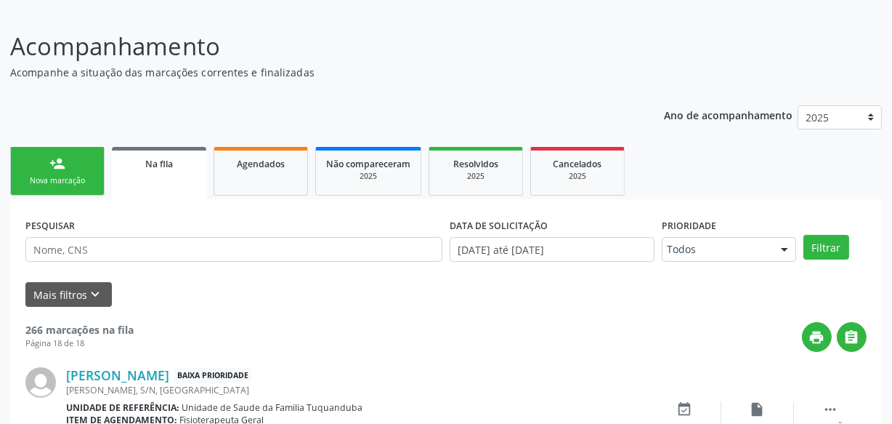
scroll to position [1515, 0]
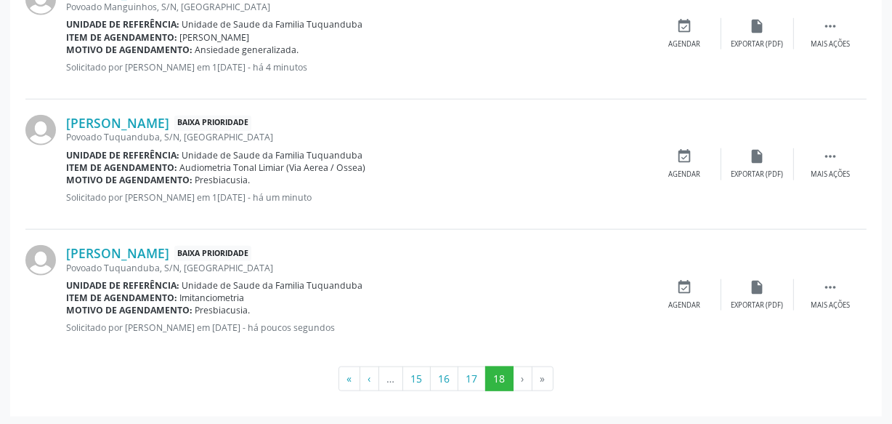
drag, startPoint x: 246, startPoint y: 297, endPoint x: 179, endPoint y: 296, distance: 67.6
click at [179, 296] on div "Item de agendamento: Imitanciometria" at bounding box center [357, 297] width 583 height 12
copy span "Imitanciometria"
click at [272, 298] on div "Item de agendamento: Imitanciometria" at bounding box center [357, 297] width 583 height 12
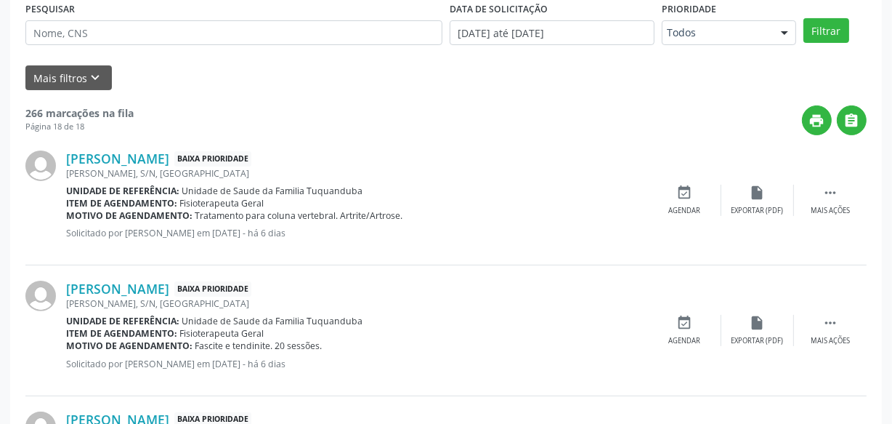
scroll to position [0, 0]
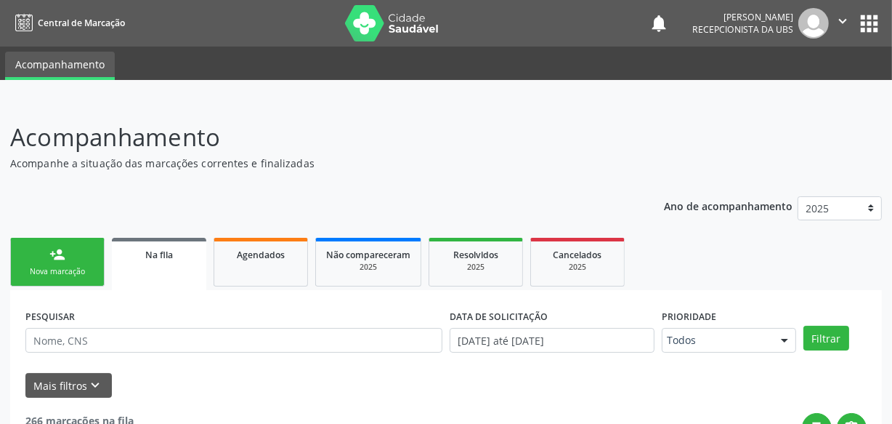
click at [47, 256] on link "person_add Nova marcação" at bounding box center [57, 262] width 94 height 49
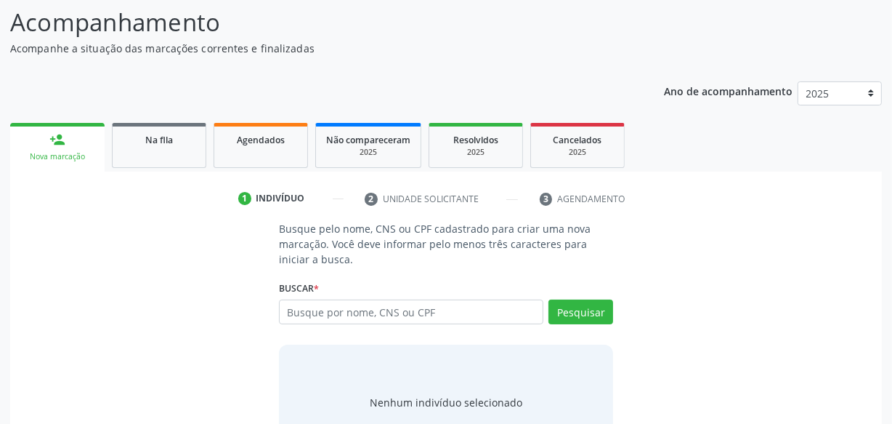
scroll to position [132, 0]
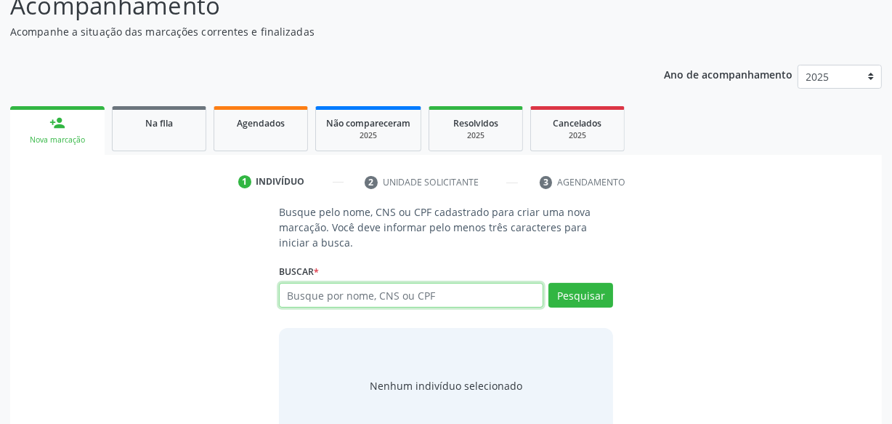
click at [376, 300] on input "text" at bounding box center [411, 295] width 264 height 25
type input "79652476315"
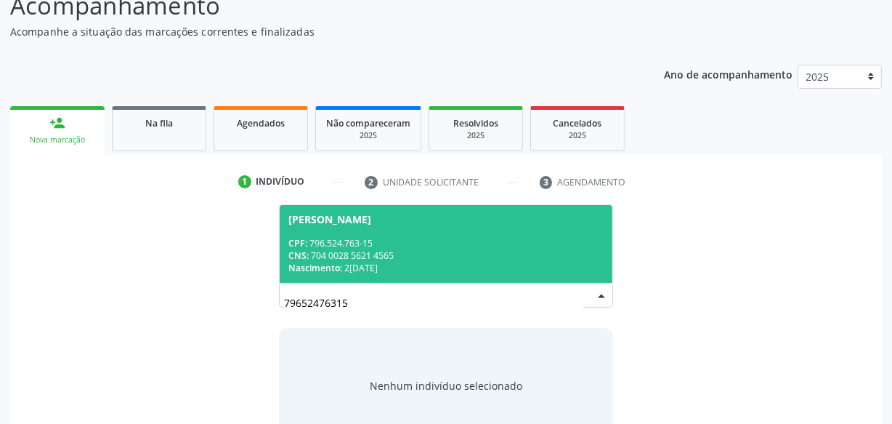
click at [400, 232] on span "[PERSON_NAME] CPF: 796.524.763-15 CNS: 704 0028 5621 4565 Nascimento: 2[DATE]" at bounding box center [446, 244] width 333 height 78
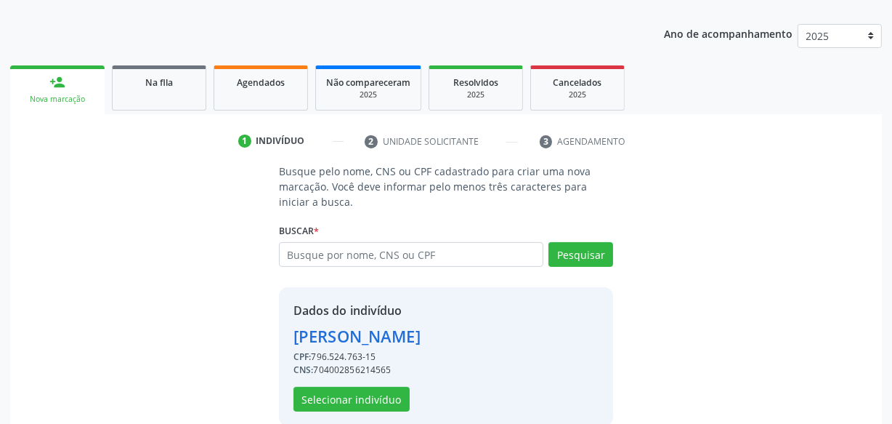
scroll to position [194, 0]
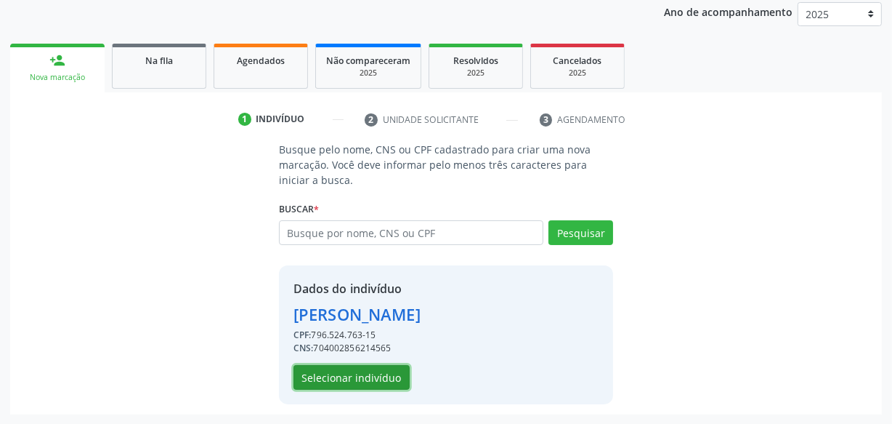
click at [352, 370] on button "Selecionar indivíduo" at bounding box center [352, 377] width 116 height 25
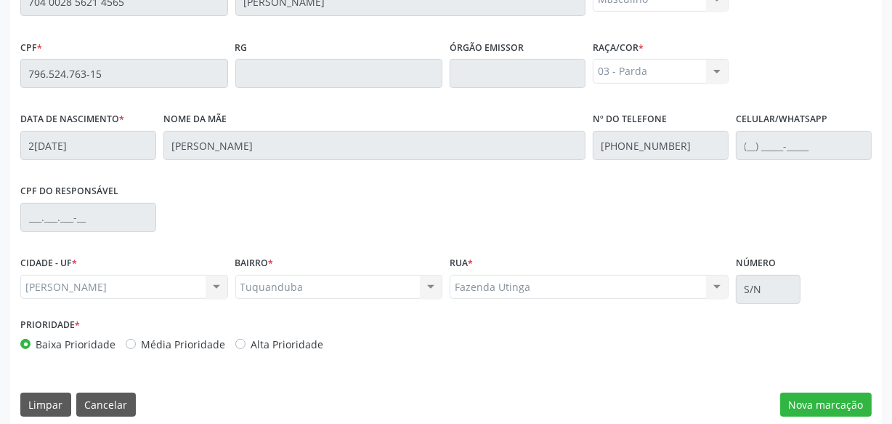
scroll to position [426, 0]
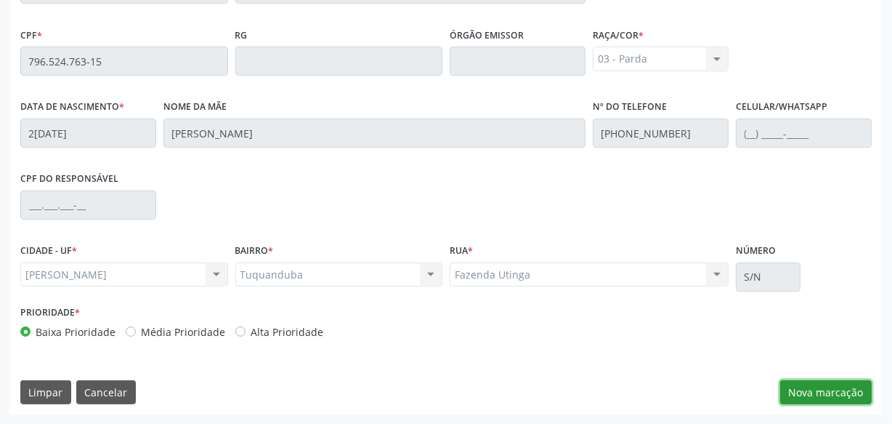
click at [819, 387] on button "Nova marcação" at bounding box center [826, 392] width 92 height 25
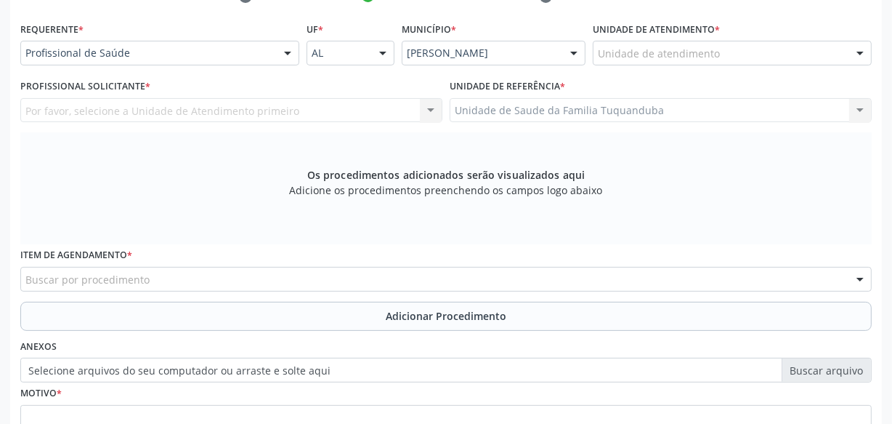
scroll to position [294, 0]
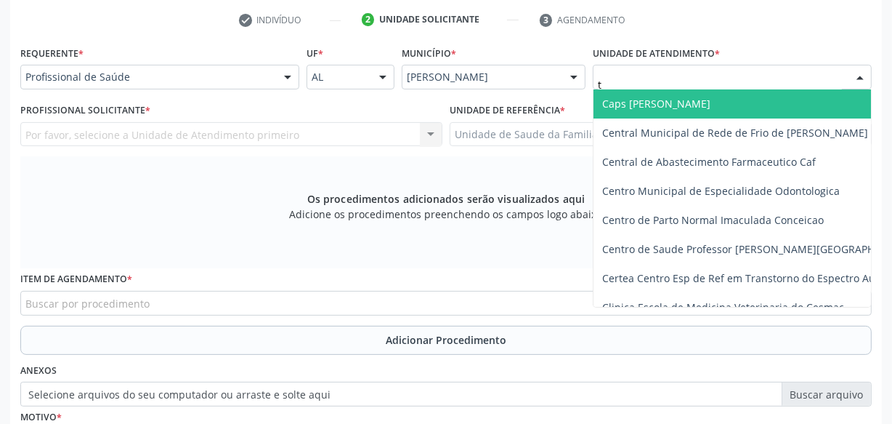
type input "tu"
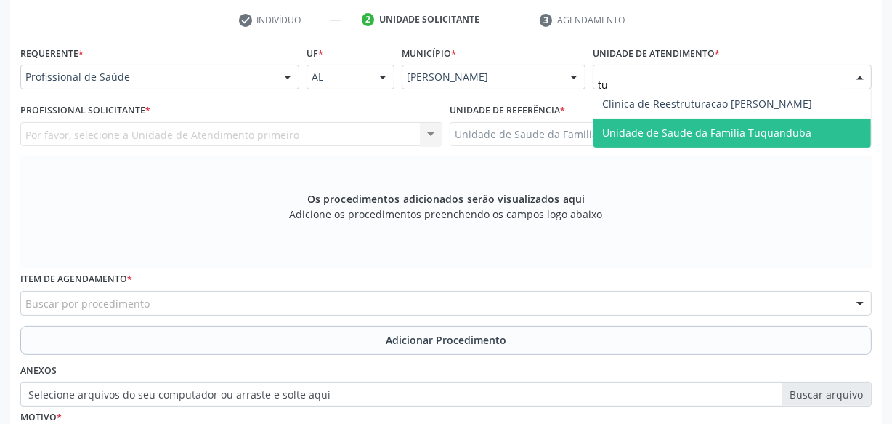
click at [642, 126] on span "Unidade de Saude da Familia Tuquanduba" at bounding box center [706, 133] width 209 height 14
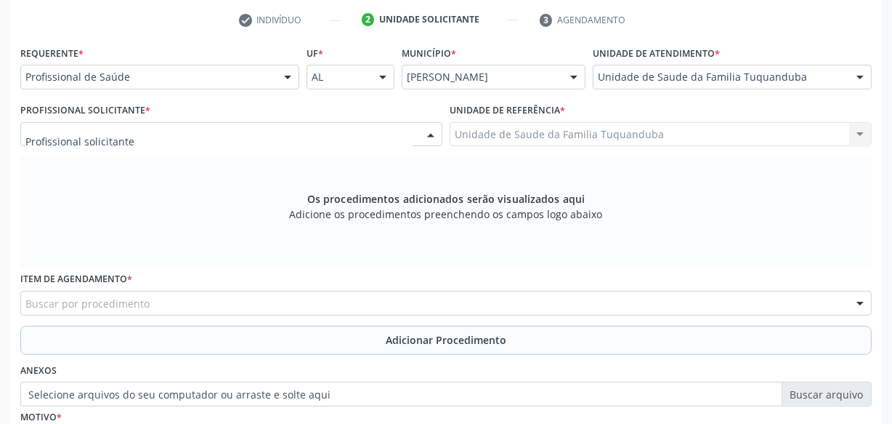
click at [174, 137] on div at bounding box center [231, 134] width 422 height 25
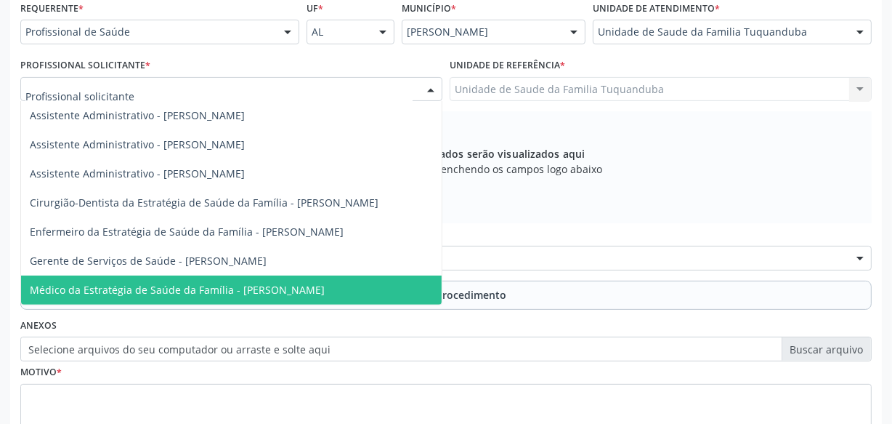
scroll to position [426, 0]
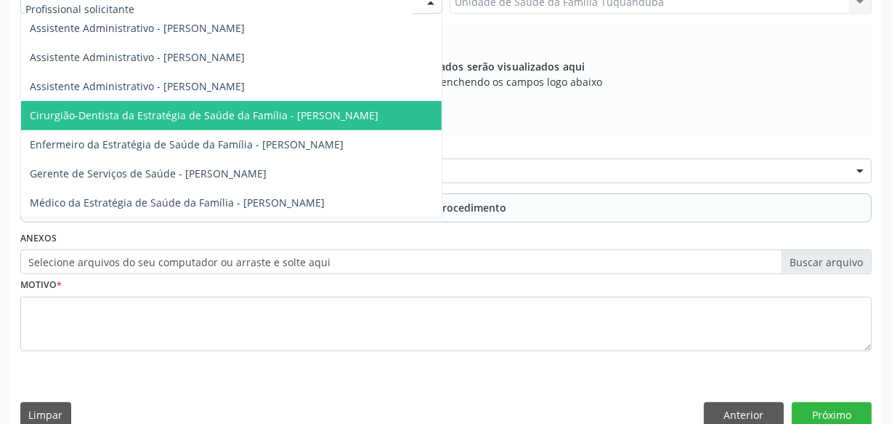
click at [256, 111] on span "Cirurgião-Dentista da Estratégia de Saúde da Família - [PERSON_NAME]" at bounding box center [204, 115] width 349 height 14
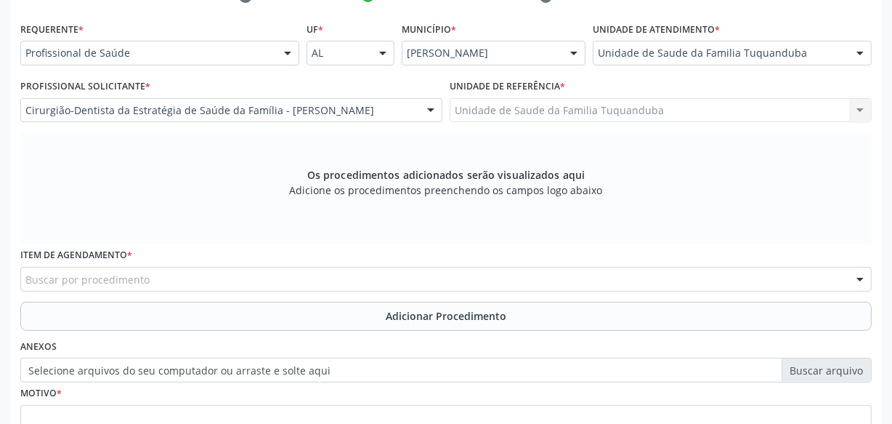
scroll to position [294, 0]
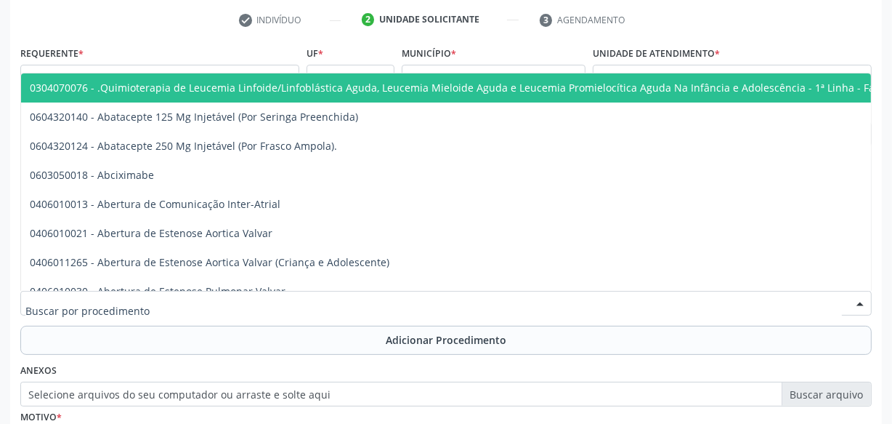
click at [459, 304] on div at bounding box center [445, 303] width 851 height 25
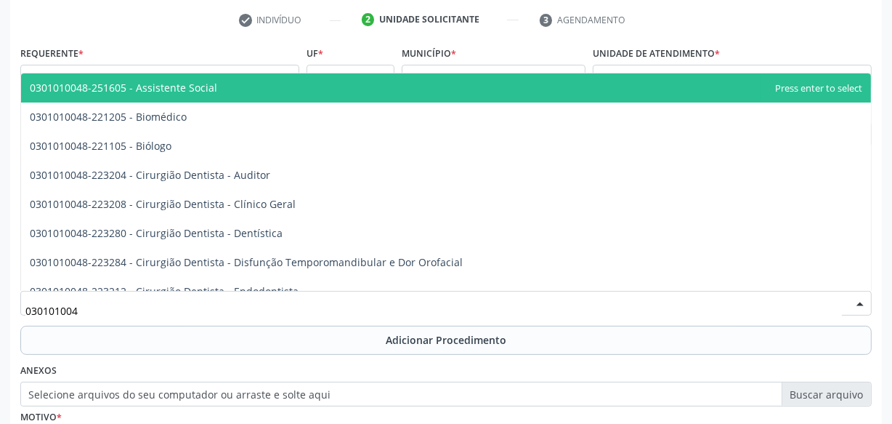
type input "0301010048"
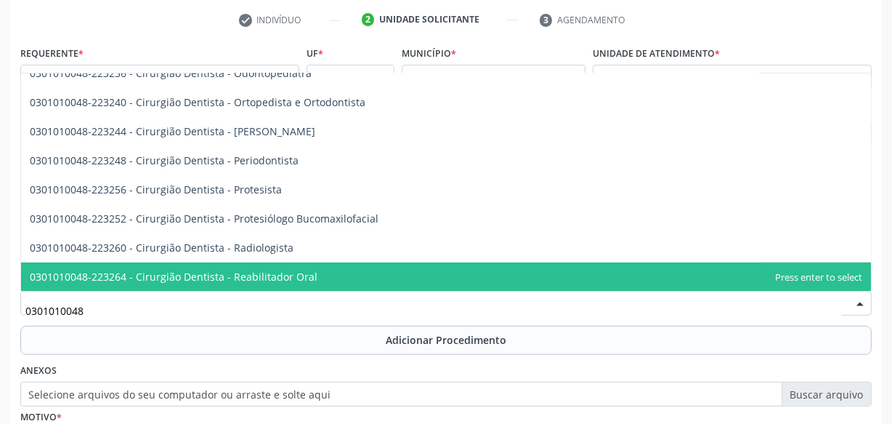
scroll to position [480, 0]
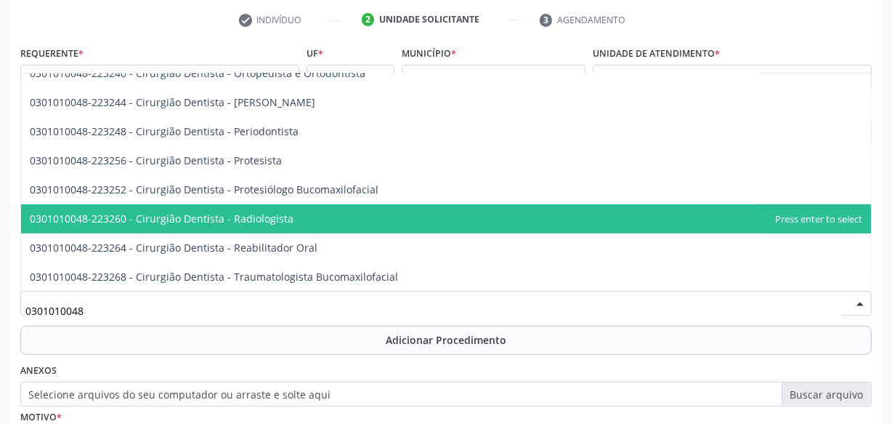
click at [257, 218] on span "0301010048-223260 - Cirurgião Dentista - Radiologista" at bounding box center [162, 218] width 264 height 14
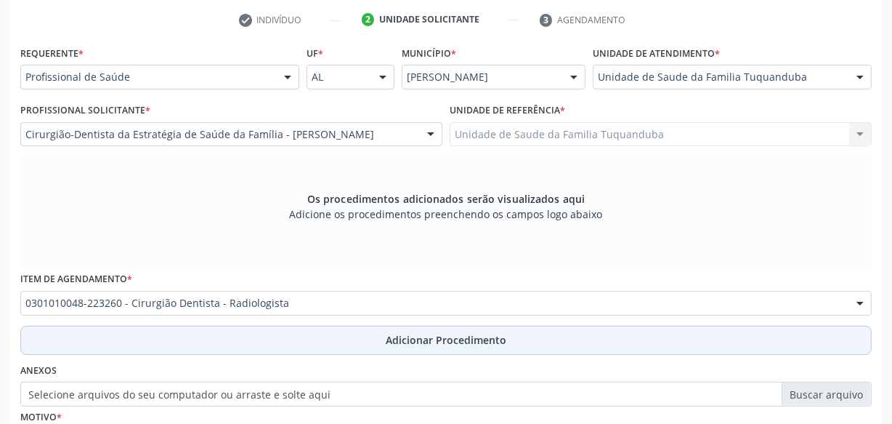
click at [378, 335] on button "Adicionar Procedimento" at bounding box center [445, 339] width 851 height 29
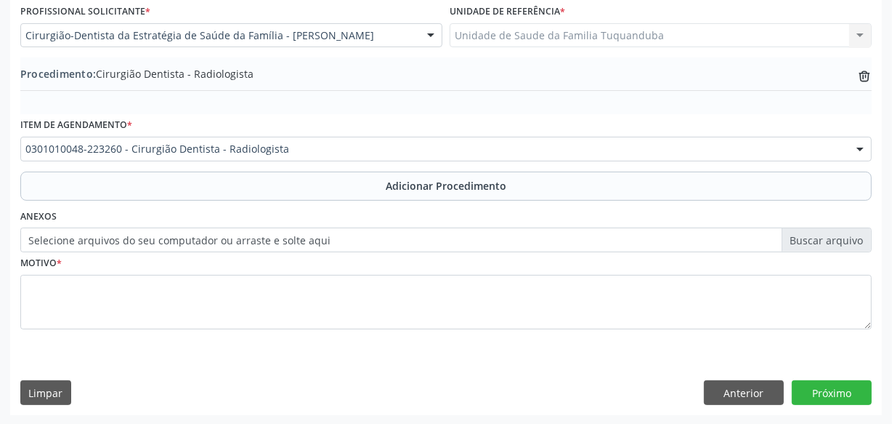
scroll to position [392, 0]
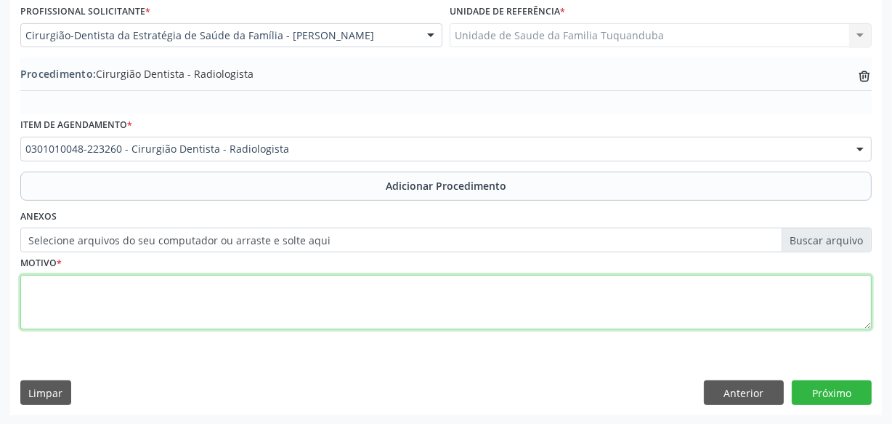
click at [289, 312] on textarea at bounding box center [445, 302] width 851 height 55
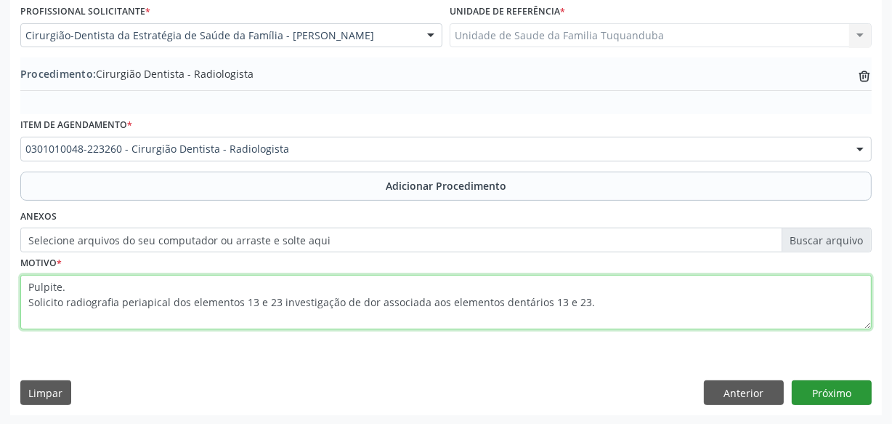
type textarea "Pulpite. Solicito radiografia periapical dos elementos 13 e 23 investigação de …"
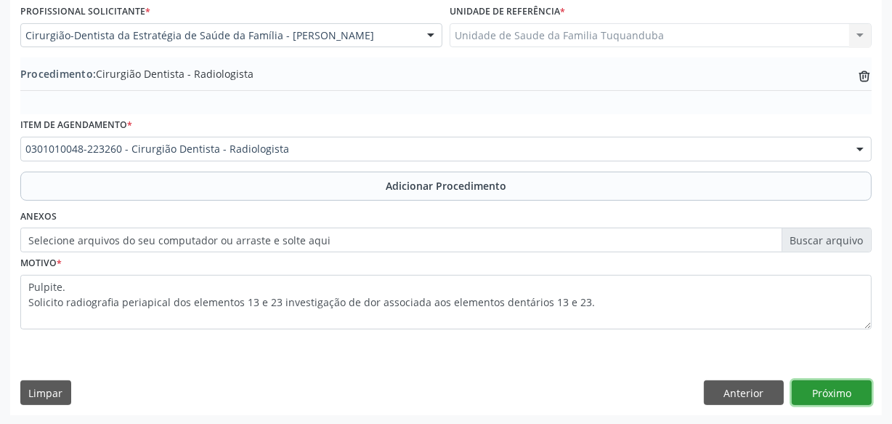
click at [835, 384] on button "Próximo" at bounding box center [832, 392] width 80 height 25
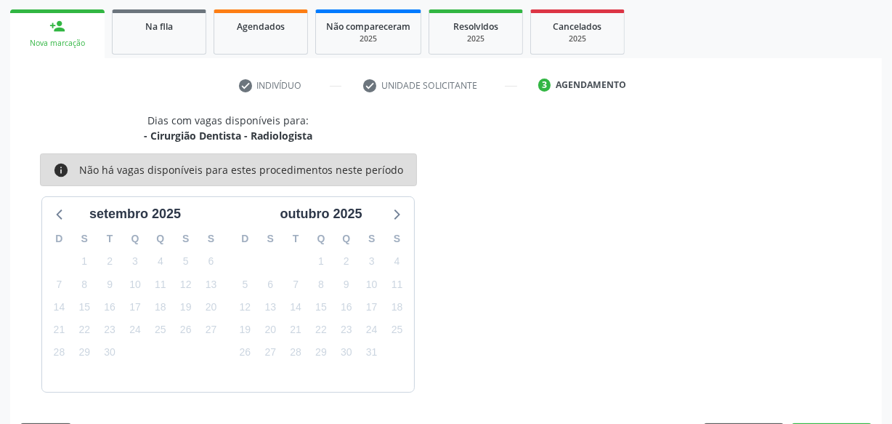
scroll to position [270, 0]
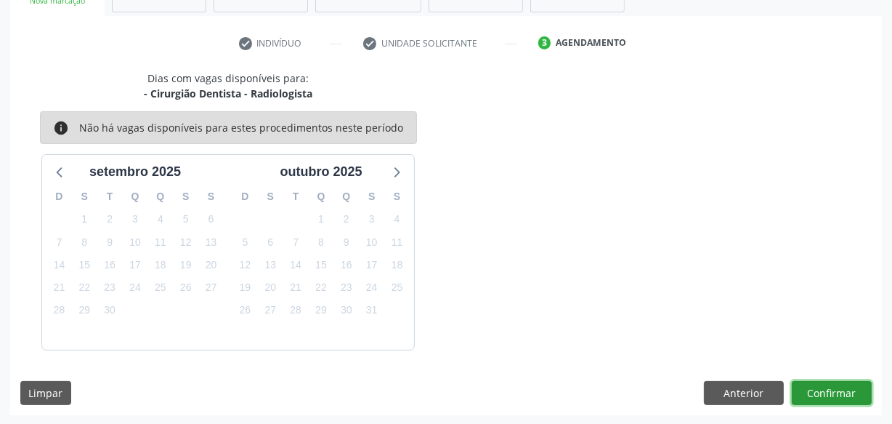
click at [835, 384] on button "Confirmar" at bounding box center [832, 393] width 80 height 25
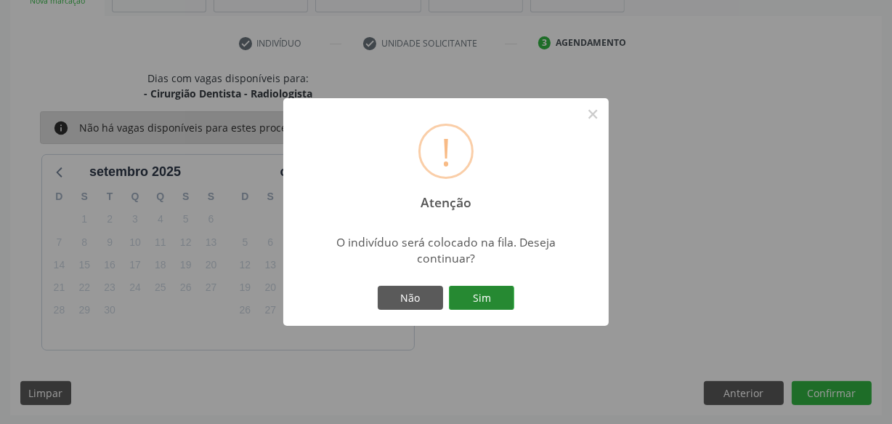
click at [487, 291] on button "Sim" at bounding box center [481, 298] width 65 height 25
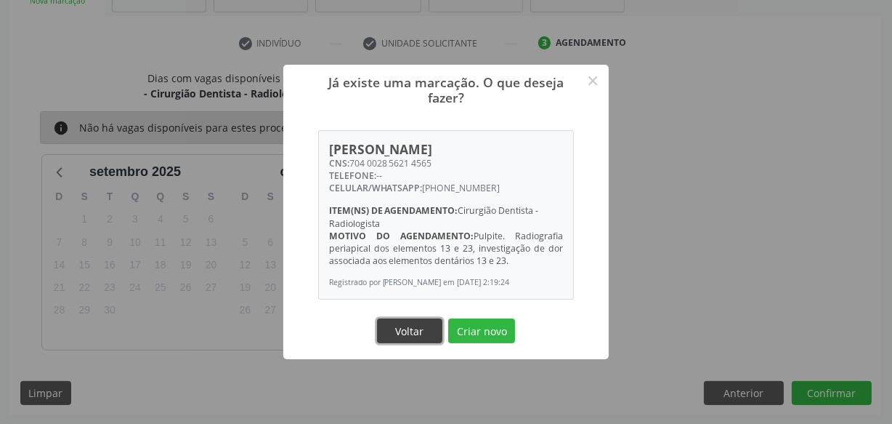
click at [416, 331] on button "Voltar" at bounding box center [409, 330] width 65 height 25
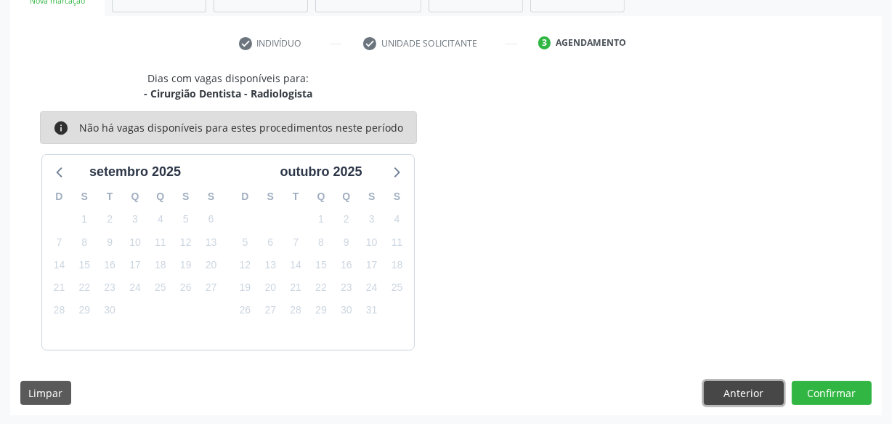
click at [705, 381] on button "Anterior" at bounding box center [744, 393] width 80 height 25
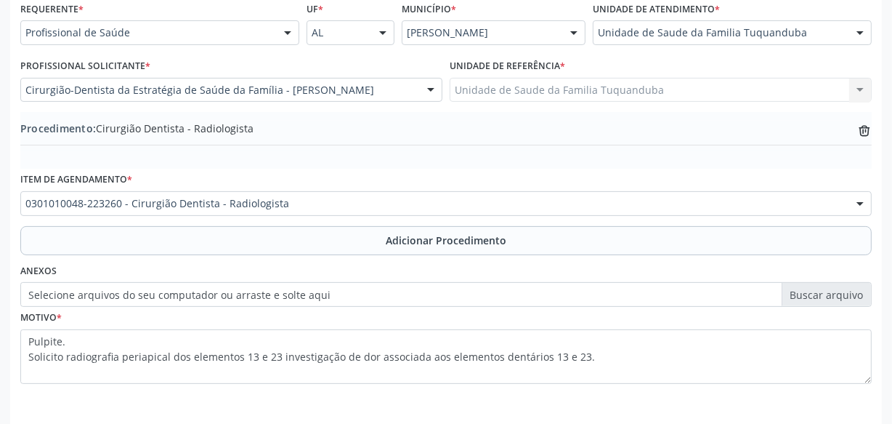
scroll to position [392, 0]
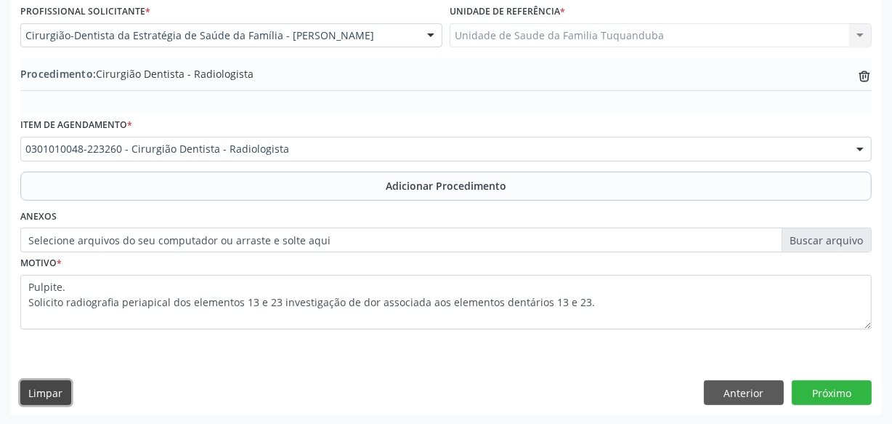
click at [65, 387] on button "Limpar" at bounding box center [45, 392] width 51 height 25
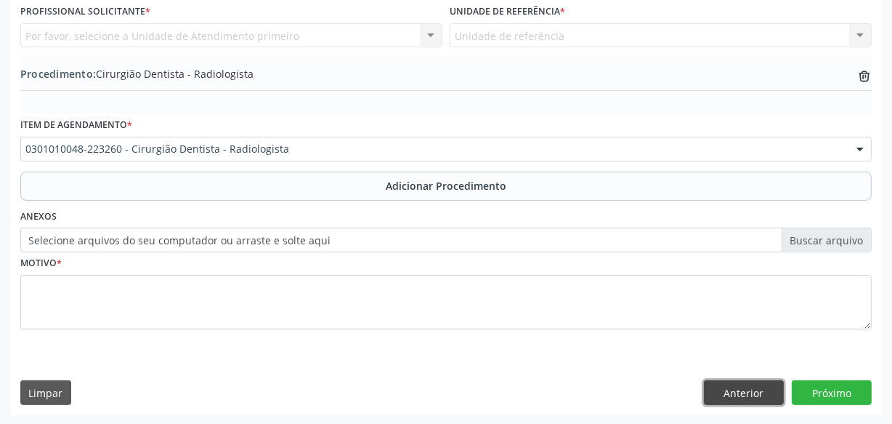
click at [711, 398] on button "Anterior" at bounding box center [744, 392] width 80 height 25
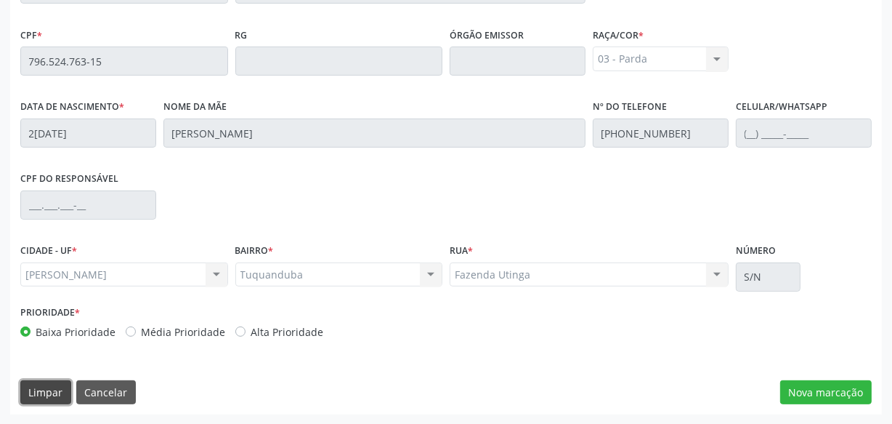
click at [61, 395] on button "Limpar" at bounding box center [45, 392] width 51 height 25
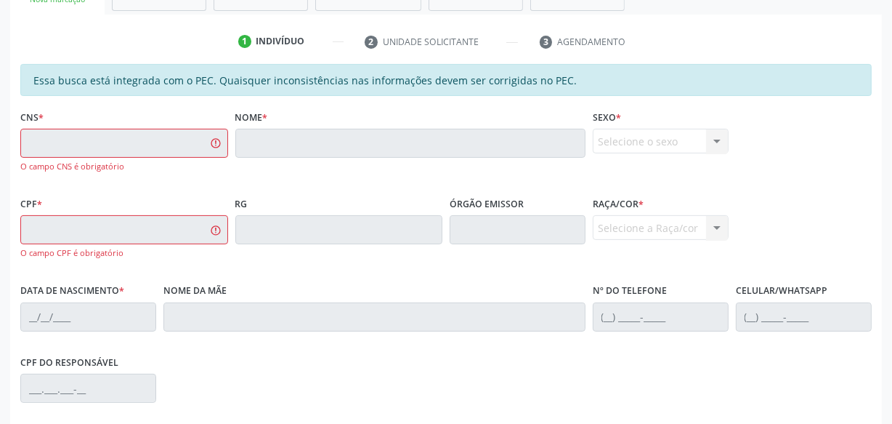
scroll to position [227, 0]
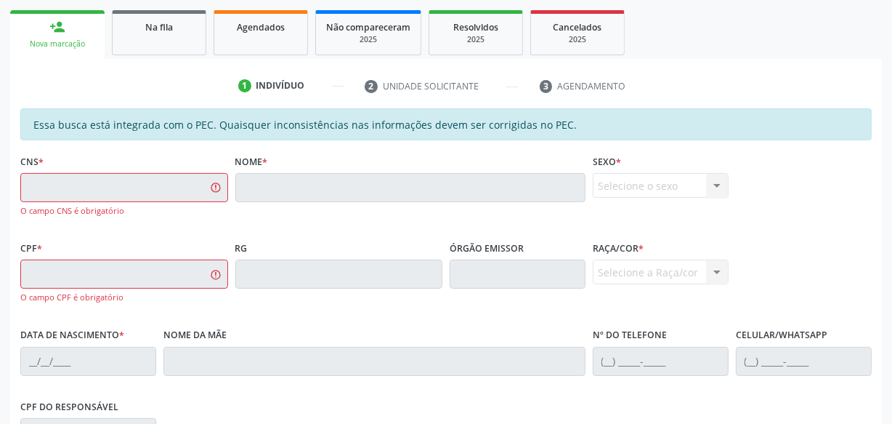
click at [136, 31] on div "Na fila" at bounding box center [159, 26] width 73 height 15
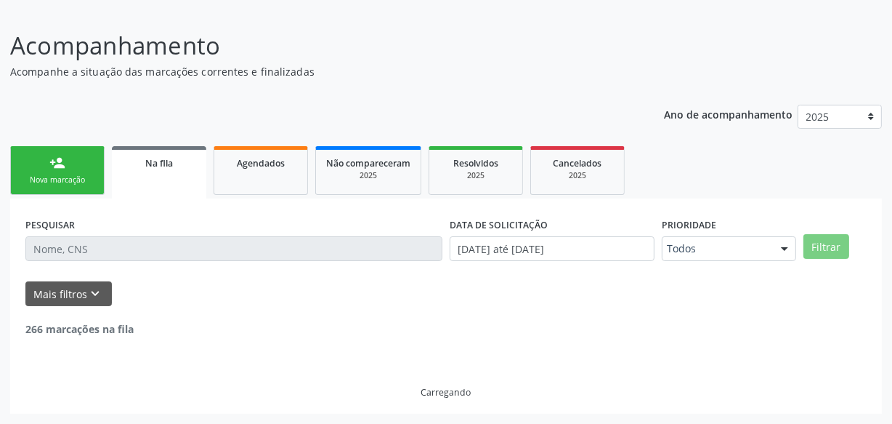
scroll to position [91, 0]
click at [79, 31] on p "Acompanhamento" at bounding box center [315, 46] width 610 height 36
click at [46, 199] on div "PESQUISAR DATA DE SOLICITAÇÃO [DATE] até [DATE] Prioridade Todos Todos Baixa Pr…" at bounding box center [446, 306] width 872 height 215
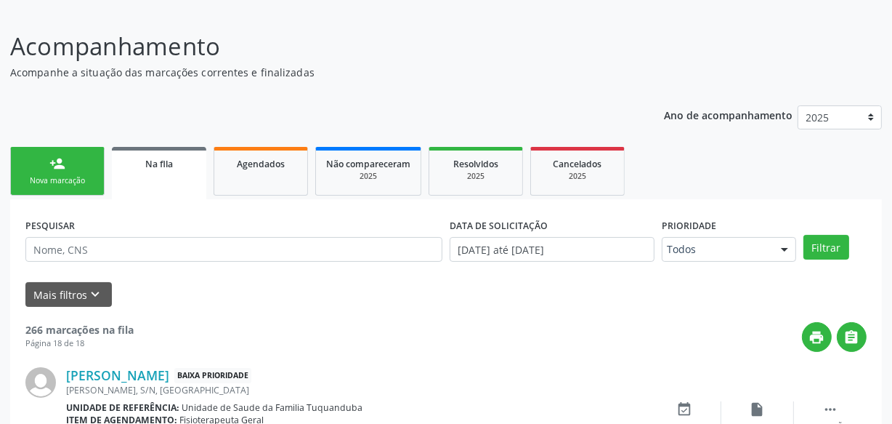
click at [53, 176] on div "Nova marcação" at bounding box center [57, 180] width 73 height 11
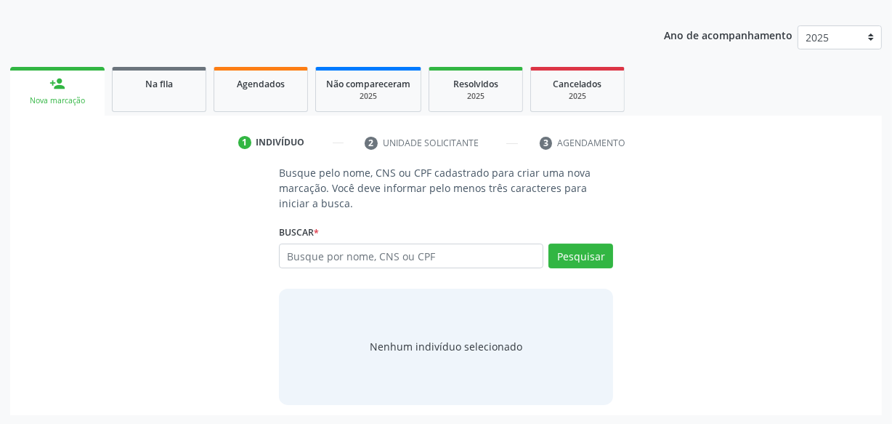
scroll to position [171, 0]
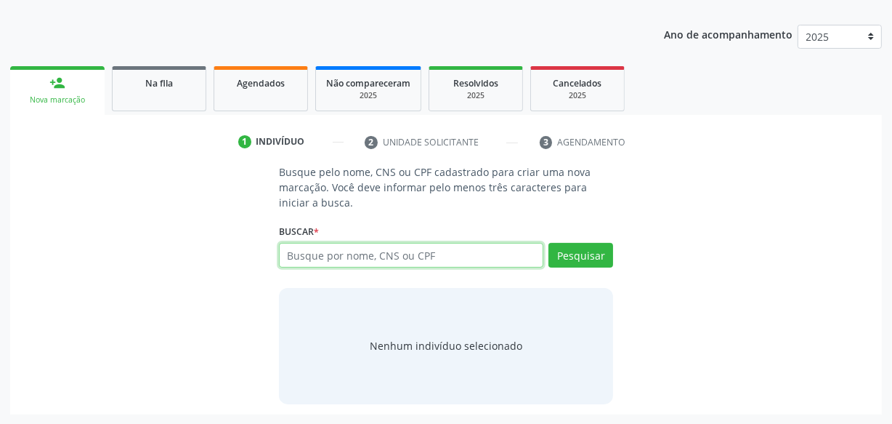
click at [413, 255] on input "text" at bounding box center [411, 255] width 264 height 25
type input "00983630429"
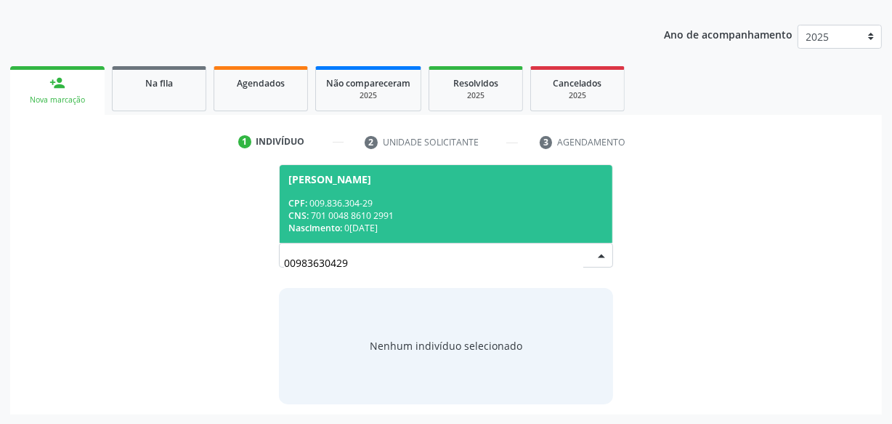
click at [415, 218] on div "CNS: 701 0048 8610 2991" at bounding box center [445, 215] width 315 height 12
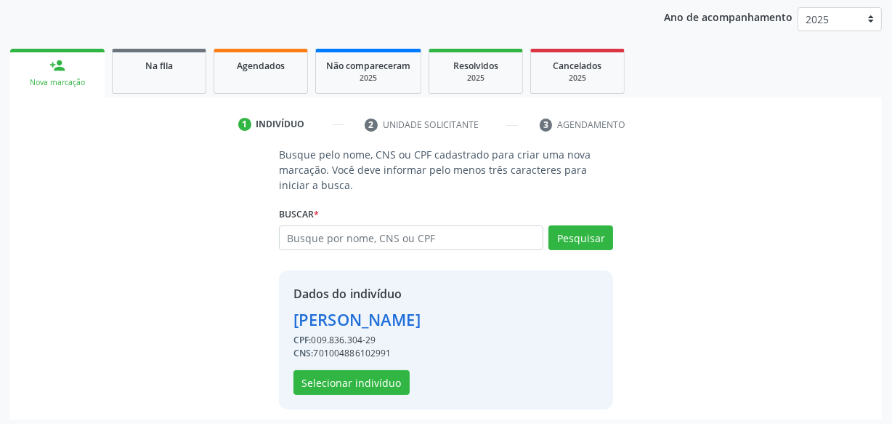
scroll to position [194, 0]
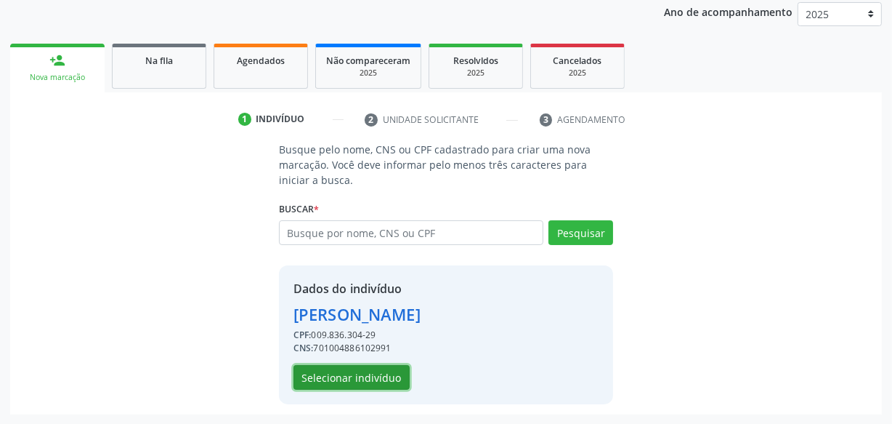
click at [349, 378] on button "Selecionar indivíduo" at bounding box center [352, 377] width 116 height 25
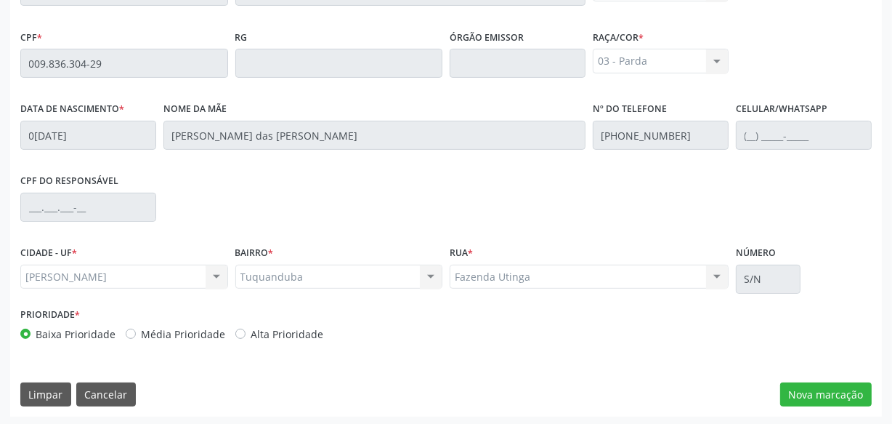
scroll to position [426, 0]
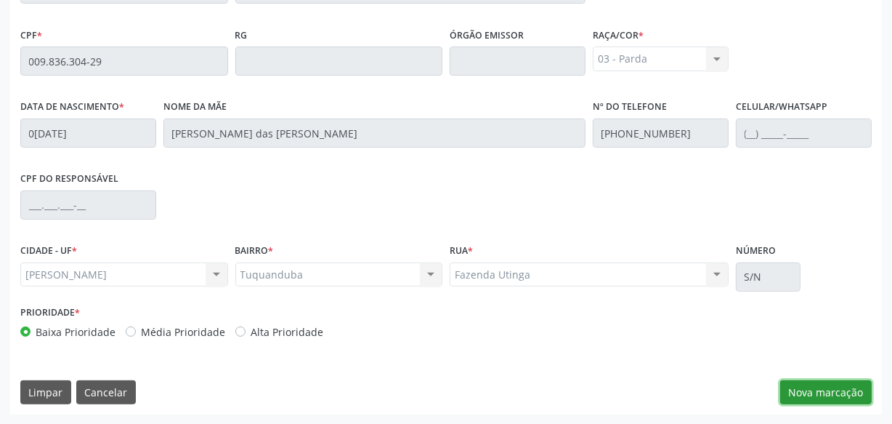
click at [830, 391] on button "Nova marcação" at bounding box center [826, 392] width 92 height 25
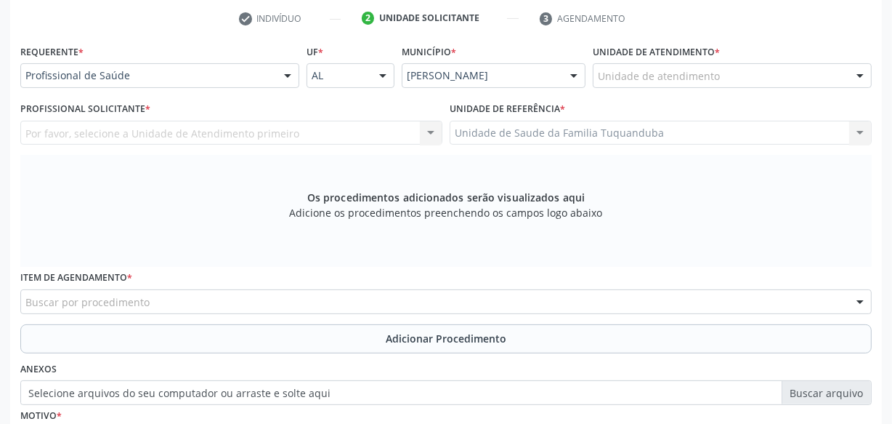
scroll to position [294, 0]
click at [659, 84] on div "Unidade de atendimento" at bounding box center [732, 77] width 279 height 25
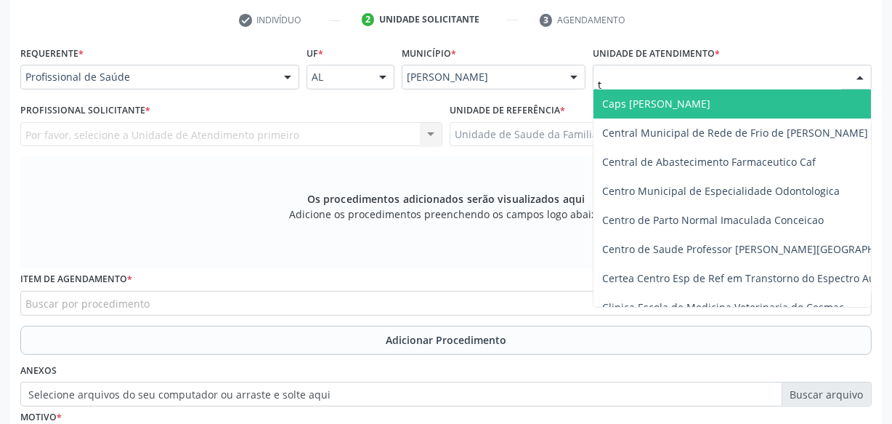
type input "tu"
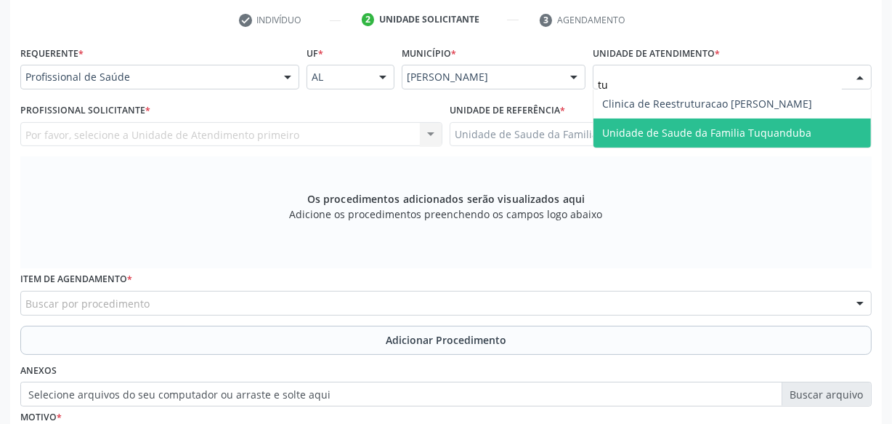
click at [653, 128] on span "Unidade de Saude da Familia Tuquanduba" at bounding box center [706, 133] width 209 height 14
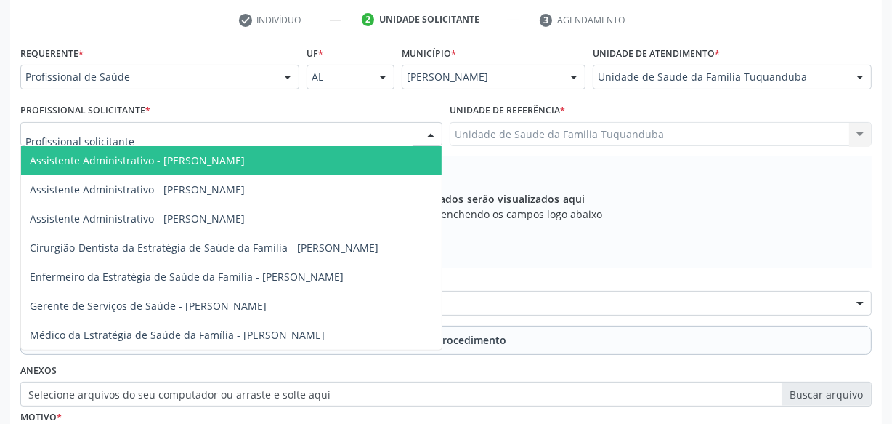
click at [247, 129] on div at bounding box center [231, 134] width 422 height 25
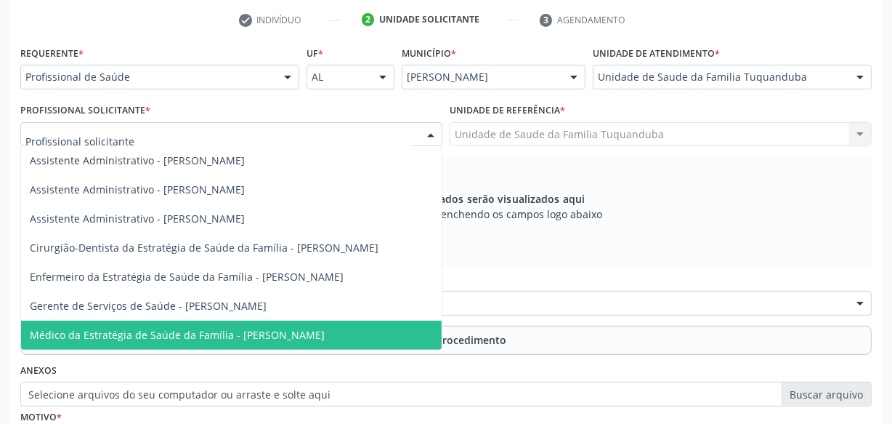
click at [209, 332] on span "Médico da Estratégia de Saúde da Família - [PERSON_NAME]" at bounding box center [177, 335] width 295 height 14
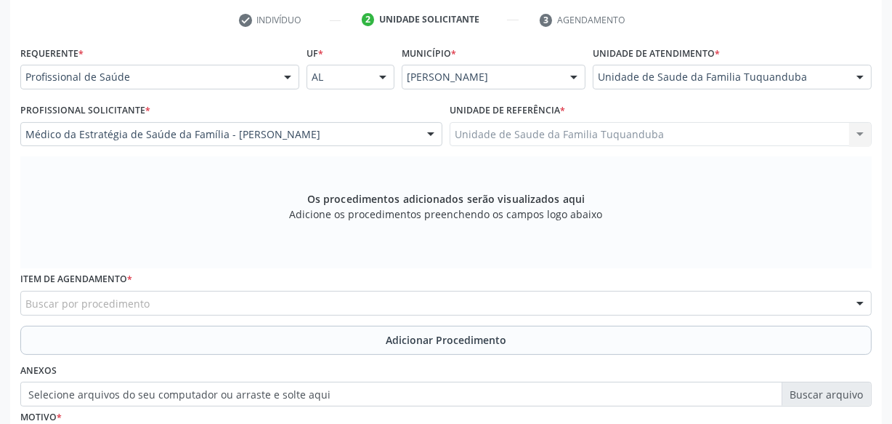
click at [239, 302] on div "Buscar por procedimento" at bounding box center [445, 303] width 851 height 25
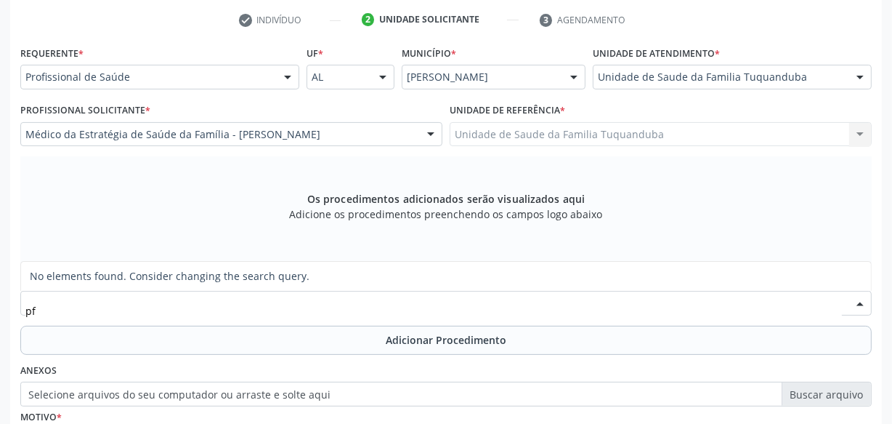
type input "p"
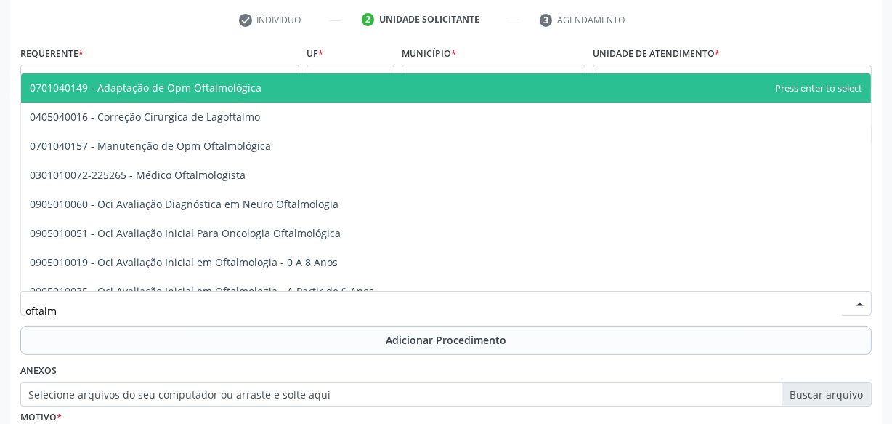
type input "oftalmo"
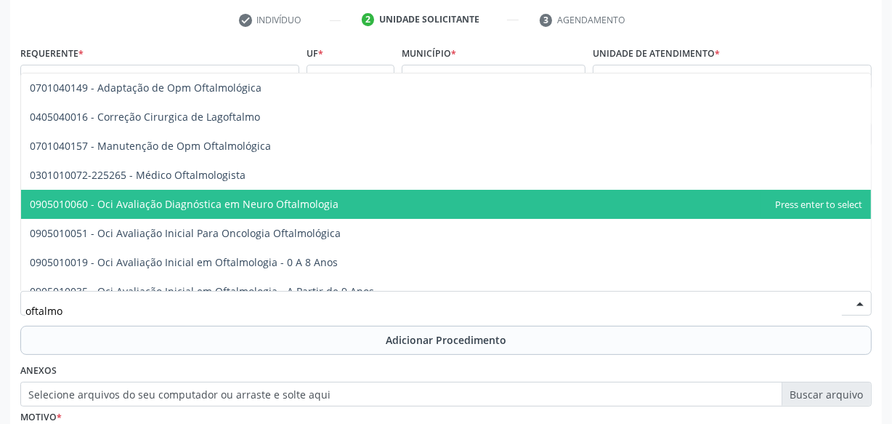
click at [227, 184] on span "0301010072-225265 - Médico Oftalmologista" at bounding box center [446, 175] width 850 height 29
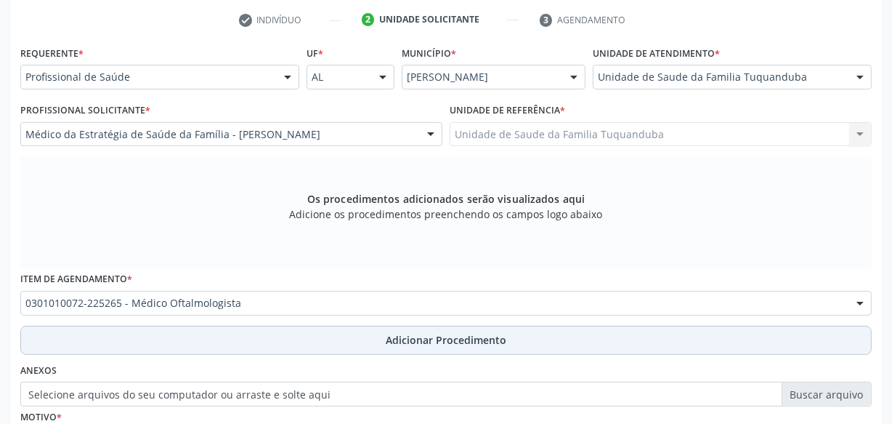
click at [366, 333] on button "Adicionar Procedimento" at bounding box center [445, 339] width 851 height 29
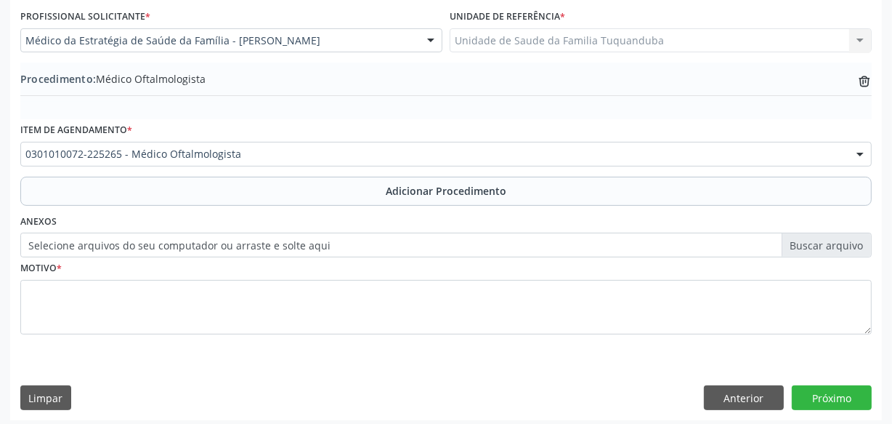
scroll to position [392, 0]
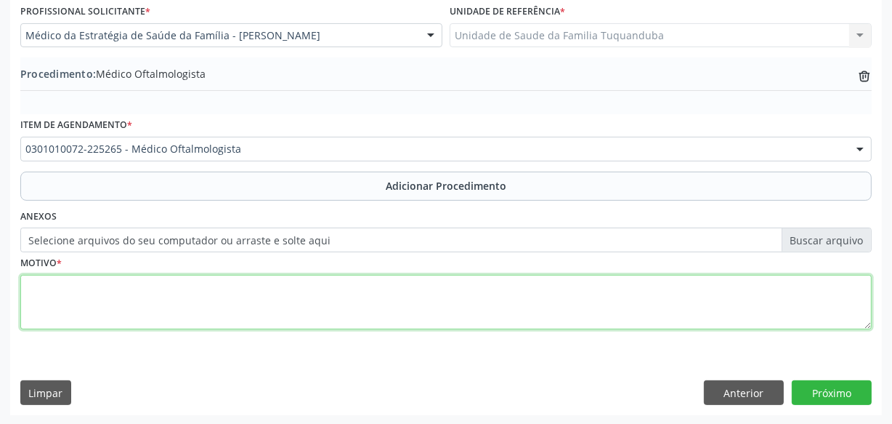
click at [341, 294] on textarea at bounding box center [445, 302] width 851 height 55
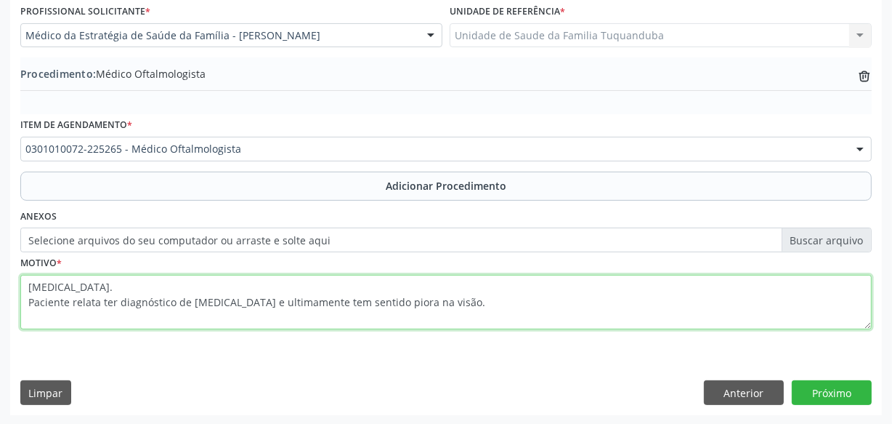
click at [547, 304] on textarea "[MEDICAL_DATA]. Paciente relata ter diagnóstico de [MEDICAL_DATA] e ultimamente…" at bounding box center [445, 302] width 851 height 55
click at [551, 317] on textarea "[MEDICAL_DATA]. Paciente relata ter diagnóstico de [MEDICAL_DATA] e ultimamente…" at bounding box center [445, 302] width 851 height 55
type textarea "[MEDICAL_DATA]. Paciente relata ter diagnóstico de [MEDICAL_DATA] e ultimamente…"
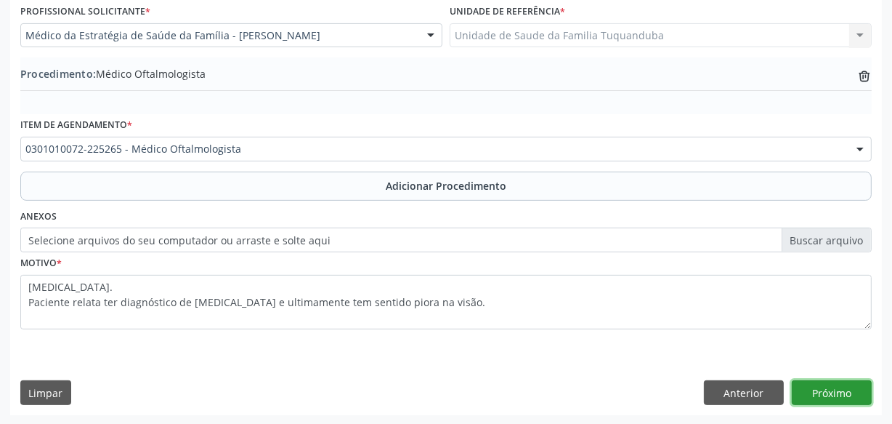
click at [851, 387] on button "Próximo" at bounding box center [832, 392] width 80 height 25
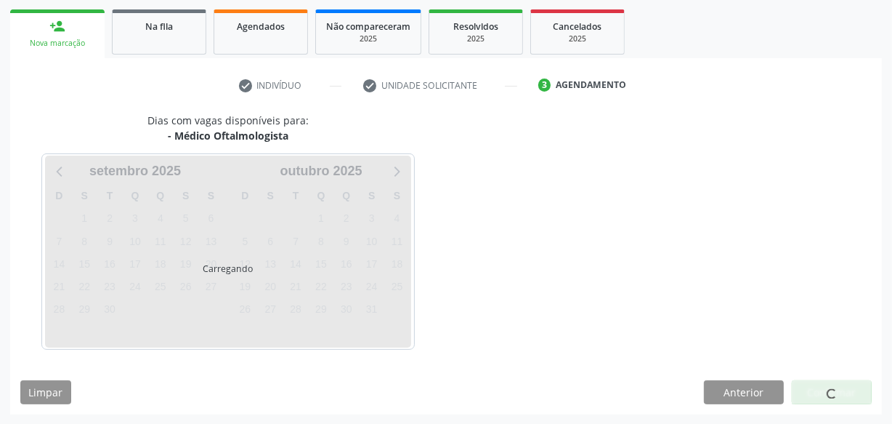
scroll to position [270, 0]
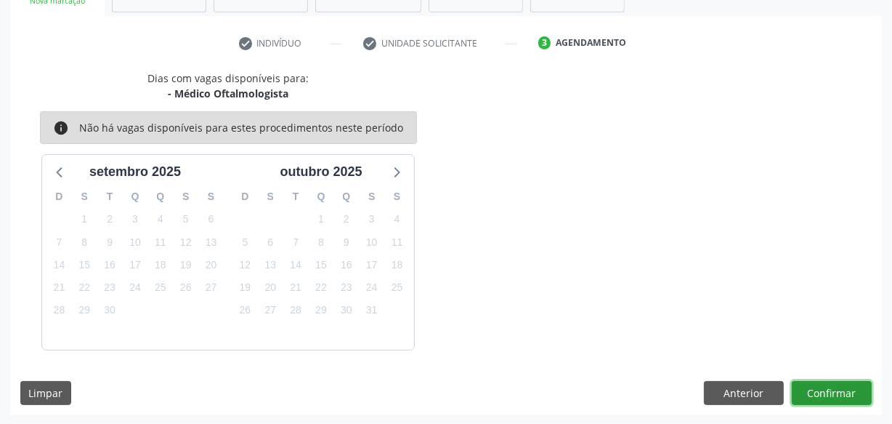
click at [850, 387] on button "Confirmar" at bounding box center [832, 393] width 80 height 25
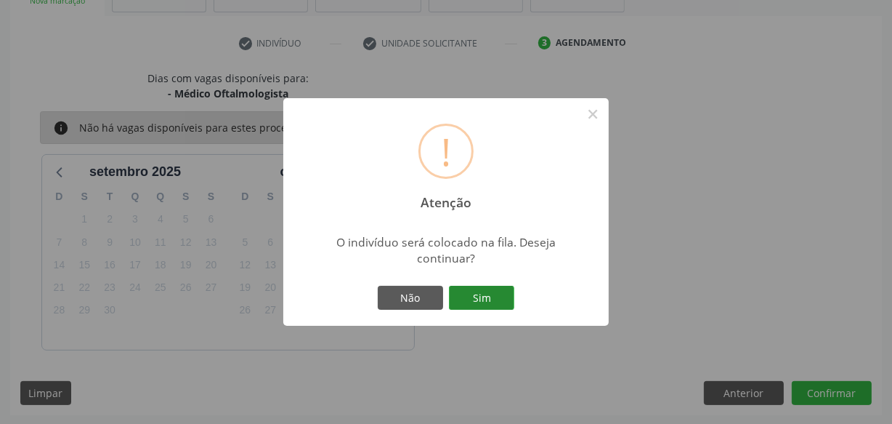
click at [477, 302] on button "Sim" at bounding box center [481, 298] width 65 height 25
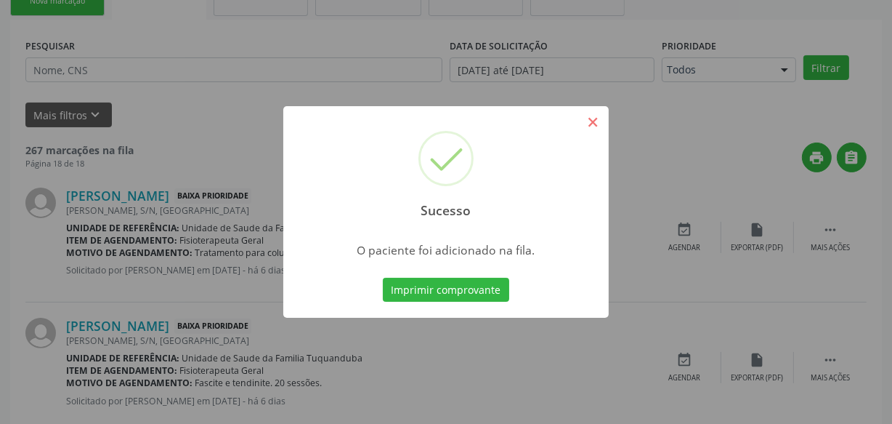
scroll to position [76, 0]
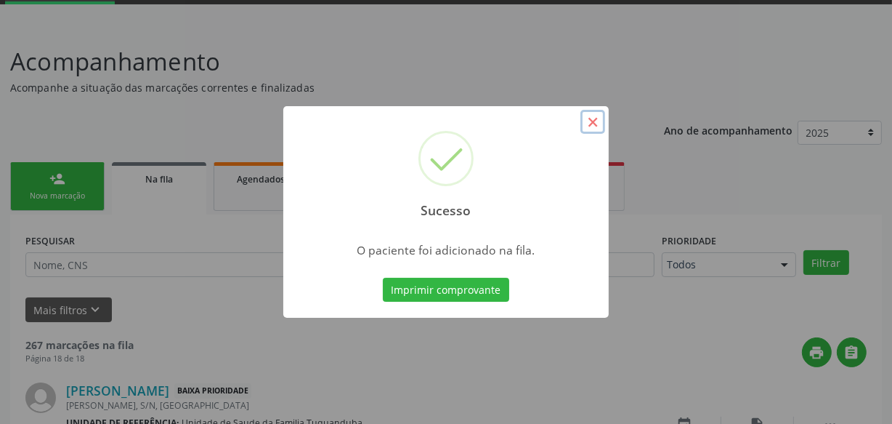
click at [589, 121] on button "×" at bounding box center [592, 122] width 25 height 25
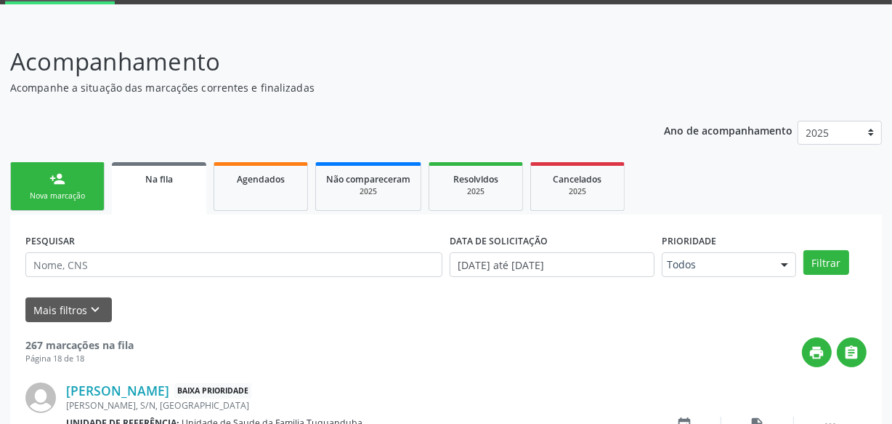
click at [58, 185] on div "person_add" at bounding box center [57, 179] width 16 height 16
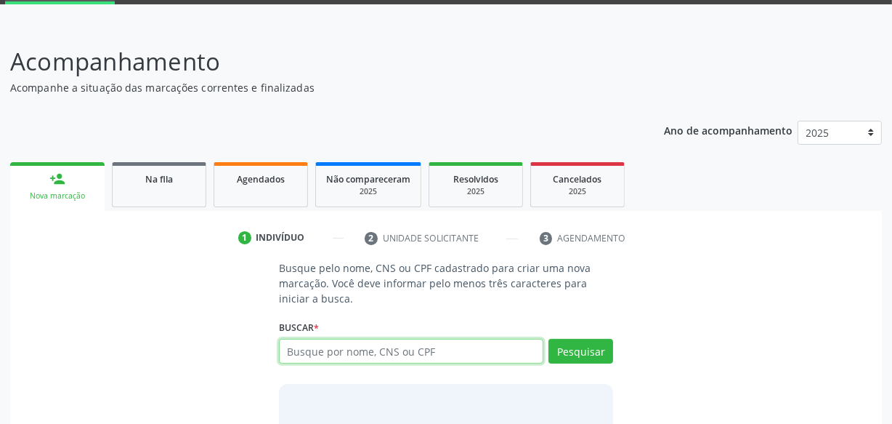
click at [375, 347] on input "text" at bounding box center [411, 351] width 264 height 25
type input "00983630429"
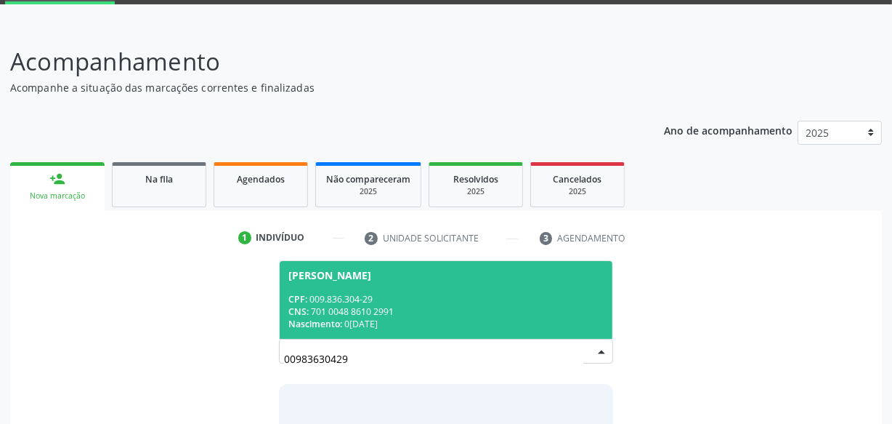
click at [424, 296] on div "CPF: 009.836.304-29" at bounding box center [445, 299] width 315 height 12
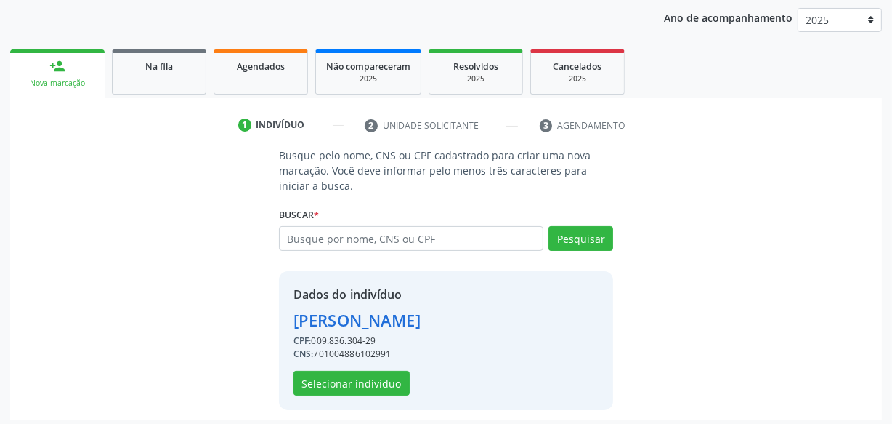
scroll to position [194, 0]
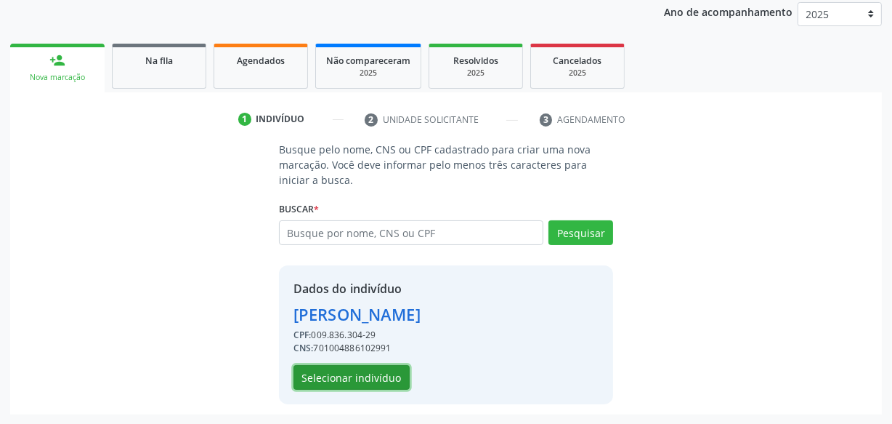
click at [363, 385] on button "Selecionar indivíduo" at bounding box center [352, 377] width 116 height 25
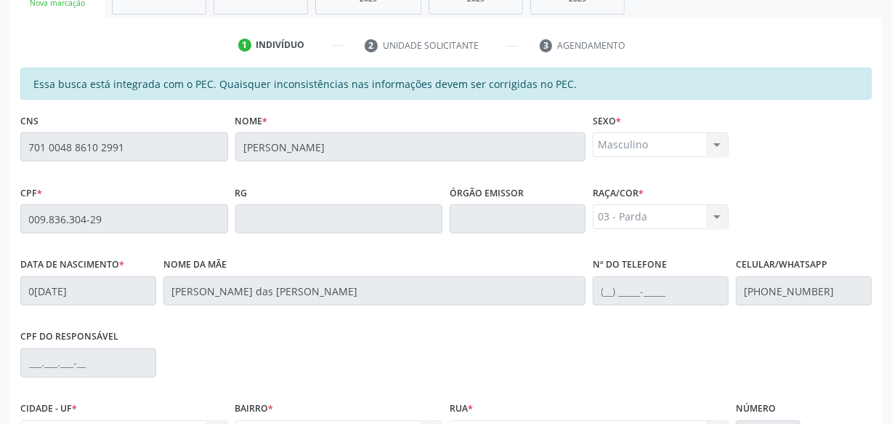
scroll to position [426, 0]
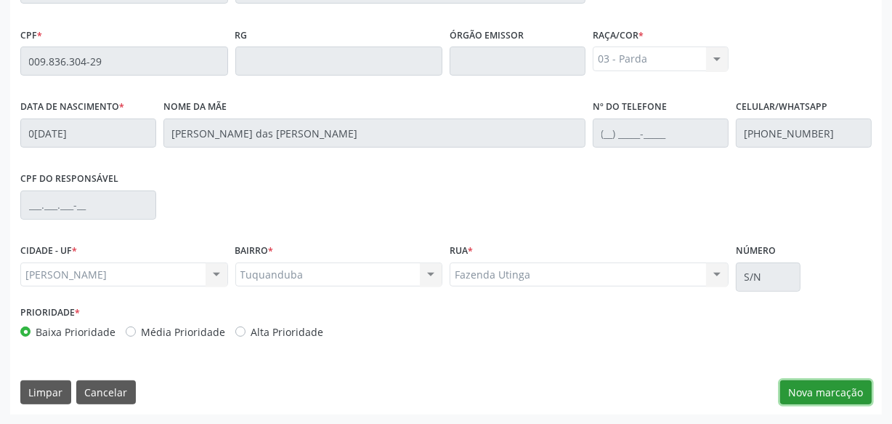
click at [819, 385] on button "Nova marcação" at bounding box center [826, 392] width 92 height 25
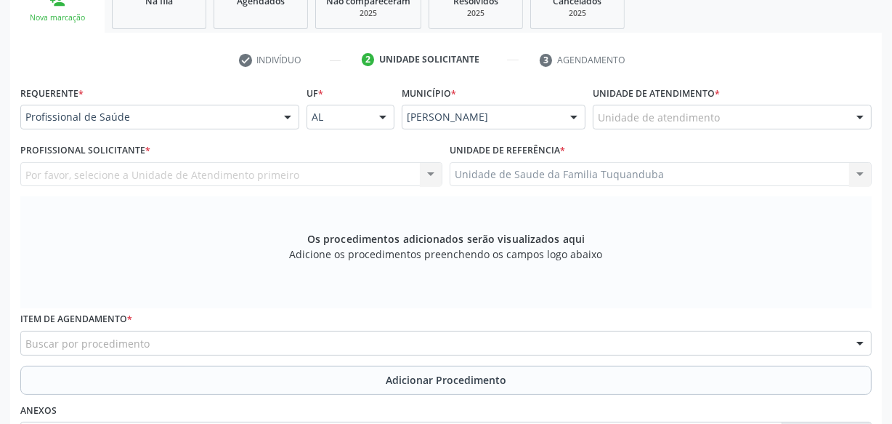
scroll to position [294, 0]
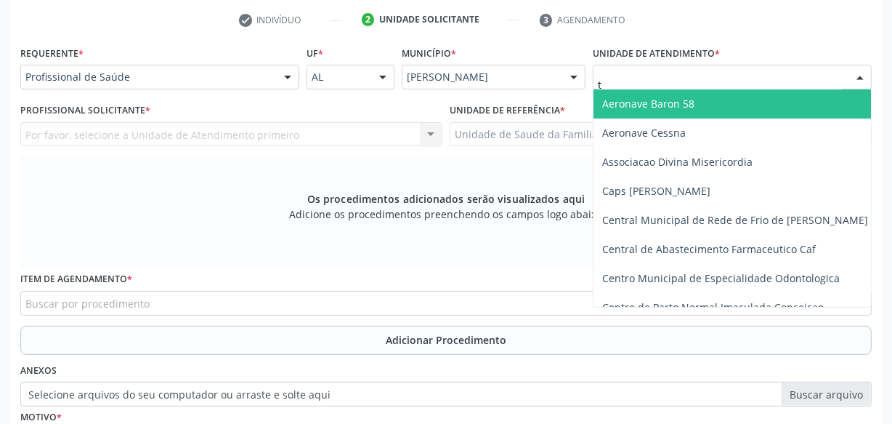
type input "tu"
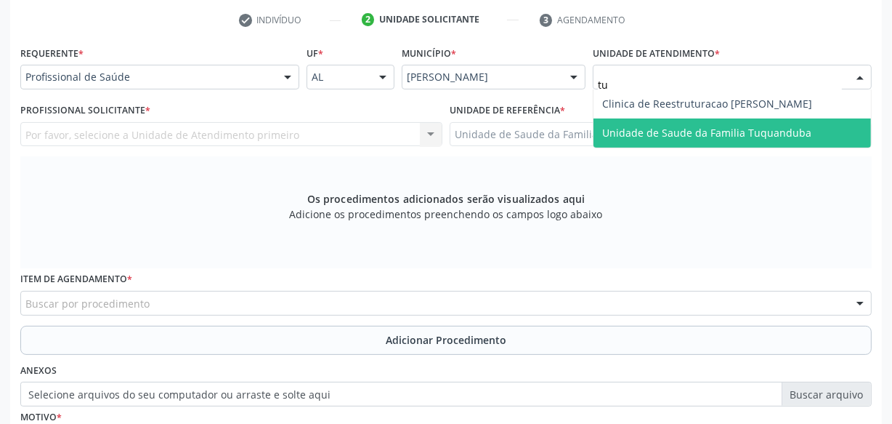
click at [629, 126] on span "Unidade de Saude da Familia Tuquanduba" at bounding box center [706, 133] width 209 height 14
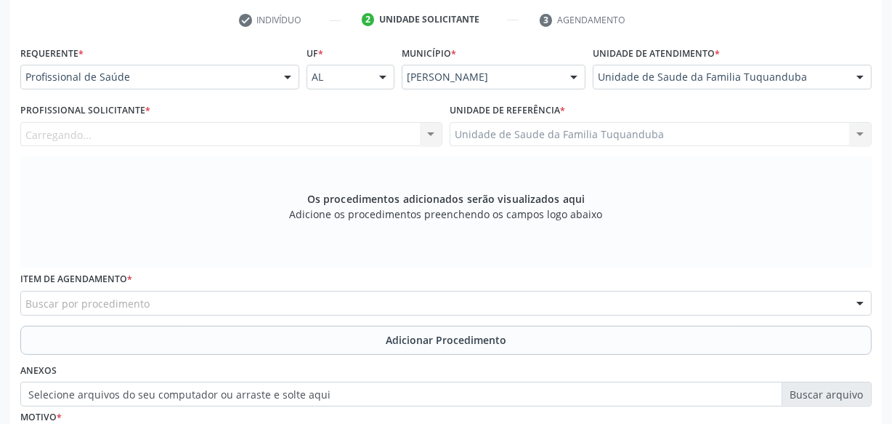
click at [219, 131] on div "Carregando... Nenhum resultado encontrado para: " " Não há nenhuma opção para s…" at bounding box center [231, 134] width 422 height 25
click at [219, 131] on div at bounding box center [231, 134] width 422 height 25
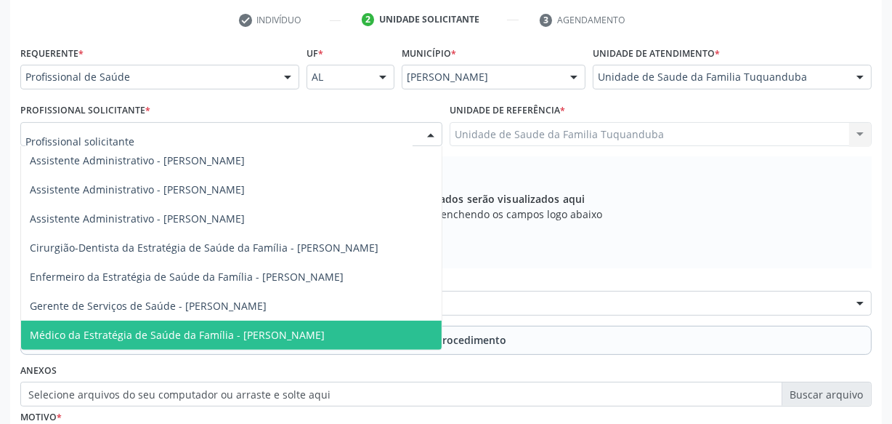
click at [256, 320] on span "Médico da Estratégia de Saúde da Família - [PERSON_NAME]" at bounding box center [231, 334] width 421 height 29
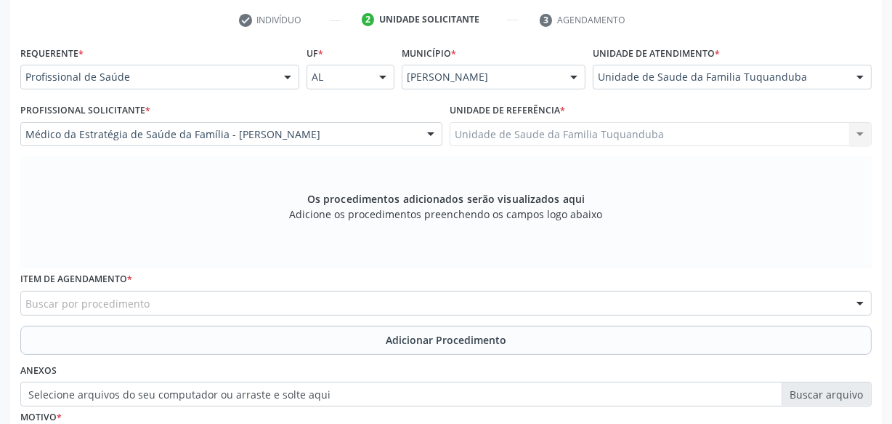
click at [256, 313] on div "Buscar por procedimento" at bounding box center [445, 303] width 851 height 25
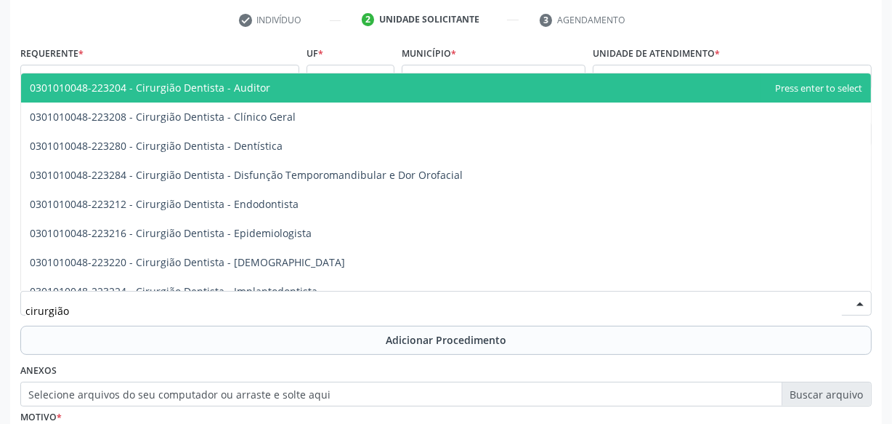
type input "cirurgião g"
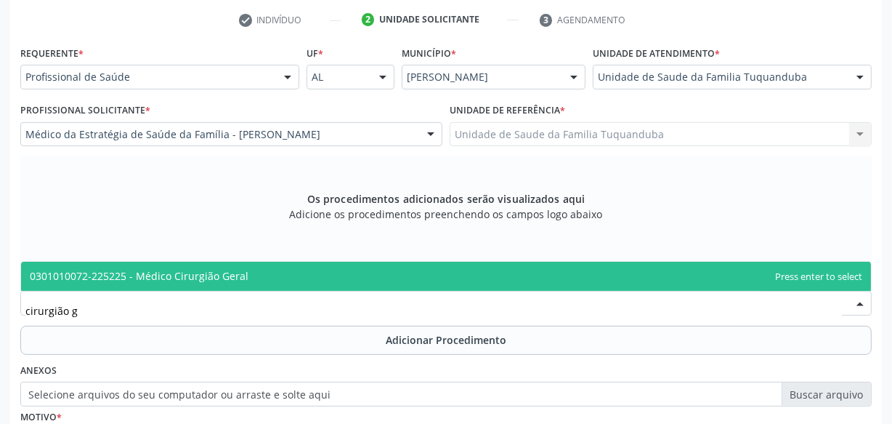
click at [242, 284] on span "0301010072-225225 - Médico Cirurgião Geral" at bounding box center [446, 276] width 850 height 29
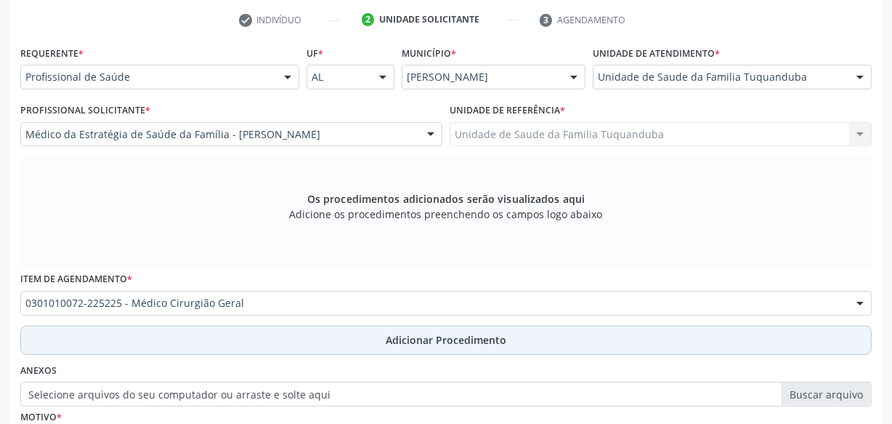
click at [315, 342] on button "Adicionar Procedimento" at bounding box center [445, 339] width 851 height 29
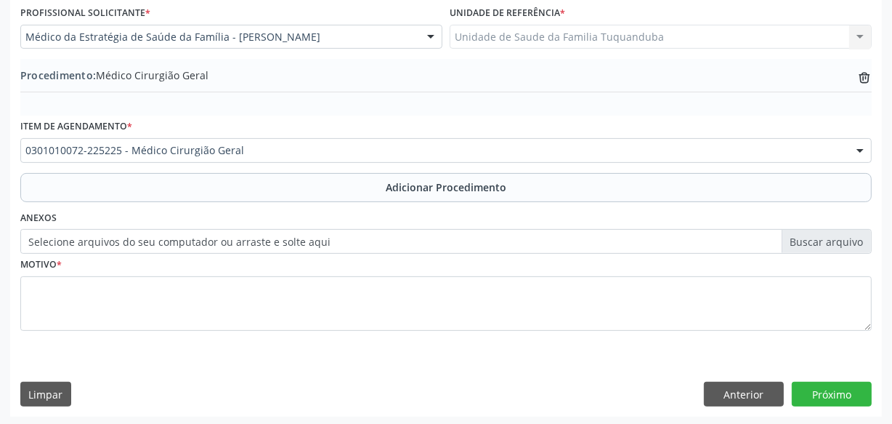
scroll to position [392, 0]
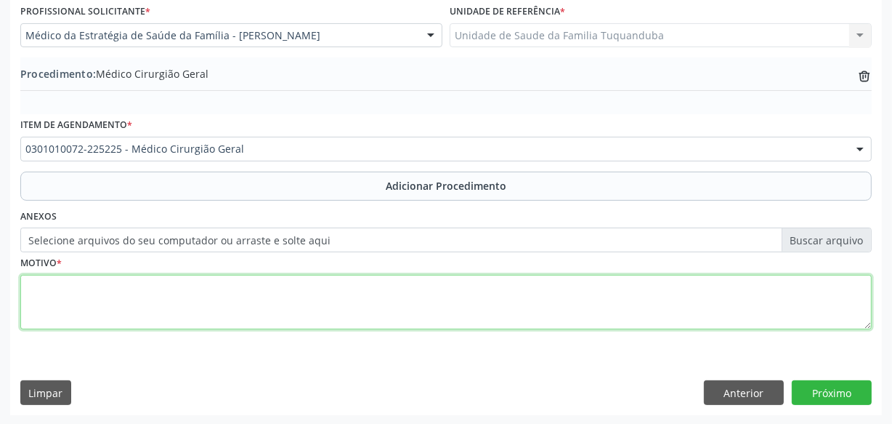
click at [283, 292] on textarea at bounding box center [445, 302] width 851 height 55
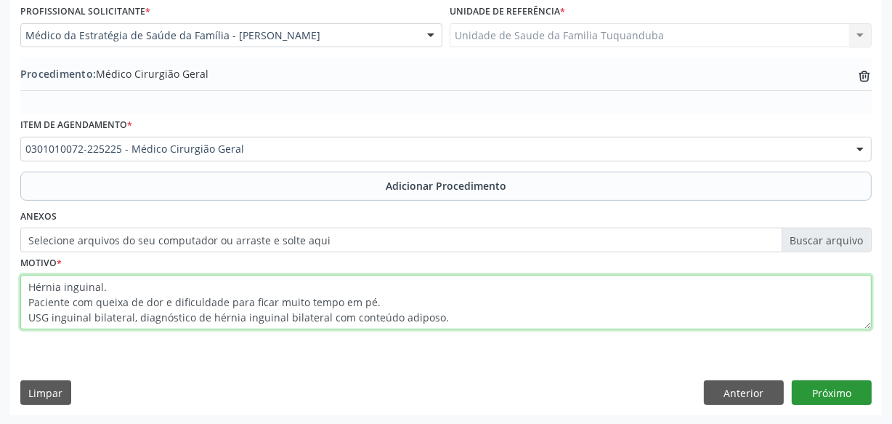
type textarea "Hérnia inguinal. Paciente com queixa de dor e dificuldade para ficar muito temp…"
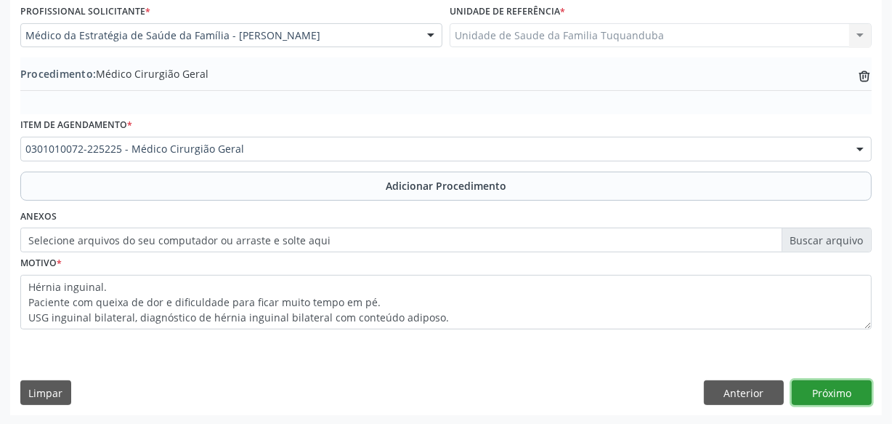
click at [830, 396] on button "Próximo" at bounding box center [832, 392] width 80 height 25
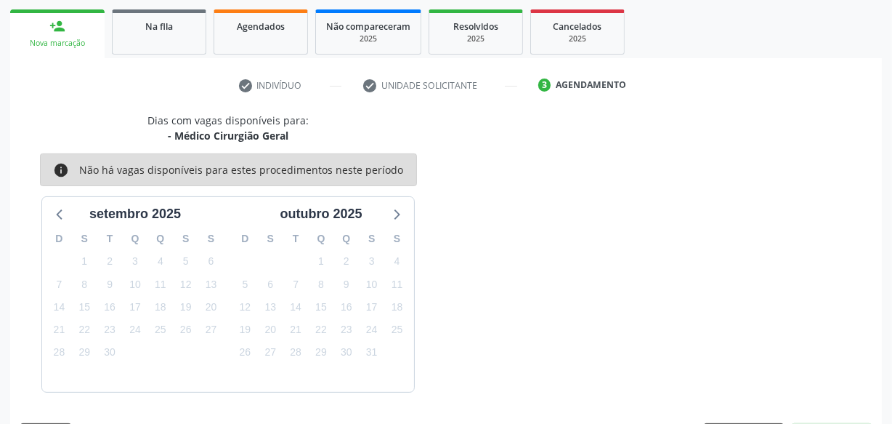
scroll to position [270, 0]
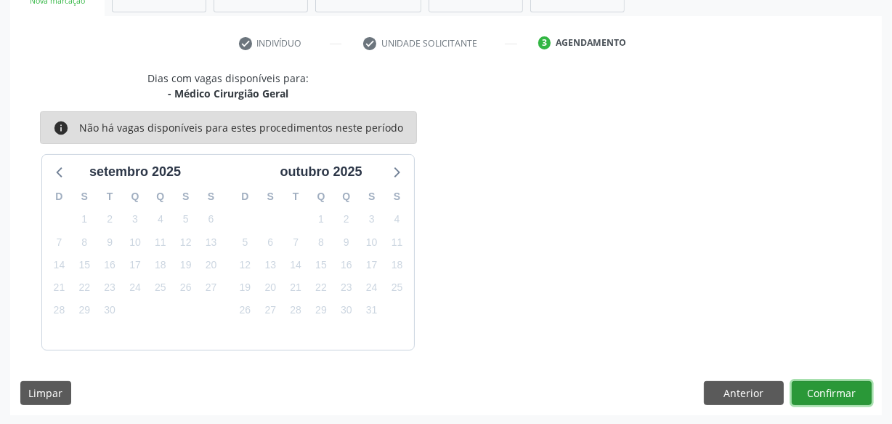
click at [830, 396] on button "Confirmar" at bounding box center [832, 393] width 80 height 25
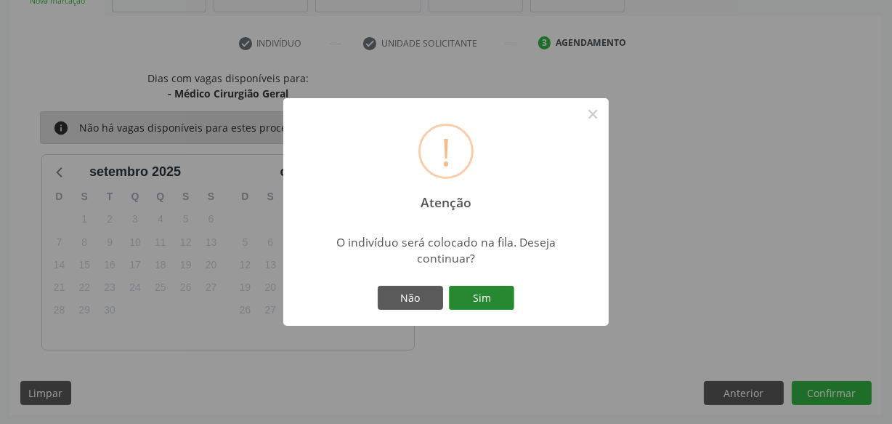
click at [467, 295] on button "Sim" at bounding box center [481, 298] width 65 height 25
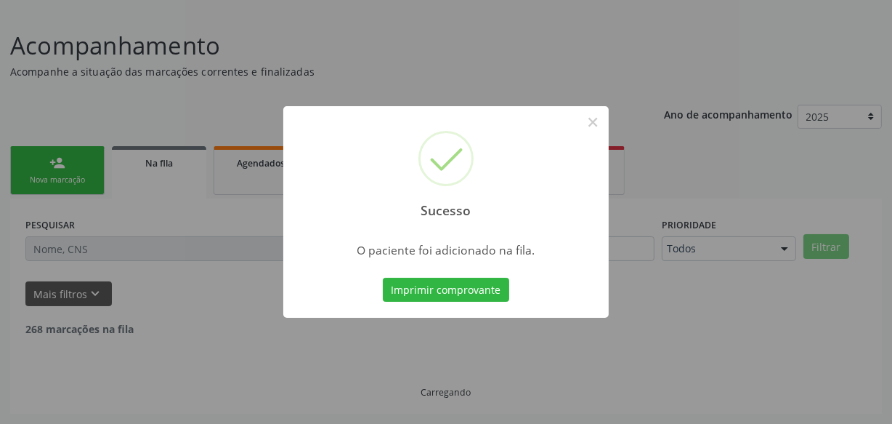
scroll to position [76, 0]
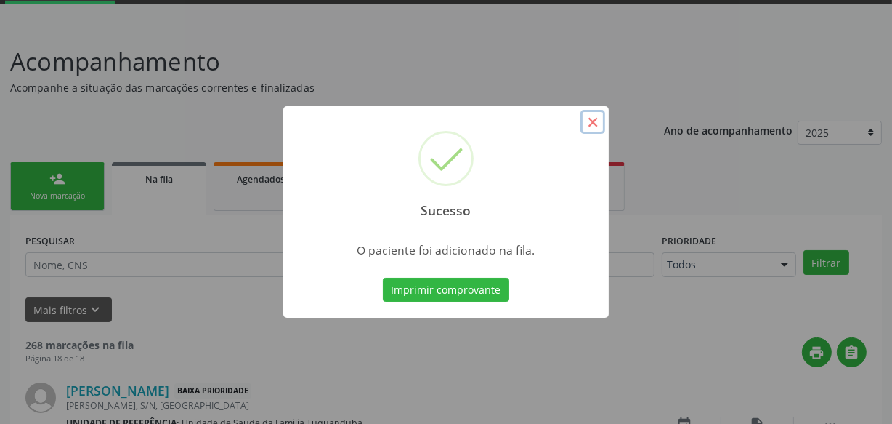
click at [597, 122] on button "×" at bounding box center [592, 122] width 25 height 25
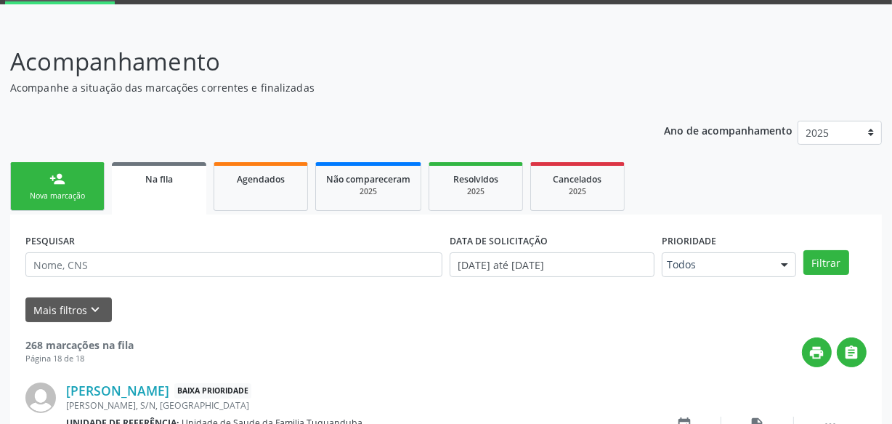
click at [89, 187] on link "person_add Nova marcação" at bounding box center [57, 186] width 94 height 49
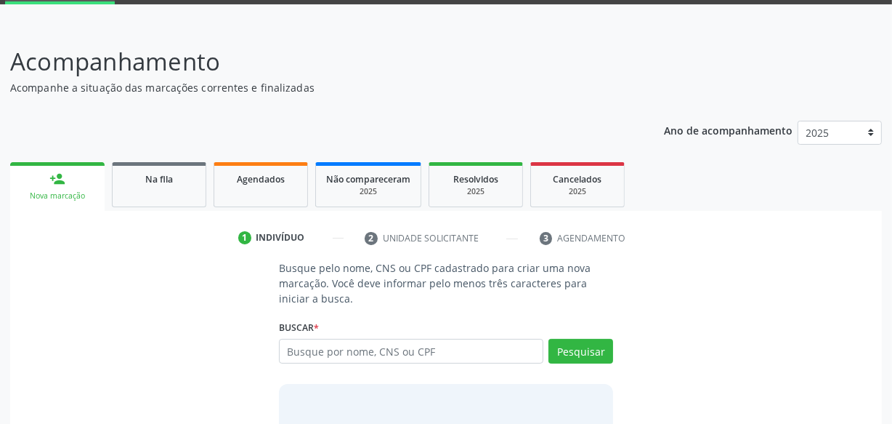
click at [430, 108] on div "Acompanhamento Acompanhe a situação das marcações correntes e finalizadas Relat…" at bounding box center [446, 277] width 872 height 466
click at [269, 44] on p "Acompanhamento" at bounding box center [315, 62] width 610 height 36
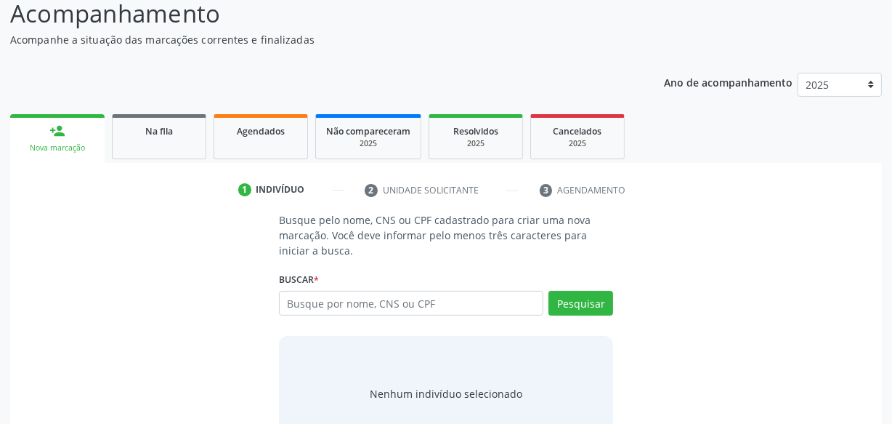
scroll to position [171, 0]
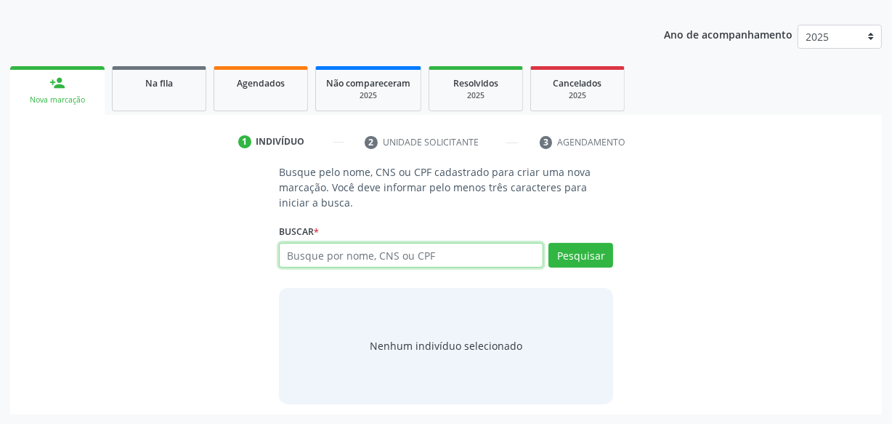
click at [393, 251] on input "text" at bounding box center [411, 255] width 264 height 25
type input "700003233773603"
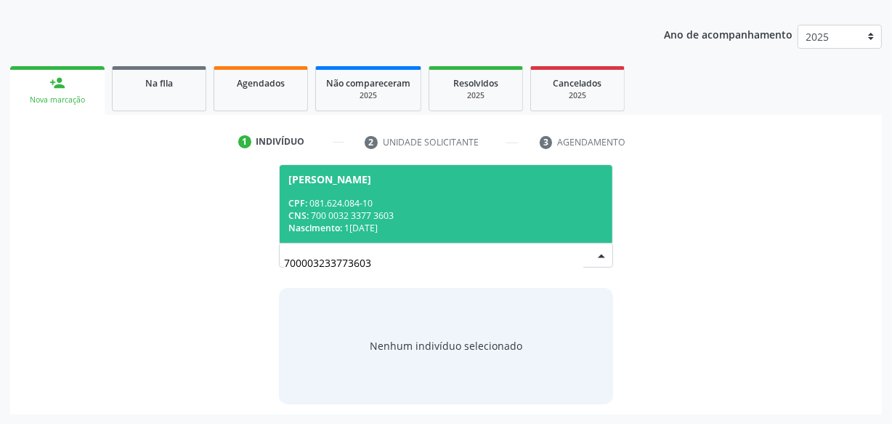
click at [394, 197] on div "CPF: 081.624.084-10" at bounding box center [445, 203] width 315 height 12
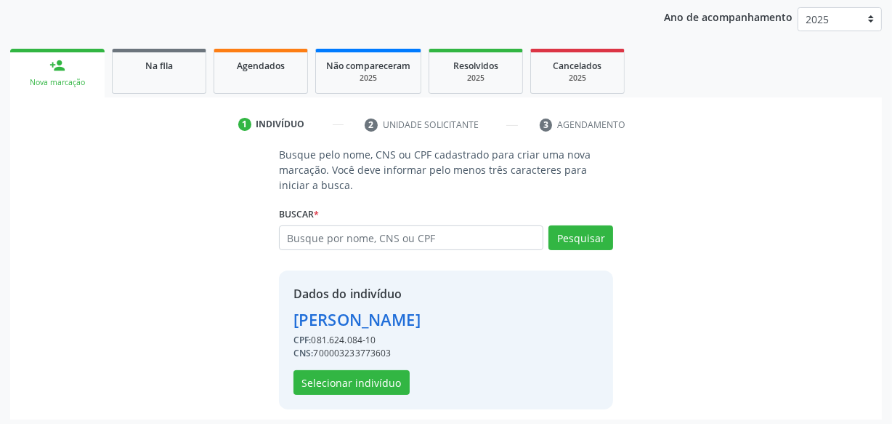
scroll to position [194, 0]
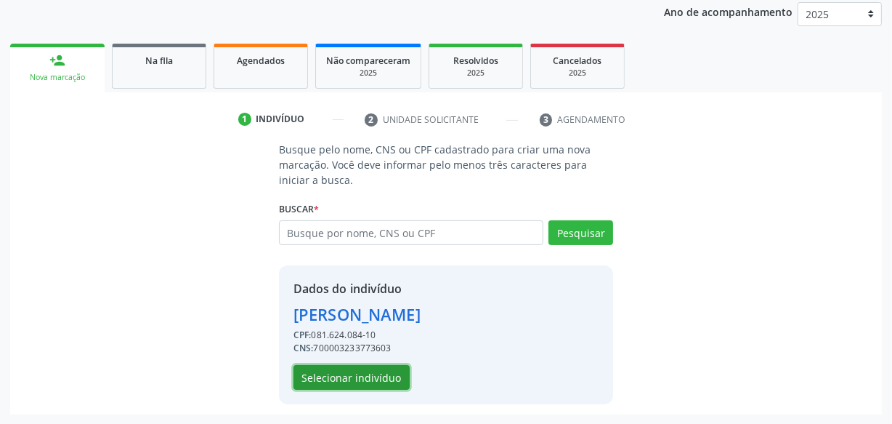
click at [360, 375] on button "Selecionar indivíduo" at bounding box center [352, 377] width 116 height 25
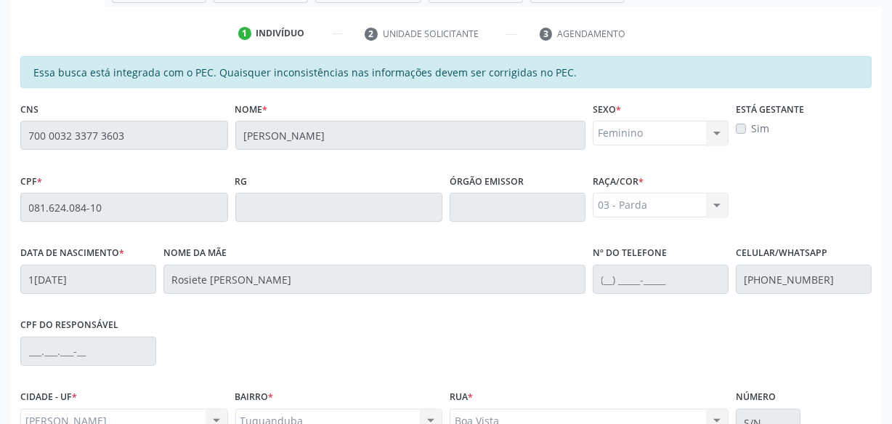
scroll to position [426, 0]
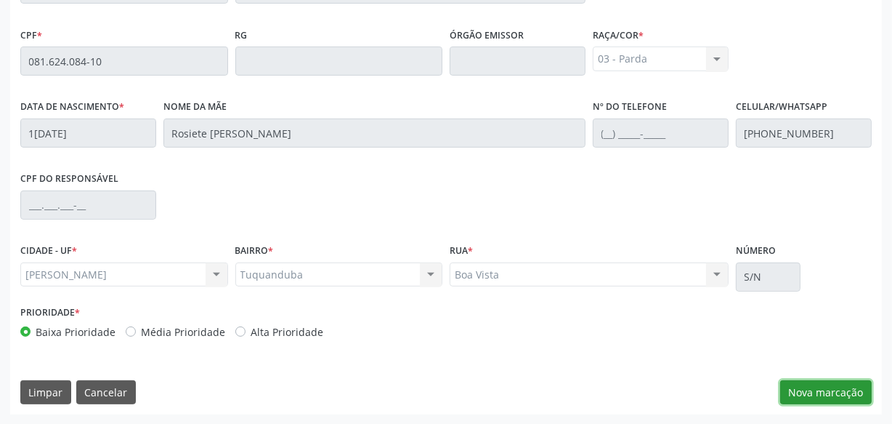
click at [813, 388] on button "Nova marcação" at bounding box center [826, 392] width 92 height 25
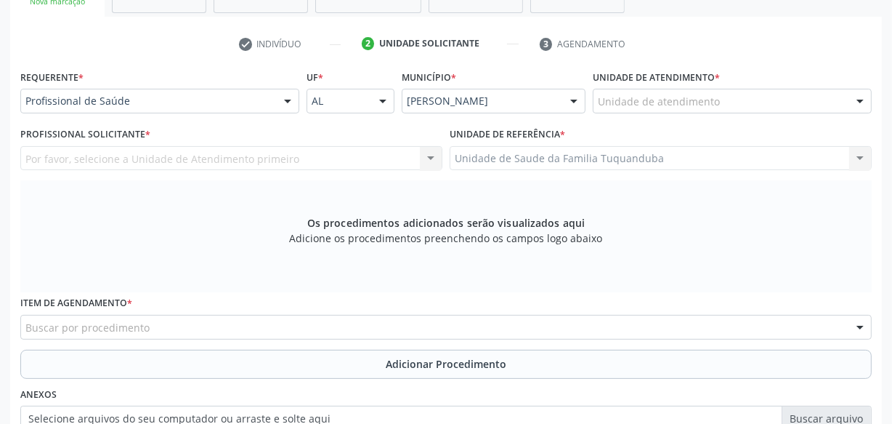
scroll to position [294, 0]
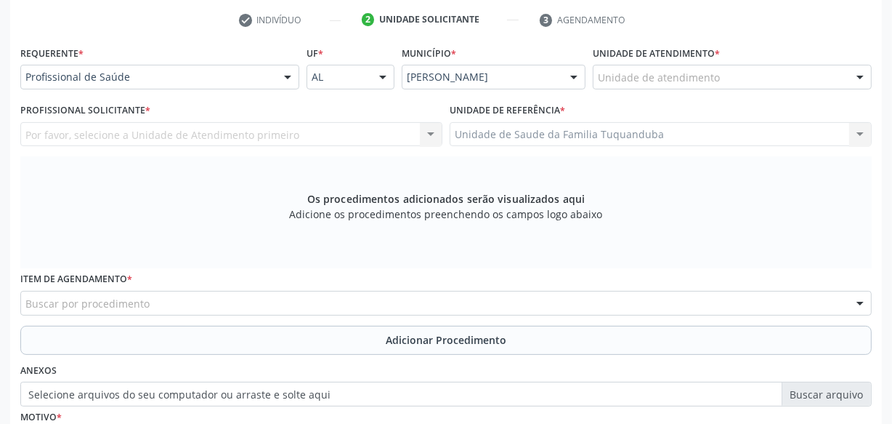
click at [352, 316] on div "Item de agendamento * Buscar por procedimento 0304070076 - .Quimioterapia de Le…" at bounding box center [446, 296] width 859 height 57
click at [352, 307] on div "Buscar por procedimento" at bounding box center [445, 303] width 851 height 25
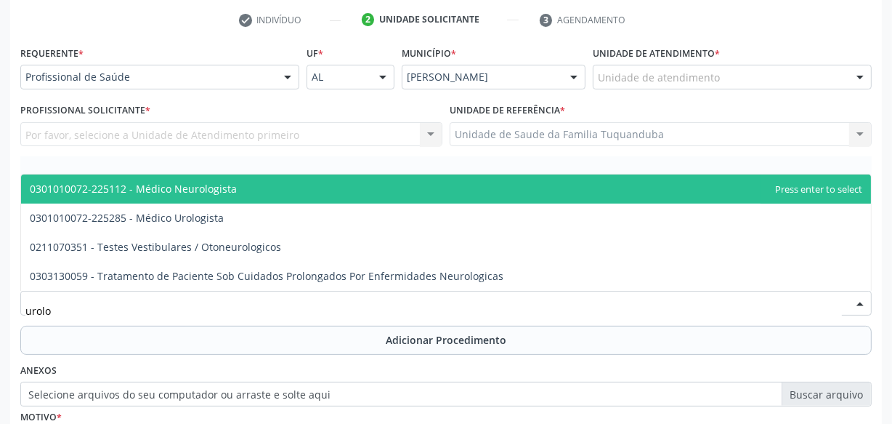
type input "urolog"
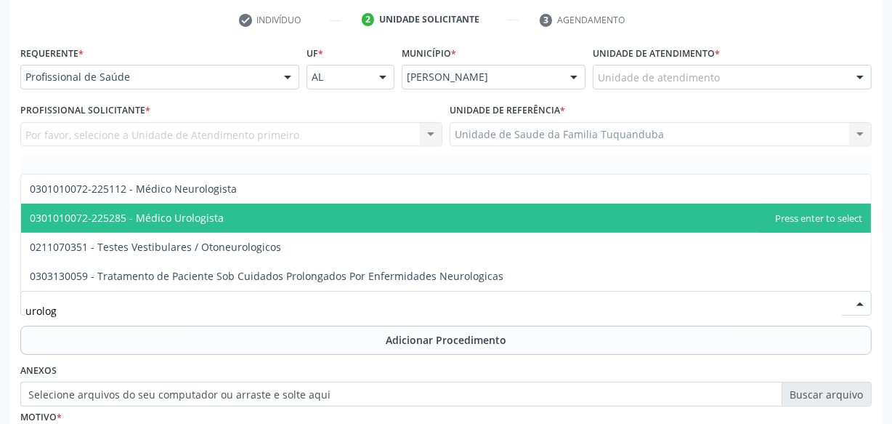
click at [209, 214] on span "0301010072-225285 - Médico Urologista" at bounding box center [127, 218] width 194 height 14
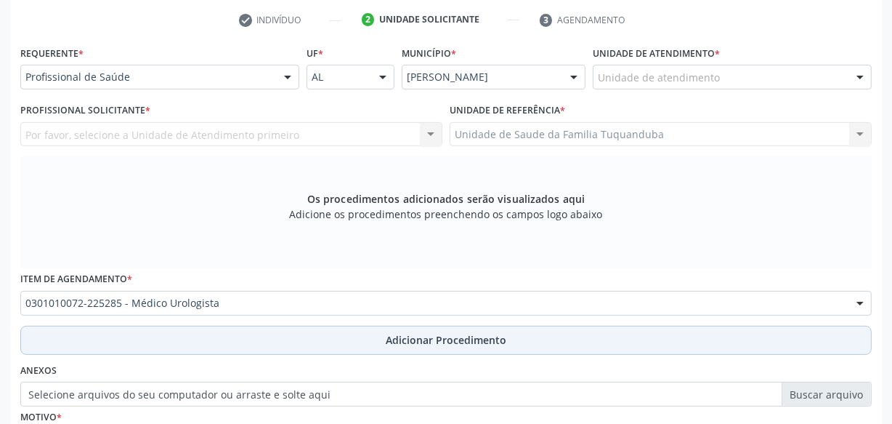
click at [377, 330] on button "Adicionar Procedimento" at bounding box center [445, 339] width 851 height 29
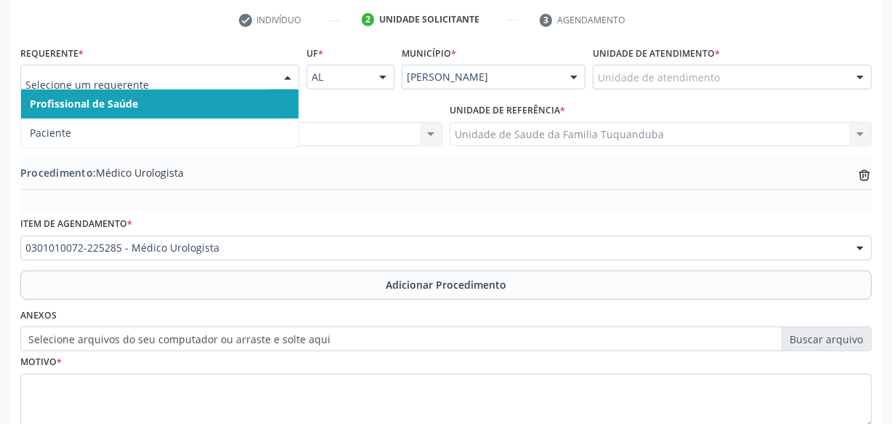
click at [191, 86] on div at bounding box center [159, 77] width 279 height 25
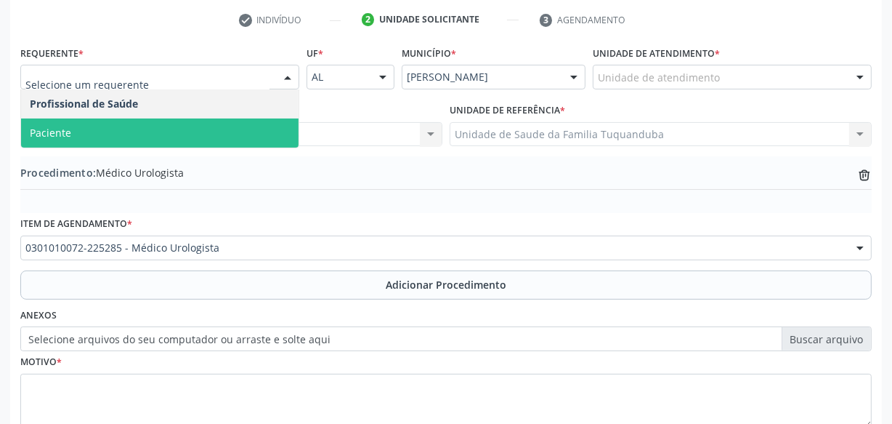
click at [150, 134] on span "Paciente" at bounding box center [160, 132] width 278 height 29
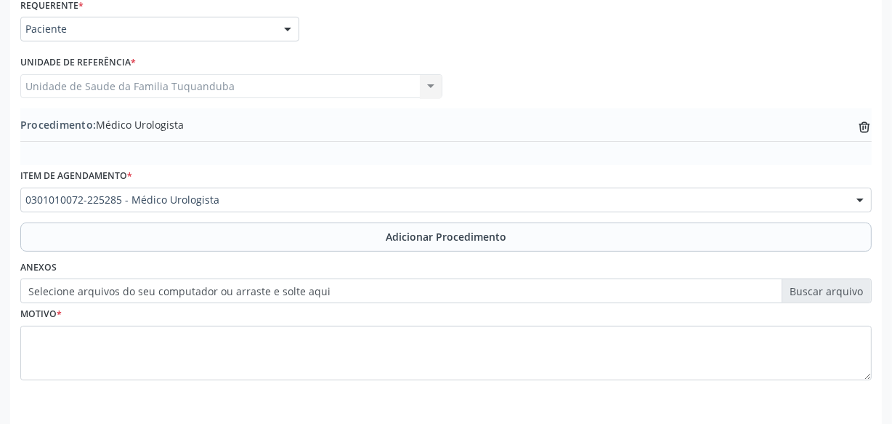
scroll to position [392, 0]
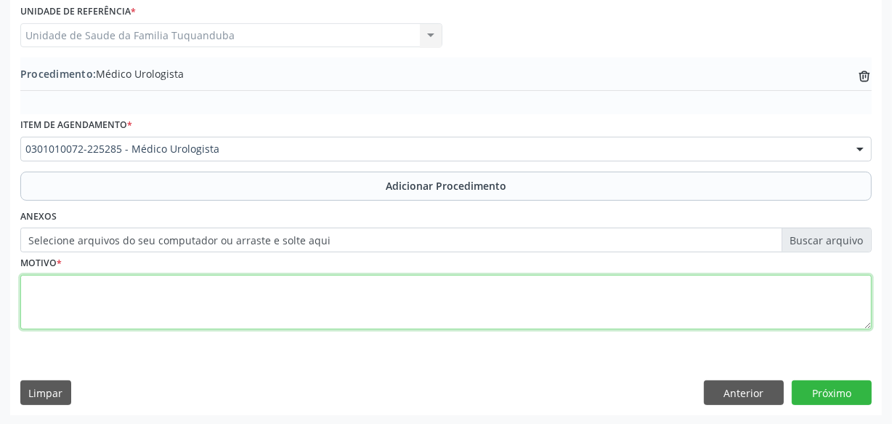
click at [282, 281] on textarea at bounding box center [445, 302] width 851 height 55
type textarea "Rotina."
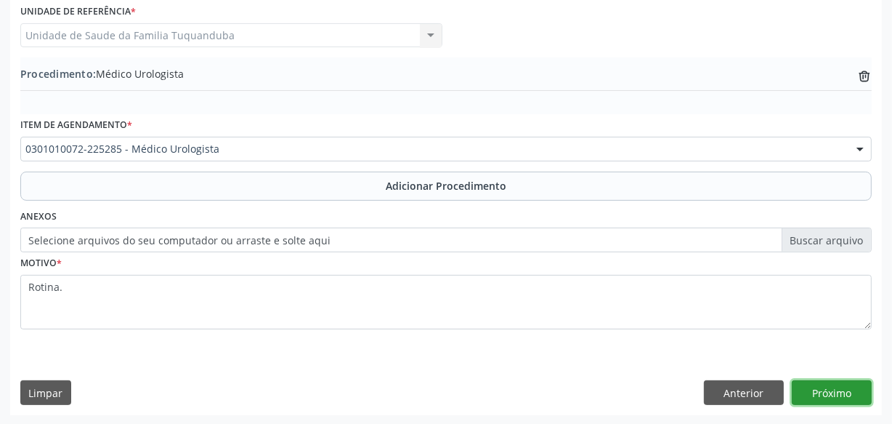
click at [830, 389] on button "Próximo" at bounding box center [832, 392] width 80 height 25
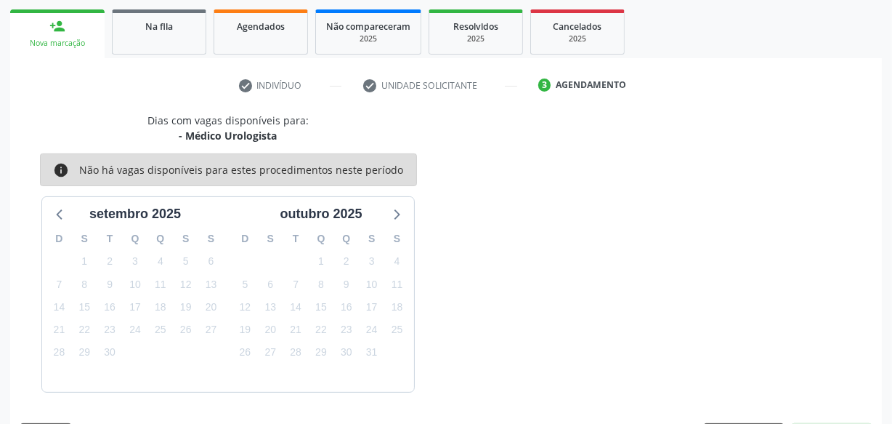
scroll to position [270, 0]
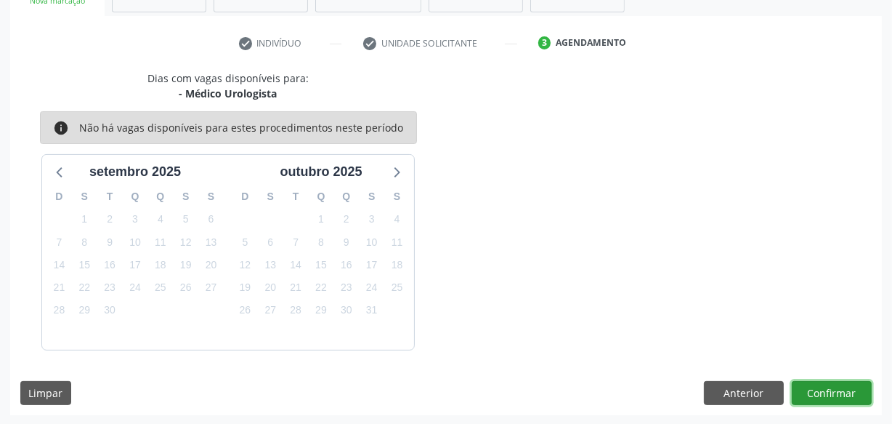
click at [846, 402] on button "Confirmar" at bounding box center [832, 393] width 80 height 25
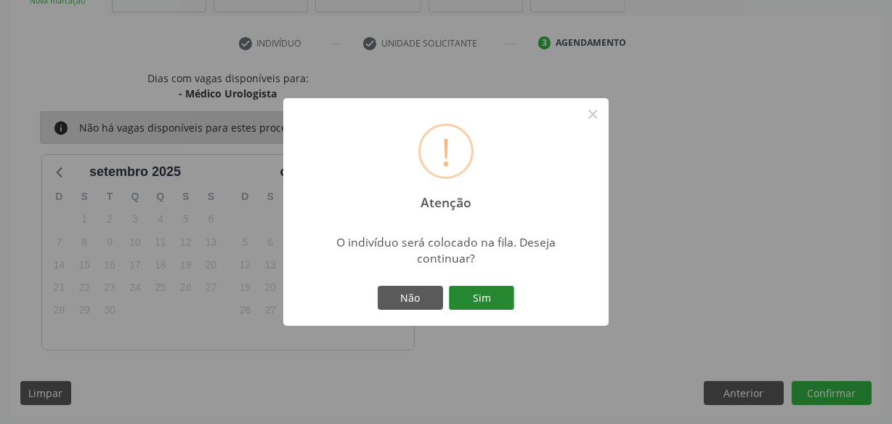
click at [495, 302] on button "Sim" at bounding box center [481, 298] width 65 height 25
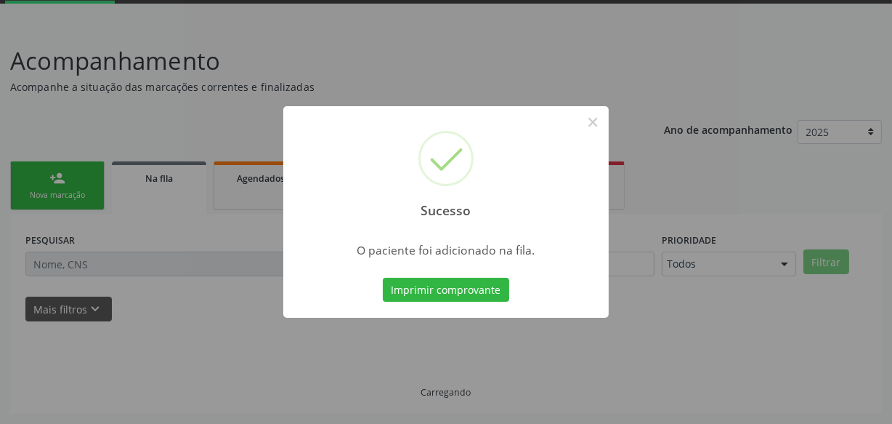
scroll to position [76, 0]
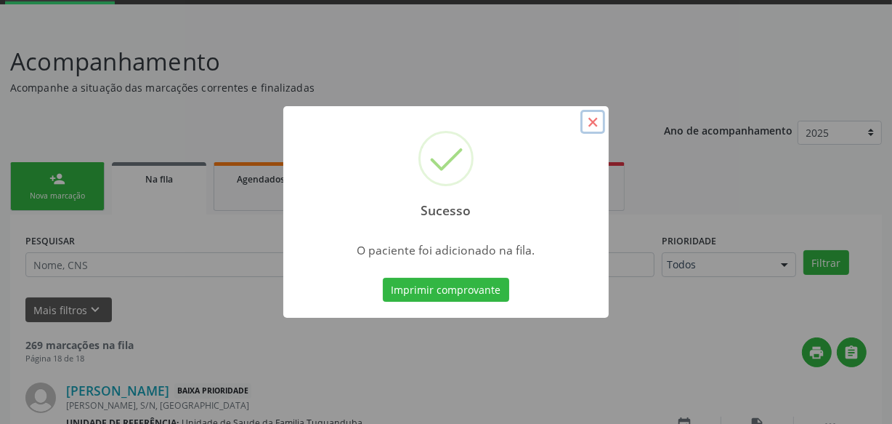
click at [599, 121] on button "×" at bounding box center [592, 122] width 25 height 25
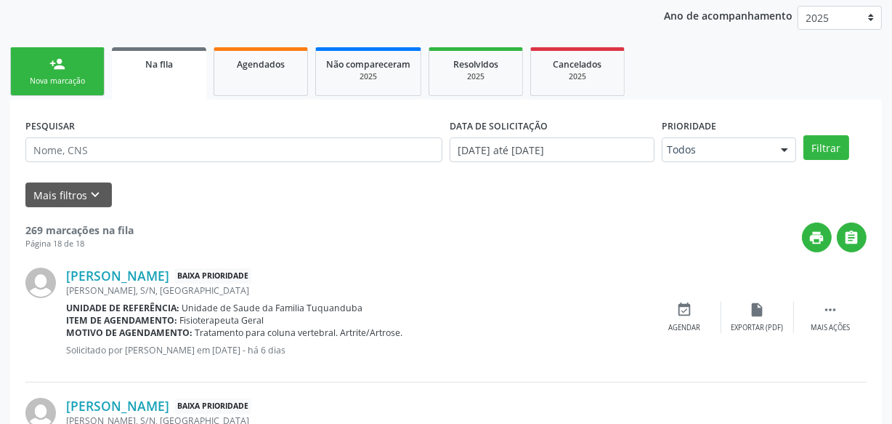
scroll to position [0, 0]
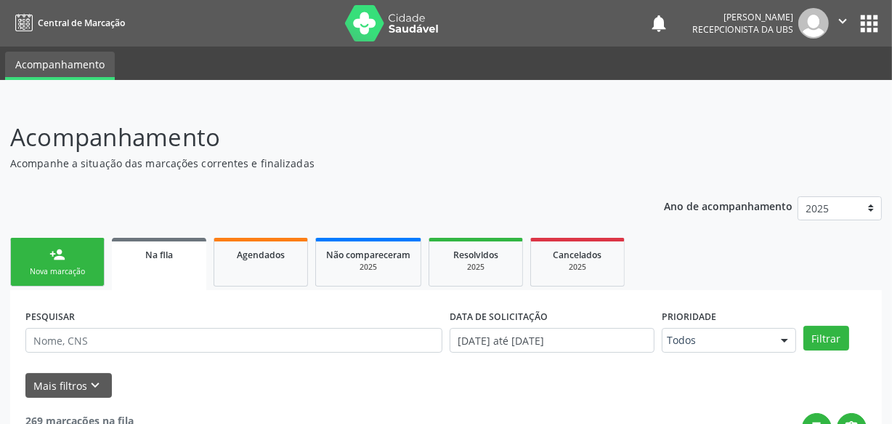
click at [64, 256] on div "person_add" at bounding box center [57, 254] width 16 height 16
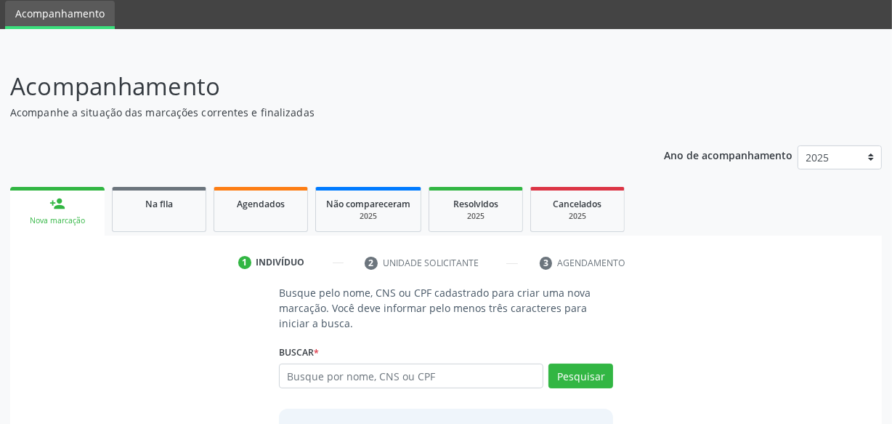
scroll to position [65, 0]
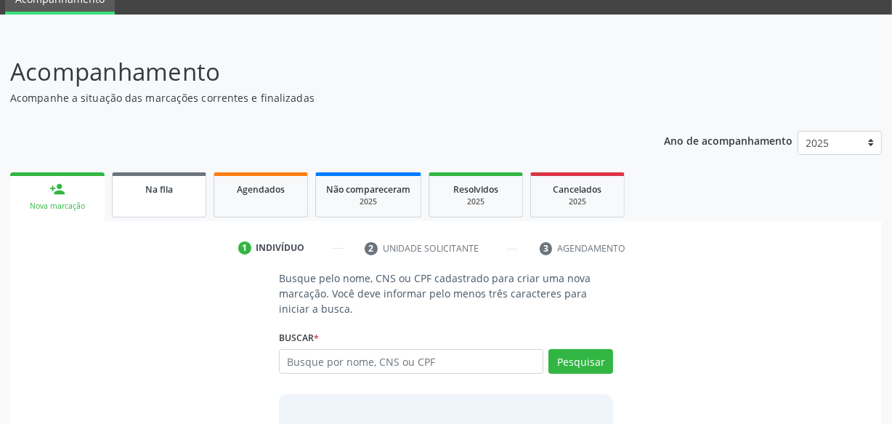
drag, startPoint x: 202, startPoint y: 206, endPoint x: 195, endPoint y: 209, distance: 7.8
click at [202, 206] on link "Na fila" at bounding box center [159, 194] width 94 height 45
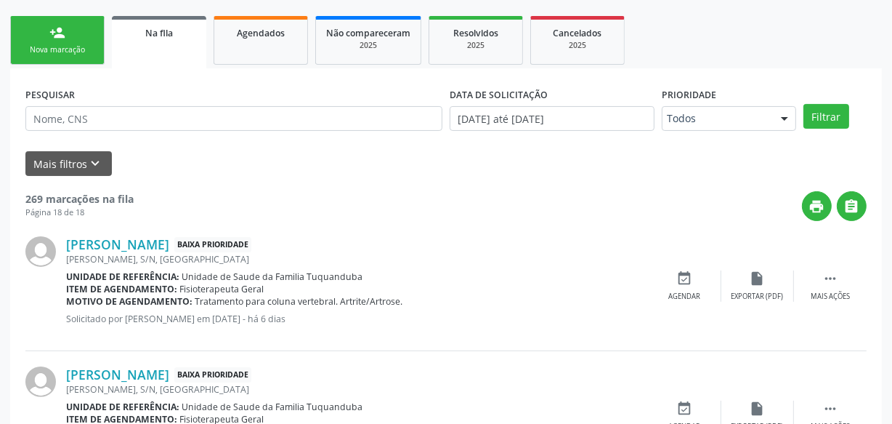
scroll to position [223, 0]
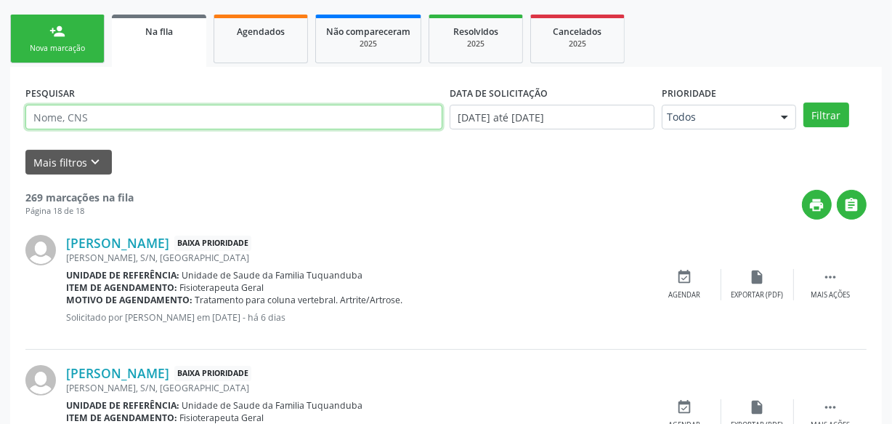
click at [169, 113] on input "text" at bounding box center [233, 117] width 417 height 25
type input "Berenice"
click at [804, 102] on button "Filtrar" at bounding box center [827, 114] width 46 height 25
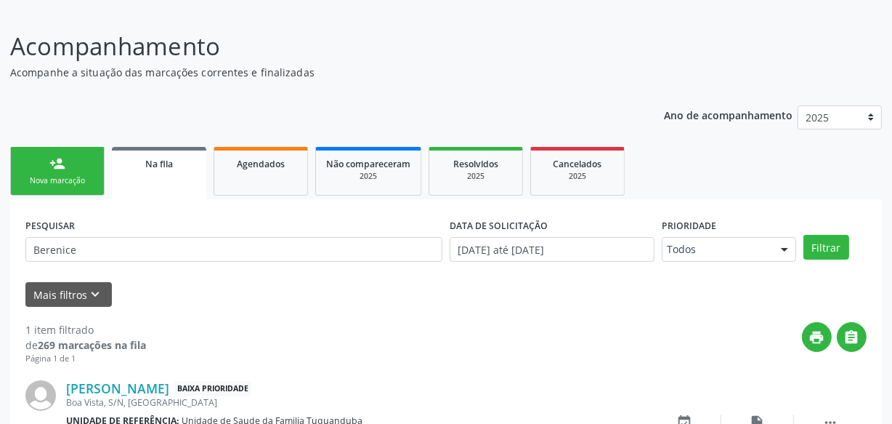
scroll to position [186, 0]
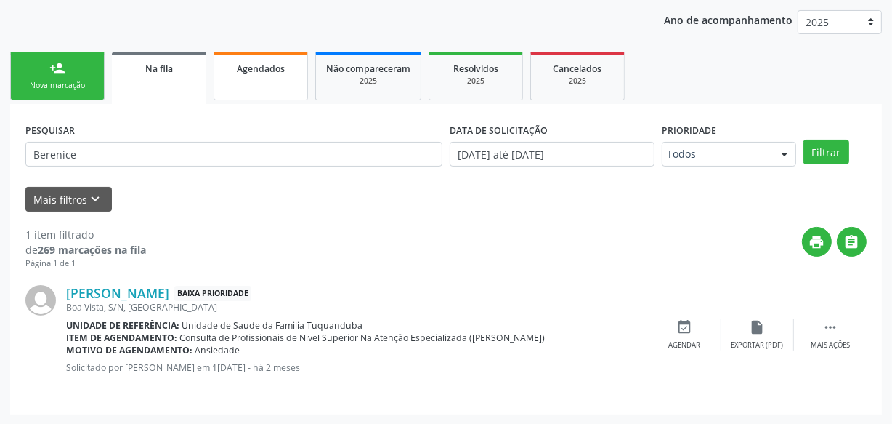
click at [240, 81] on link "Agendados" at bounding box center [261, 76] width 94 height 49
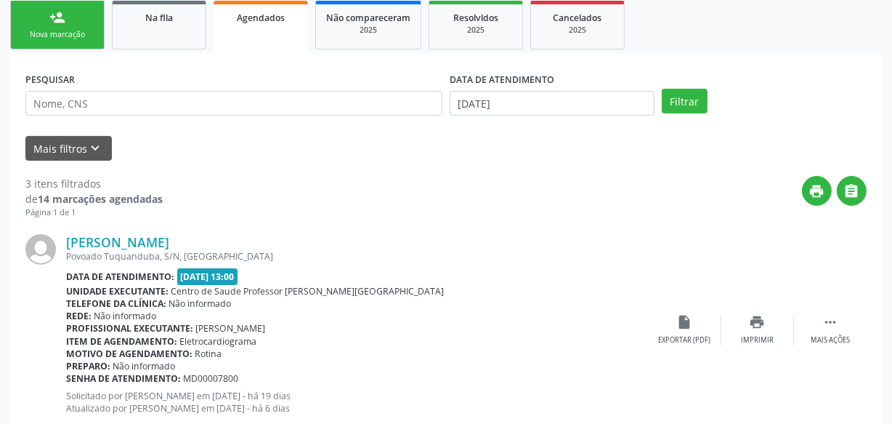
scroll to position [252, 0]
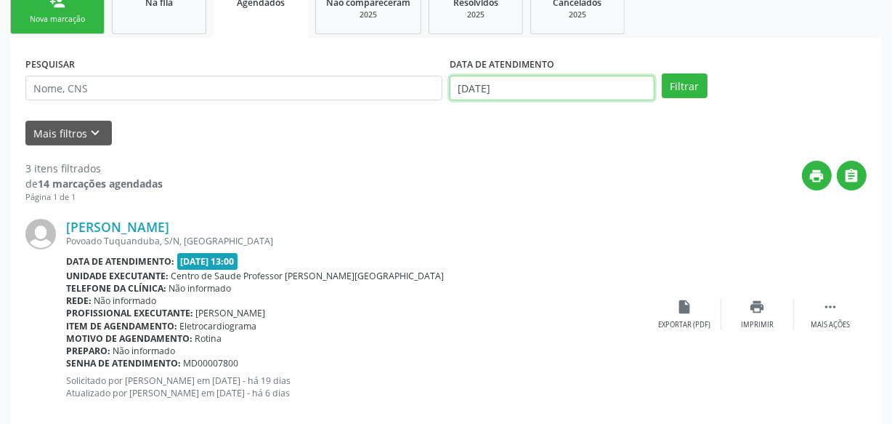
click at [503, 92] on input "[DATE]" at bounding box center [552, 88] width 205 height 25
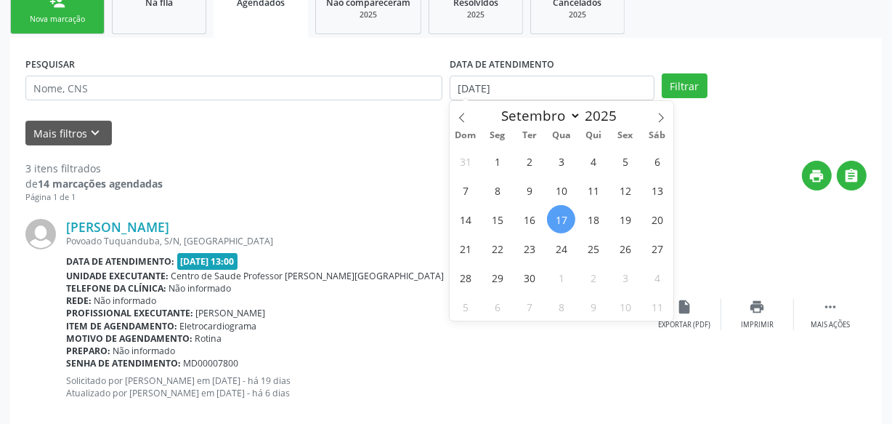
click at [566, 220] on span "17" at bounding box center [561, 219] width 28 height 28
type input "[DATE]"
click at [597, 217] on span "18" at bounding box center [593, 219] width 28 height 28
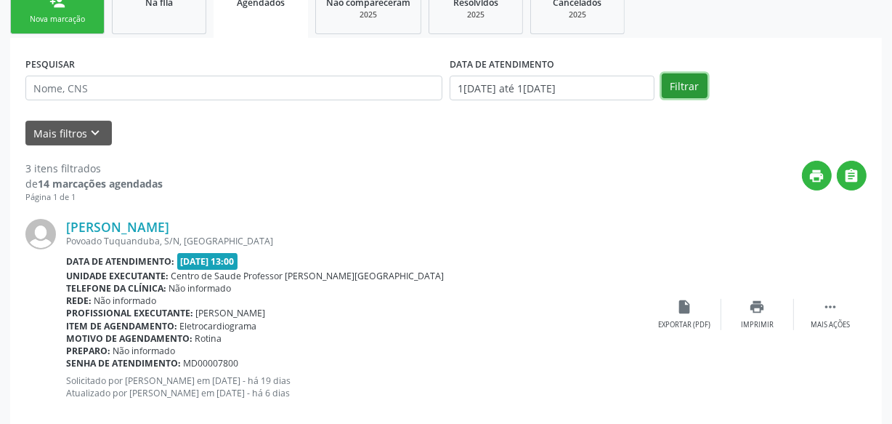
drag, startPoint x: 678, startPoint y: 76, endPoint x: 684, endPoint y: 82, distance: 9.2
click at [679, 76] on button "Filtrar" at bounding box center [685, 85] width 46 height 25
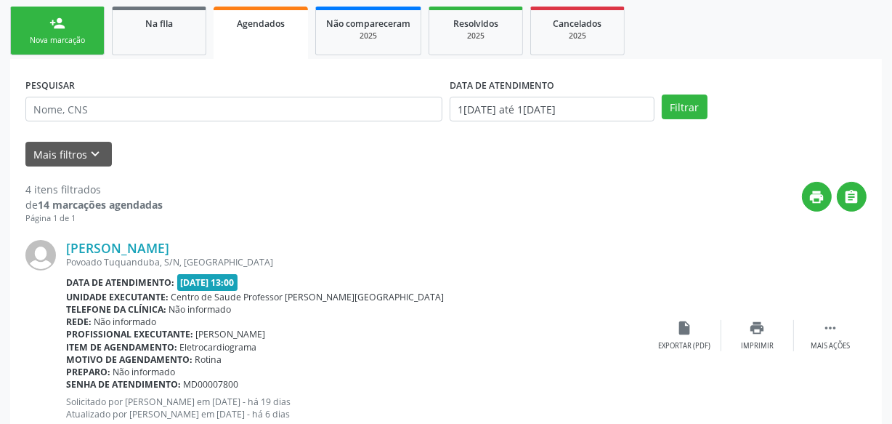
scroll to position [150, 0]
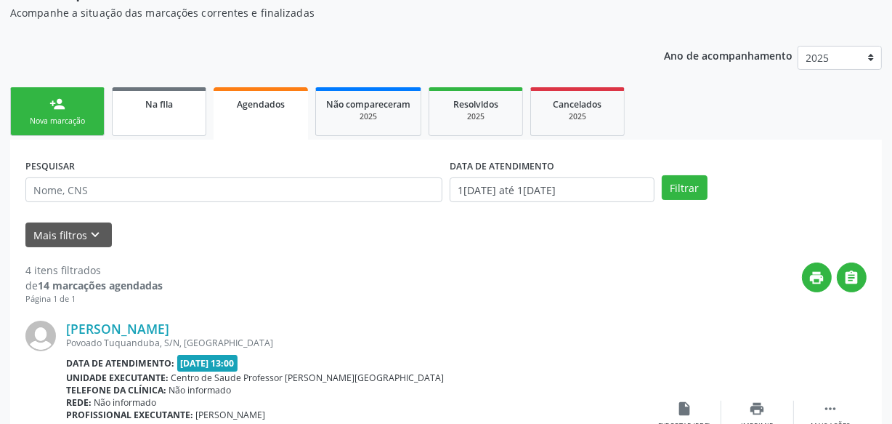
click at [136, 100] on div "Na fila" at bounding box center [159, 103] width 73 height 15
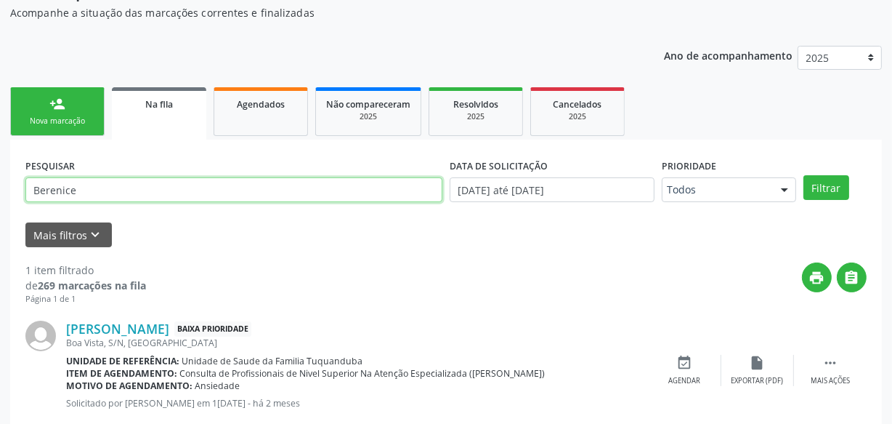
click at [169, 187] on input "Berenice" at bounding box center [233, 189] width 417 height 25
drag, startPoint x: 167, startPoint y: 187, endPoint x: 43, endPoint y: 190, distance: 124.3
click at [46, 189] on input "Berenice" at bounding box center [233, 189] width 417 height 25
type input "josete"
click at [804, 175] on button "Filtrar" at bounding box center [827, 187] width 46 height 25
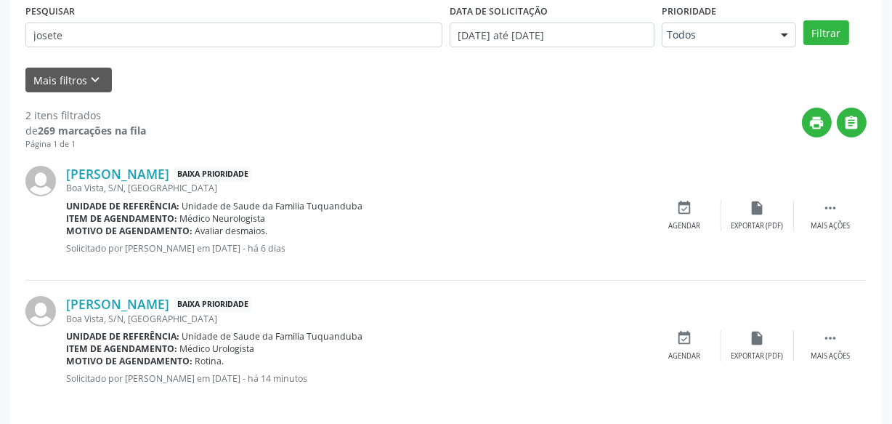
scroll to position [316, 0]
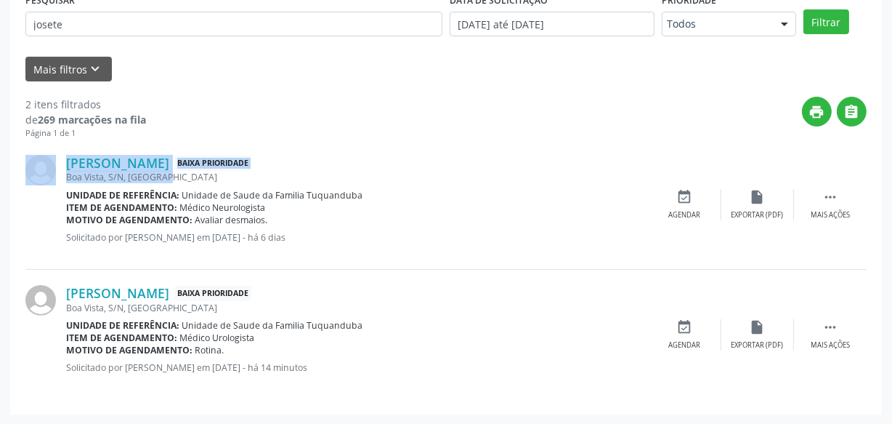
drag, startPoint x: 151, startPoint y: 171, endPoint x: 51, endPoint y: 166, distance: 100.4
click at [51, 166] on div "[PERSON_NAME] Baixa Prioridade [GEOGRAPHIC_DATA], S/N, [GEOGRAPHIC_DATA] Unidad…" at bounding box center [445, 204] width 841 height 130
click at [288, 156] on div "[PERSON_NAME] Baixa Prioridade" at bounding box center [357, 163] width 583 height 16
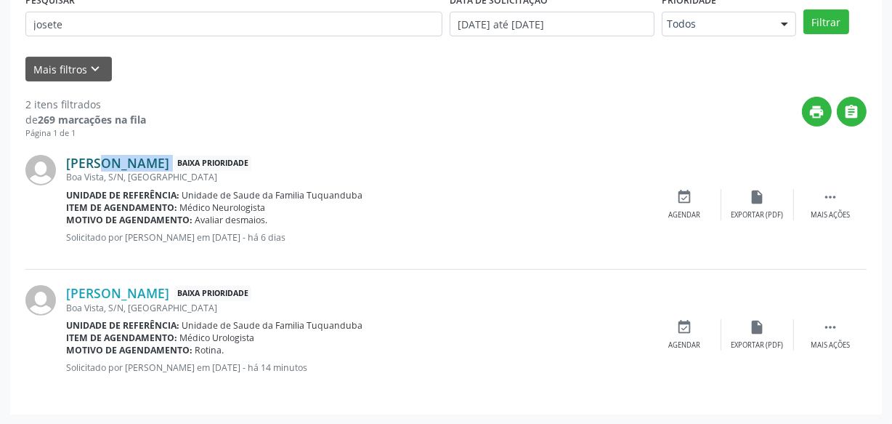
drag, startPoint x: 156, startPoint y: 159, endPoint x: 65, endPoint y: 165, distance: 91.0
click at [66, 165] on div "[PERSON_NAME] Baixa Prioridade" at bounding box center [357, 163] width 583 height 16
copy div "[PERSON_NAME]"
click at [820, 201] on div " Mais ações" at bounding box center [830, 204] width 73 height 31
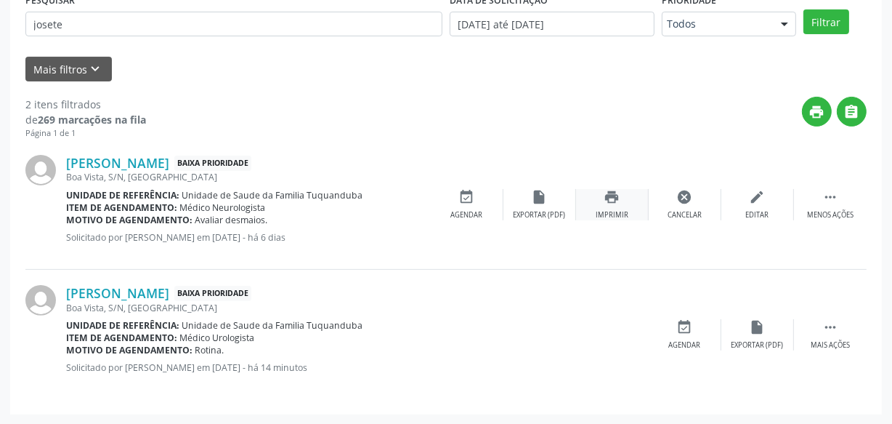
click at [618, 198] on icon "print" at bounding box center [612, 197] width 16 height 16
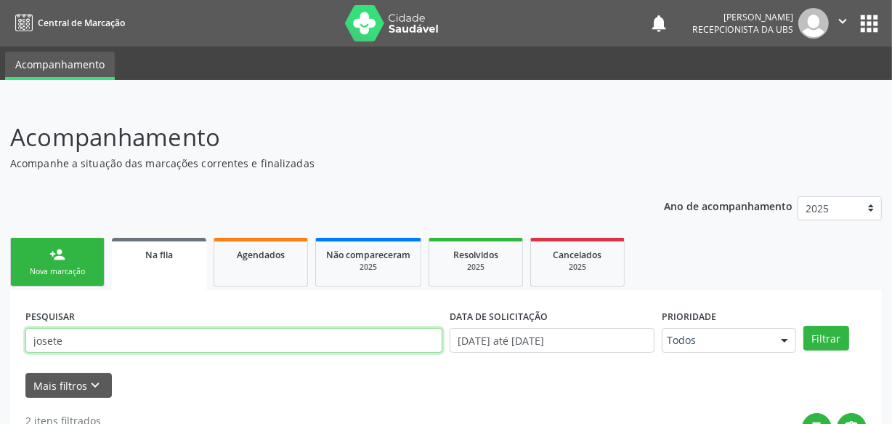
drag, startPoint x: 97, startPoint y: 339, endPoint x: 0, endPoint y: 352, distance: 97.6
click at [0, 352] on div "Acompanhamento Acompanhe a situação das marcações correntes e finalizadas Relat…" at bounding box center [446, 420] width 892 height 640
click at [804, 325] on button "Filtrar" at bounding box center [827, 337] width 46 height 25
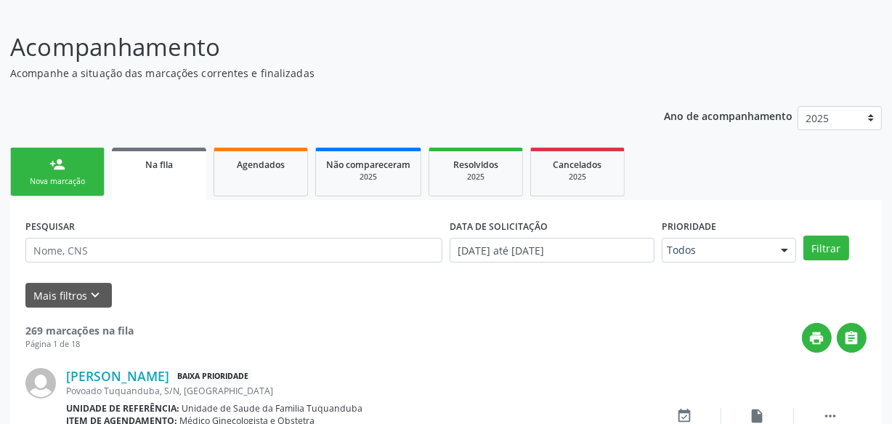
scroll to position [91, 0]
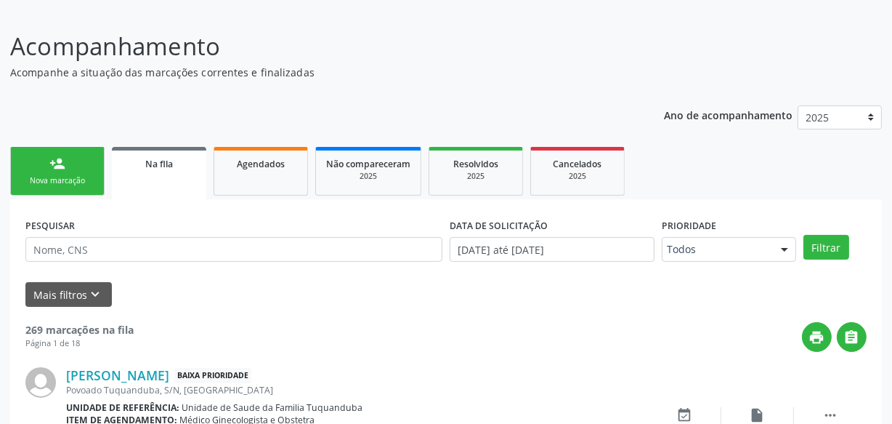
click at [57, 147] on link "person_add Nova marcação" at bounding box center [57, 171] width 94 height 49
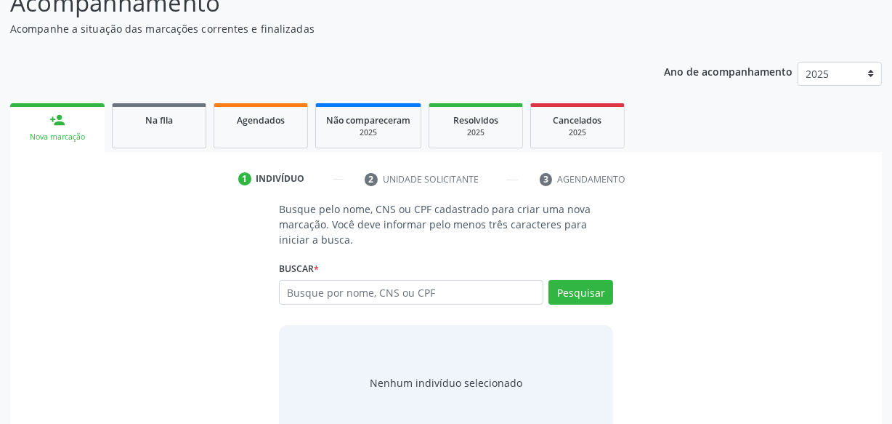
scroll to position [157, 0]
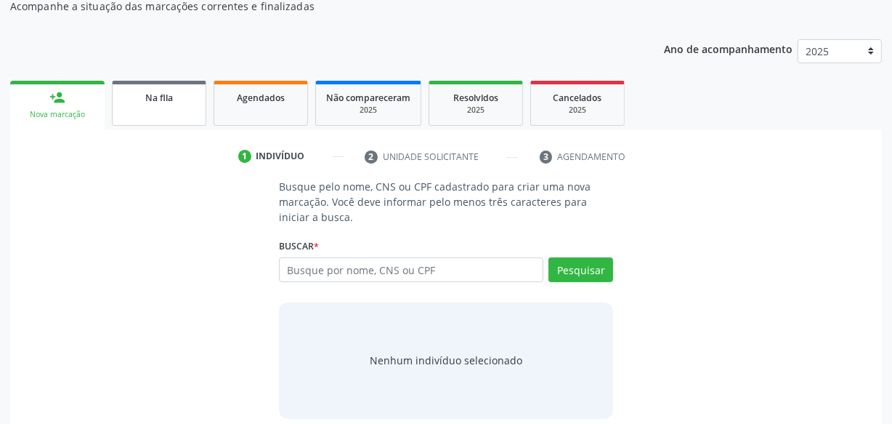
click at [185, 109] on link "Na fila" at bounding box center [159, 103] width 94 height 45
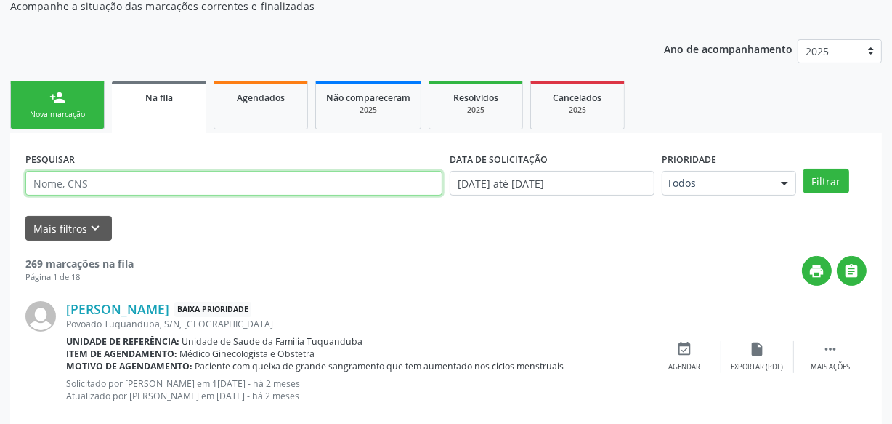
click at [139, 177] on input "text" at bounding box center [233, 183] width 417 height 25
type input "[PERSON_NAME]"
click at [804, 169] on button "Filtrar" at bounding box center [827, 181] width 46 height 25
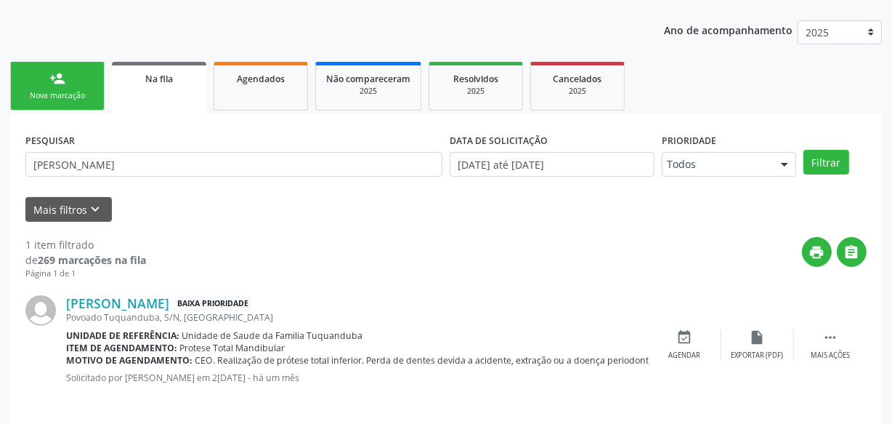
scroll to position [186, 0]
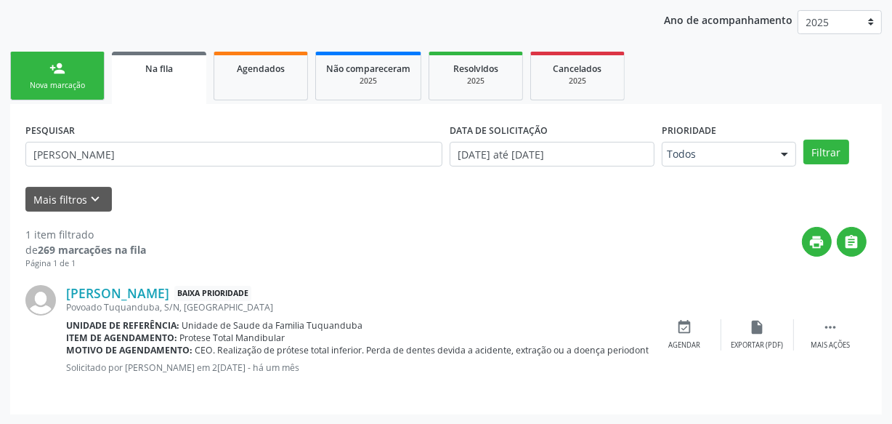
click at [0, 82] on div "Acompanhamento Acompanhe a situação das marcações correntes e finalizadas Relat…" at bounding box center [446, 169] width 892 height 510
click at [25, 81] on div "Nova marcação" at bounding box center [57, 85] width 73 height 11
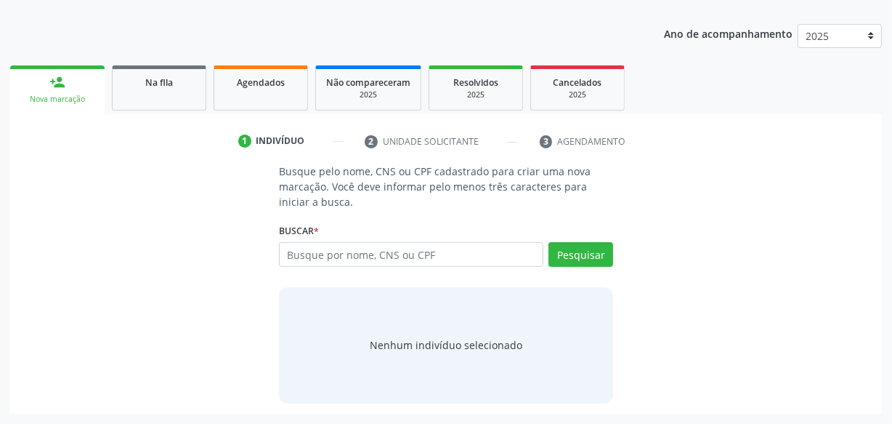
scroll to position [171, 0]
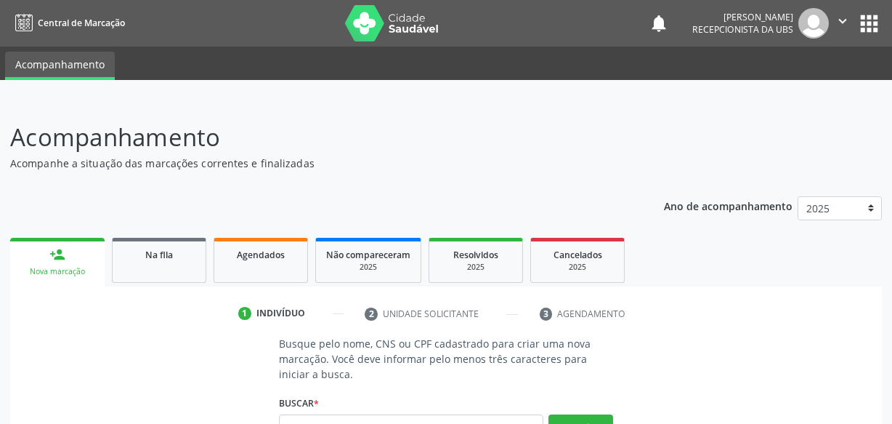
scroll to position [171, 0]
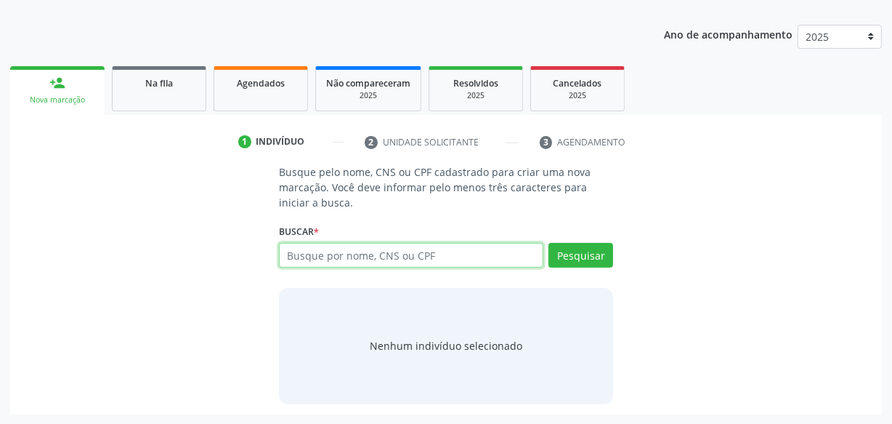
click at [360, 254] on input "text" at bounding box center [411, 255] width 264 height 25
type input "73092401468"
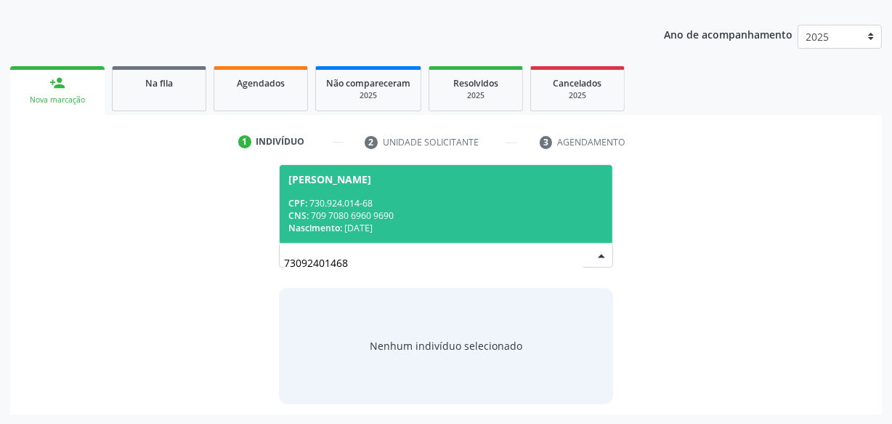
click at [389, 211] on div "CNS: 709 7080 6960 9690" at bounding box center [445, 215] width 315 height 12
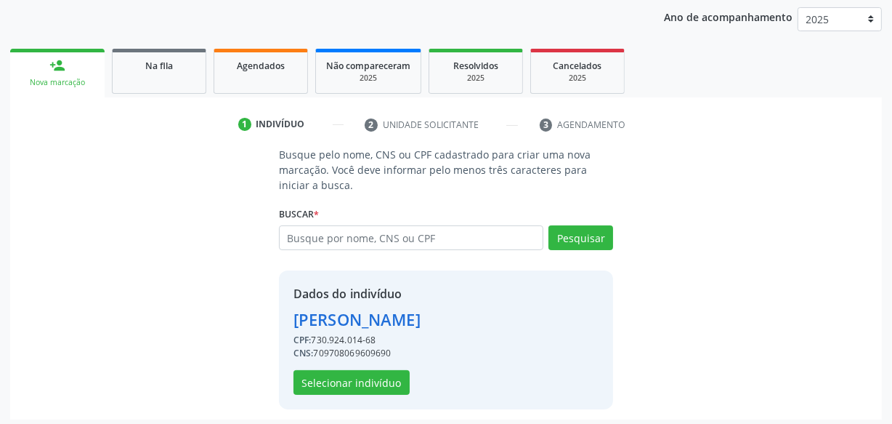
scroll to position [194, 0]
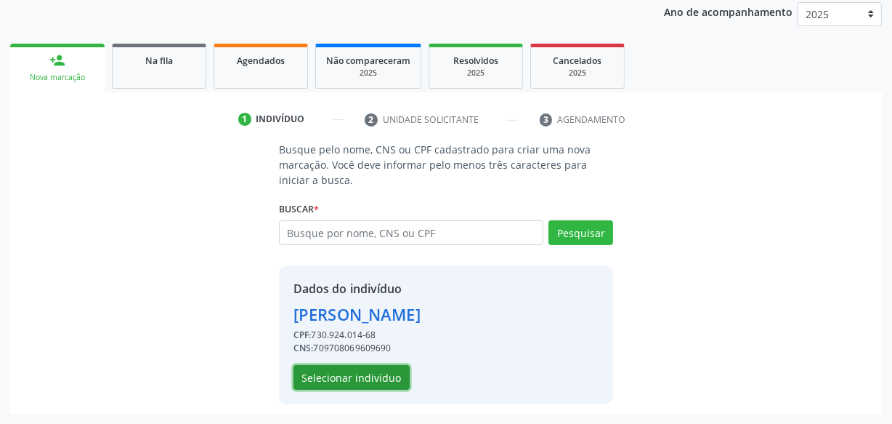
click at [385, 370] on button "Selecionar indivíduo" at bounding box center [352, 377] width 116 height 25
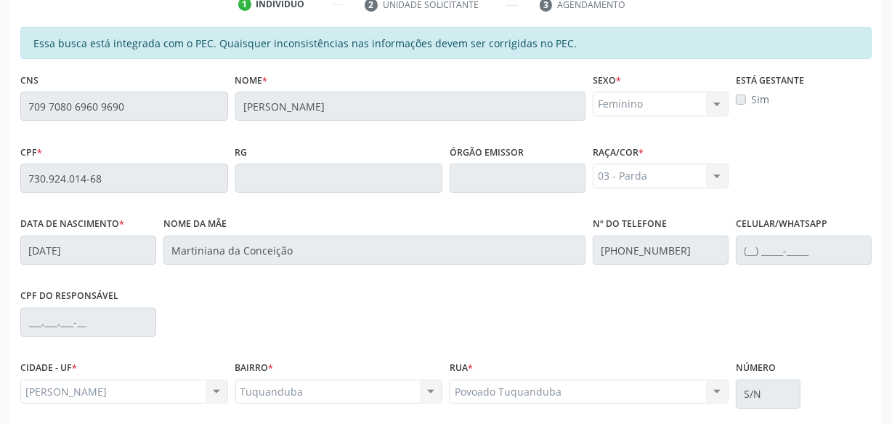
scroll to position [161, 0]
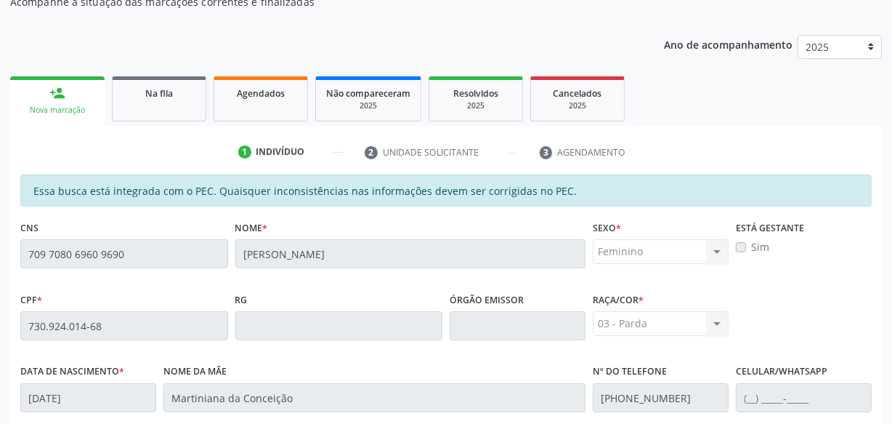
click at [0, 254] on div "Acompanhamento Acompanhe a situação das marcações correntes e finalizadas Relat…" at bounding box center [446, 314] width 892 height 750
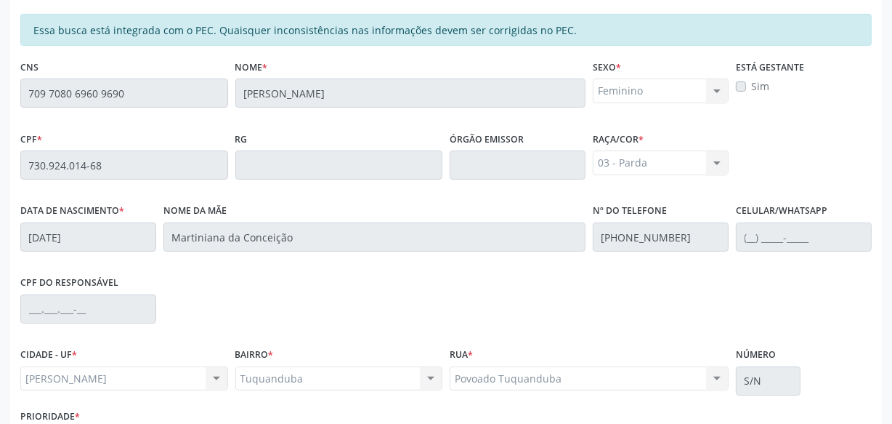
scroll to position [426, 0]
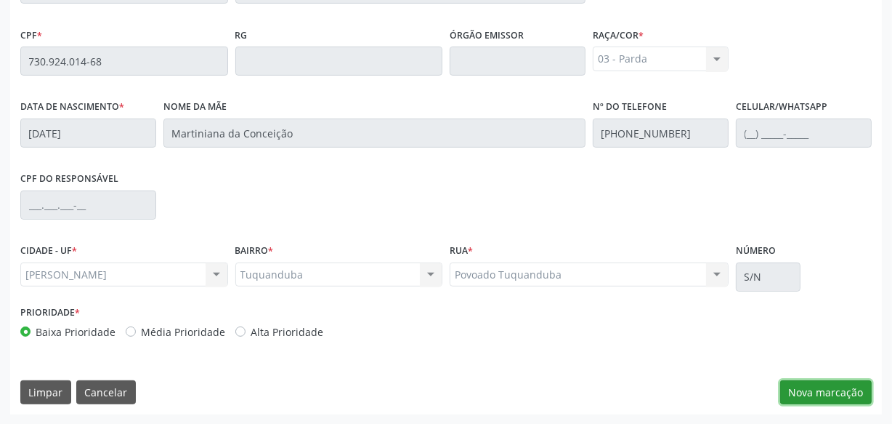
click at [807, 383] on button "Nova marcação" at bounding box center [826, 392] width 92 height 25
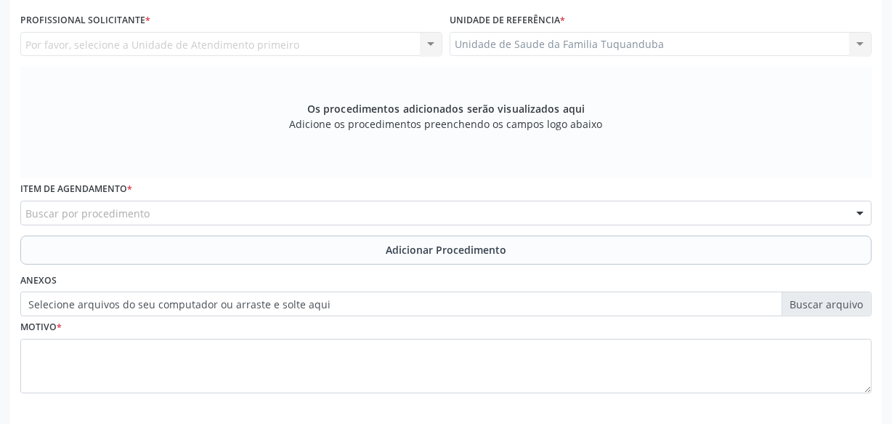
scroll to position [360, 0]
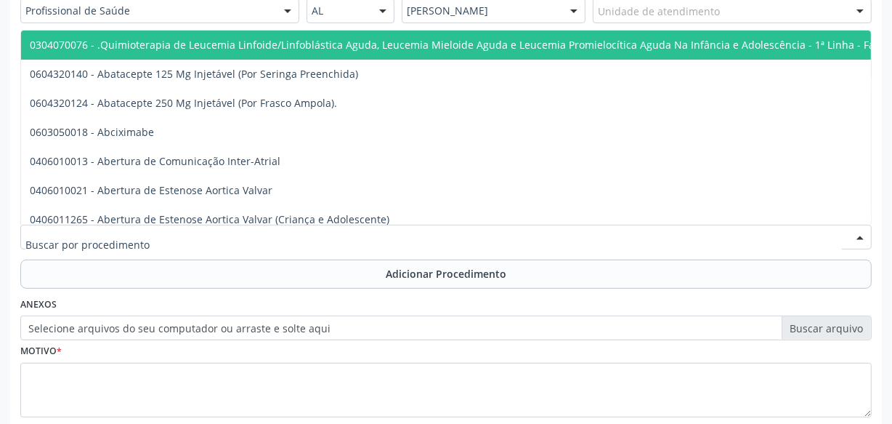
click at [272, 242] on div at bounding box center [445, 236] width 851 height 25
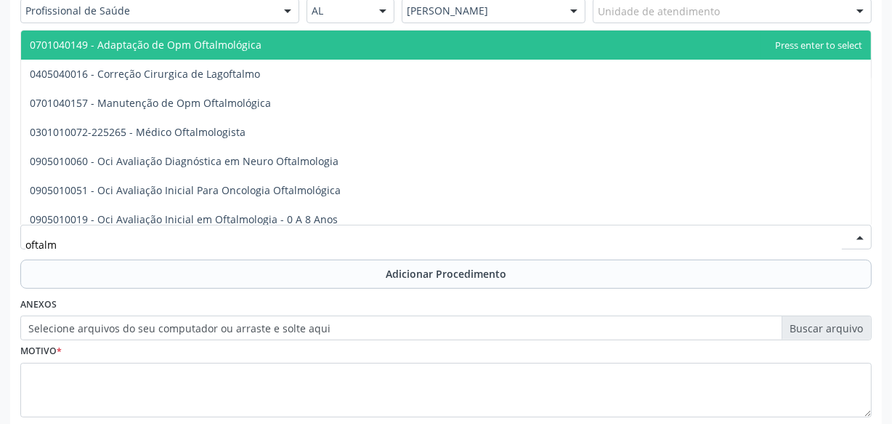
type input "oftalmo"
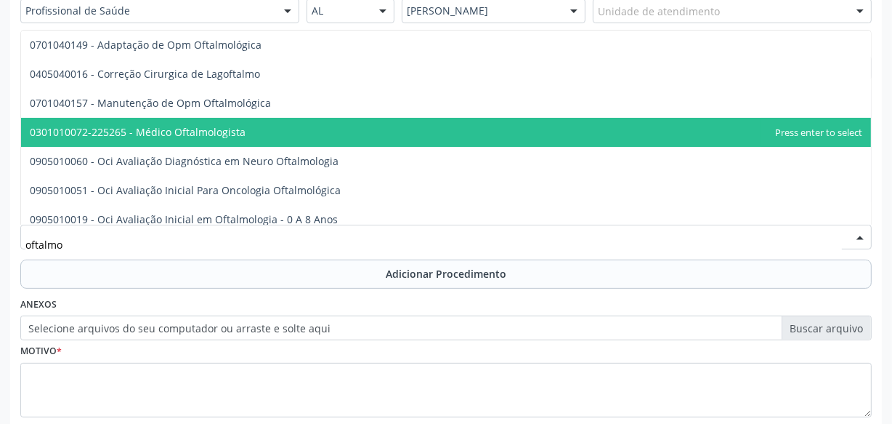
click at [252, 126] on span "0301010072-225265 - Médico Oftalmologista" at bounding box center [446, 132] width 850 height 29
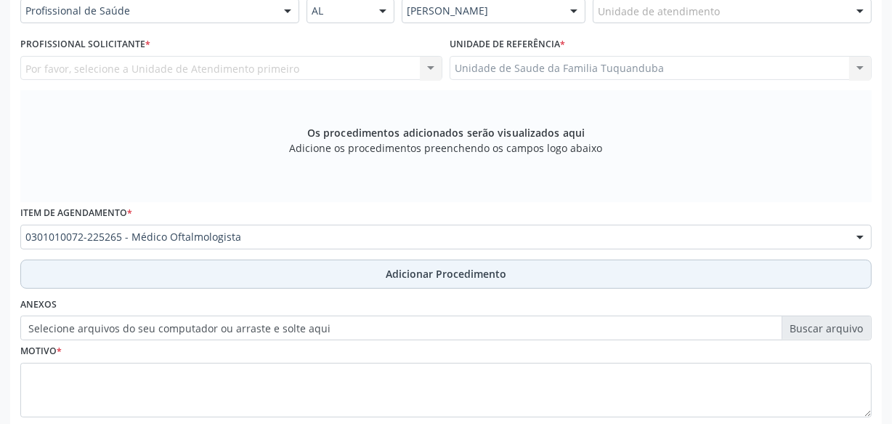
click at [331, 264] on button "Adicionar Procedimento" at bounding box center [445, 273] width 851 height 29
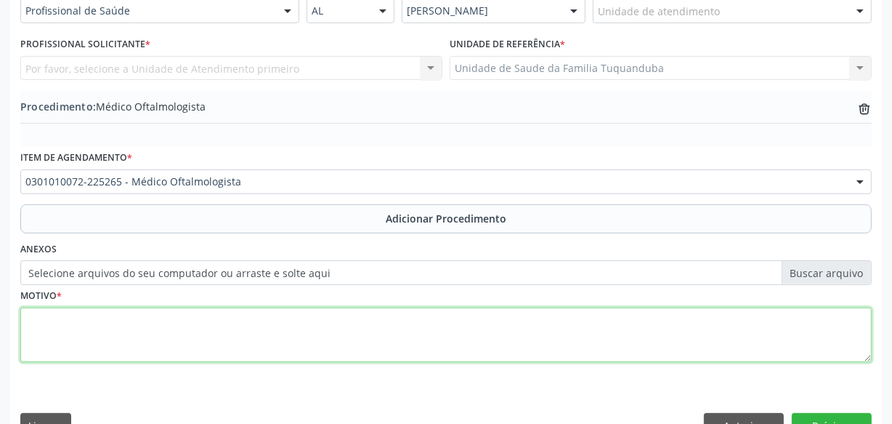
click at [312, 323] on textarea at bounding box center [445, 334] width 851 height 55
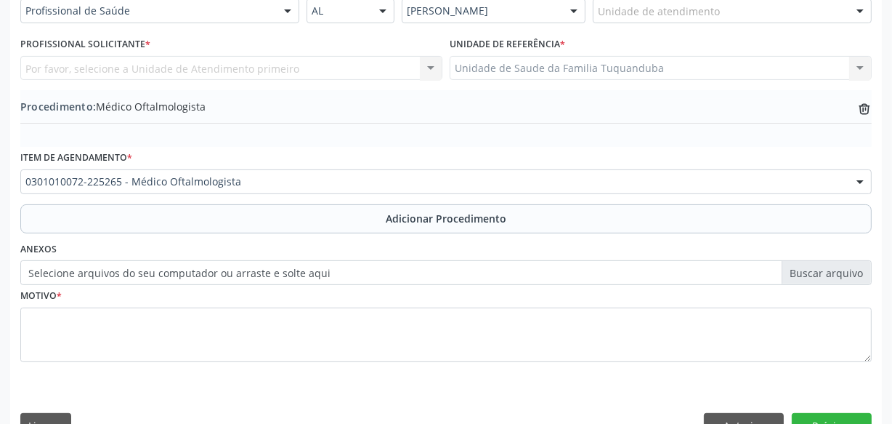
click at [624, 25] on div "Unidade de atendimento * Unidade de atendimento Aeronave Baron 58 Aeronave Cess…" at bounding box center [732, 4] width 286 height 57
click at [626, 23] on div "Unidade de atendimento * Unidade de atendimento Aeronave Baron 58 Aeronave Cess…" at bounding box center [732, 4] width 286 height 57
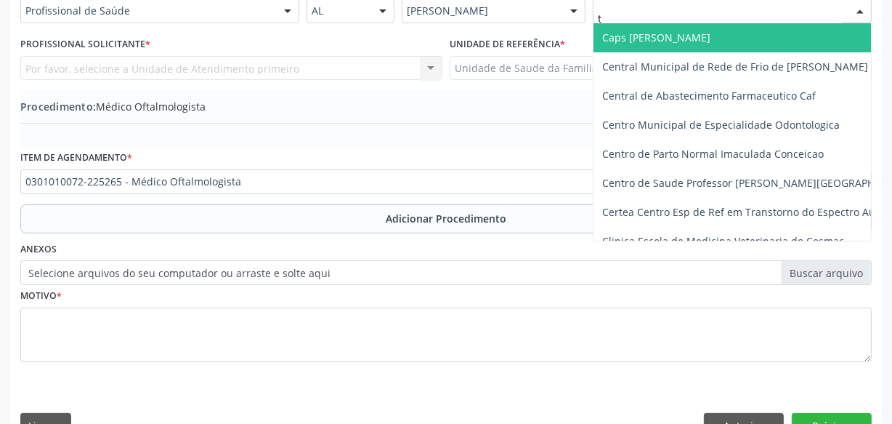
type input "tu"
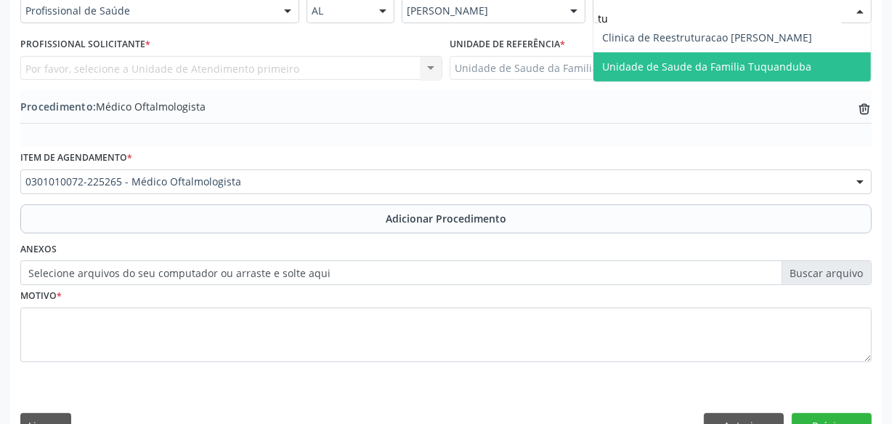
click at [622, 55] on span "Unidade de Saude da Familia Tuquanduba" at bounding box center [733, 66] width 278 height 29
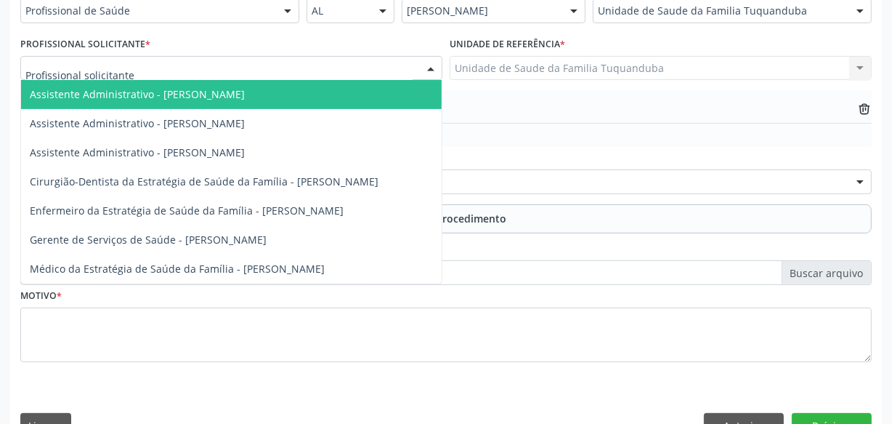
click at [179, 62] on div at bounding box center [231, 68] width 422 height 25
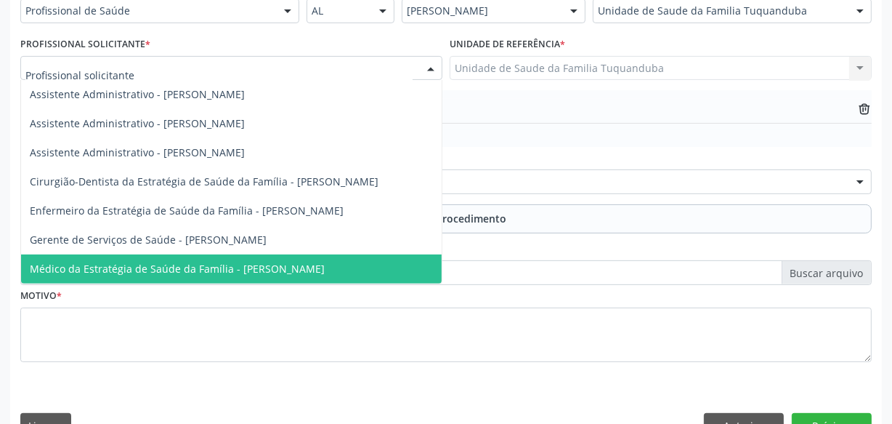
click at [198, 258] on span "Médico da Estratégia de Saúde da Família - [PERSON_NAME]" at bounding box center [231, 268] width 421 height 29
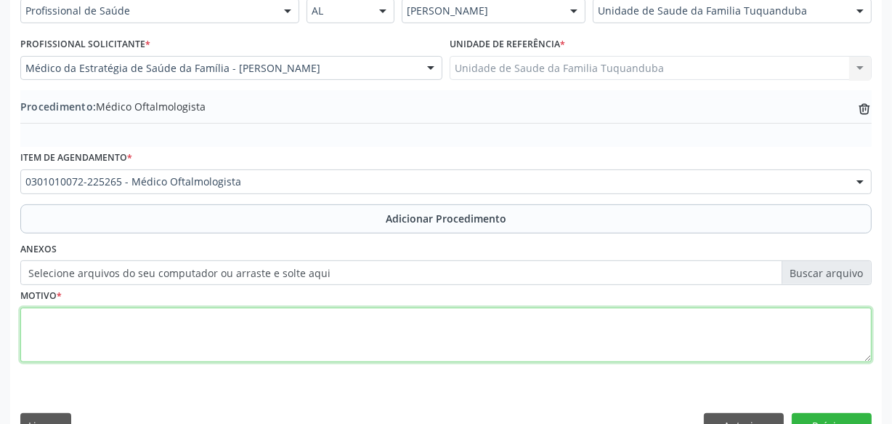
click at [217, 317] on textarea at bounding box center [445, 334] width 851 height 55
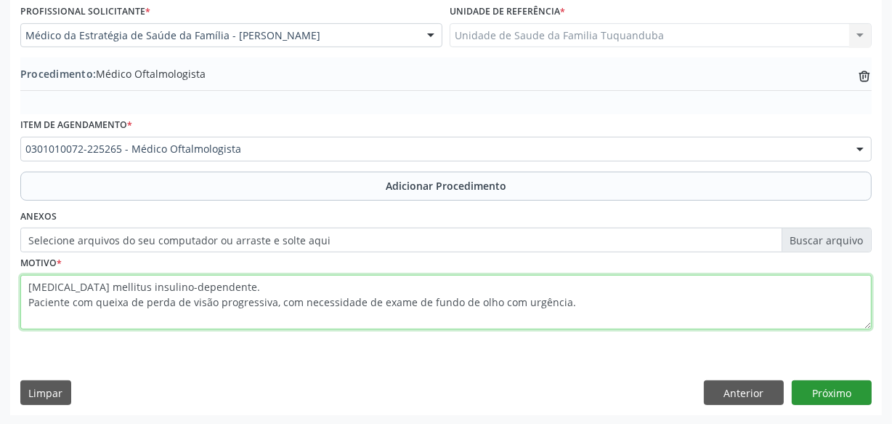
type textarea "Diabetes mellitus insulino-dependente. Paciente com queixa de perda de visão pr…"
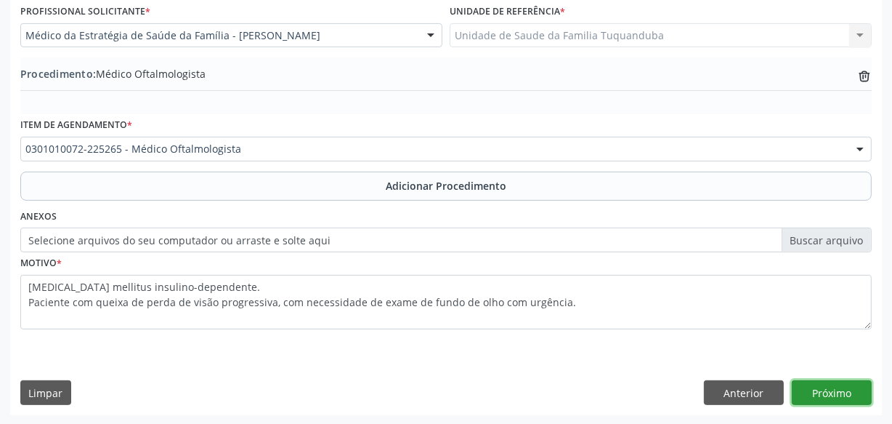
click at [830, 389] on button "Próximo" at bounding box center [832, 392] width 80 height 25
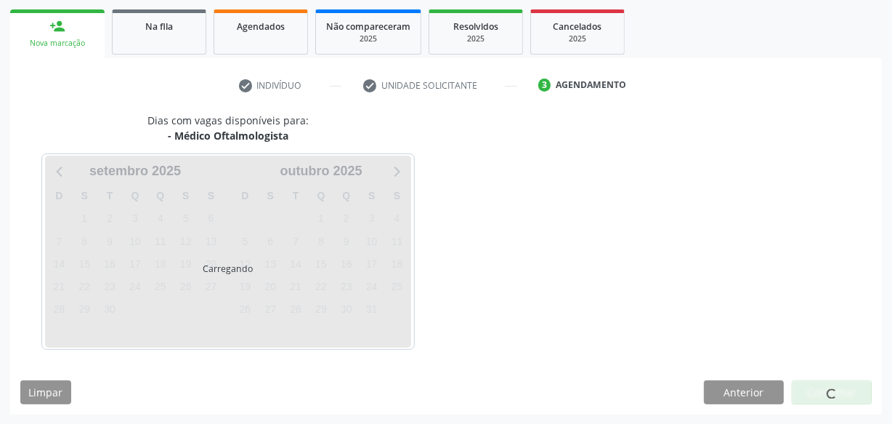
scroll to position [270, 0]
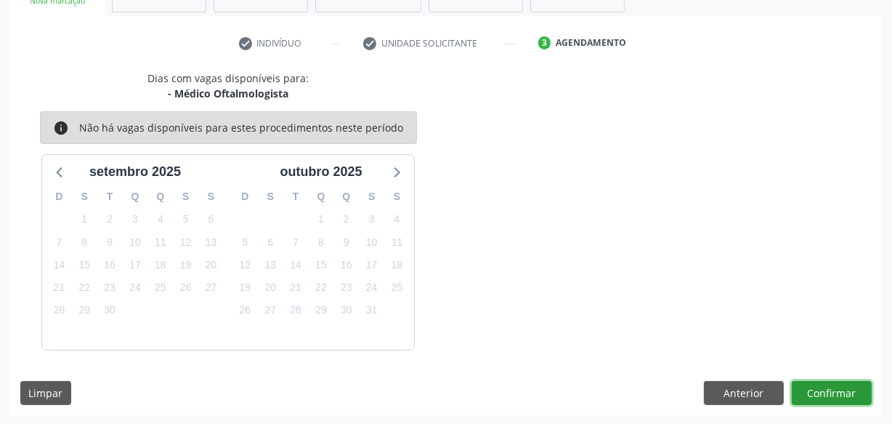
click at [854, 385] on button "Confirmar" at bounding box center [832, 393] width 80 height 25
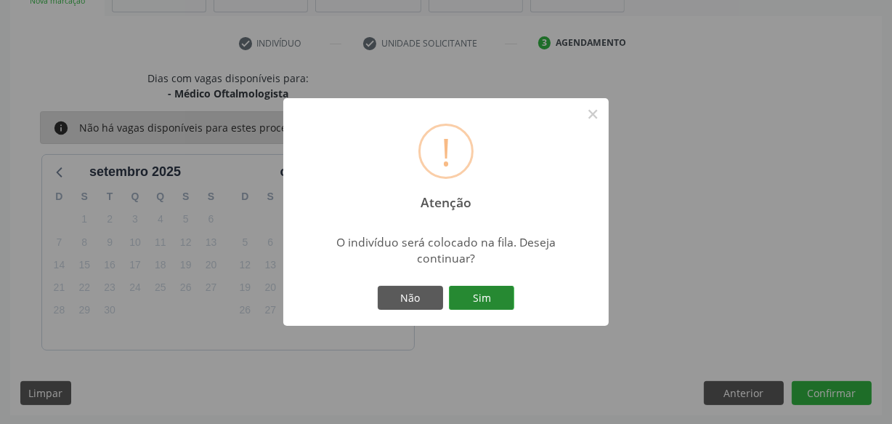
click at [498, 297] on button "Sim" at bounding box center [481, 298] width 65 height 25
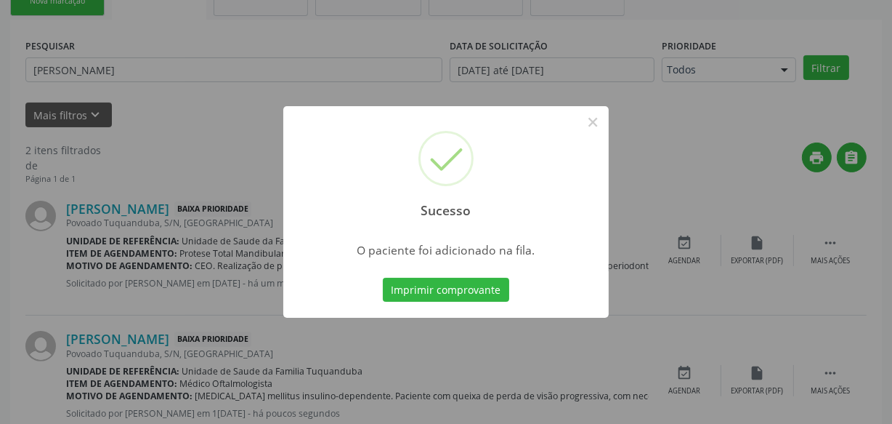
scroll to position [76, 0]
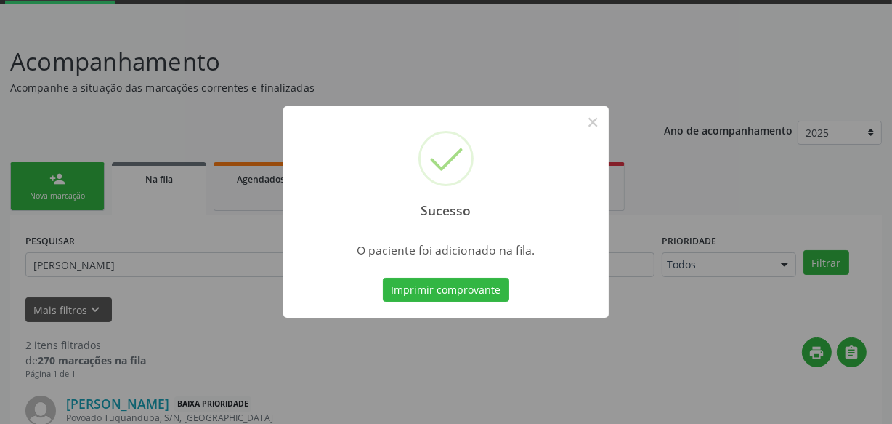
click at [498, 297] on button "Imprimir comprovante" at bounding box center [446, 290] width 126 height 25
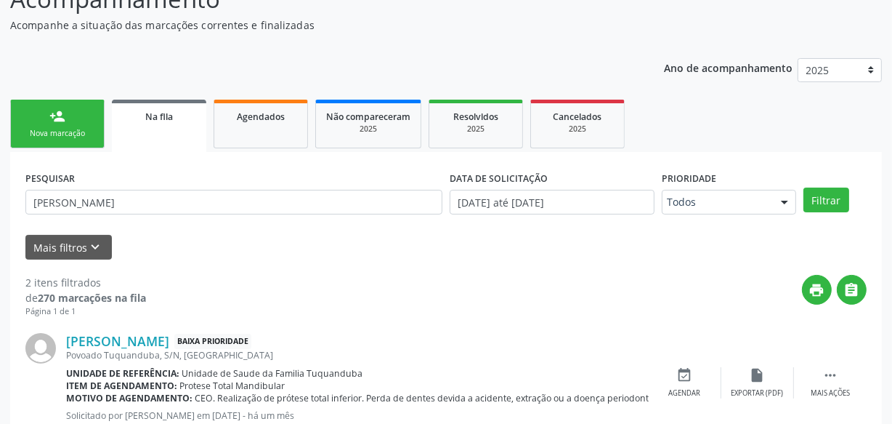
scroll to position [118, 0]
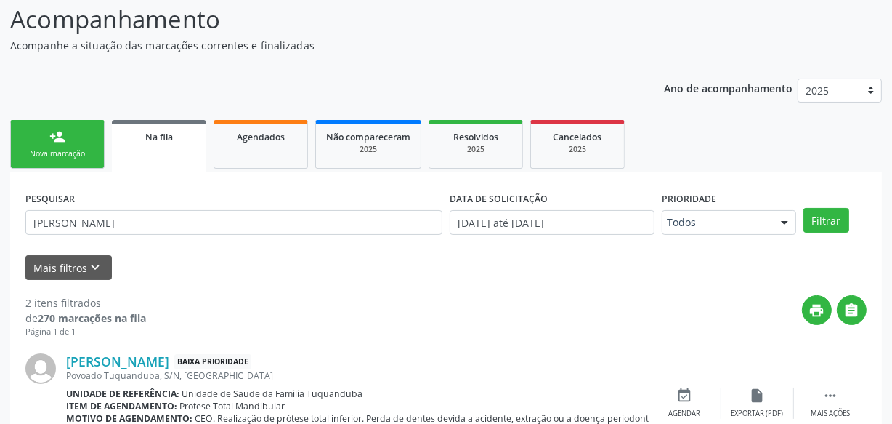
click at [86, 137] on link "person_add Nova marcação" at bounding box center [57, 144] width 94 height 49
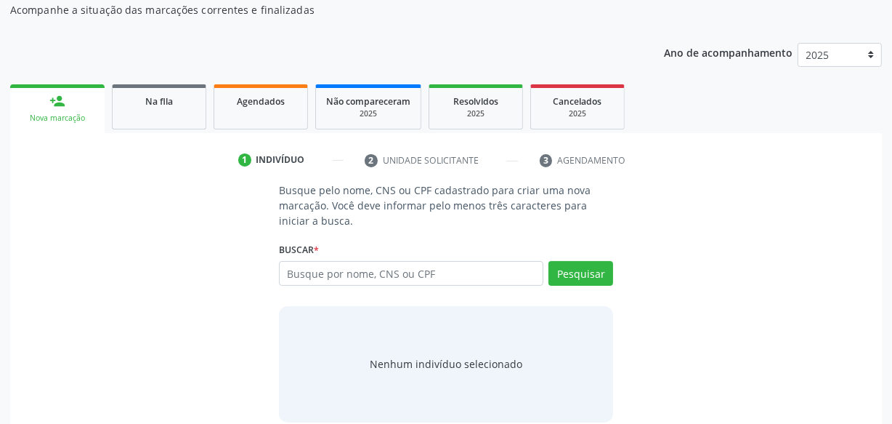
scroll to position [171, 0]
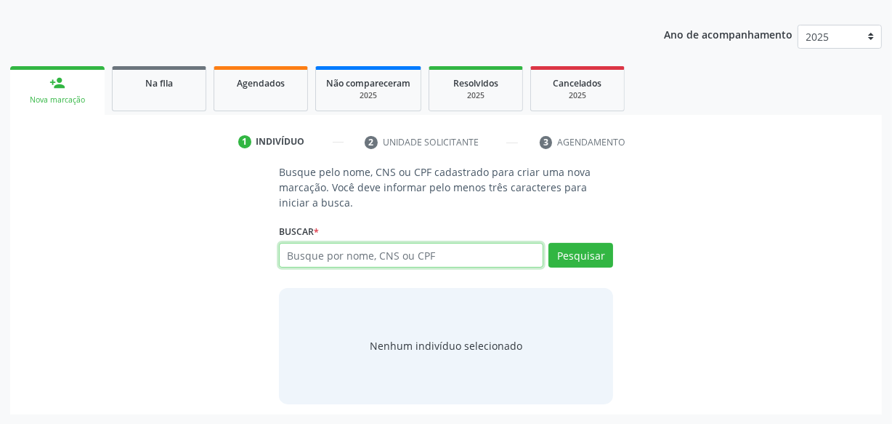
paste input "709 7080 6960 9690"
type input "709 7080 6960 9690"
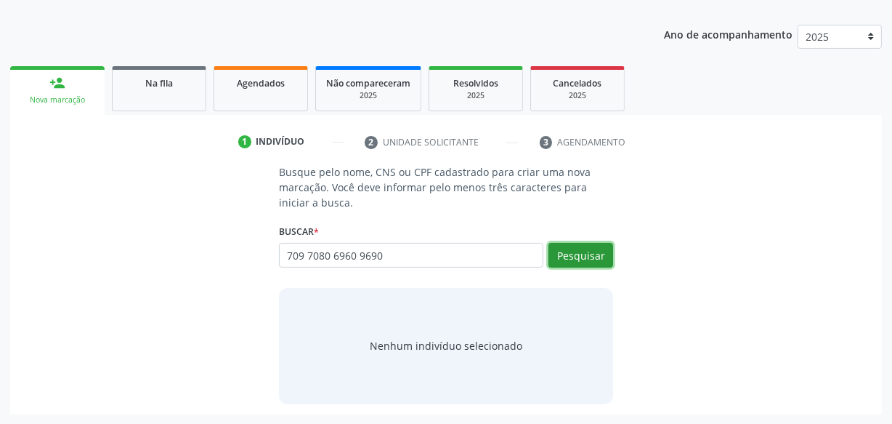
click at [570, 262] on button "Pesquisar" at bounding box center [581, 255] width 65 height 25
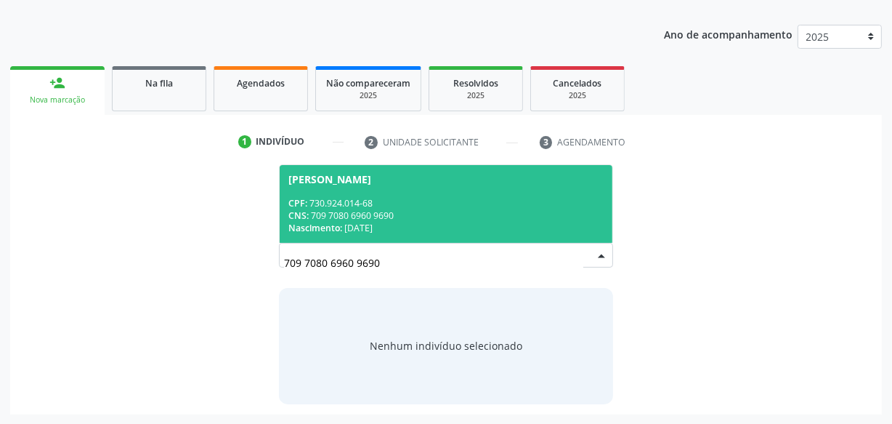
click at [481, 225] on div "Nascimento: 22/10/1949" at bounding box center [445, 228] width 315 height 12
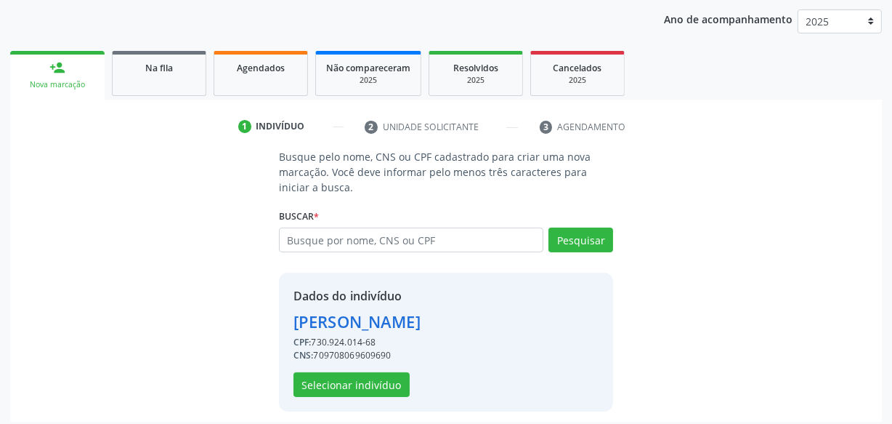
scroll to position [194, 0]
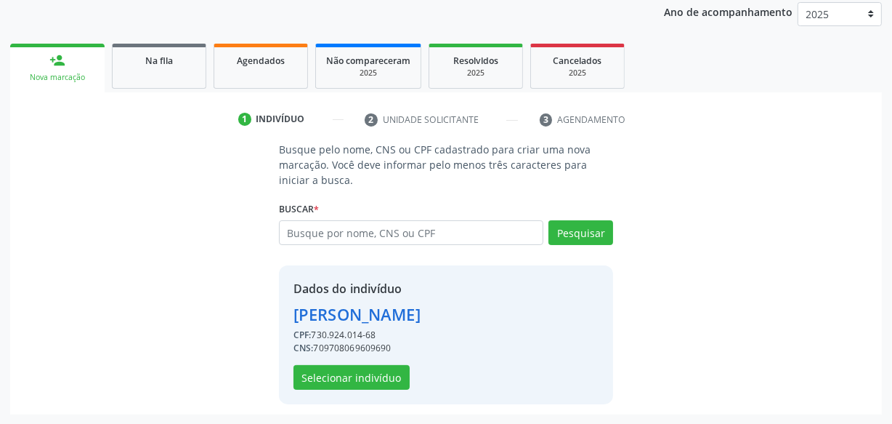
click at [385, 390] on div "Dados do indivíduo Maria Bernadete dos Santos CPF: 730.924.014-68 CNS: 70970806…" at bounding box center [446, 334] width 334 height 139
click at [384, 386] on button "Selecionar indivíduo" at bounding box center [352, 377] width 116 height 25
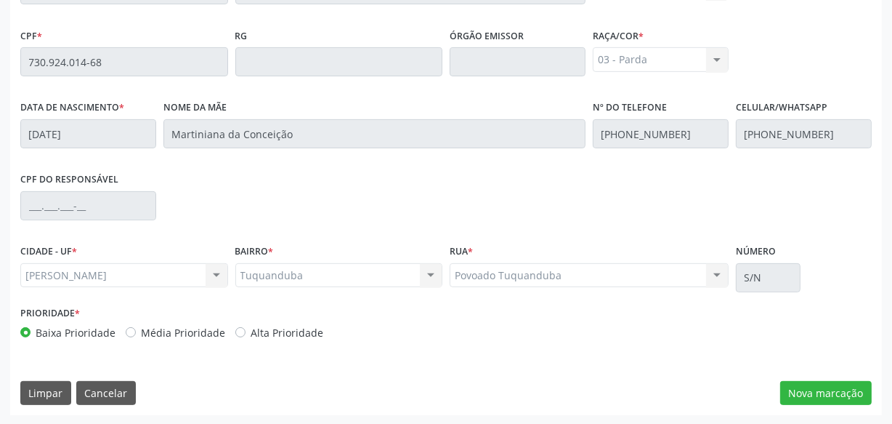
scroll to position [426, 0]
click at [836, 389] on button "Nova marcação" at bounding box center [826, 392] width 92 height 25
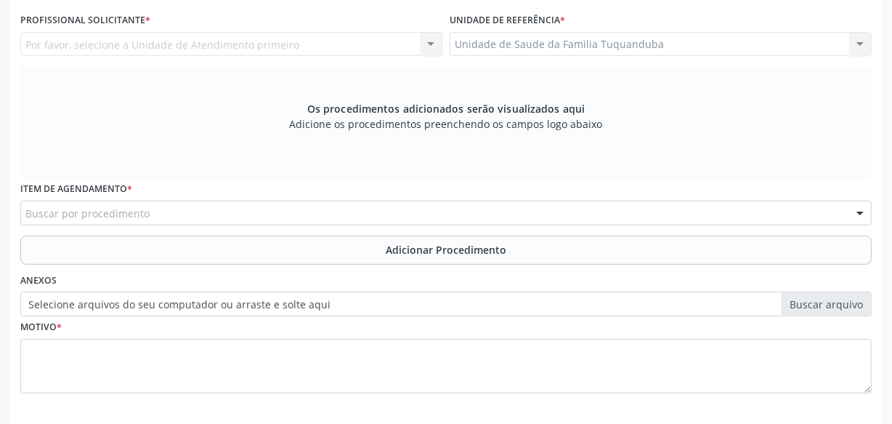
scroll to position [360, 0]
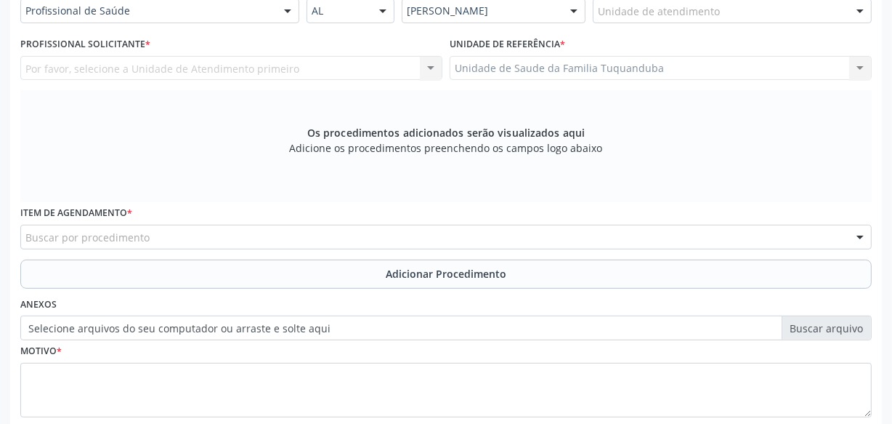
click at [349, 238] on div "Buscar por procedimento" at bounding box center [445, 236] width 851 height 25
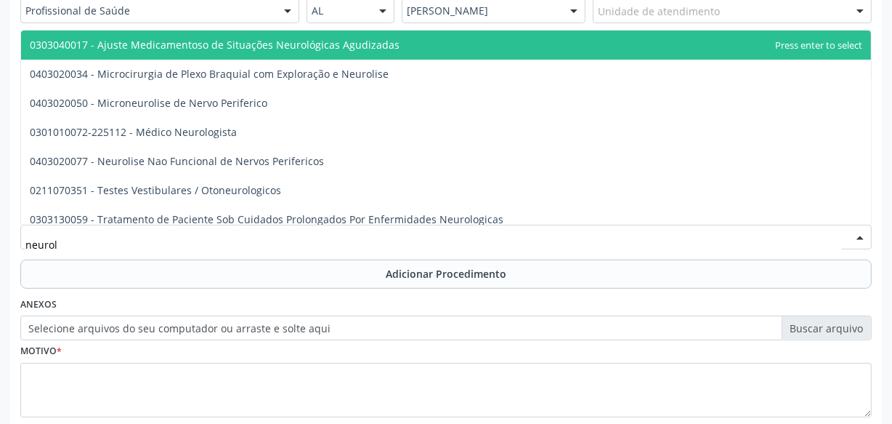
type input "neurolo"
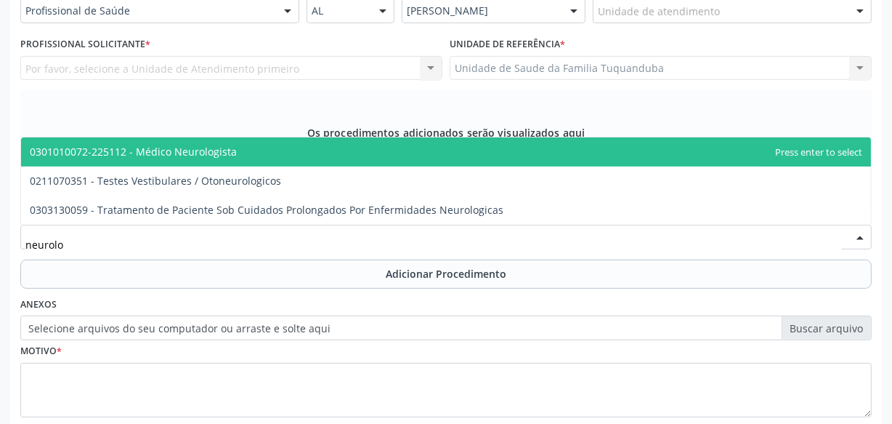
click at [251, 154] on span "0301010072-225112 - Médico Neurologista" at bounding box center [446, 151] width 850 height 29
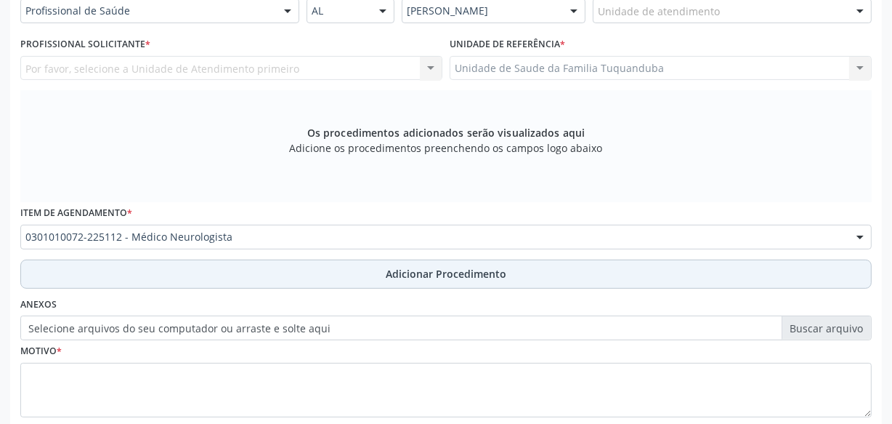
click at [414, 274] on span "Adicionar Procedimento" at bounding box center [446, 273] width 121 height 15
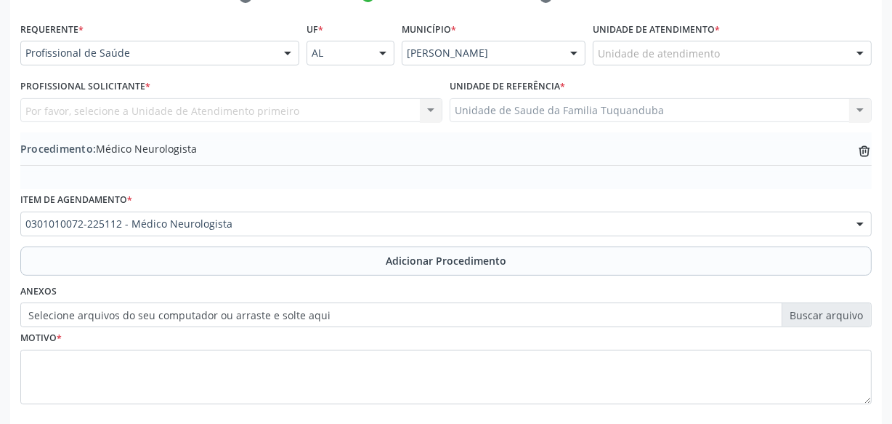
scroll to position [294, 0]
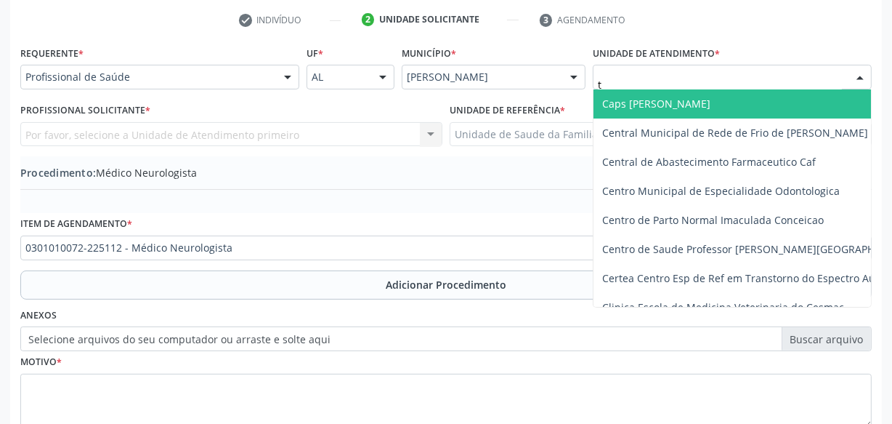
type input "tu"
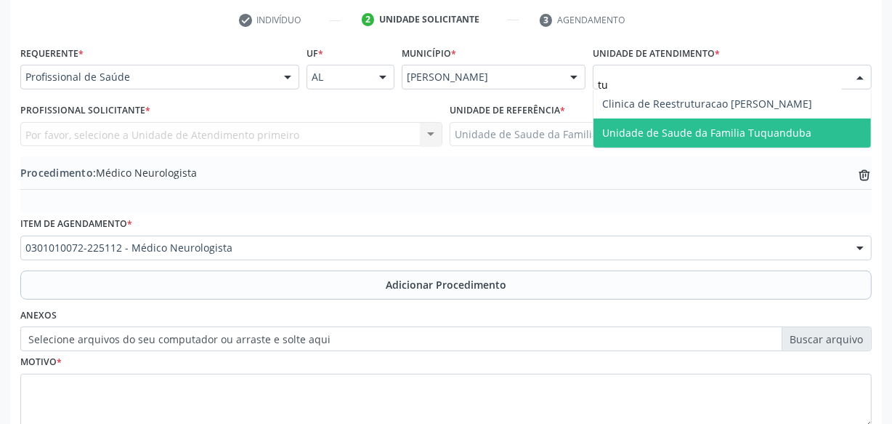
click at [614, 129] on span "Unidade de Saude da Familia Tuquanduba" at bounding box center [706, 133] width 209 height 14
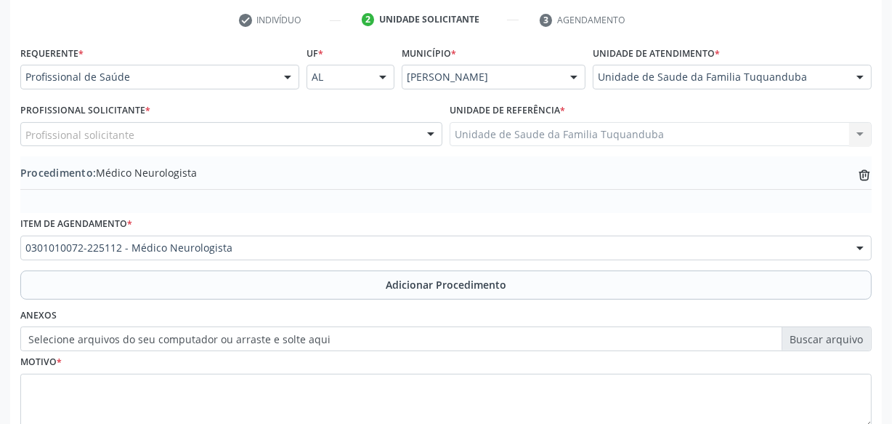
click at [275, 136] on div "Profissional solicitante" at bounding box center [231, 134] width 422 height 25
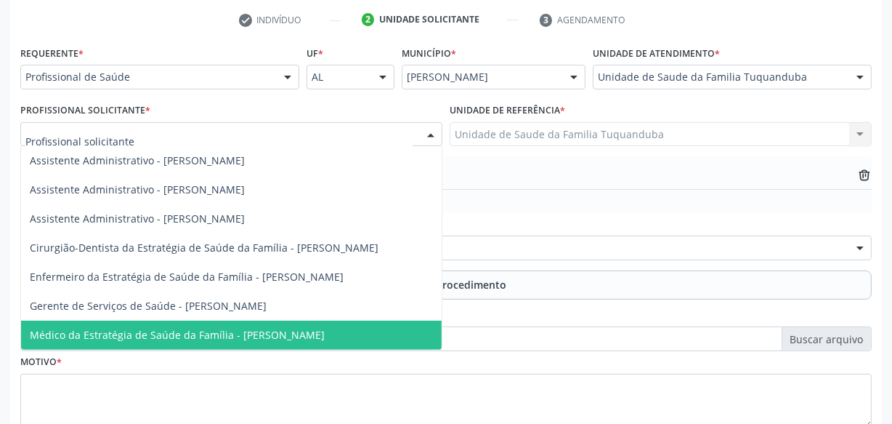
click at [211, 333] on span "Médico da Estratégia de Saúde da Família - [PERSON_NAME]" at bounding box center [177, 335] width 295 height 14
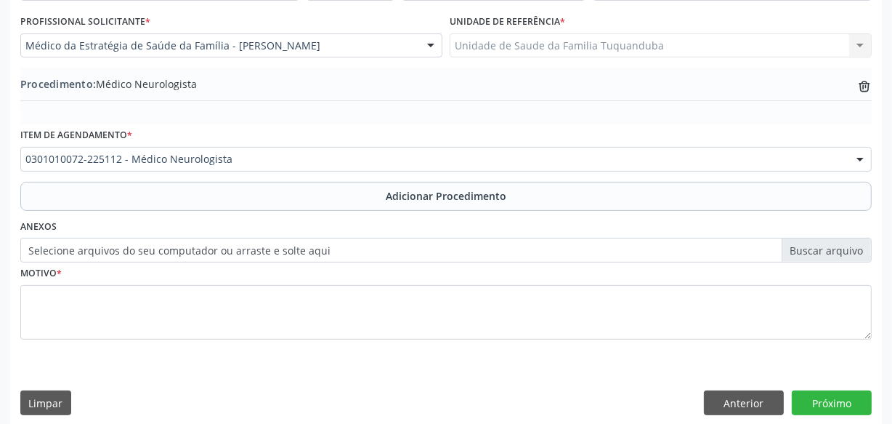
scroll to position [392, 0]
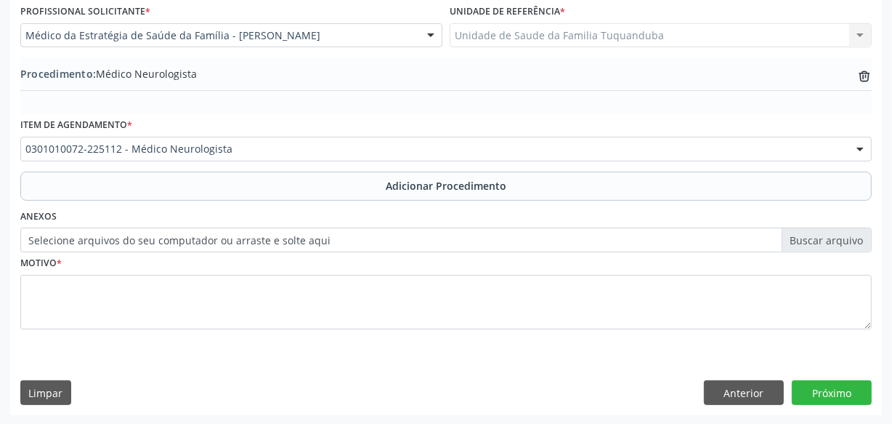
click at [335, 258] on div "Motivo *" at bounding box center [445, 290] width 851 height 77
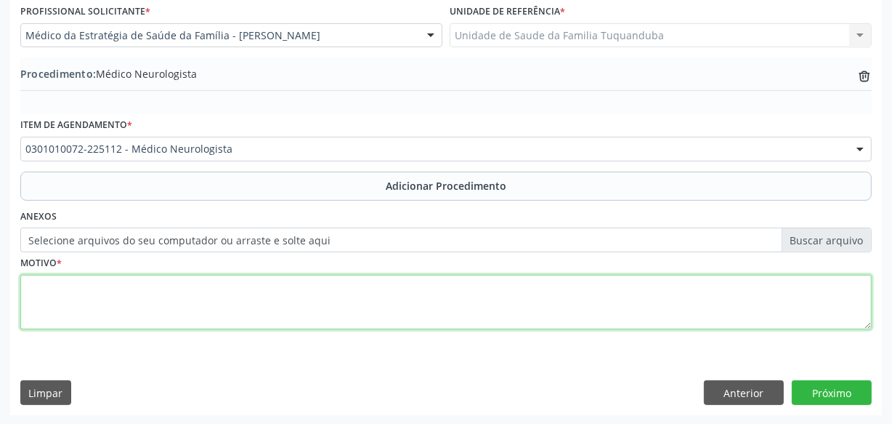
click at [328, 281] on textarea at bounding box center [445, 302] width 851 height 55
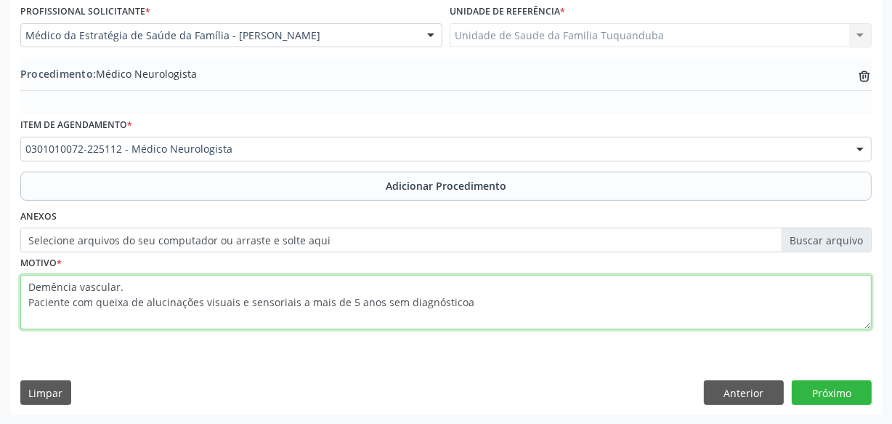
click at [480, 292] on textarea "Demência vascular. Paciente com queixa de alucinações visuais e sensoriais a ma…" at bounding box center [445, 302] width 851 height 55
click at [459, 305] on textarea "Demência vascular. Paciente com queixa de alucinações visuais e sensoriais a ma…" at bounding box center [445, 302] width 851 height 55
click at [604, 304] on textarea "Demência vascular. Paciente com queixa de alucinações visuais e sensoriais a ma…" at bounding box center [445, 302] width 851 height 55
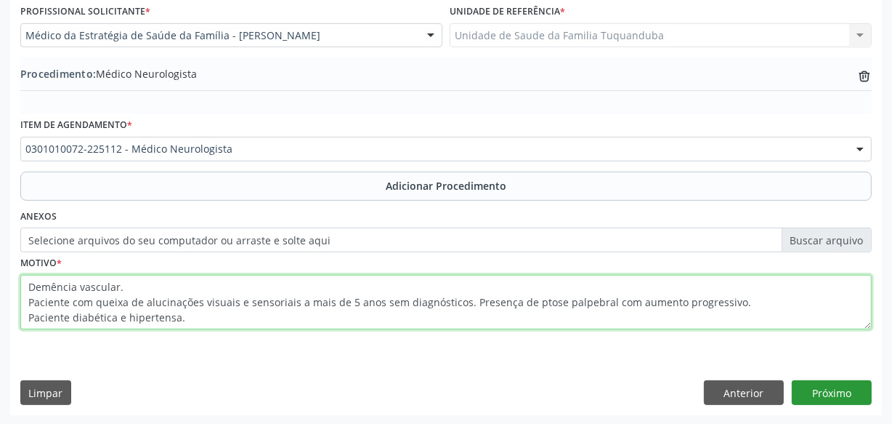
type textarea "Demência vascular. Paciente com queixa de alucinações visuais e sensoriais a ma…"
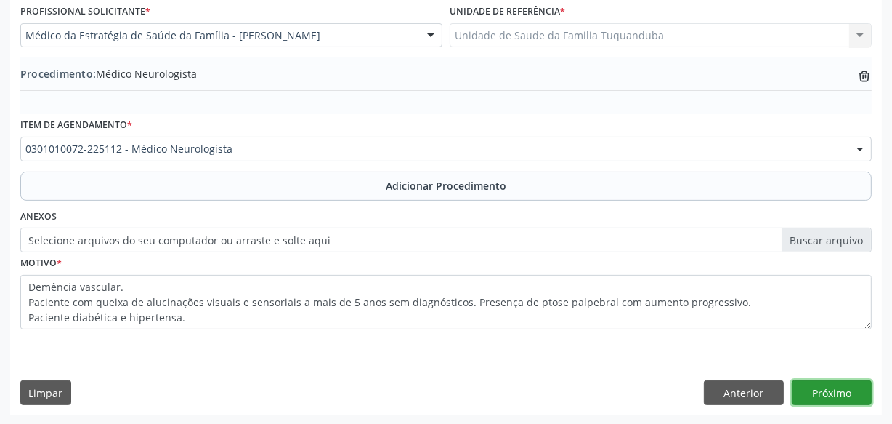
click at [834, 389] on button "Próximo" at bounding box center [832, 392] width 80 height 25
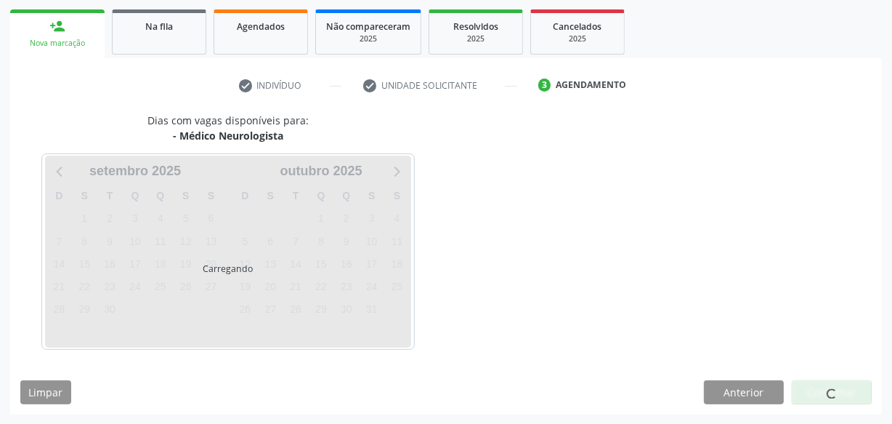
scroll to position [270, 0]
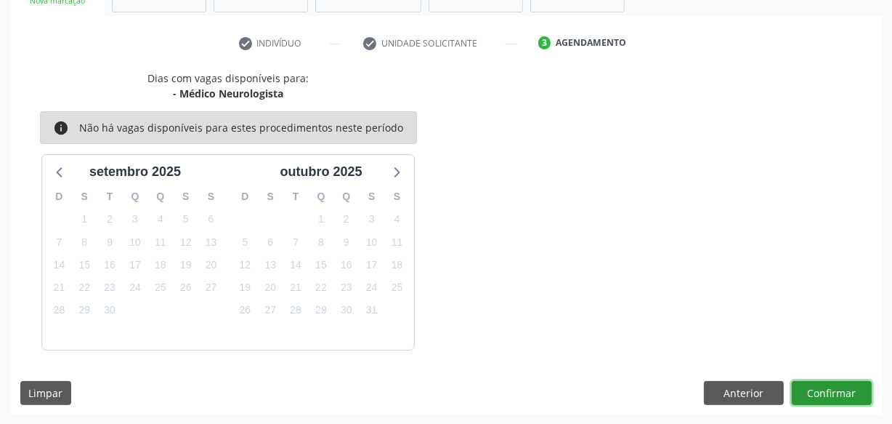
click at [858, 395] on button "Confirmar" at bounding box center [832, 393] width 80 height 25
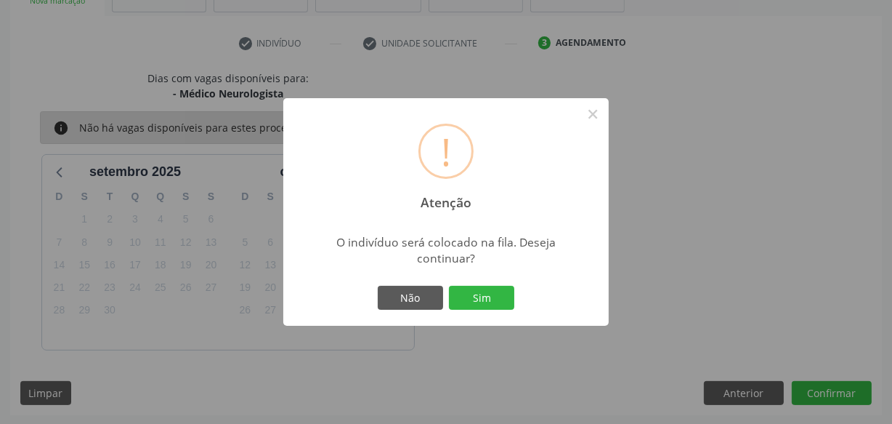
click at [488, 283] on div "Não Sim" at bounding box center [446, 298] width 144 height 31
click at [480, 283] on div "Não Sim" at bounding box center [446, 298] width 144 height 31
click at [479, 295] on button "Sim" at bounding box center [481, 298] width 65 height 25
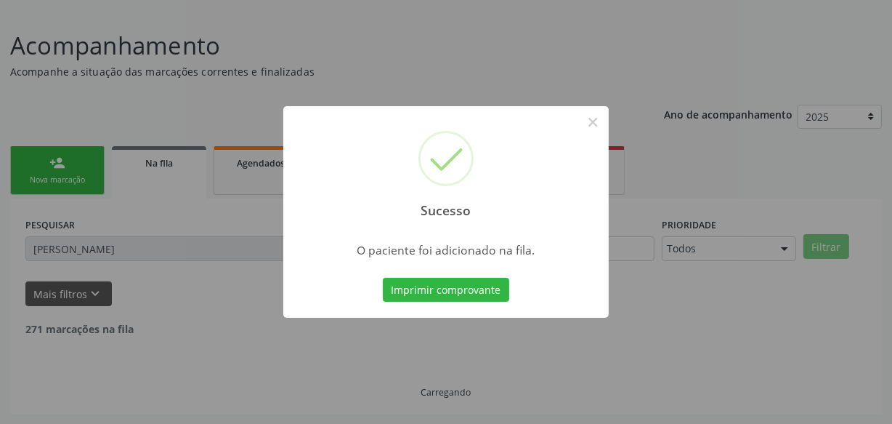
scroll to position [76, 0]
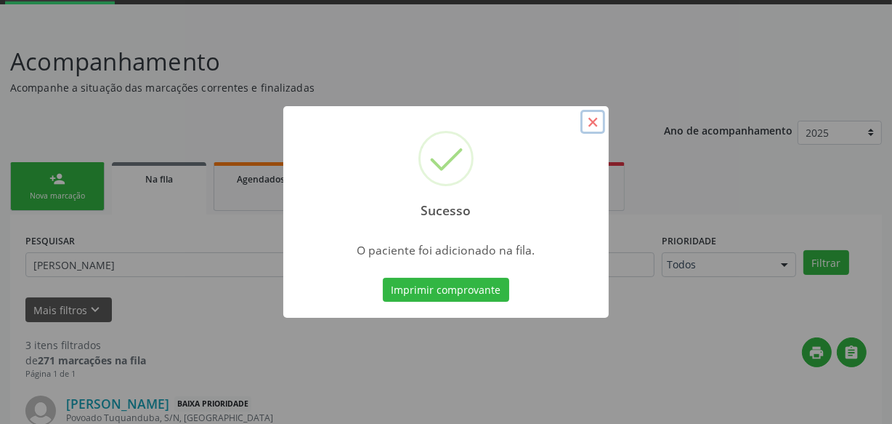
click at [594, 120] on button "×" at bounding box center [592, 122] width 25 height 25
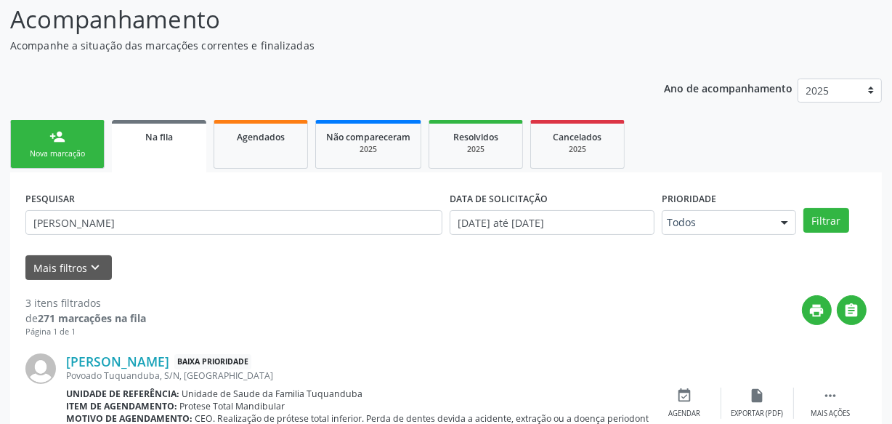
scroll to position [142, 0]
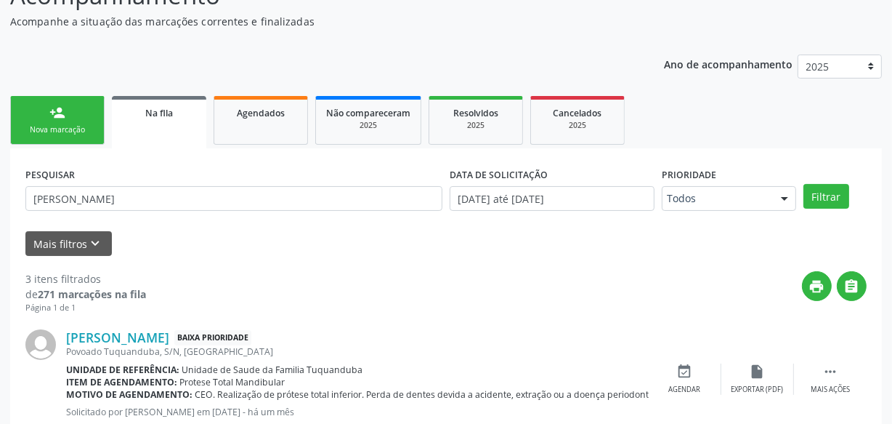
click at [86, 118] on link "person_add Nova marcação" at bounding box center [57, 120] width 94 height 49
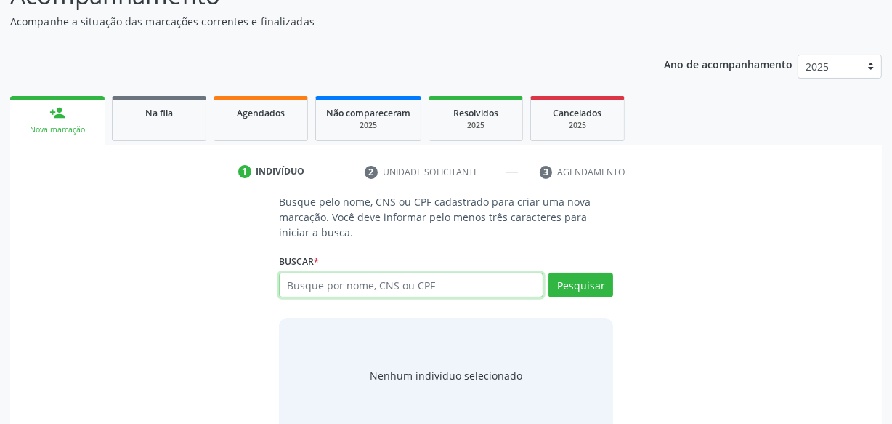
click at [349, 286] on input "text" at bounding box center [411, 284] width 264 height 25
type input "01080766448"
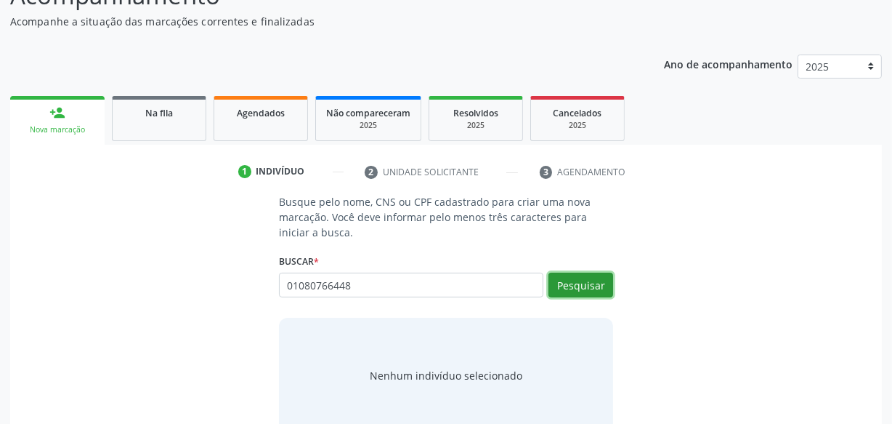
click at [562, 284] on button "Pesquisar" at bounding box center [581, 284] width 65 height 25
type input "01080766448"
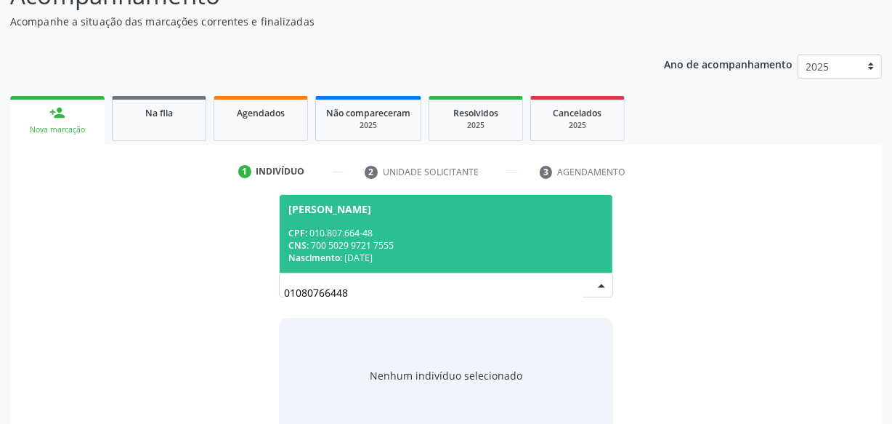
click at [397, 222] on span "Jose Elinaldo Pereira da Silva CPF: 010.807.664-48 CNS: 700 5029 9721 7555 Nasc…" at bounding box center [446, 234] width 333 height 78
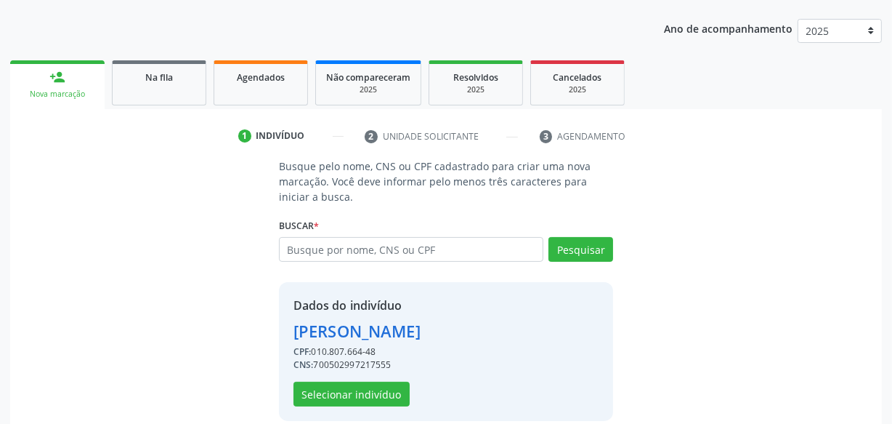
scroll to position [194, 0]
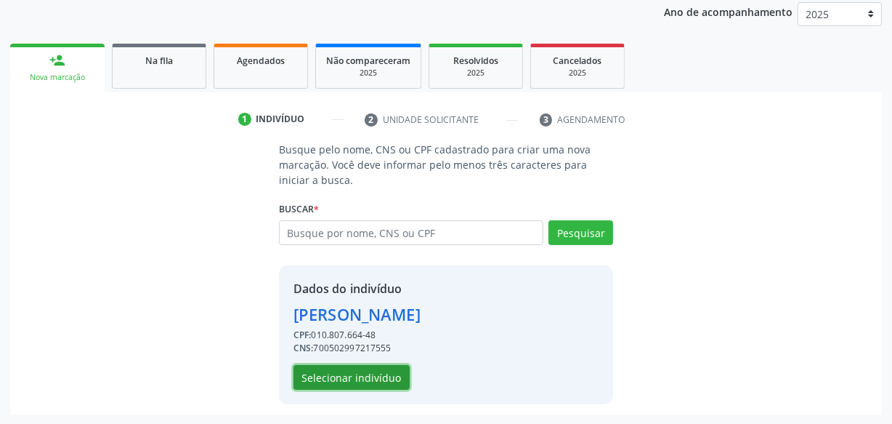
click at [381, 373] on button "Selecionar indivíduo" at bounding box center [352, 377] width 116 height 25
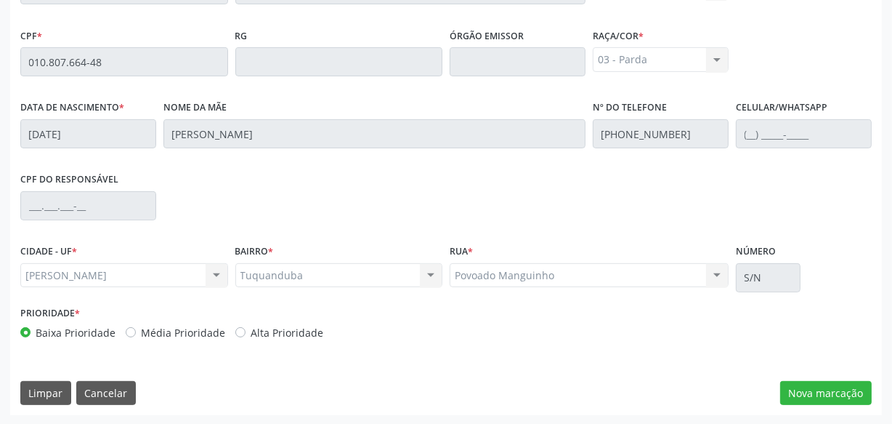
scroll to position [426, 0]
click at [825, 395] on button "Nova marcação" at bounding box center [826, 392] width 92 height 25
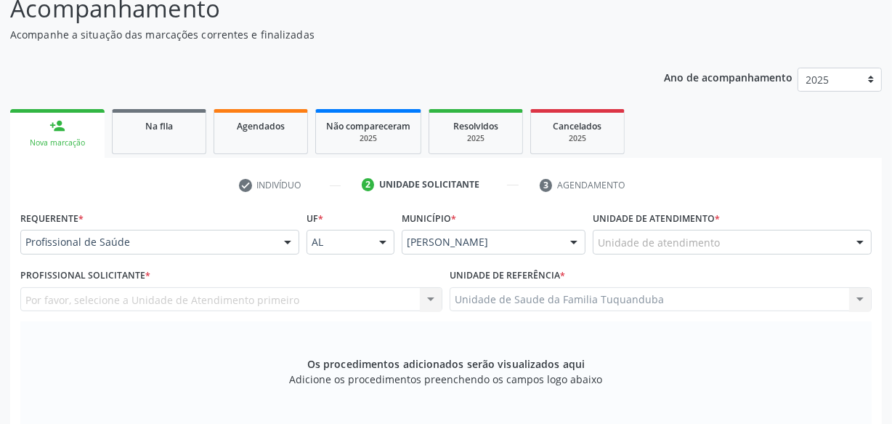
scroll to position [227, 0]
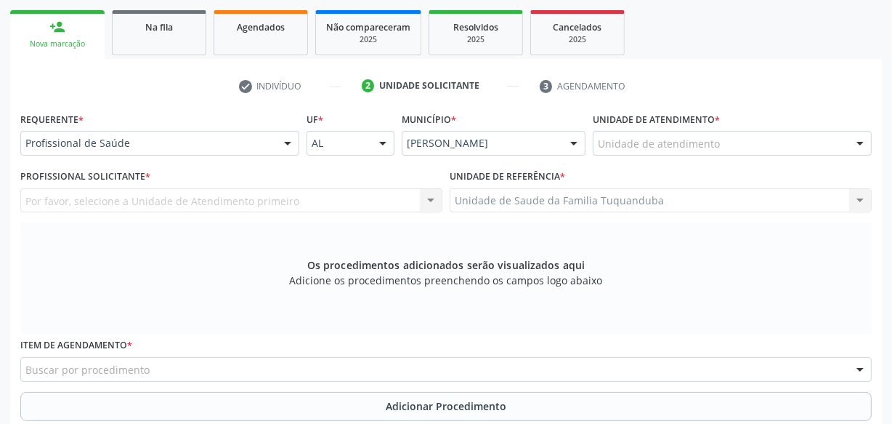
click at [241, 153] on div "Profissional de Saúde" at bounding box center [159, 143] width 279 height 25
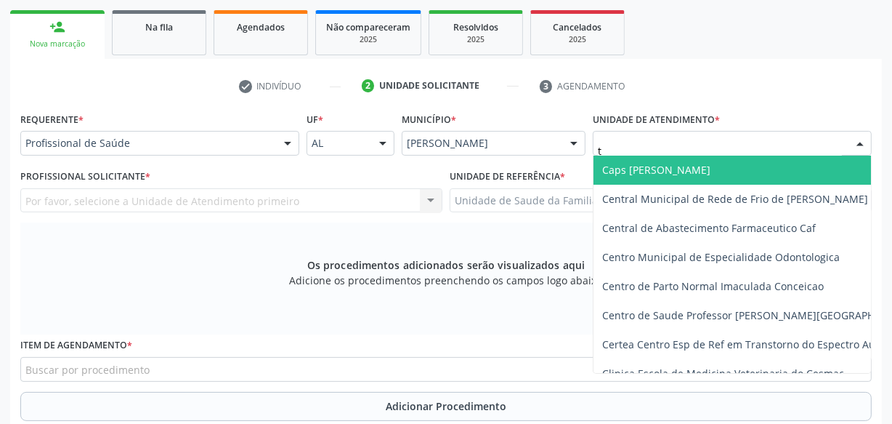
type input "tu"
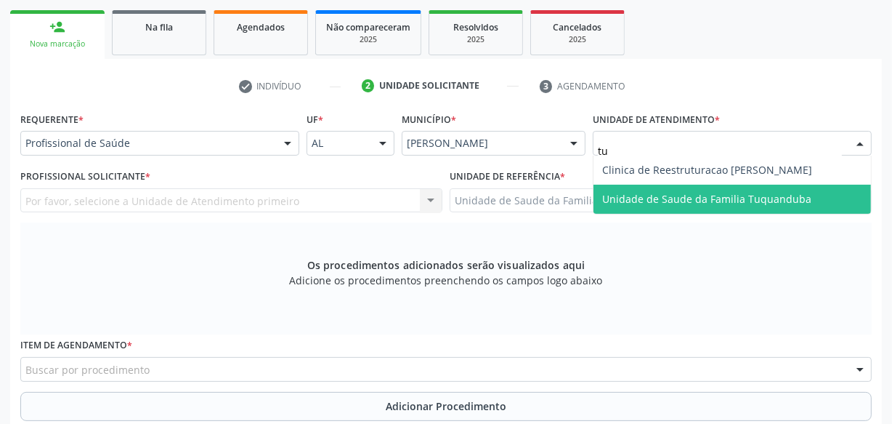
click at [703, 189] on span "Unidade de Saude da Familia Tuquanduba" at bounding box center [733, 199] width 278 height 29
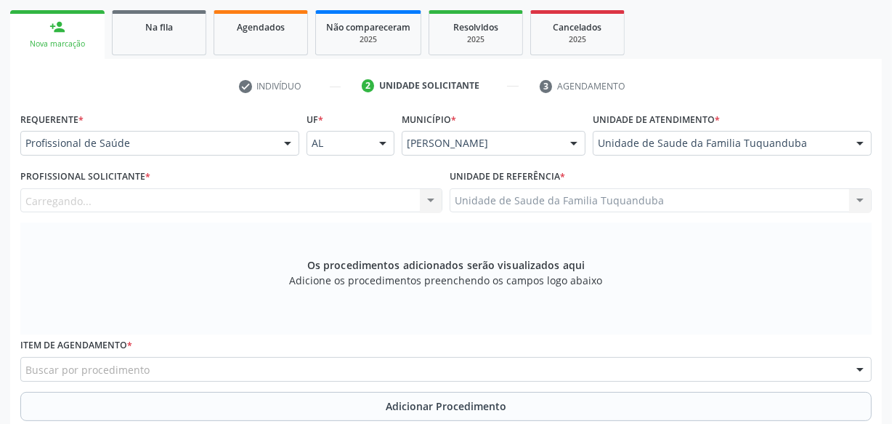
click at [247, 197] on div "Carregando... Nenhum resultado encontrado para: " " Não há nenhuma opção para s…" at bounding box center [231, 200] width 422 height 25
click at [247, 197] on div "Profissional solicitante" at bounding box center [231, 200] width 422 height 25
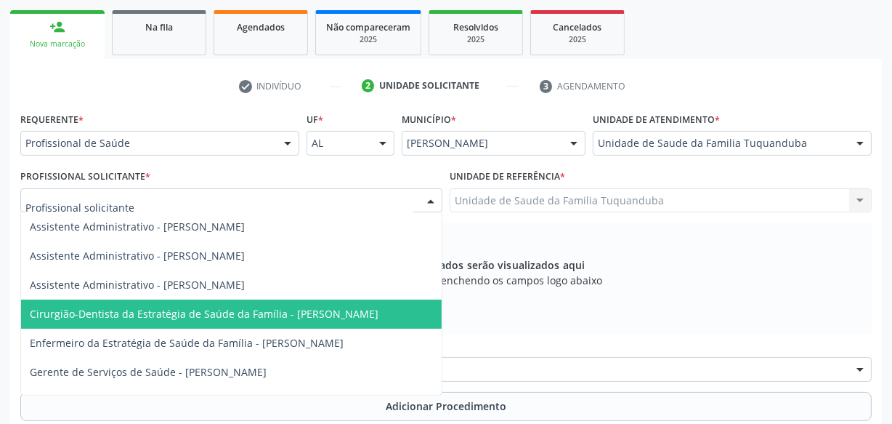
click at [244, 317] on span "Cirurgião-Dentista da Estratégia de Saúde da Família - [PERSON_NAME]" at bounding box center [204, 314] width 349 height 14
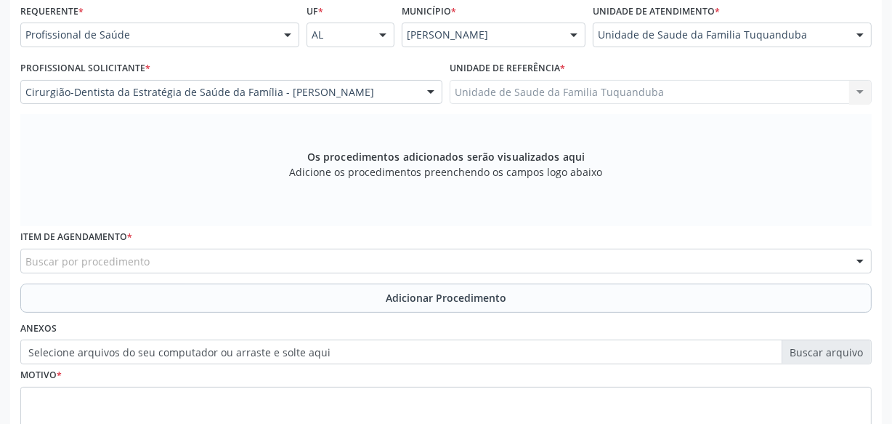
scroll to position [360, 0]
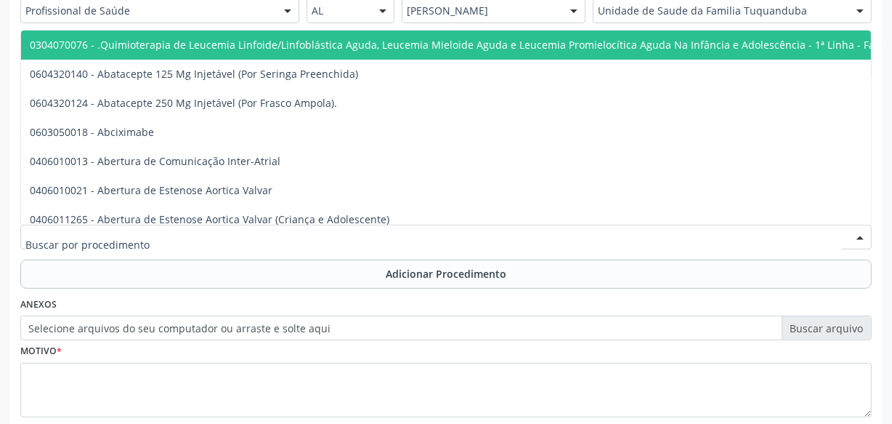
click at [282, 243] on div at bounding box center [445, 236] width 851 height 25
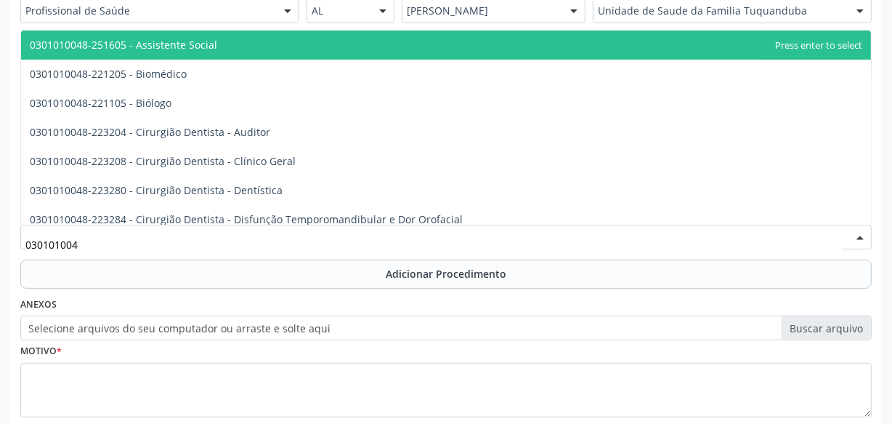
type input "0301010048"
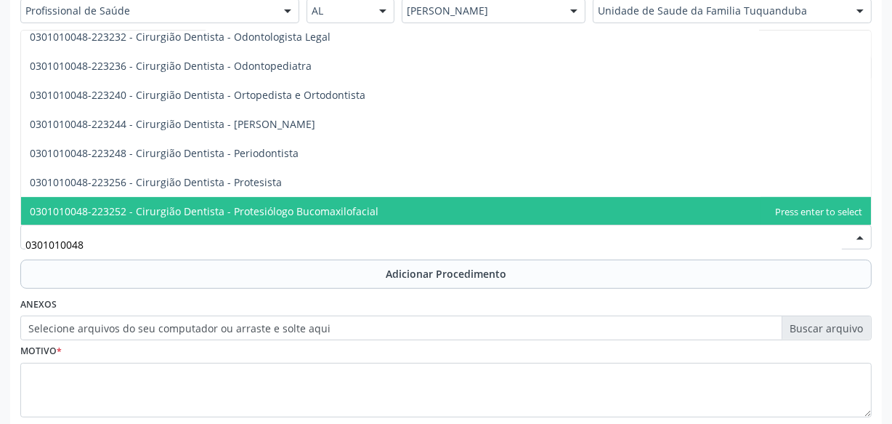
scroll to position [444, 0]
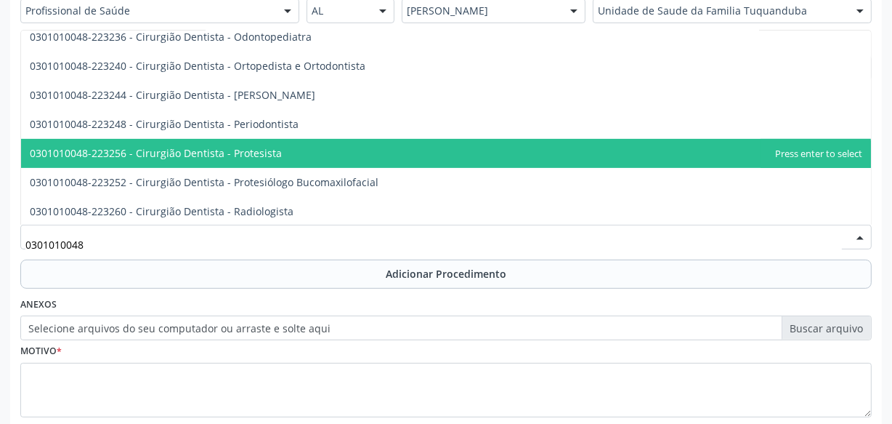
click at [280, 153] on span "0301010048-223256 - Cirurgião Dentista - Protesista" at bounding box center [446, 153] width 850 height 29
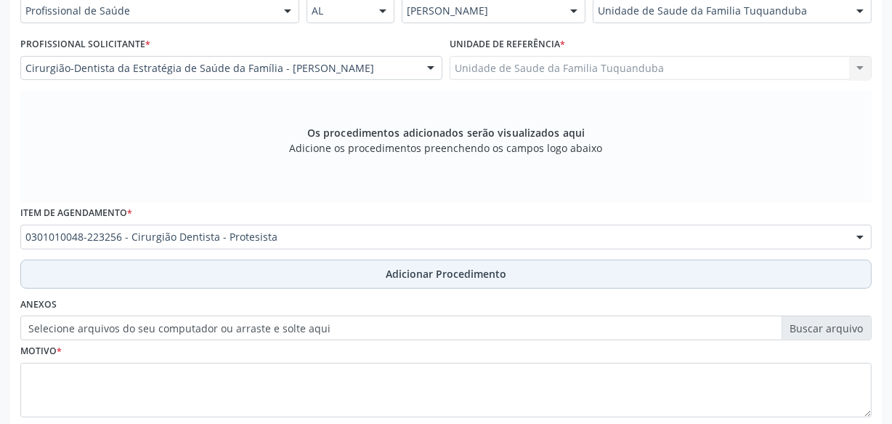
click at [444, 275] on span "Adicionar Procedimento" at bounding box center [446, 273] width 121 height 15
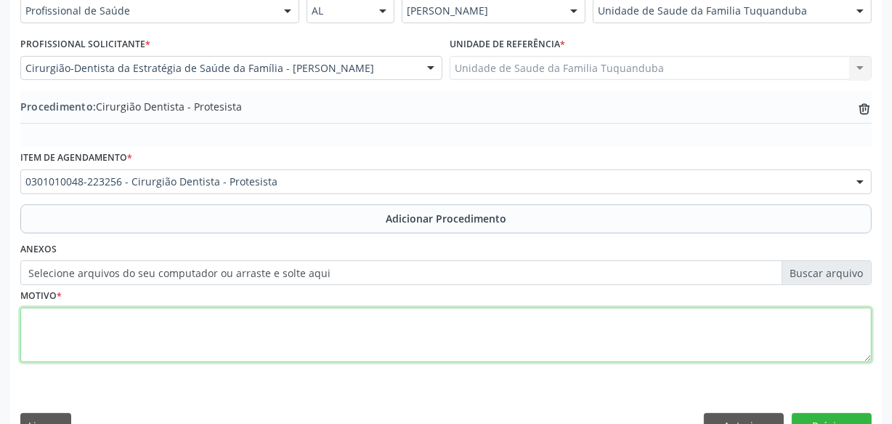
click at [322, 307] on textarea at bounding box center [445, 334] width 851 height 55
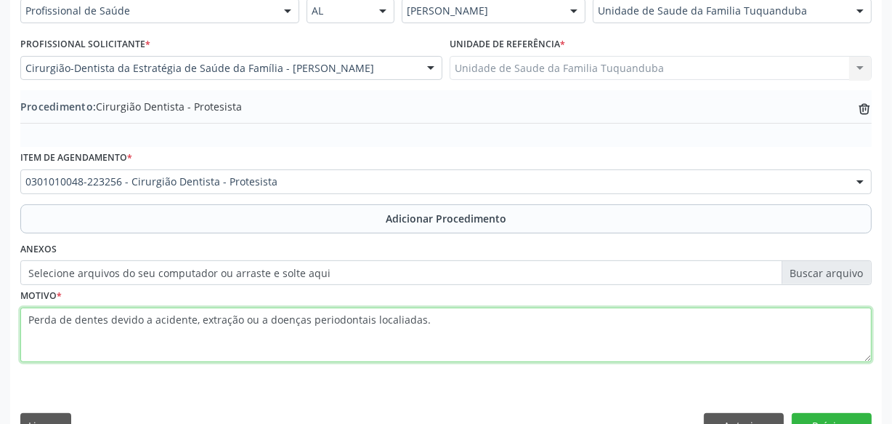
click at [395, 318] on textarea "Perda de dentes devido a acidente, extração ou a doenças periodontais localiada…" at bounding box center [445, 334] width 851 height 55
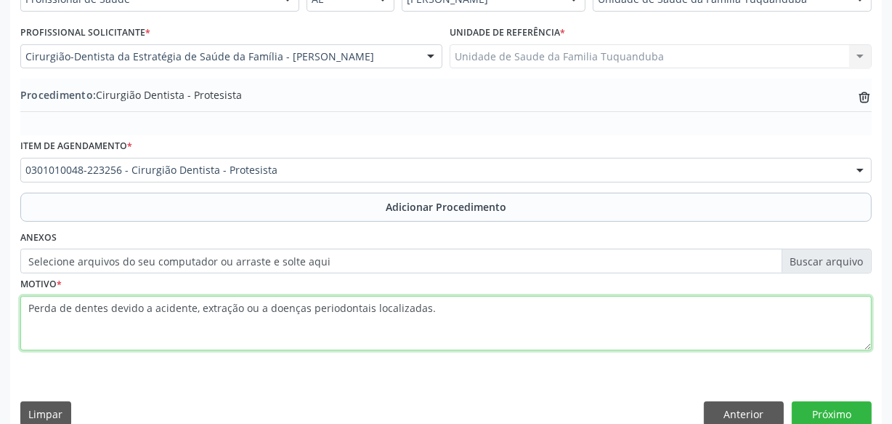
scroll to position [392, 0]
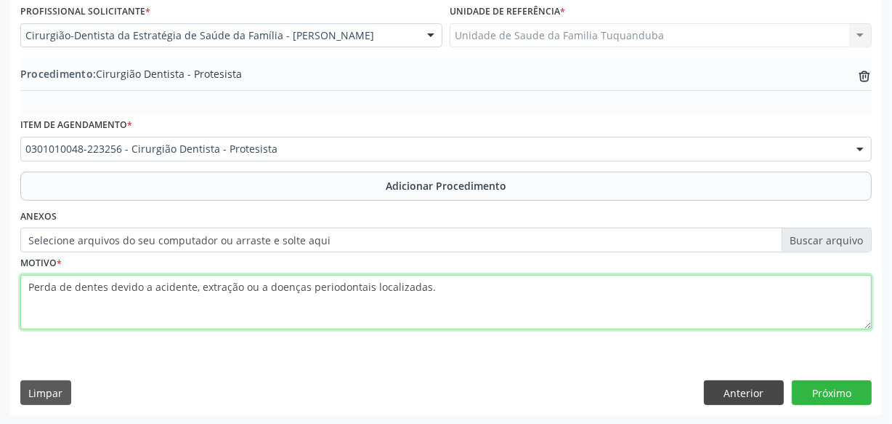
type textarea "Perda de dentes devido a acidente, extração ou a doenças periodontais localizad…"
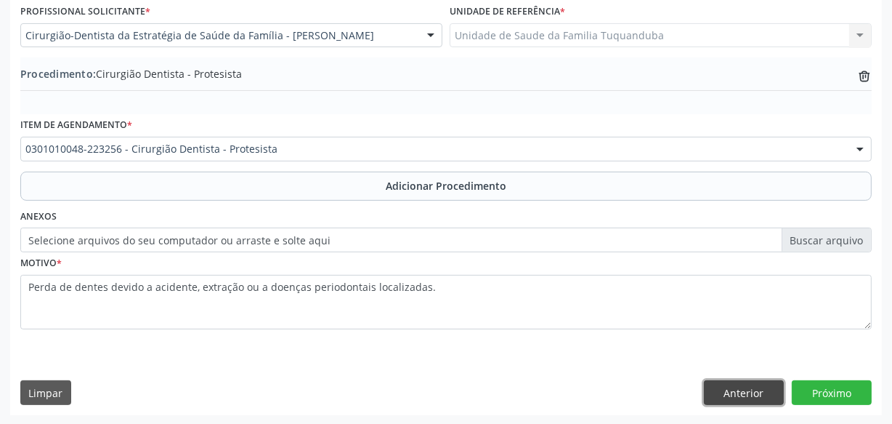
click at [750, 396] on button "Anterior" at bounding box center [744, 392] width 80 height 25
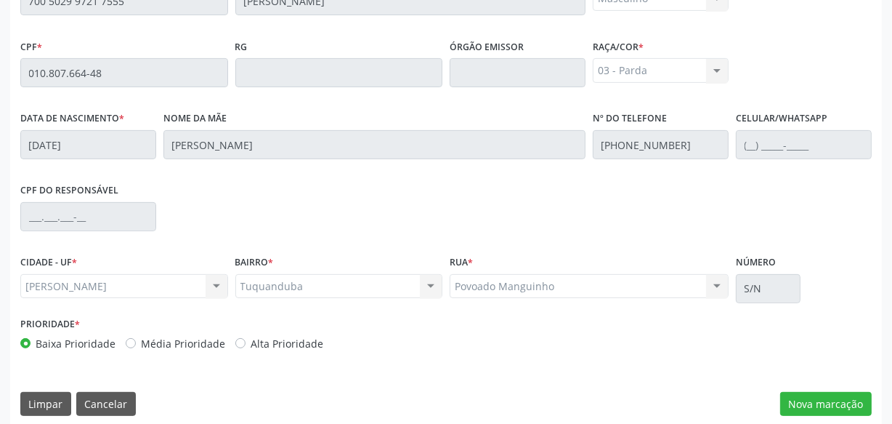
scroll to position [426, 0]
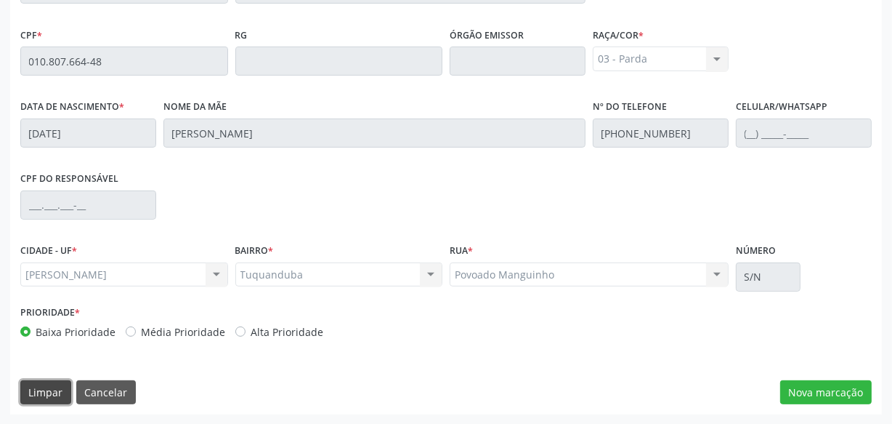
click at [69, 391] on button "Limpar" at bounding box center [45, 392] width 51 height 25
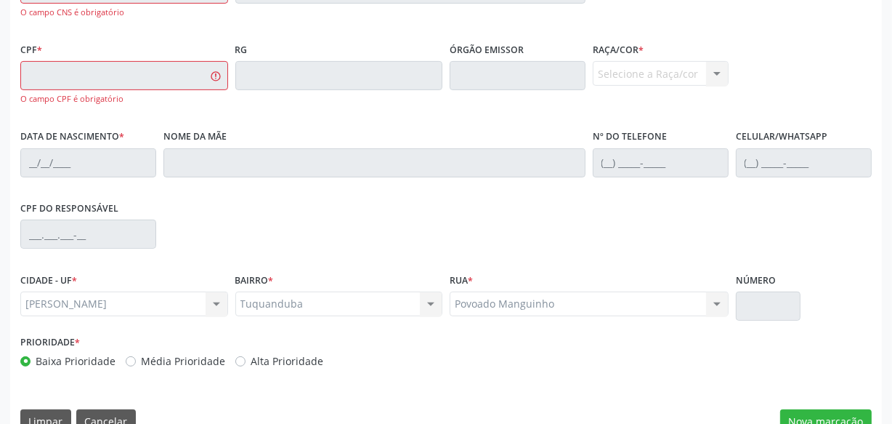
click at [60, 391] on div "Essa busca está integrada com o PEC. Quaisquer inconsistências nas informações …" at bounding box center [446, 176] width 872 height 533
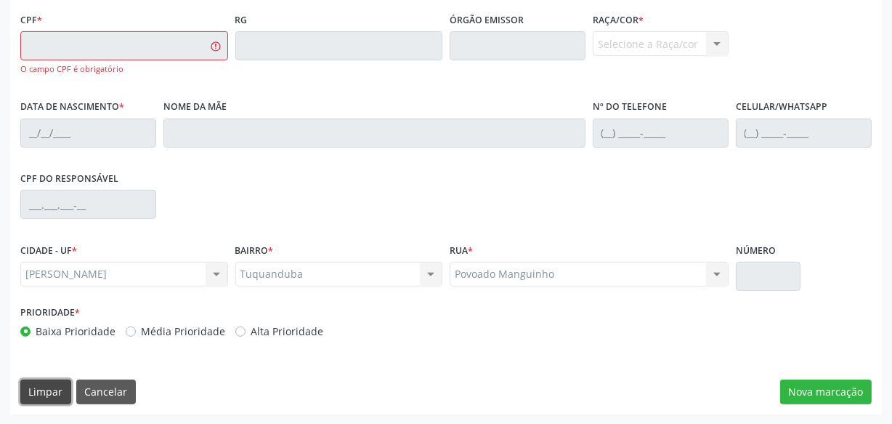
click at [66, 386] on button "Limpar" at bounding box center [45, 391] width 51 height 25
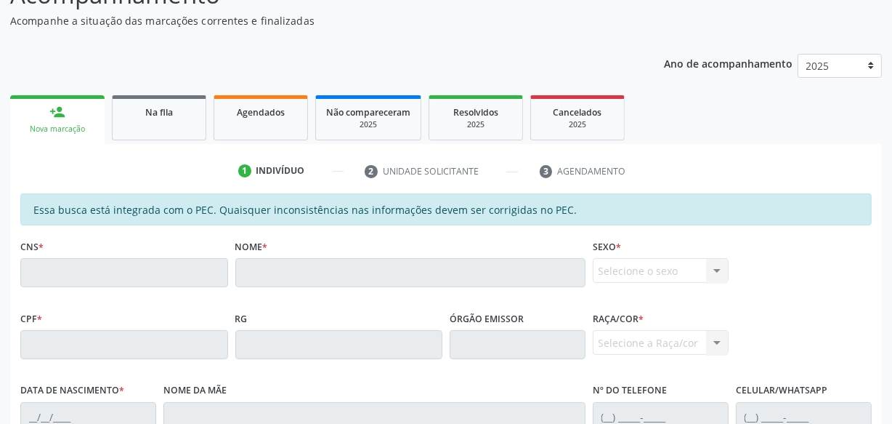
scroll to position [95, 0]
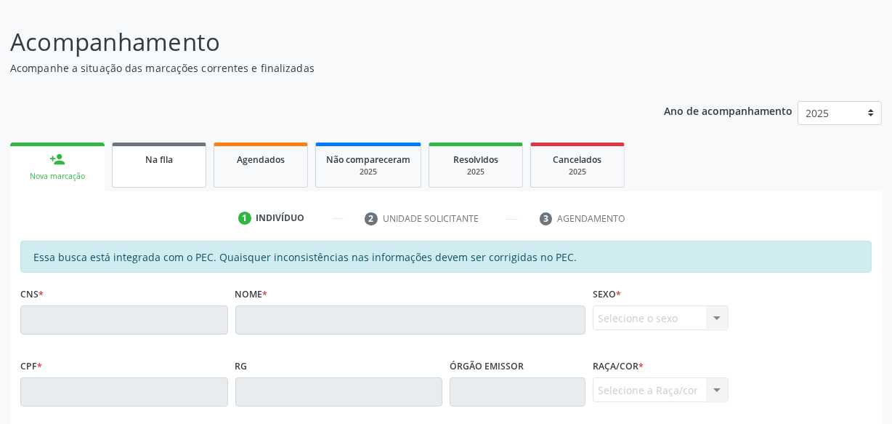
click at [149, 170] on link "Na fila" at bounding box center [159, 164] width 94 height 45
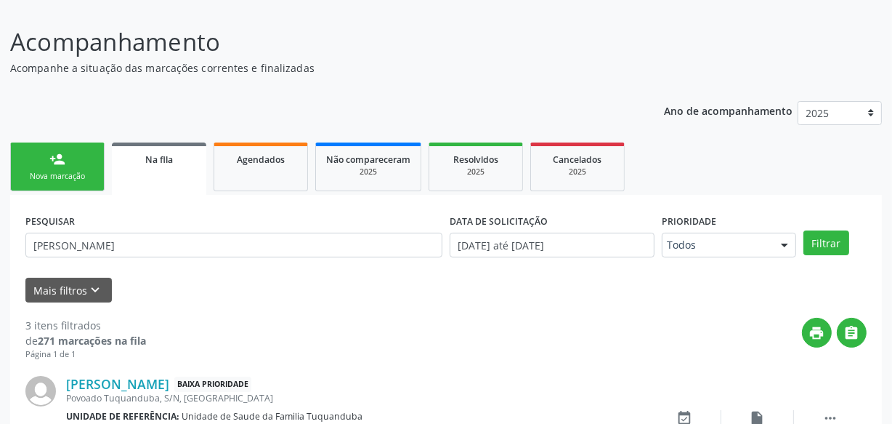
click at [74, 174] on div "Nova marcação" at bounding box center [57, 176] width 73 height 11
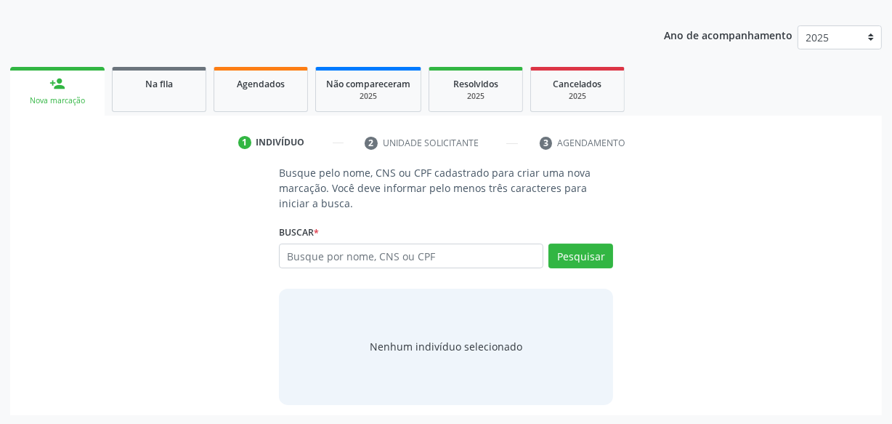
scroll to position [171, 0]
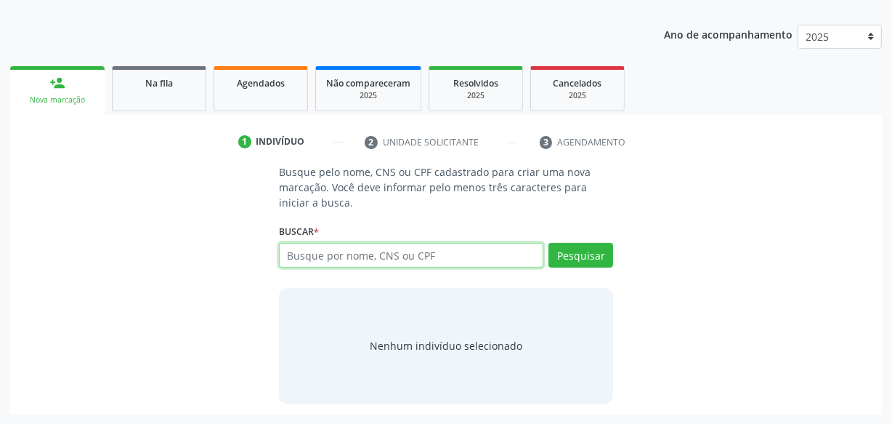
click at [341, 246] on input "text" at bounding box center [411, 255] width 264 height 25
click at [369, 191] on p "Busque pelo nome, CNS ou CPF cadastrado para criar uma nova marcação. Você deve…" at bounding box center [446, 187] width 334 height 46
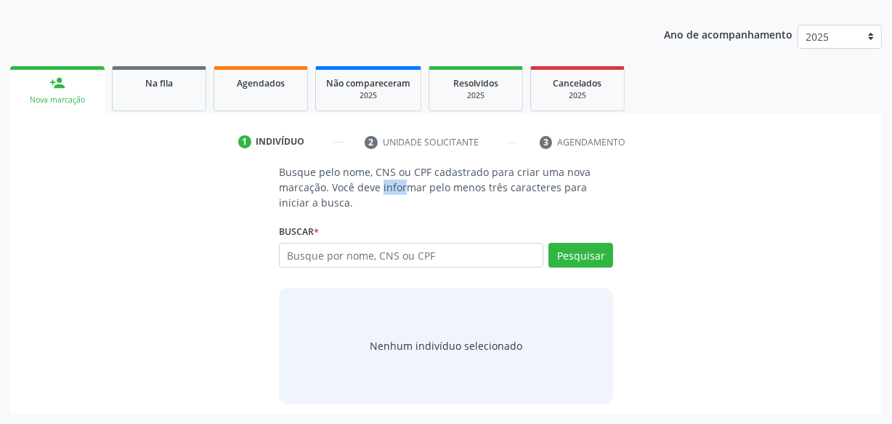
click at [369, 191] on p "Busque pelo nome, CNS ou CPF cadastrado para criar uma nova marcação. Você deve…" at bounding box center [446, 187] width 334 height 46
click at [167, 110] on ul "person_add Nova marcação Na fila Agendados Não compareceram 2025 Resolvidos 202…" at bounding box center [446, 88] width 872 height 52
drag, startPoint x: 225, startPoint y: 91, endPoint x: 287, endPoint y: 129, distance: 72.8
click at [226, 91] on link "Agendados" at bounding box center [261, 88] width 94 height 45
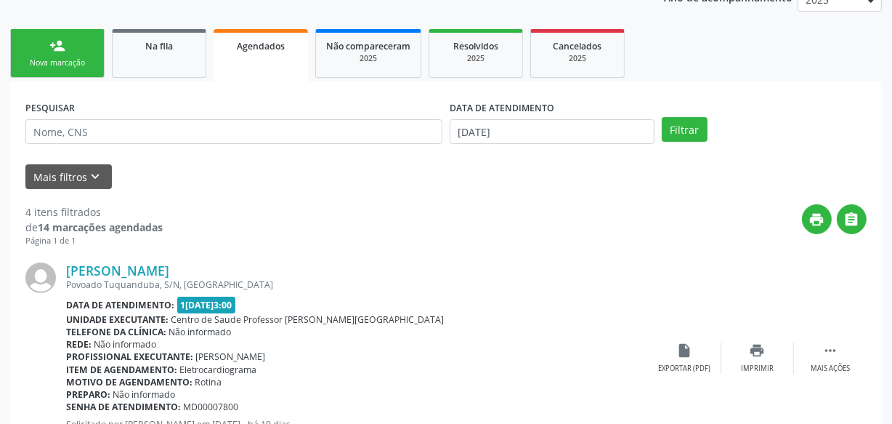
scroll to position [198, 0]
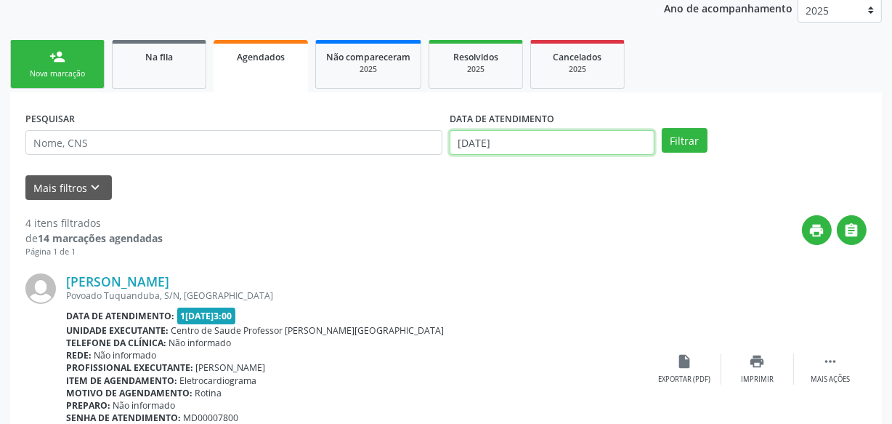
click at [558, 145] on input "[DATE]" at bounding box center [552, 142] width 205 height 25
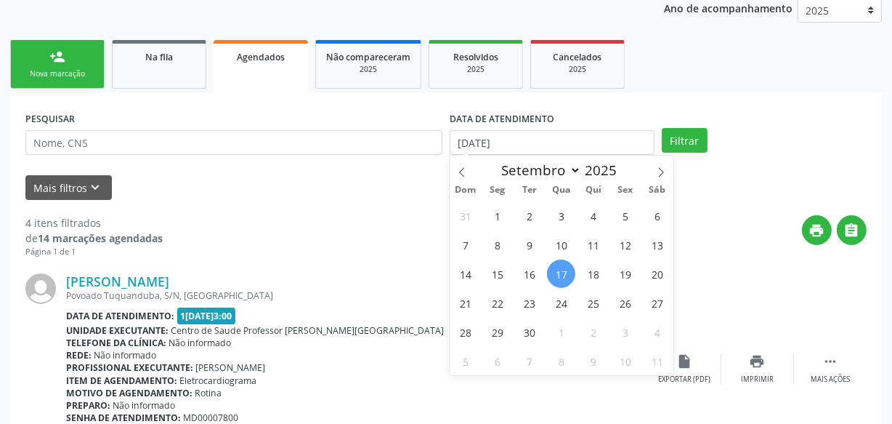
click at [562, 270] on span "17" at bounding box center [561, 273] width 28 height 28
type input "[DATE]"
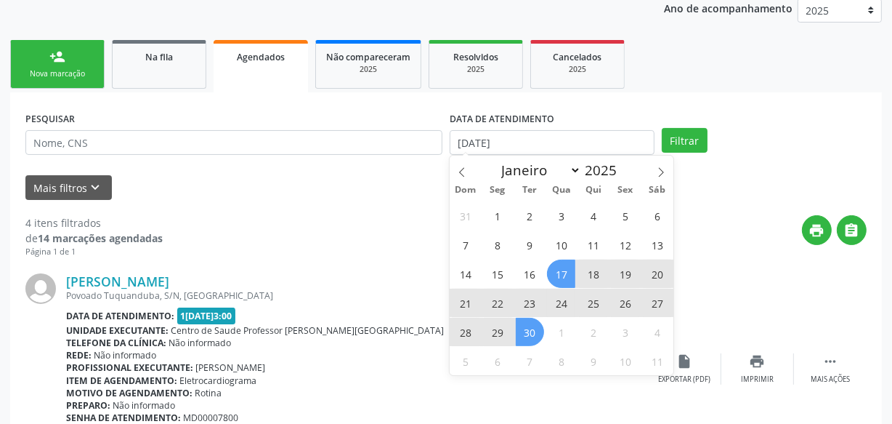
drag, startPoint x: 515, startPoint y: 338, endPoint x: 525, endPoint y: 335, distance: 10.6
click at [516, 338] on span "30" at bounding box center [530, 331] width 28 height 28
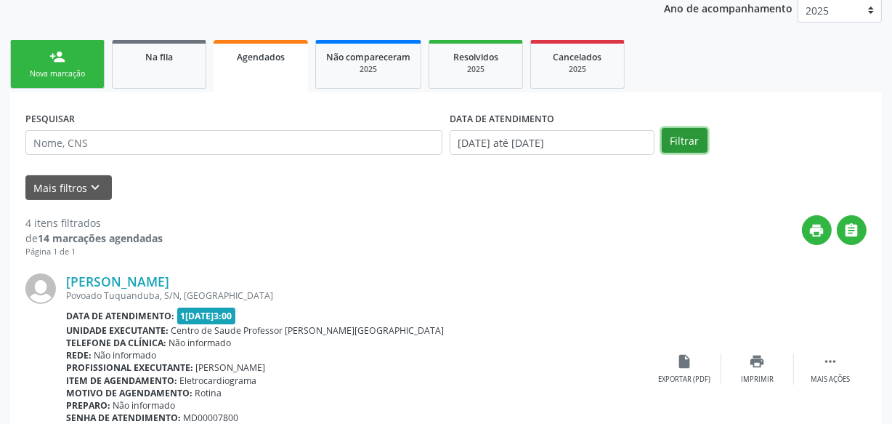
click at [691, 142] on button "Filtrar" at bounding box center [685, 140] width 46 height 25
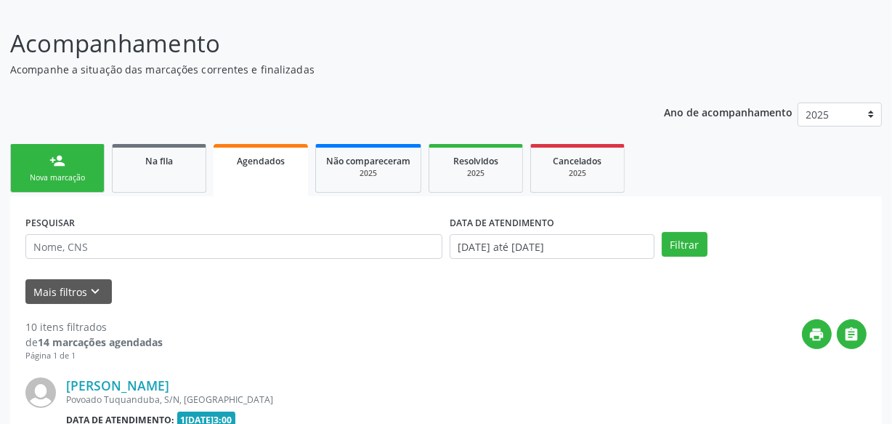
scroll to position [0, 0]
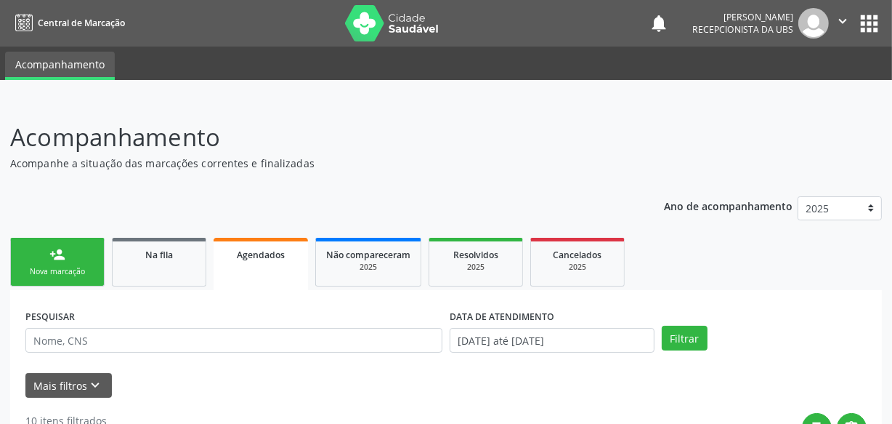
click at [851, 18] on button "" at bounding box center [843, 23] width 28 height 31
click at [802, 91] on link "Sair" at bounding box center [806, 88] width 100 height 20
